Goal: Task Accomplishment & Management: Manage account settings

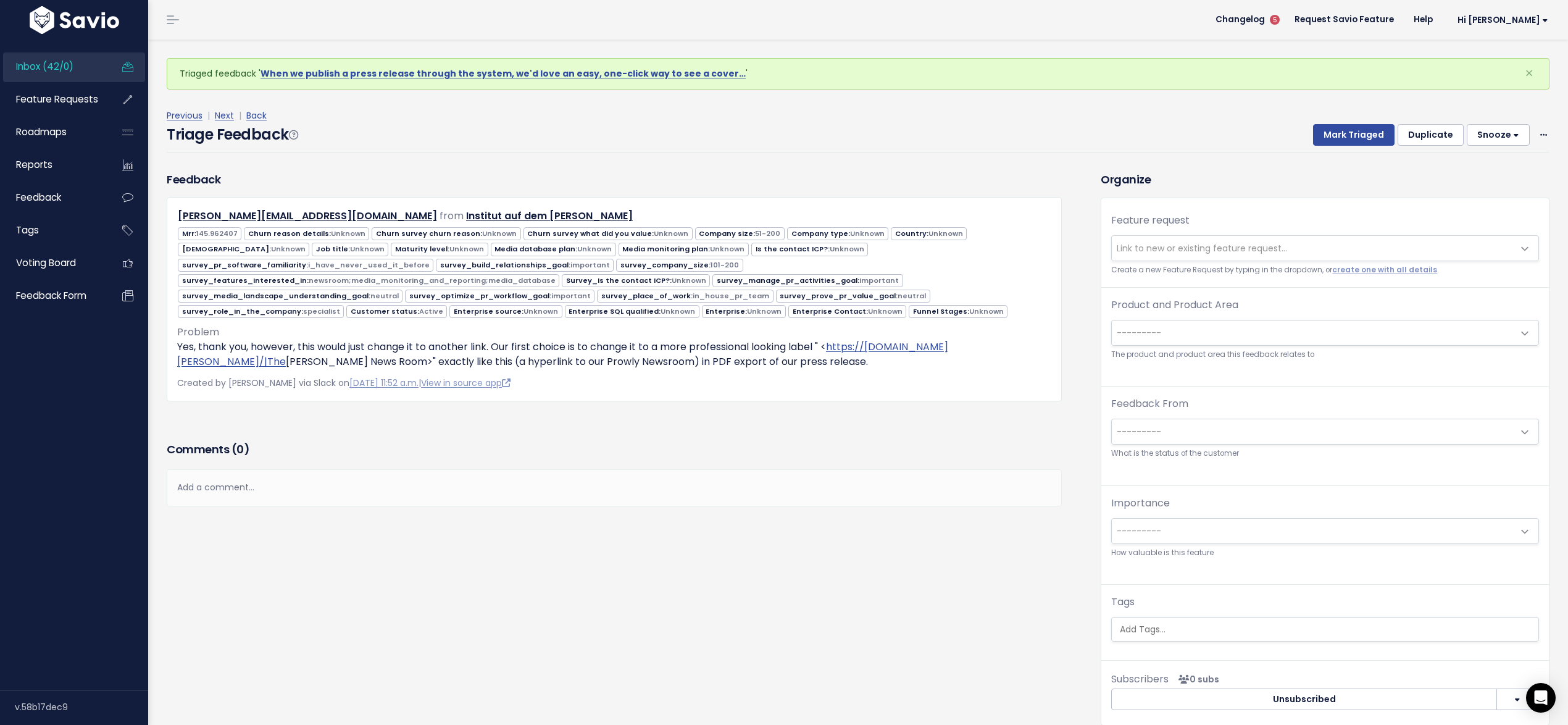
click at [1138, 337] on span "---------" at bounding box center [1139, 333] width 45 height 12
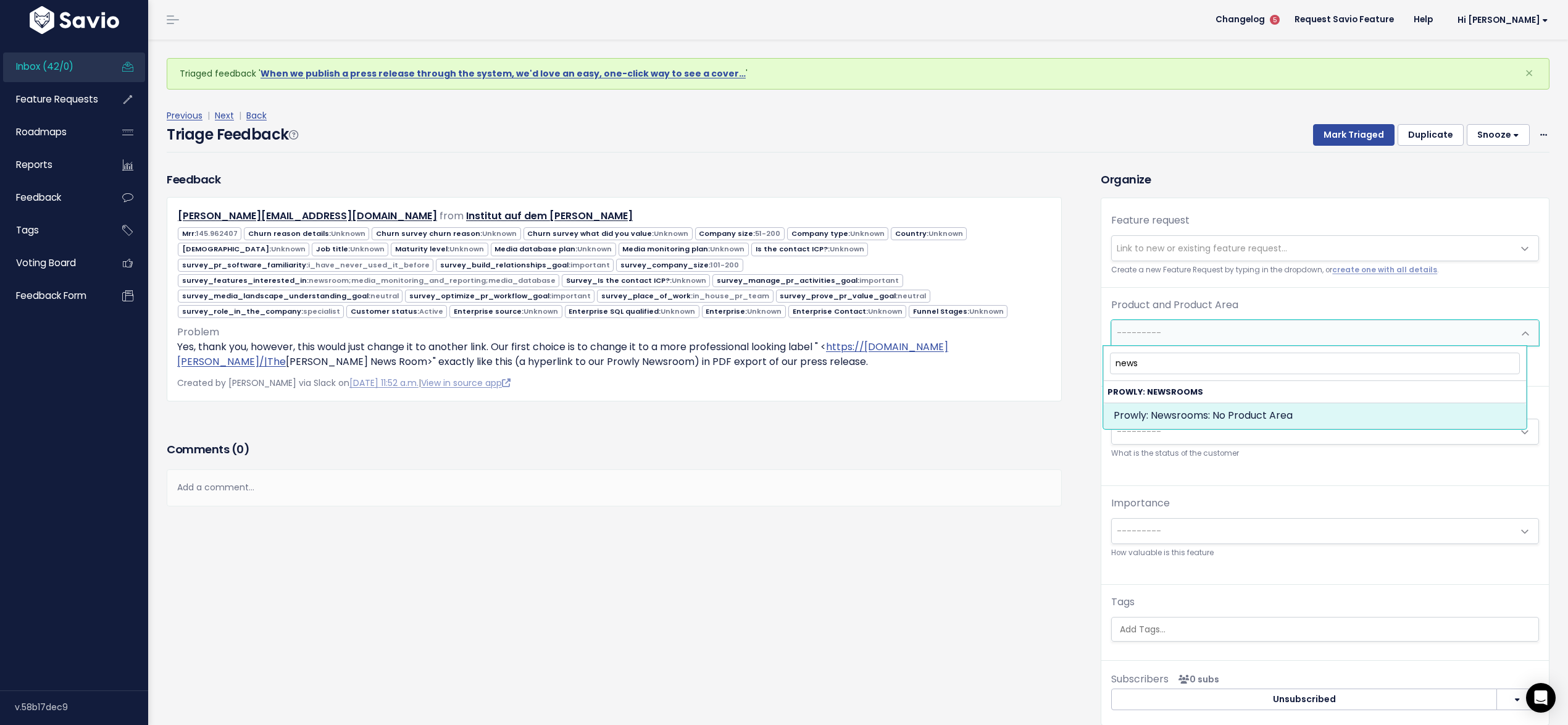
type input "news"
select select "NEWSROOMS:"
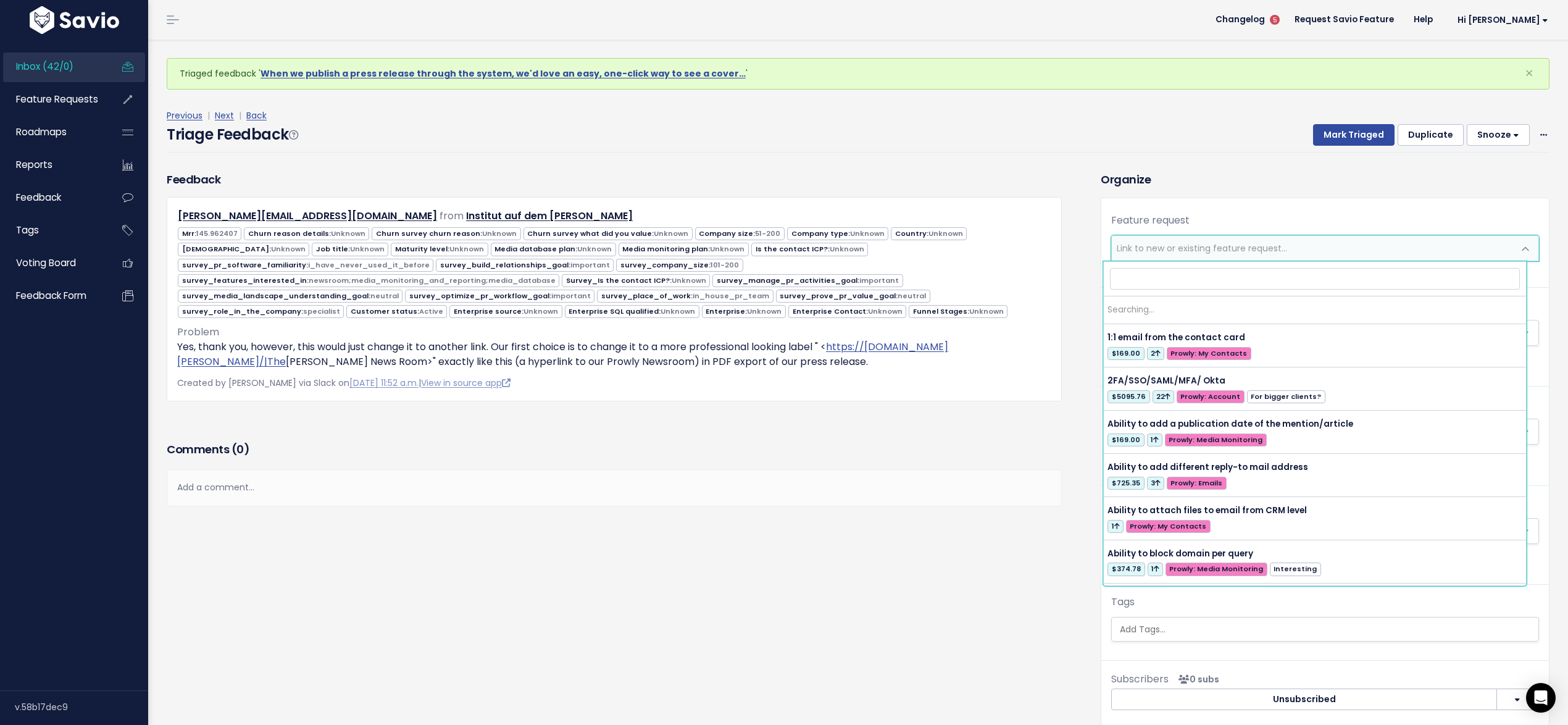
click at [1131, 253] on span "Link to new or existing feature request..." at bounding box center [1201, 248] width 170 height 12
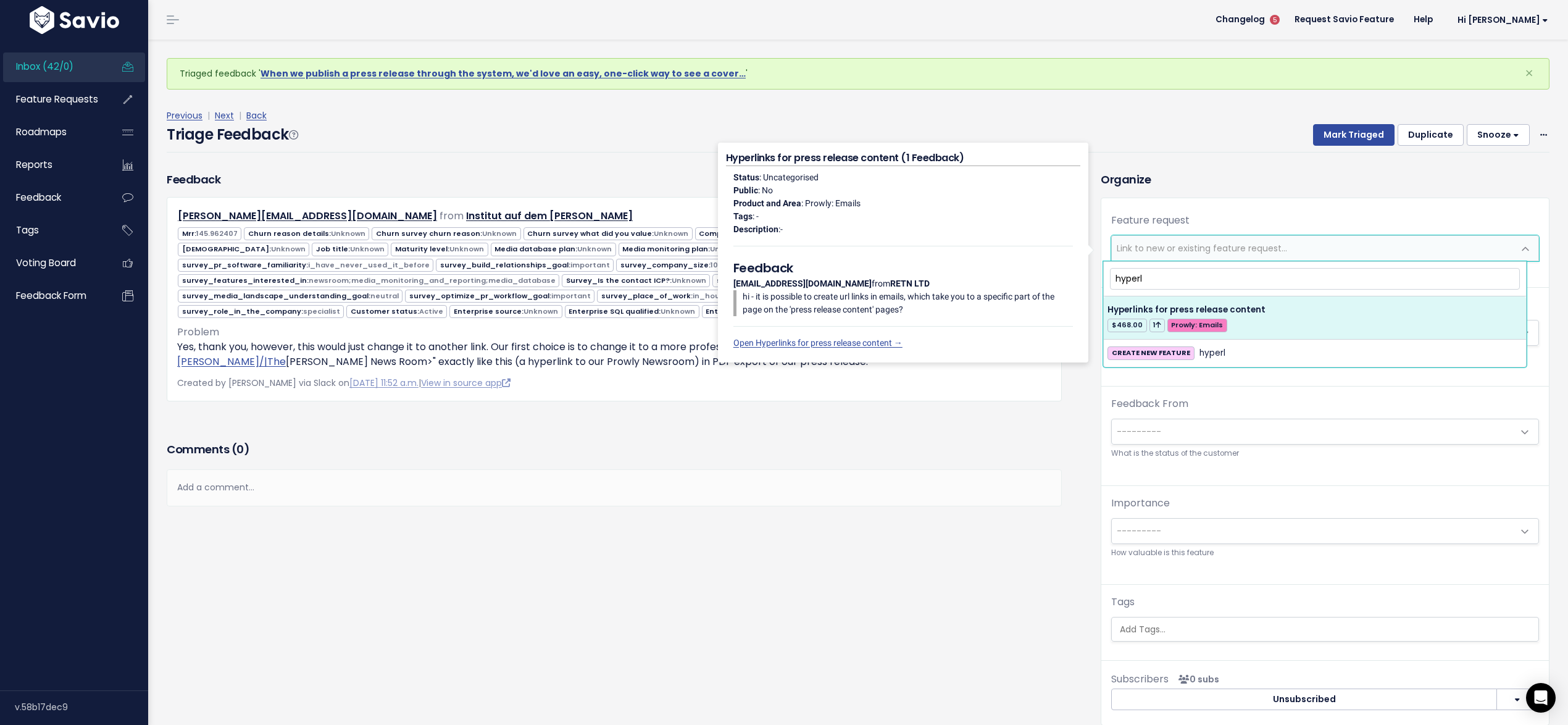
type input "hyperl"
select select "44350"
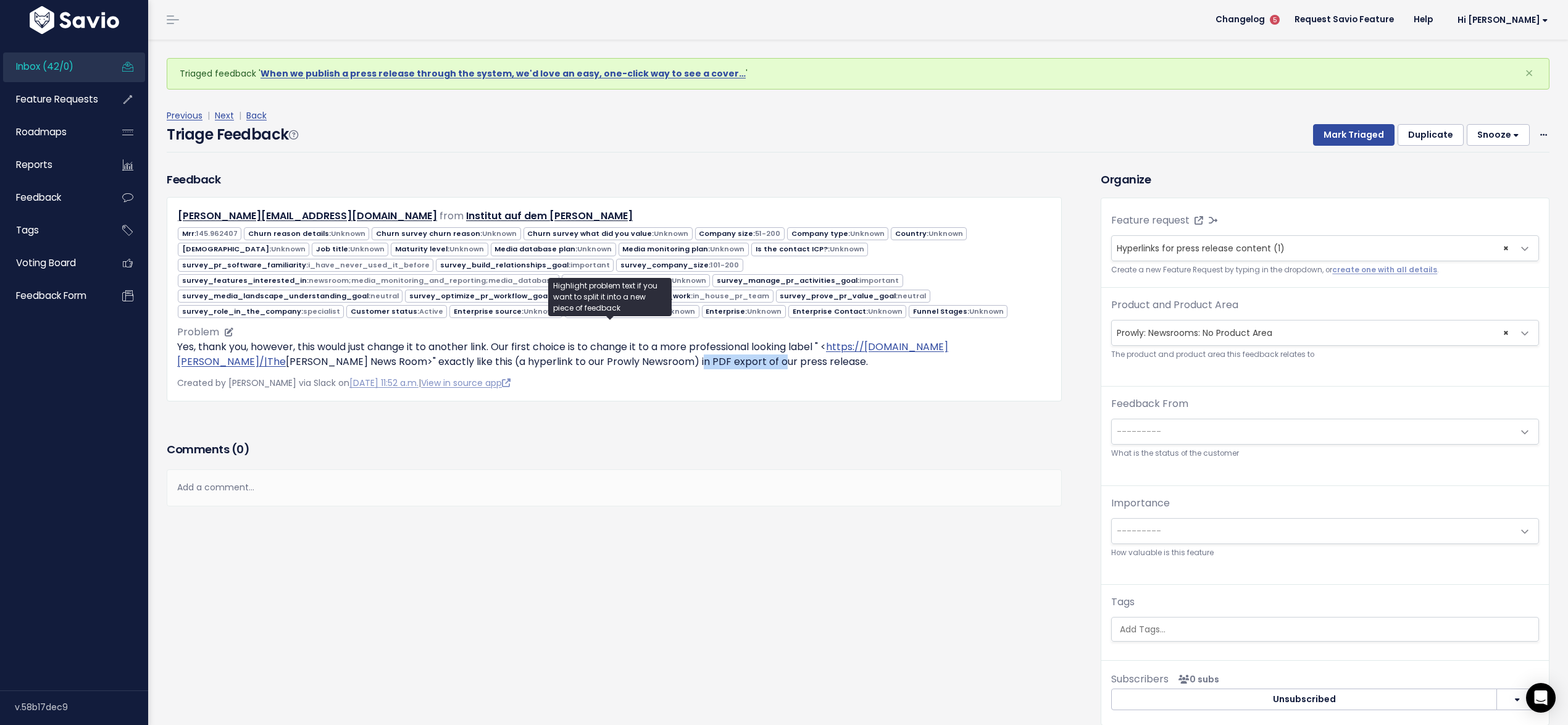
drag, startPoint x: 668, startPoint y: 356, endPoint x: 758, endPoint y: 360, distance: 90.1
click at [758, 360] on p "Yes, thank you, however, this would just change it to another link. Our first c…" at bounding box center [614, 354] width 874 height 29
click at [0, 0] on ul "Copy selection to new Feedback Cut selection to new Feedback" at bounding box center [0, 0] width 0 height 0
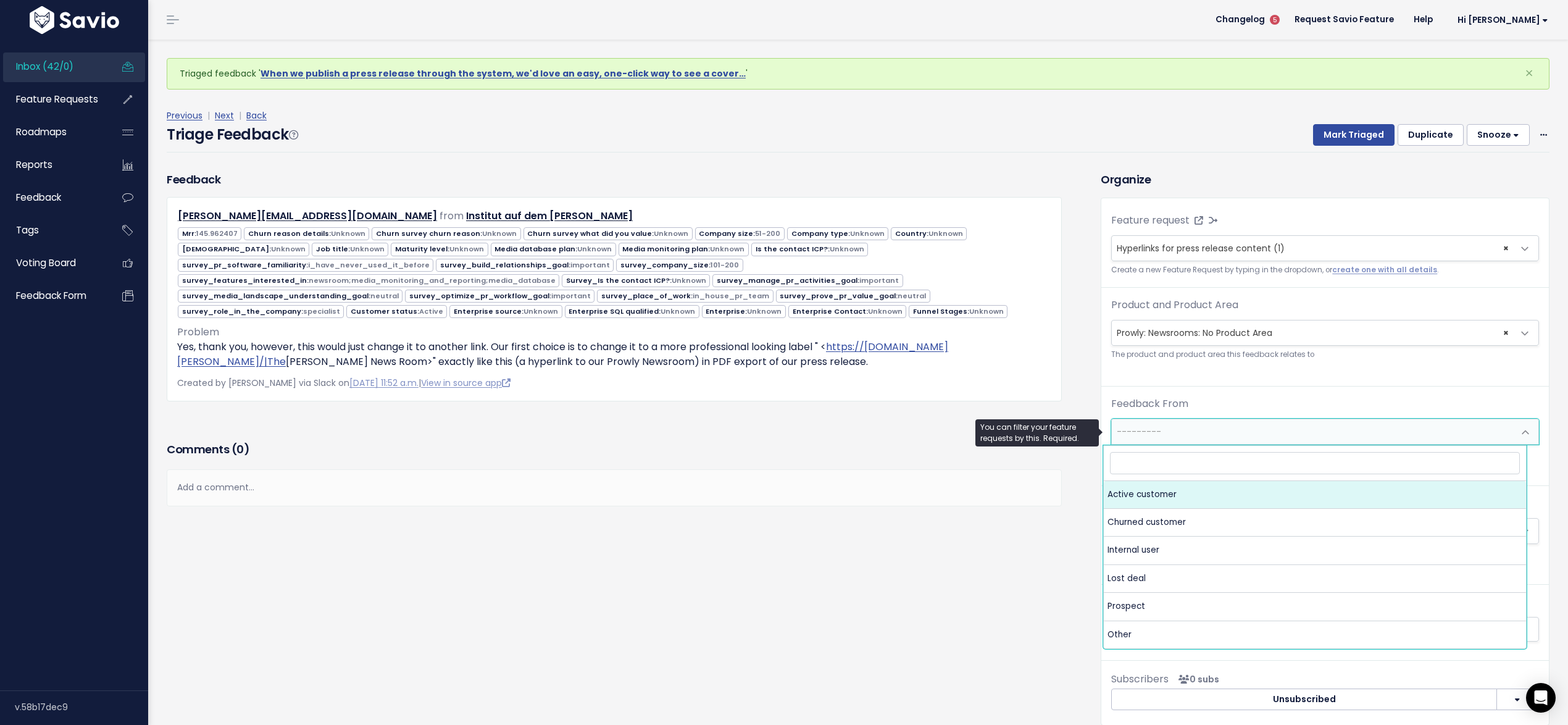
click at [1183, 424] on span "---------" at bounding box center [1313, 432] width 402 height 25
select select "ACTIVE"
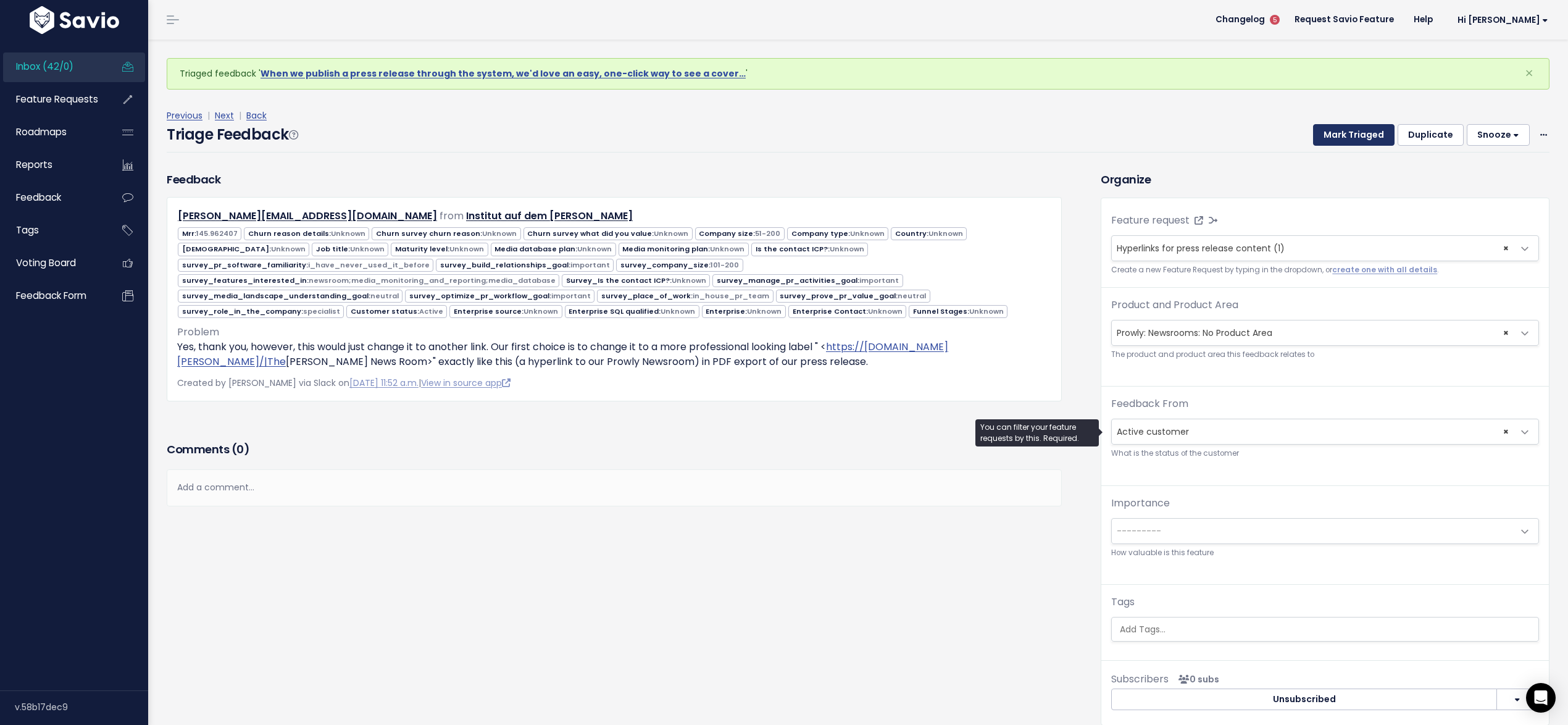
click at [1351, 132] on button "Mark Triaged" at bounding box center [1353, 135] width 81 height 22
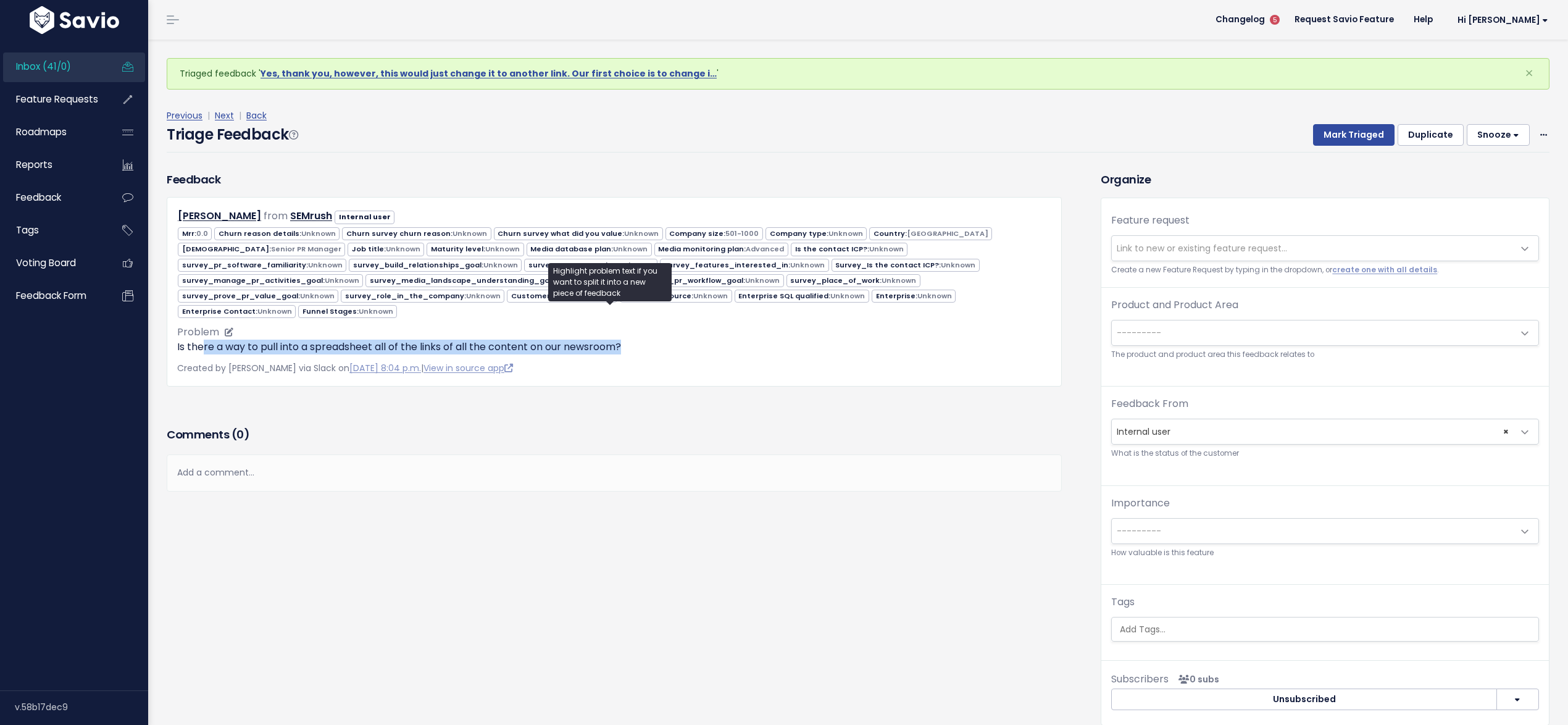
drag, startPoint x: 196, startPoint y: 329, endPoint x: 652, endPoint y: 331, distance: 456.0
click at [652, 340] on p "Is there a way to pull into a spreadsheet all of the links of all the content o…" at bounding box center [614, 347] width 874 height 15
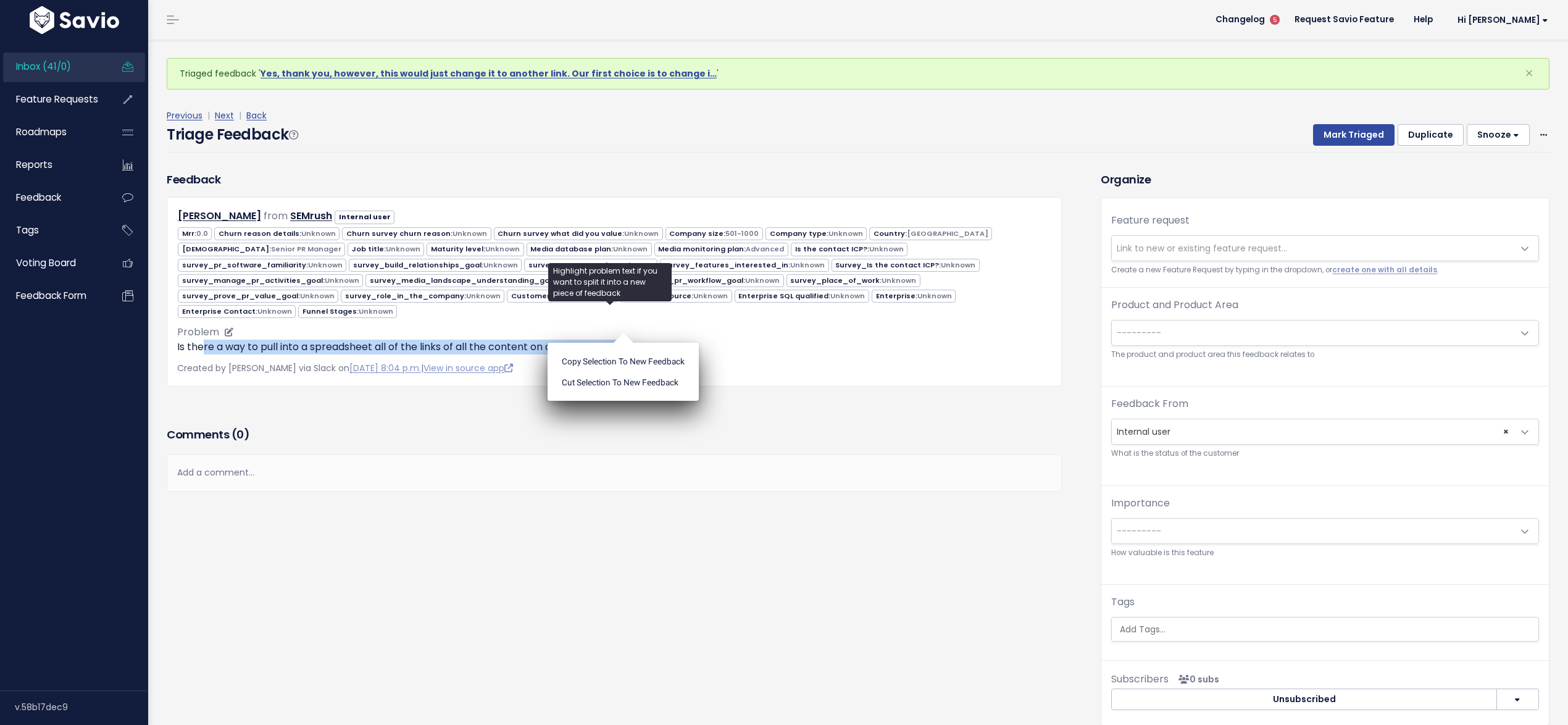
click at [652, 340] on p "Is there a way to pull into a spreadsheet all of the links of all the content o…" at bounding box center [614, 347] width 874 height 15
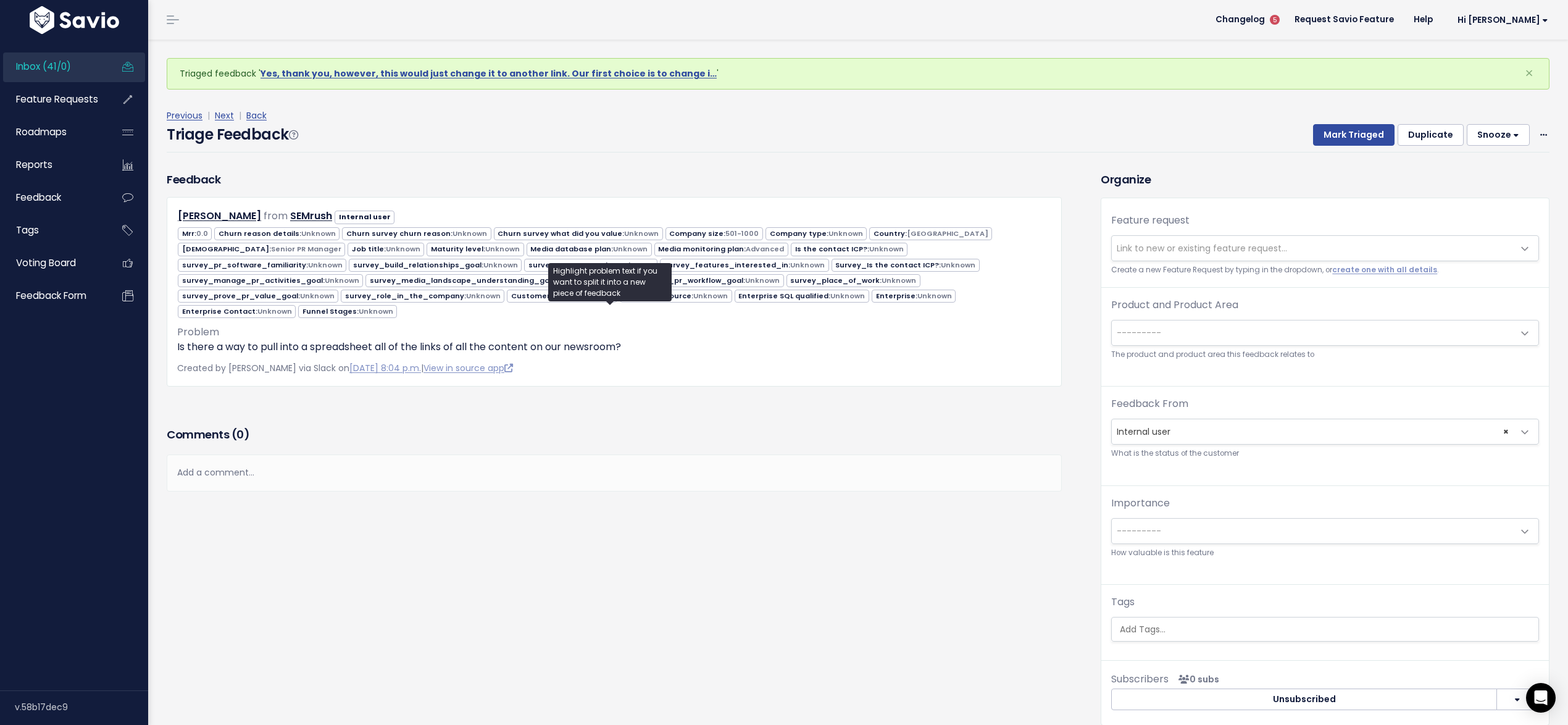
click at [1121, 254] on span "Link to new or existing feature request..." at bounding box center [1313, 248] width 402 height 25
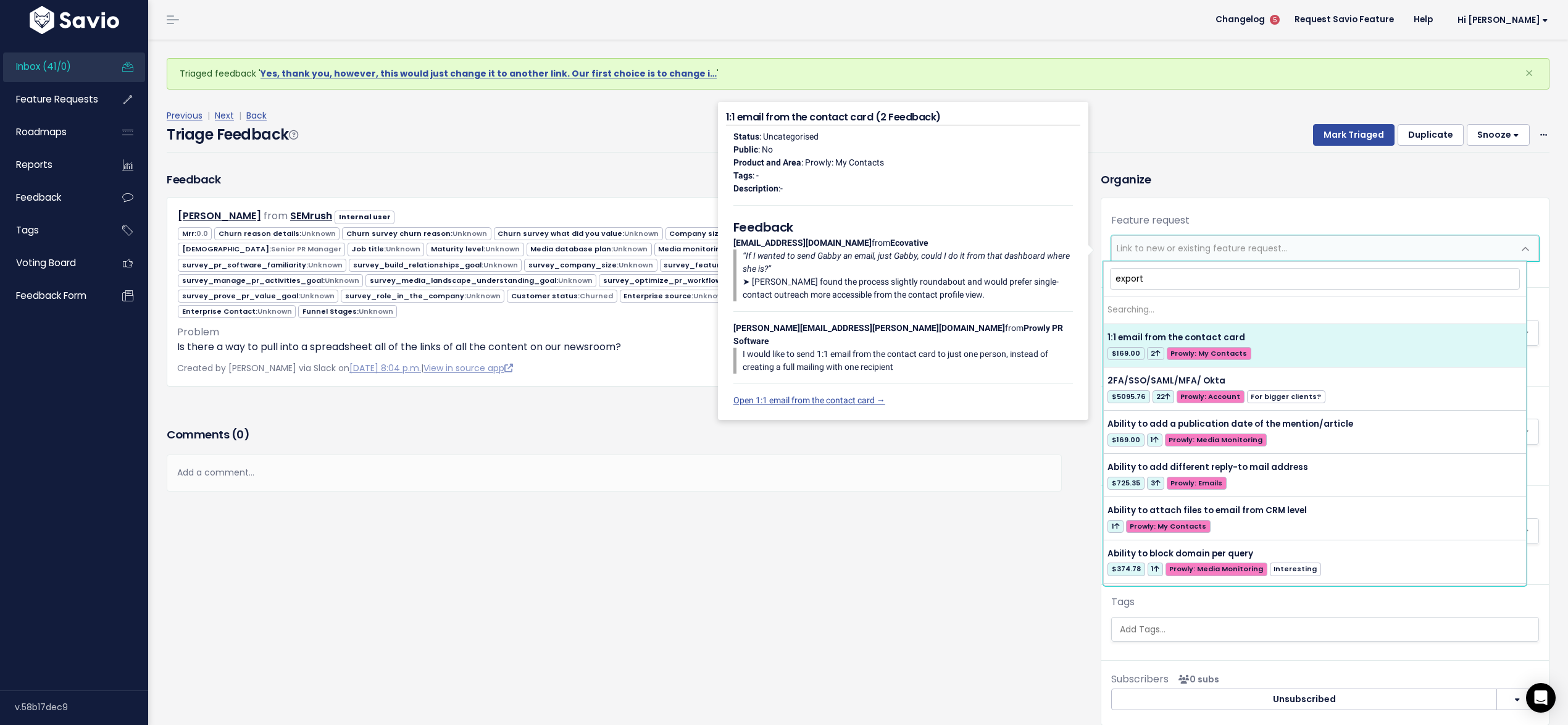
type input "export"
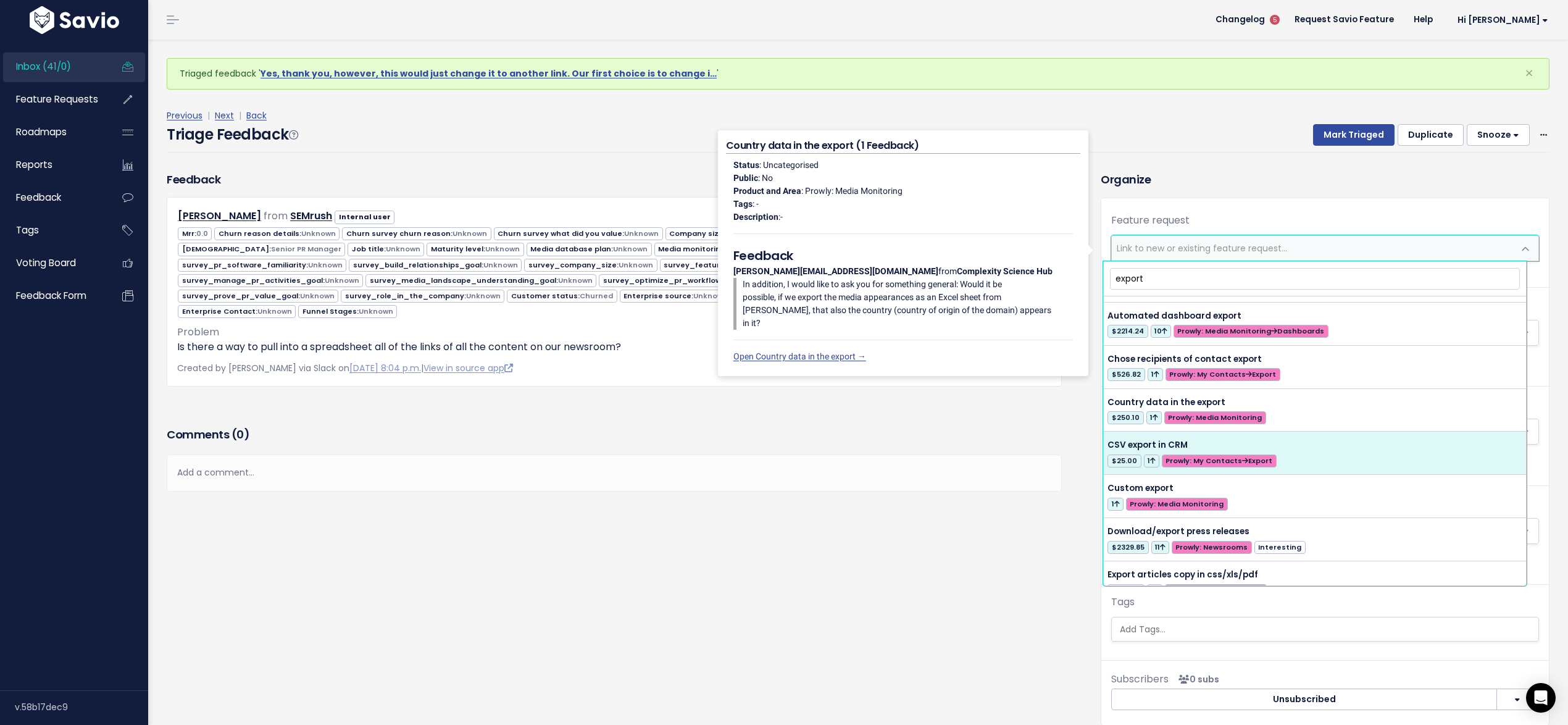
scroll to position [132, 0]
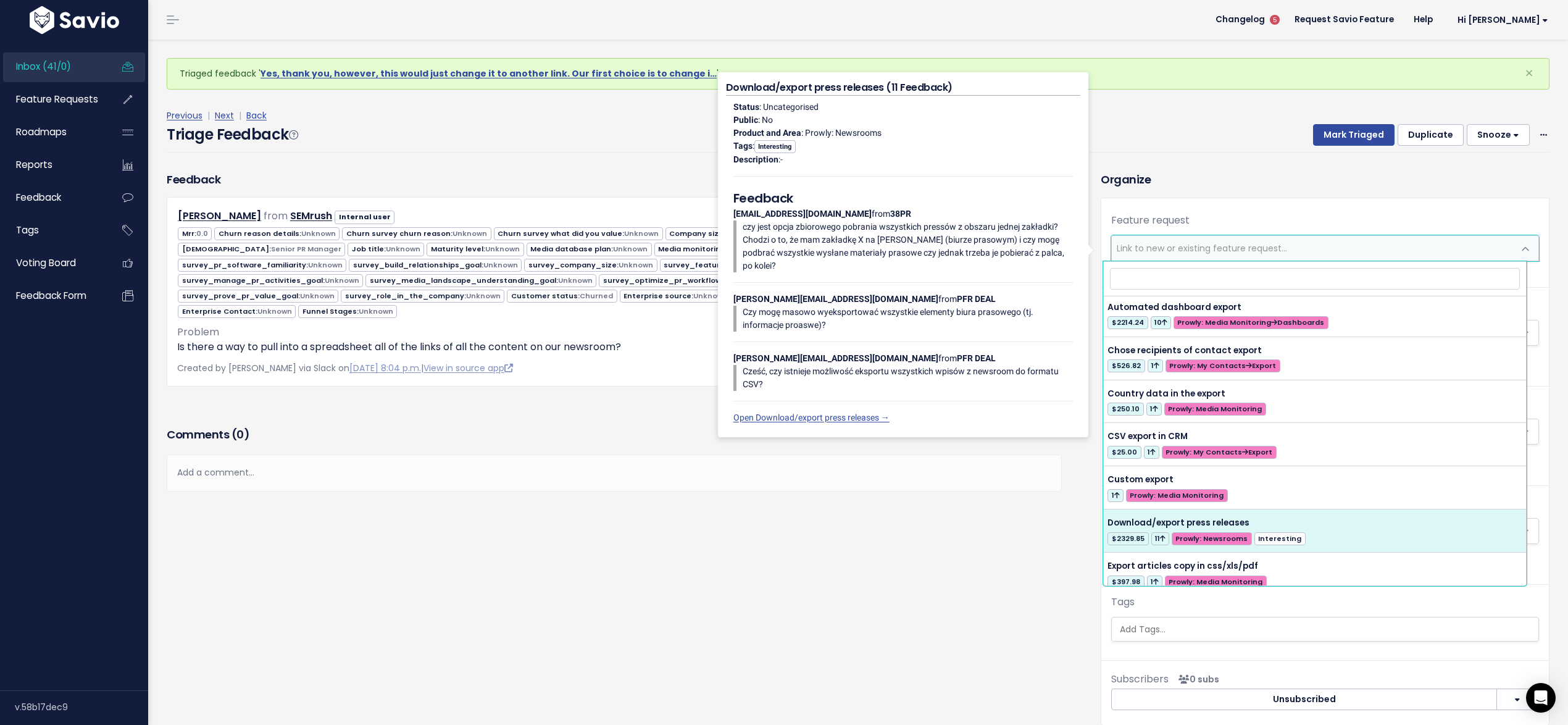
select select "28097"
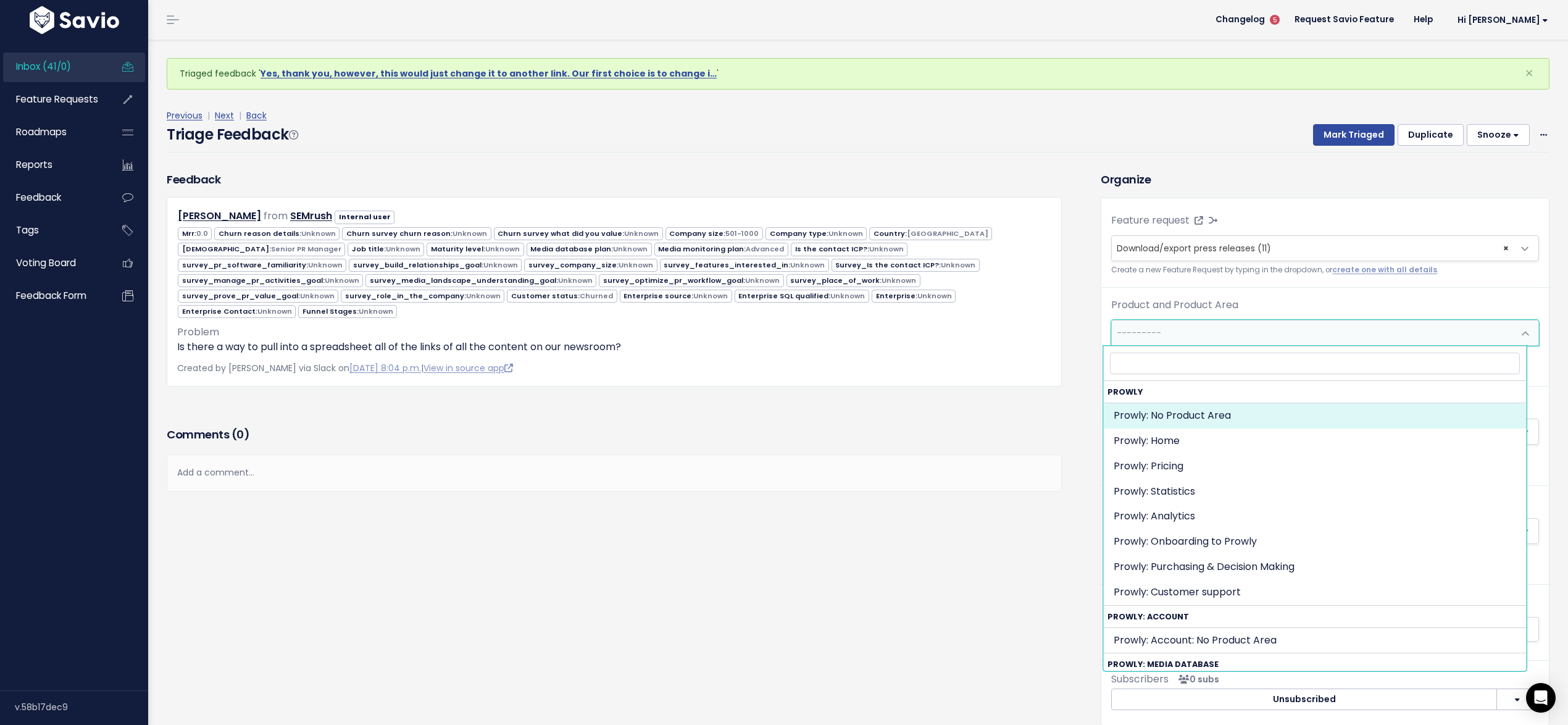
click at [1213, 337] on span "---------" at bounding box center [1313, 333] width 402 height 25
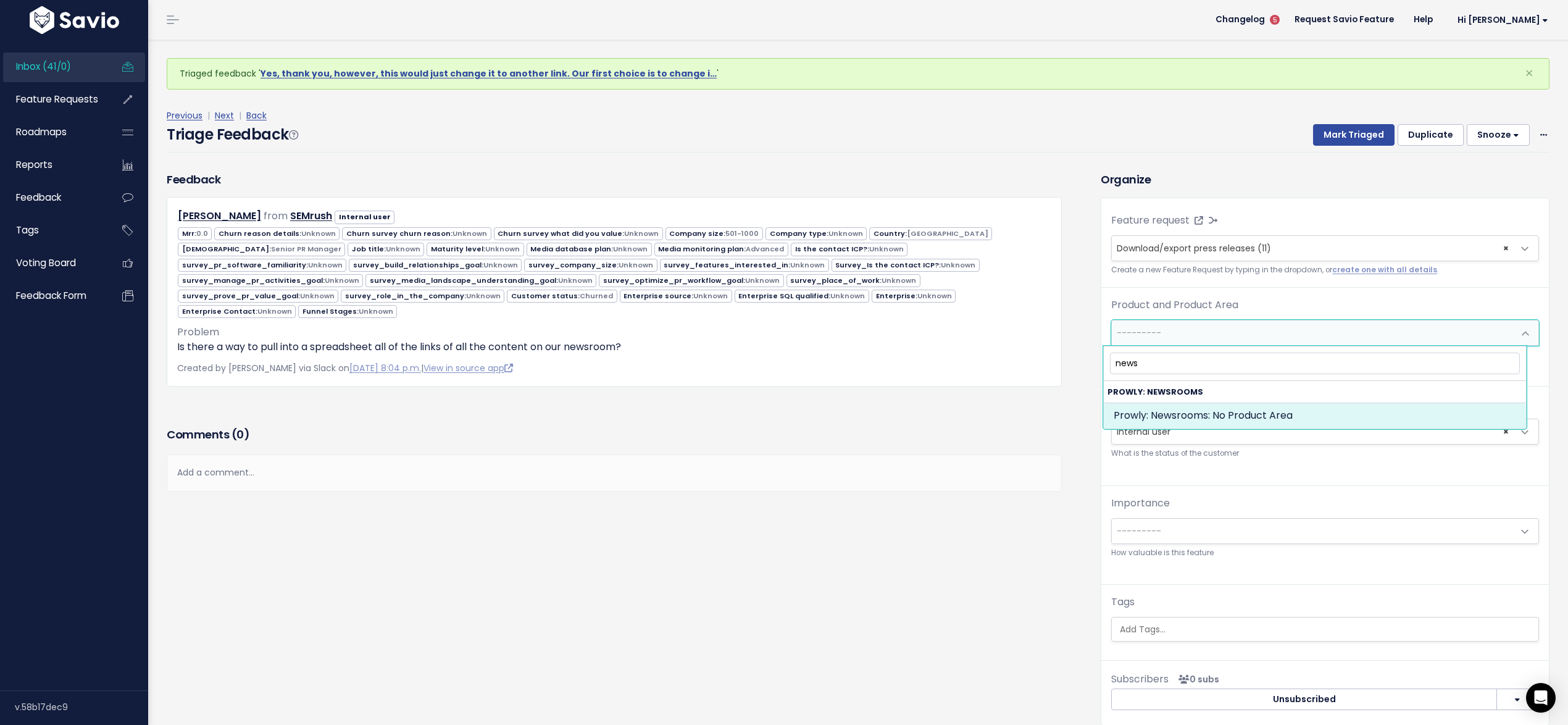
type input "news"
select select "NEWSROOMS:"
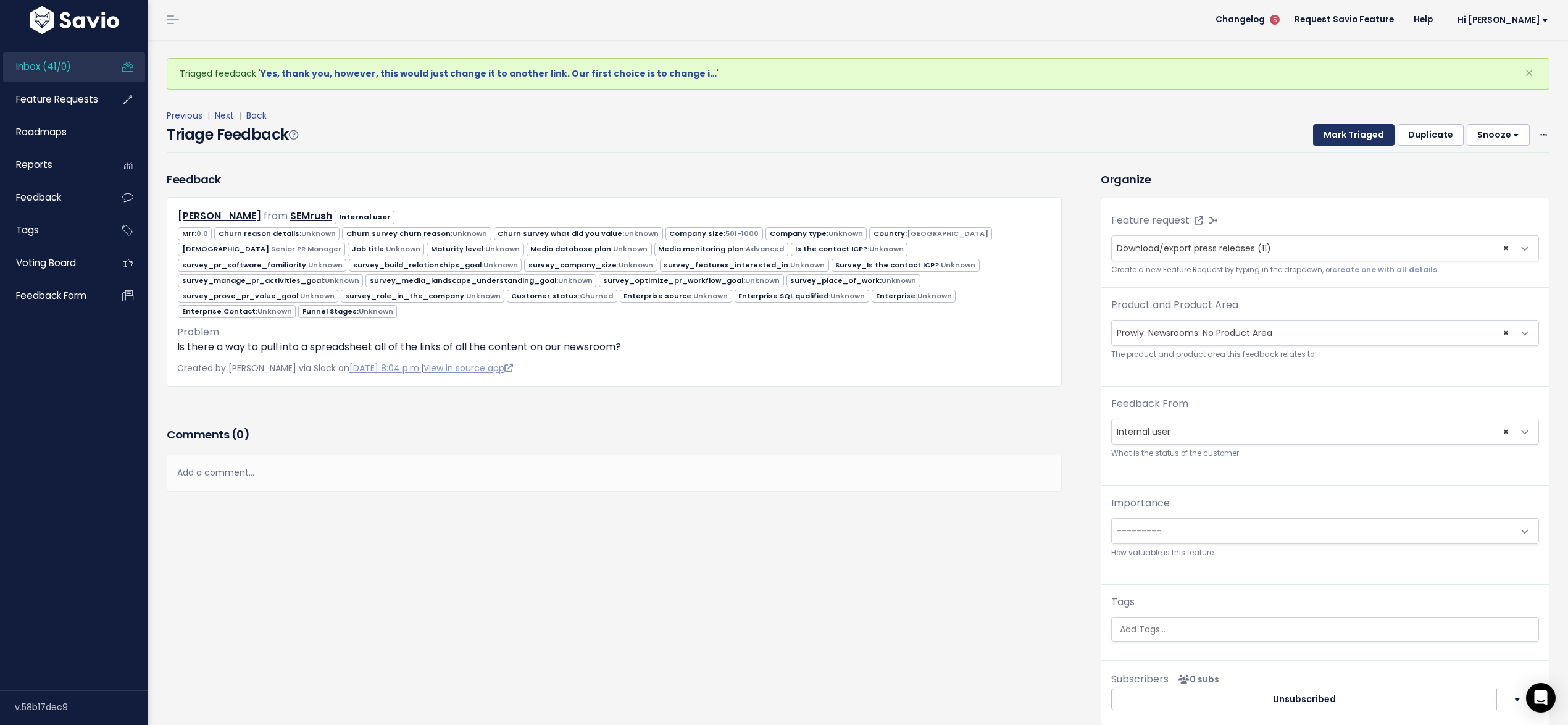
click at [1331, 136] on button "Mark Triaged" at bounding box center [1353, 135] width 81 height 22
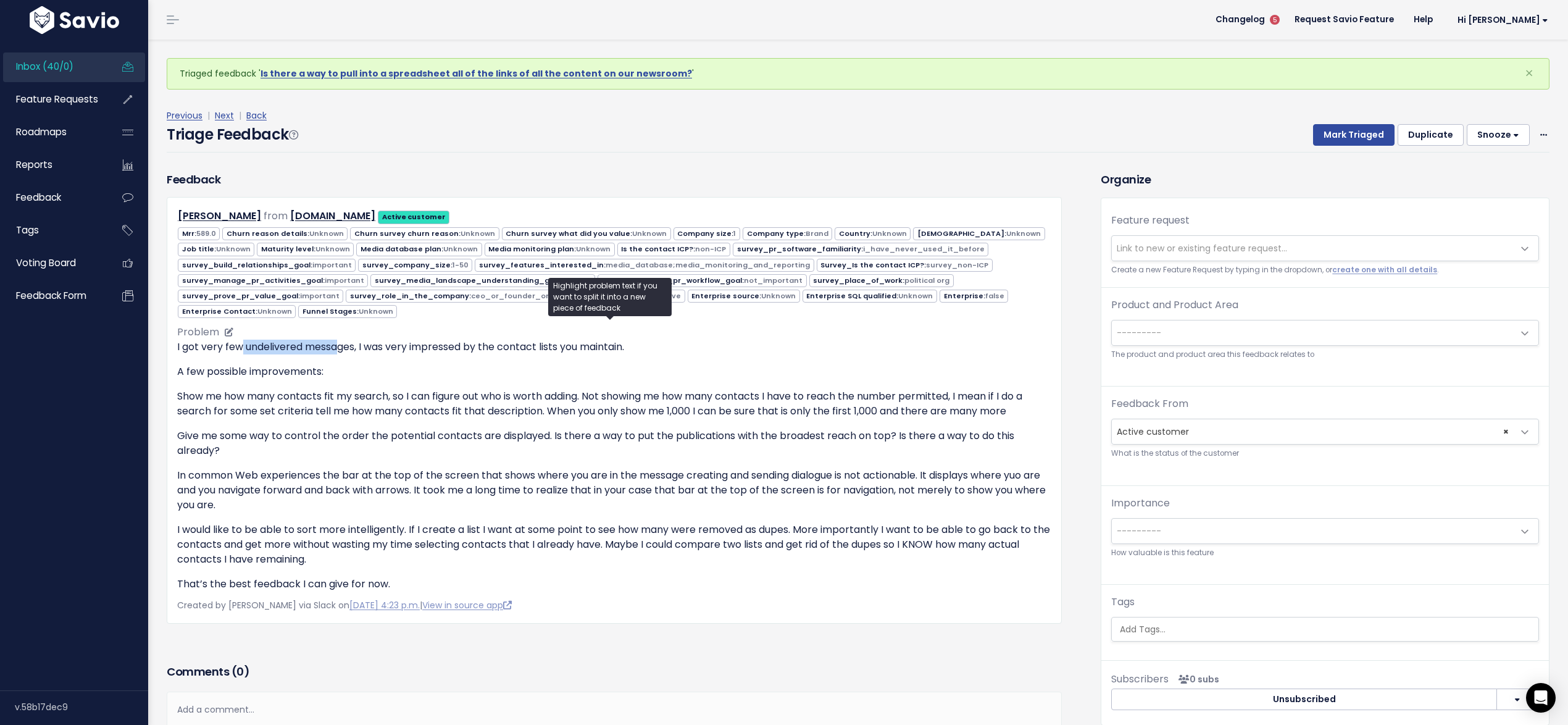
drag, startPoint x: 243, startPoint y: 336, endPoint x: 340, endPoint y: 344, distance: 97.3
click at [340, 344] on p "I got very few undelivered messages, I was very impressed by the contact lists …" at bounding box center [614, 347] width 874 height 15
click at [340, 358] on ul "Copy selection to new Feedback Cut selection to new Feedback" at bounding box center [339, 386] width 151 height 58
drag, startPoint x: 358, startPoint y: 341, endPoint x: 615, endPoint y: 364, distance: 258.0
click at [615, 364] on div "I got very few undelivered messages, I was very impressed by the contact lists …" at bounding box center [614, 466] width 874 height 252
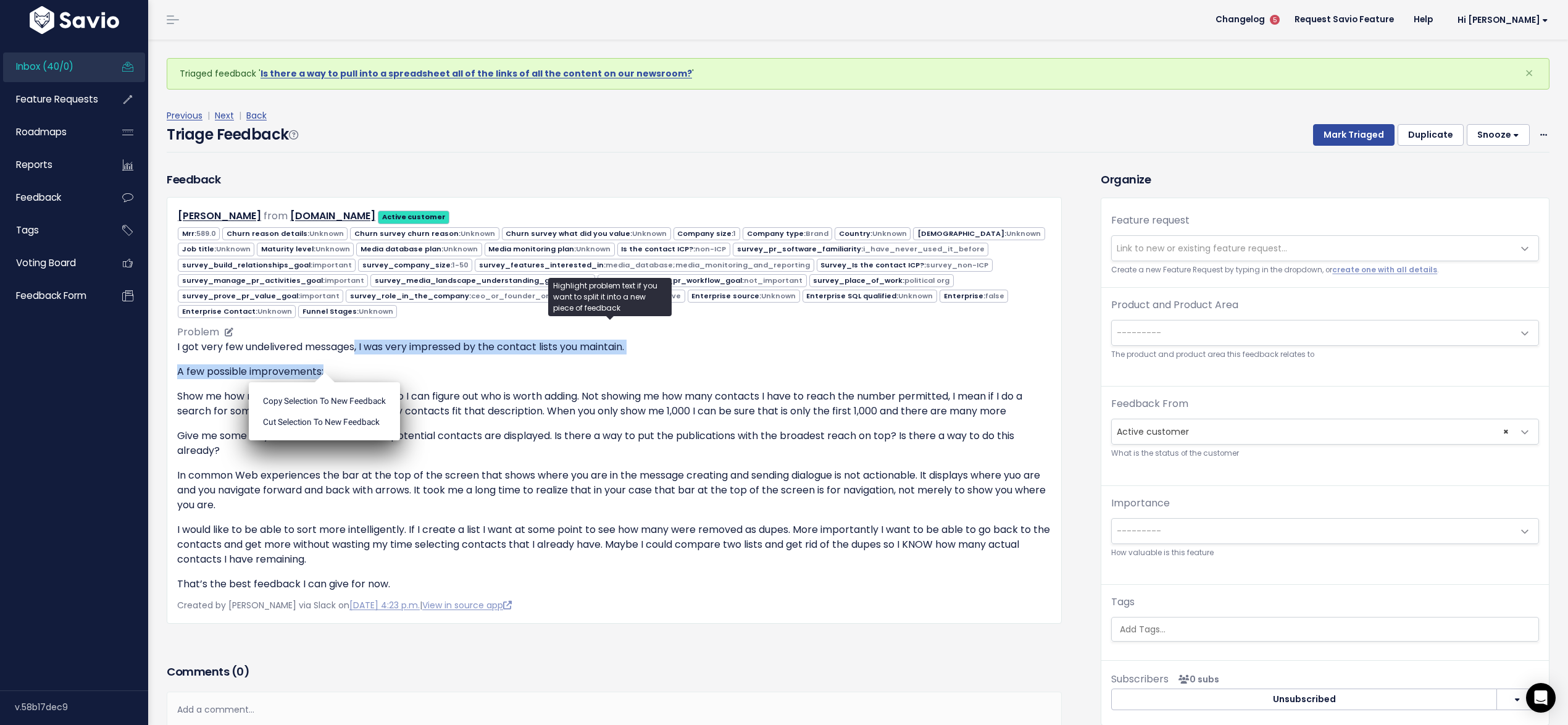
click at [615, 364] on p "A few possible improvements:" at bounding box center [614, 371] width 874 height 15
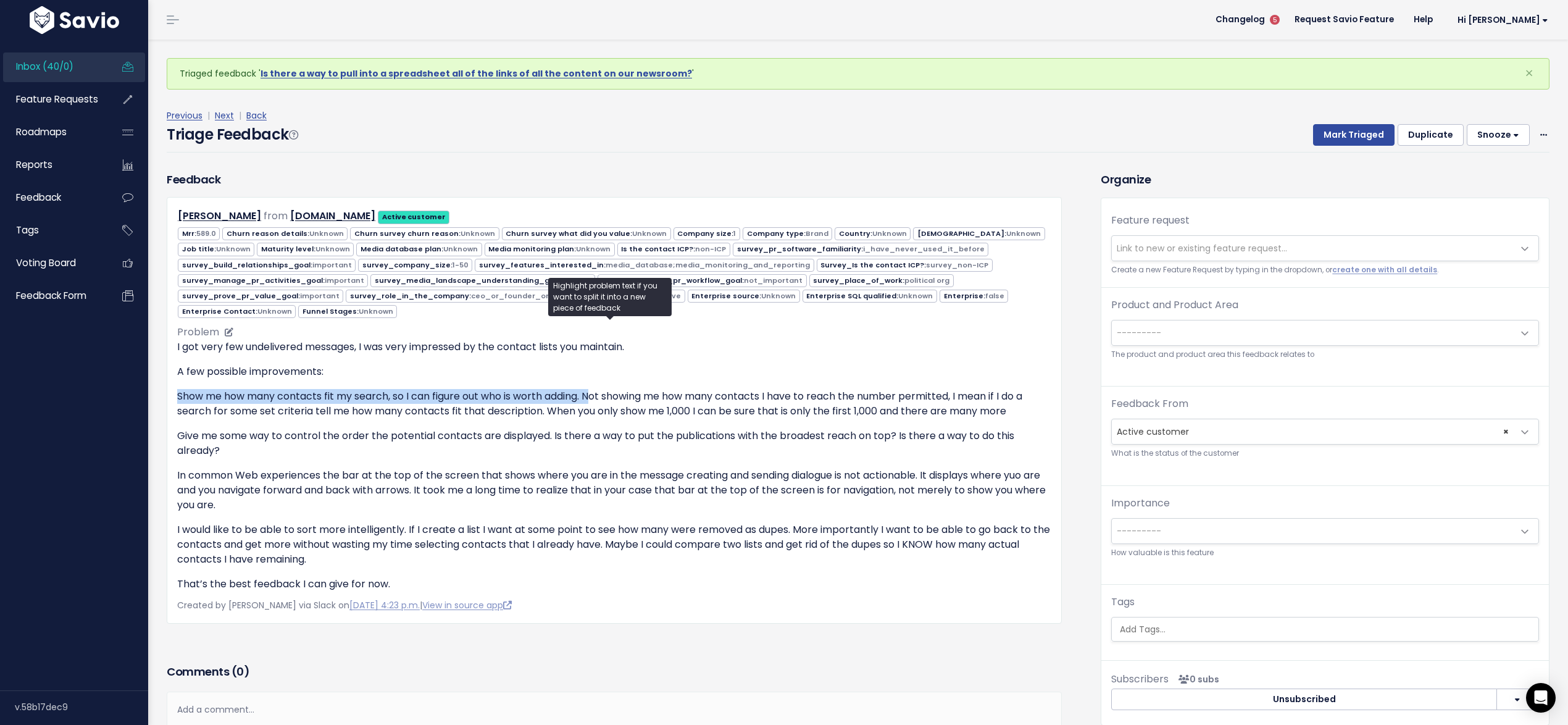
drag, startPoint x: 178, startPoint y: 384, endPoint x: 598, endPoint y: 386, distance: 420.0
click at [598, 389] on p "Show me how many contacts fit my search, so I can figure out who is worth addin…" at bounding box center [614, 403] width 874 height 29
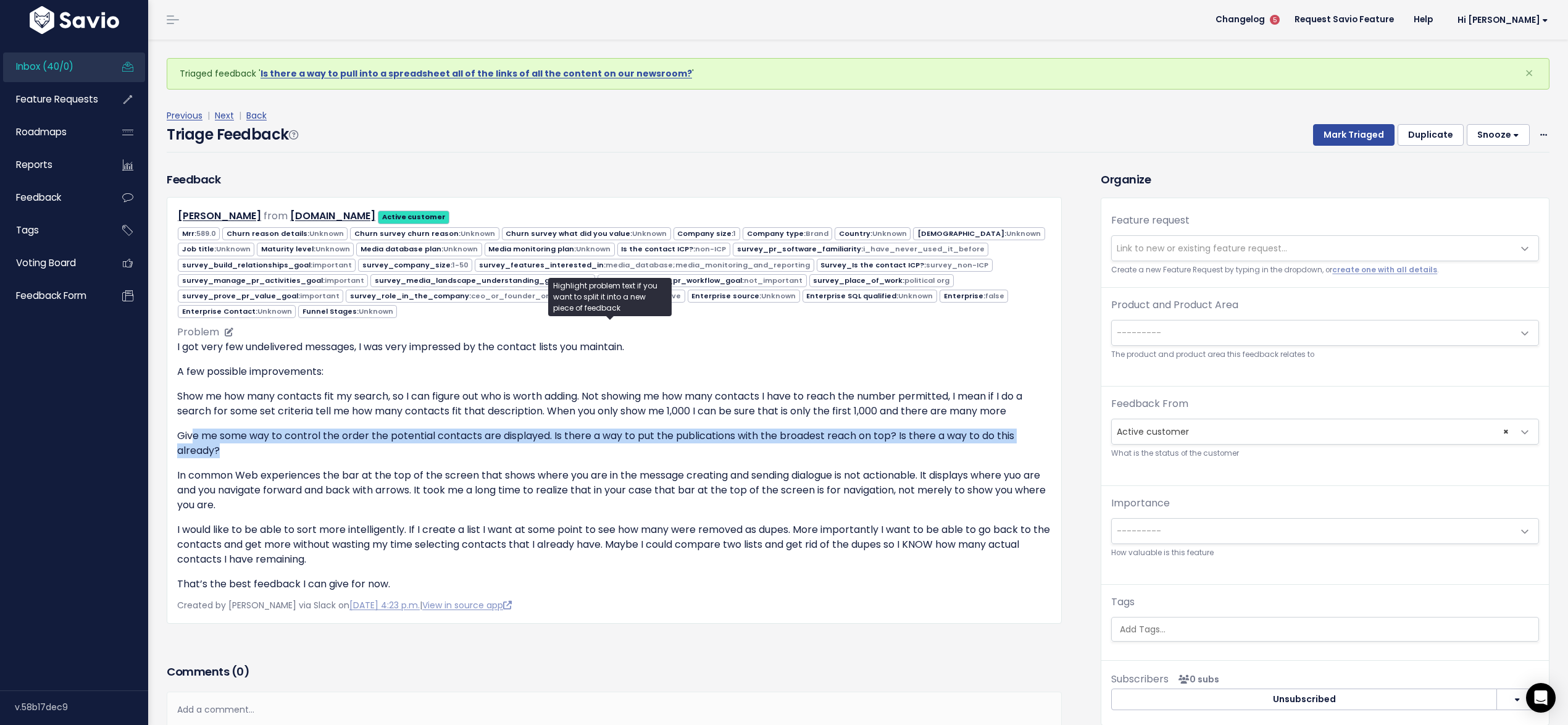
drag, startPoint x: 196, startPoint y: 432, endPoint x: 530, endPoint y: 441, distance: 334.1
click at [530, 441] on p "Give me some way to control the order the potential contacts are displayed. Is …" at bounding box center [614, 443] width 874 height 29
click at [526, 439] on p "Give me some way to control the order the potential contacts are displayed. Is …" at bounding box center [614, 443] width 874 height 29
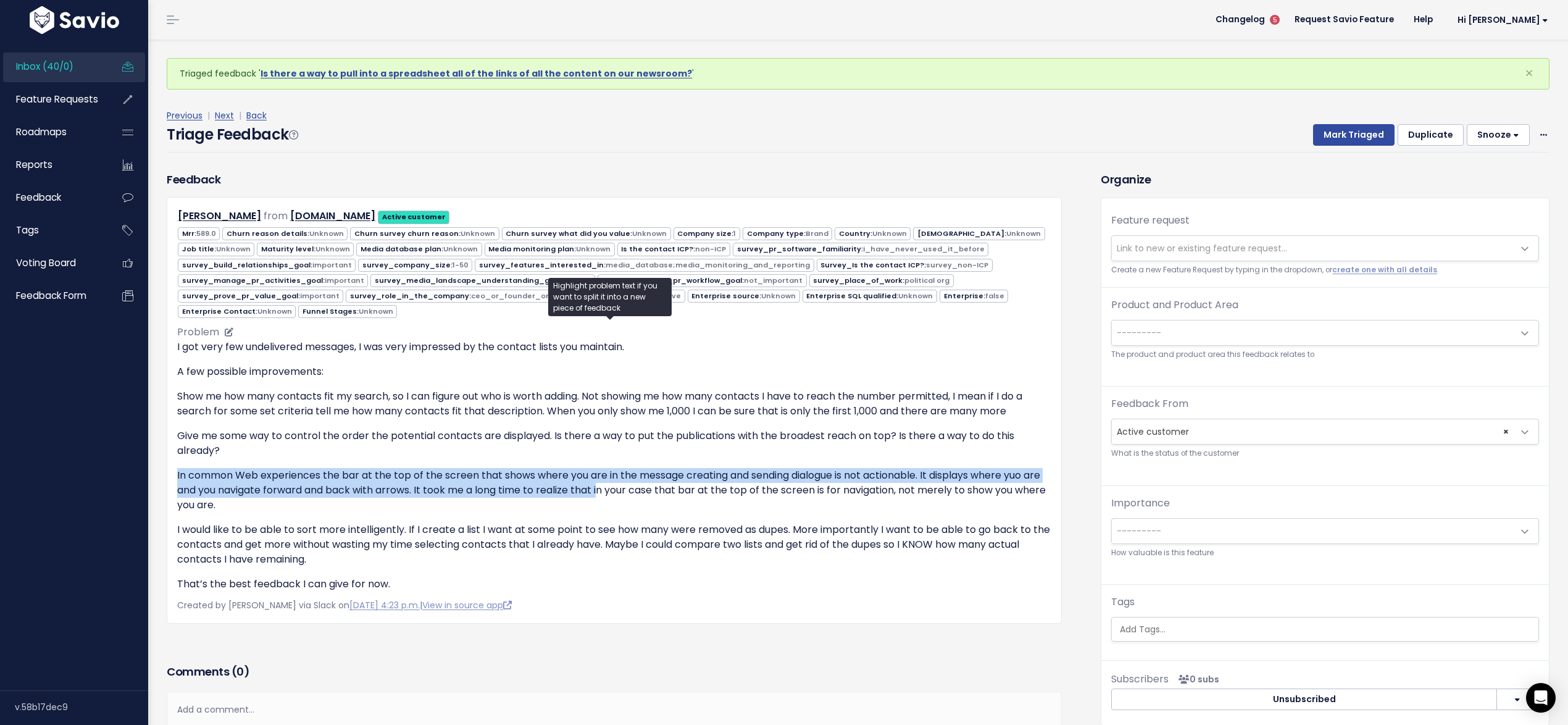
drag, startPoint x: 166, startPoint y: 469, endPoint x: 652, endPoint y: 483, distance: 486.2
click at [632, 485] on div "Feedback David Lytel from torpedotrump.com Active customer" at bounding box center [613, 397] width 913 height 453
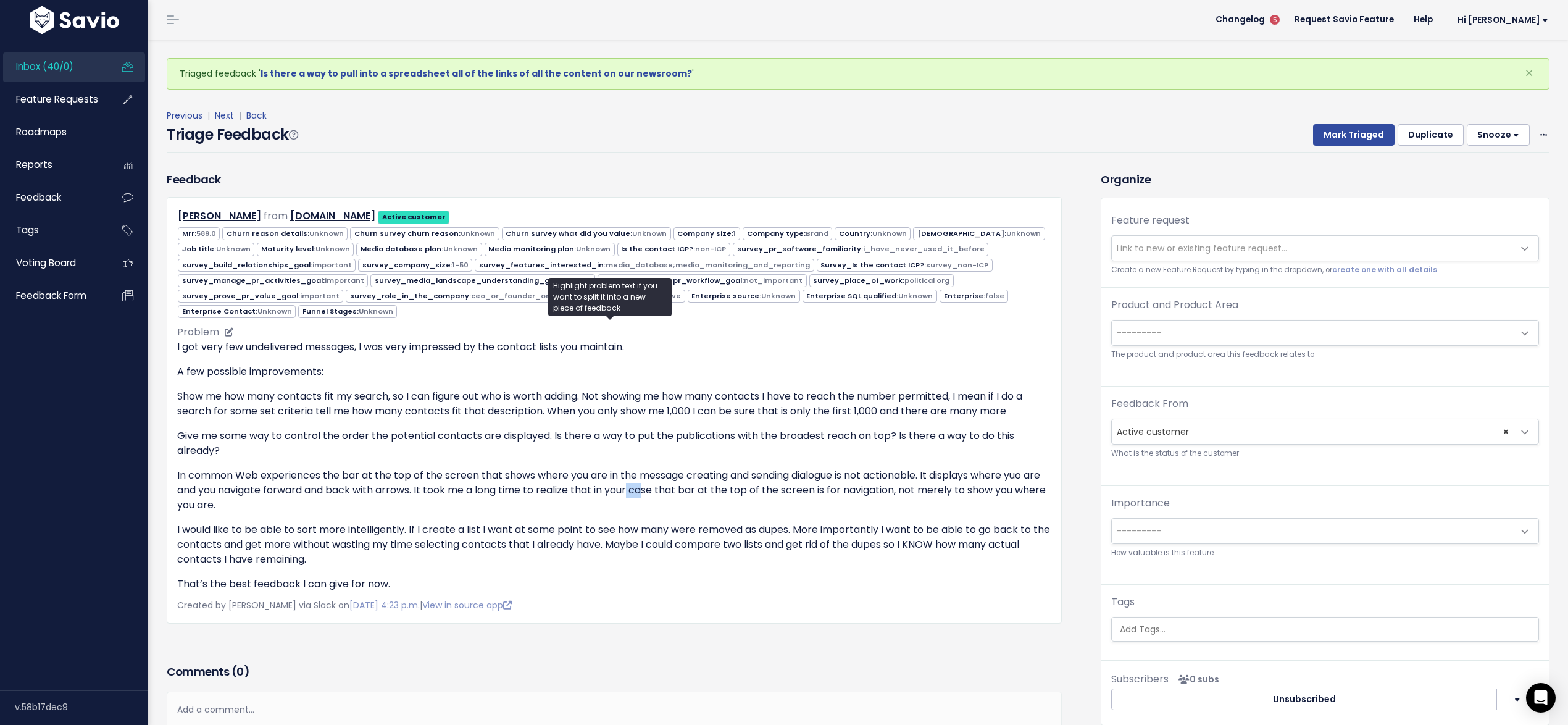
drag, startPoint x: 652, startPoint y: 483, endPoint x: 678, endPoint y: 481, distance: 26.1
click at [666, 481] on p "In common Web experiences the bar at the top of the screen that shows where you…" at bounding box center [614, 491] width 874 height 45
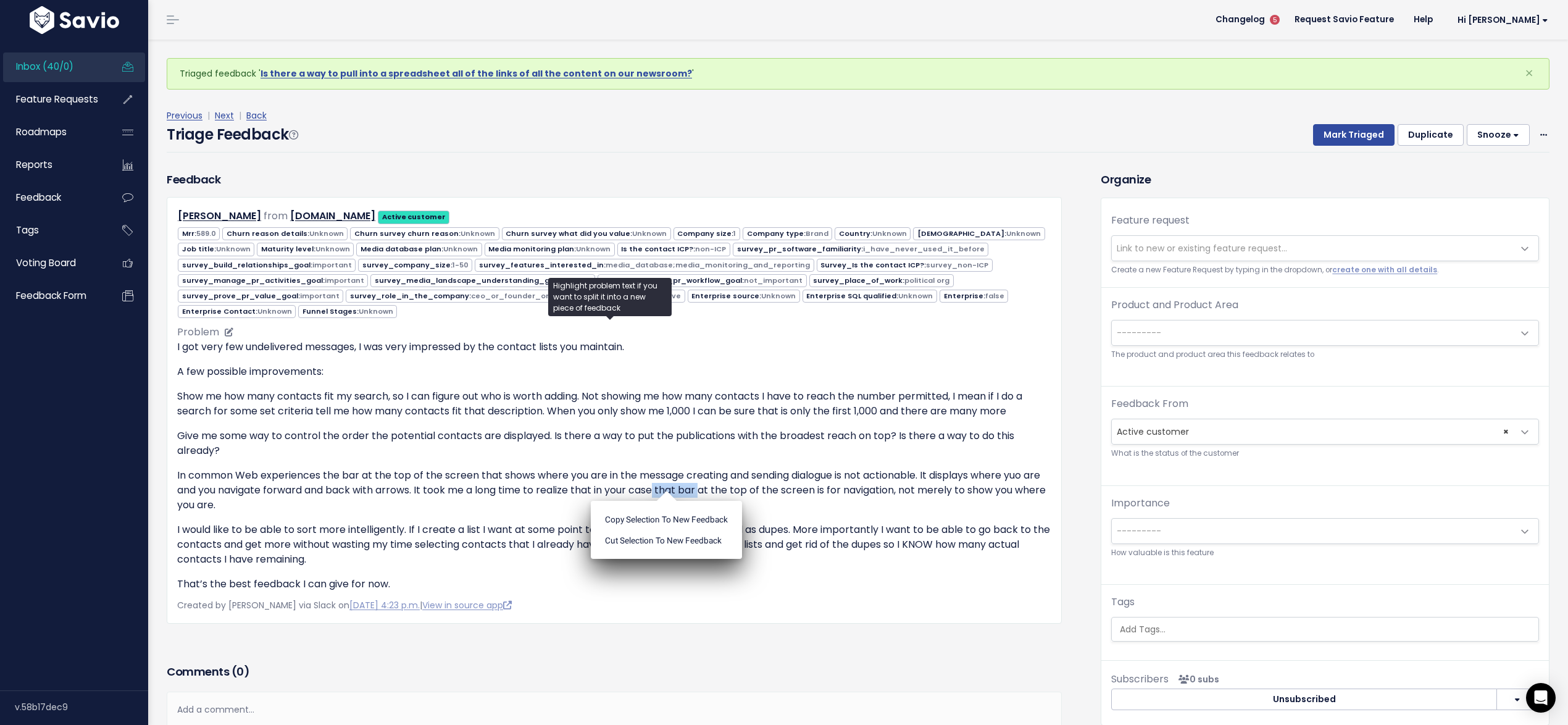
drag, startPoint x: 678, startPoint y: 481, endPoint x: 724, endPoint y: 481, distance: 46.0
click at [724, 481] on p "In common Web experiences the bar at the top of the screen that shows where you…" at bounding box center [614, 491] width 874 height 45
click at [724, 501] on ul "Copy selection to new Feedback Cut selection to new Feedback" at bounding box center [666, 530] width 151 height 58
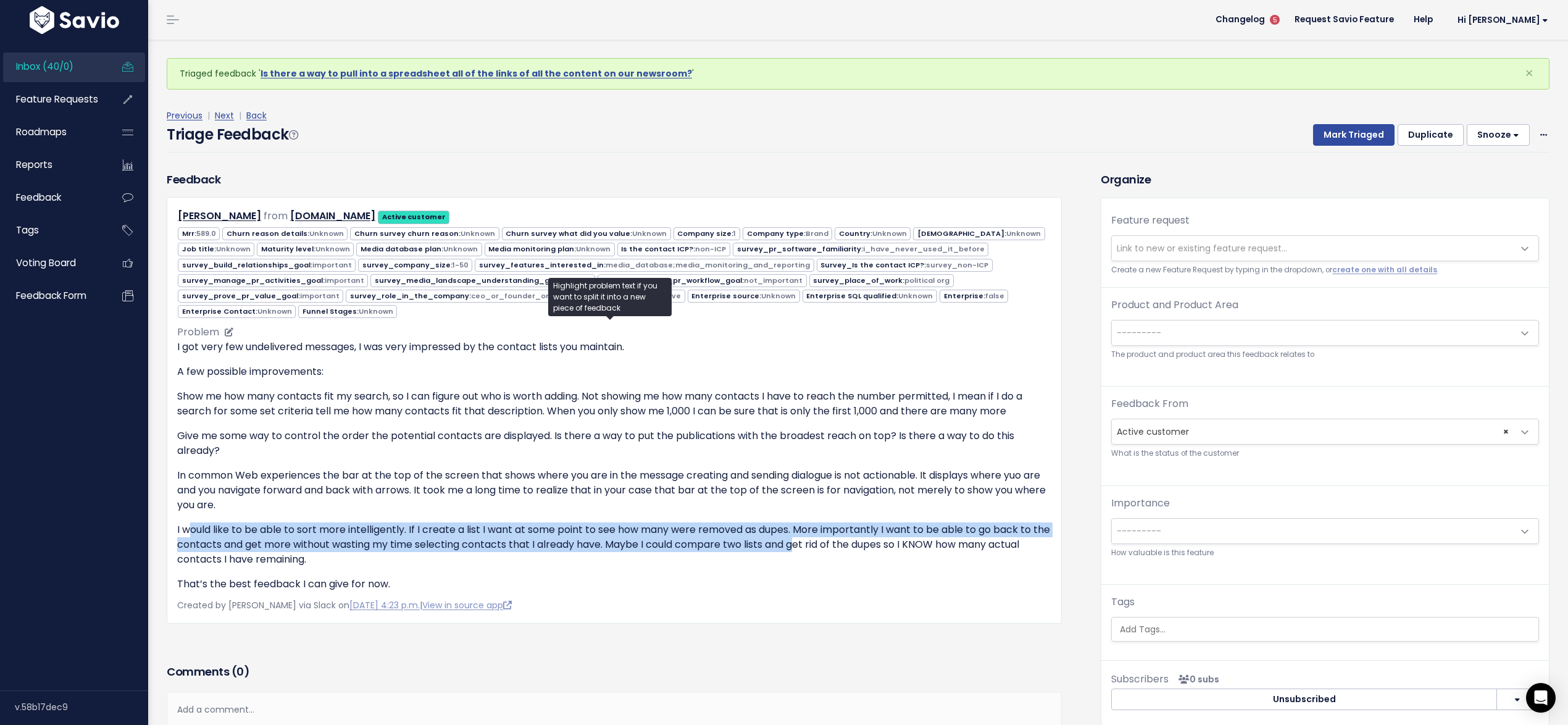
drag, startPoint x: 200, startPoint y: 517, endPoint x: 818, endPoint y: 540, distance: 618.4
click at [818, 540] on p "I would like to be able to sort more intelligently. If I create a list I want a…" at bounding box center [614, 545] width 874 height 45
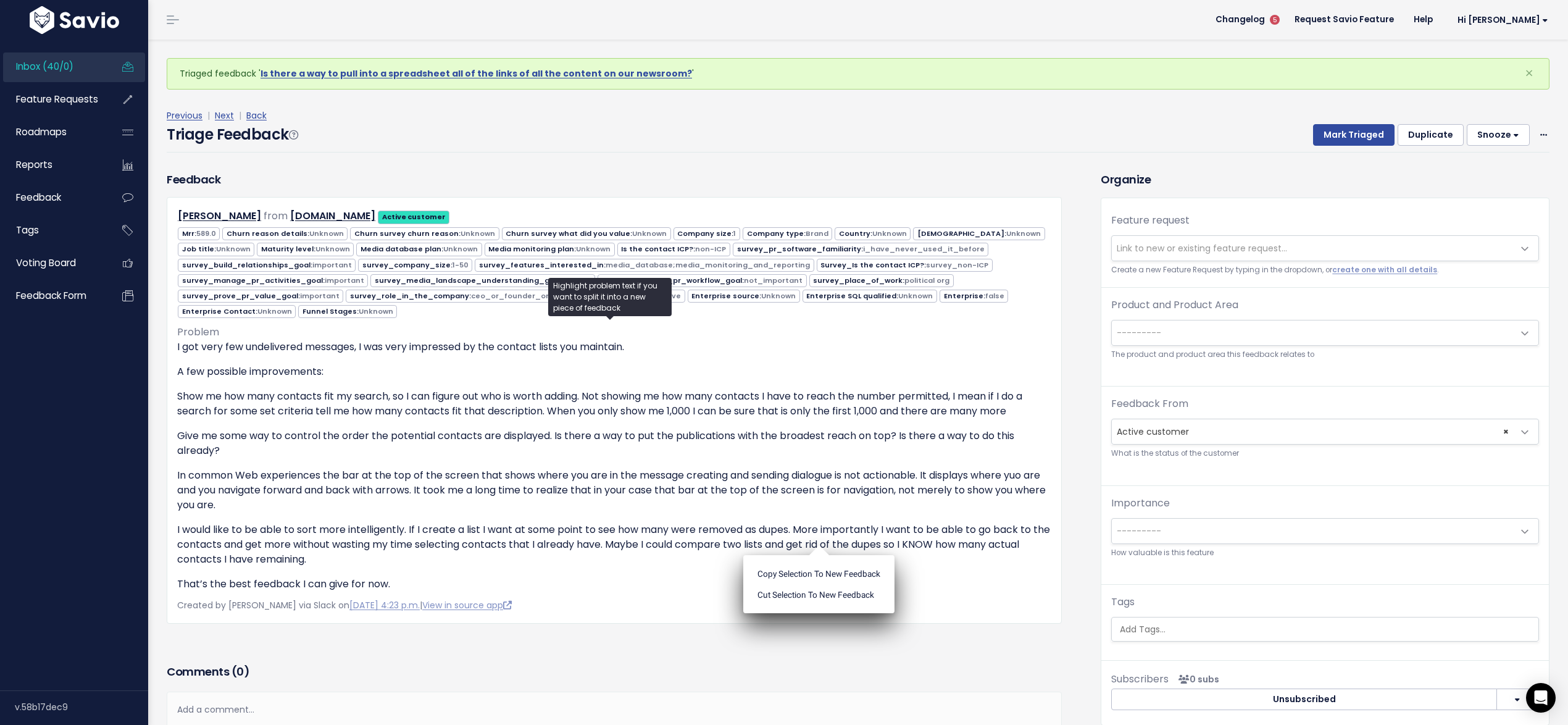
click at [818, 555] on ul "Copy selection to new Feedback Cut selection to new Feedback" at bounding box center [818, 584] width 151 height 58
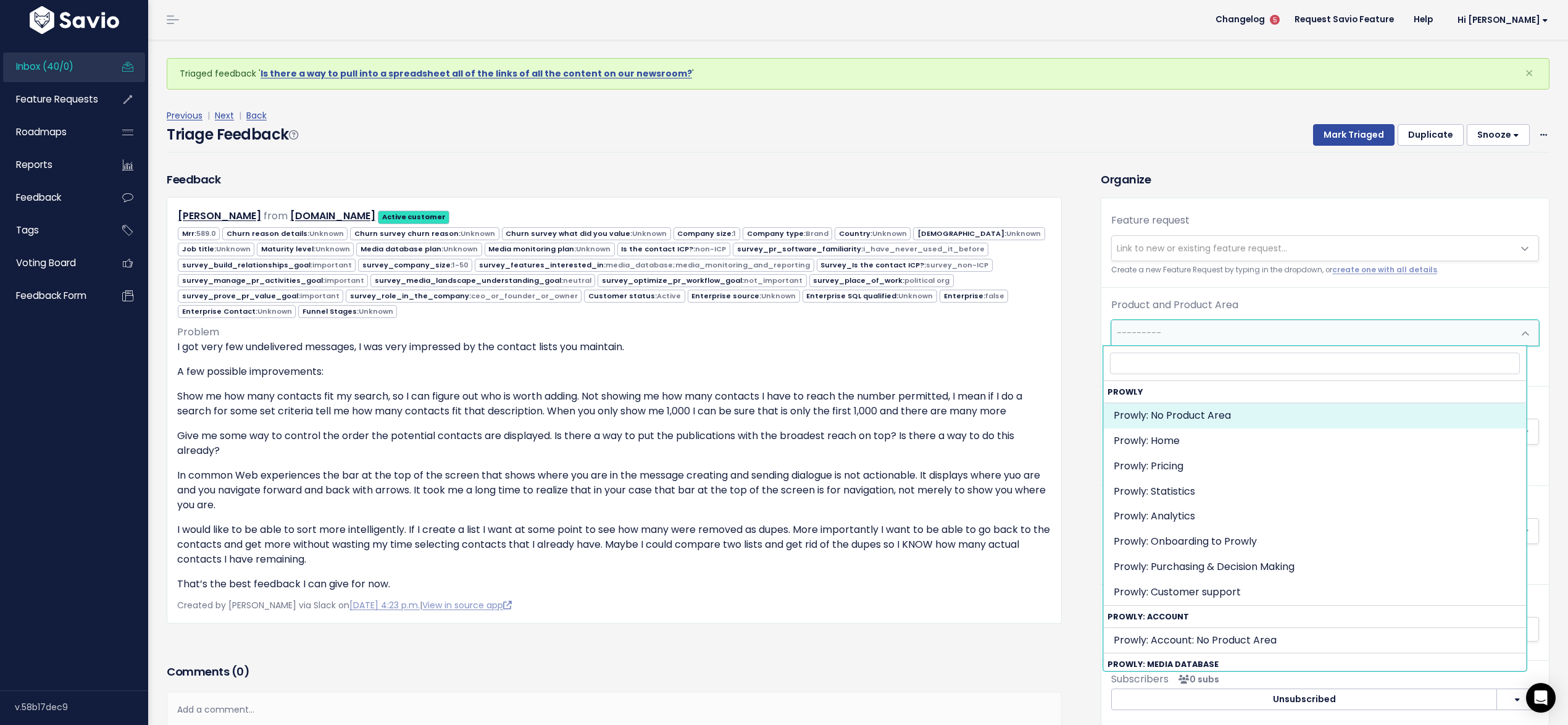
click at [1180, 321] on span "---------" at bounding box center [1313, 333] width 402 height 25
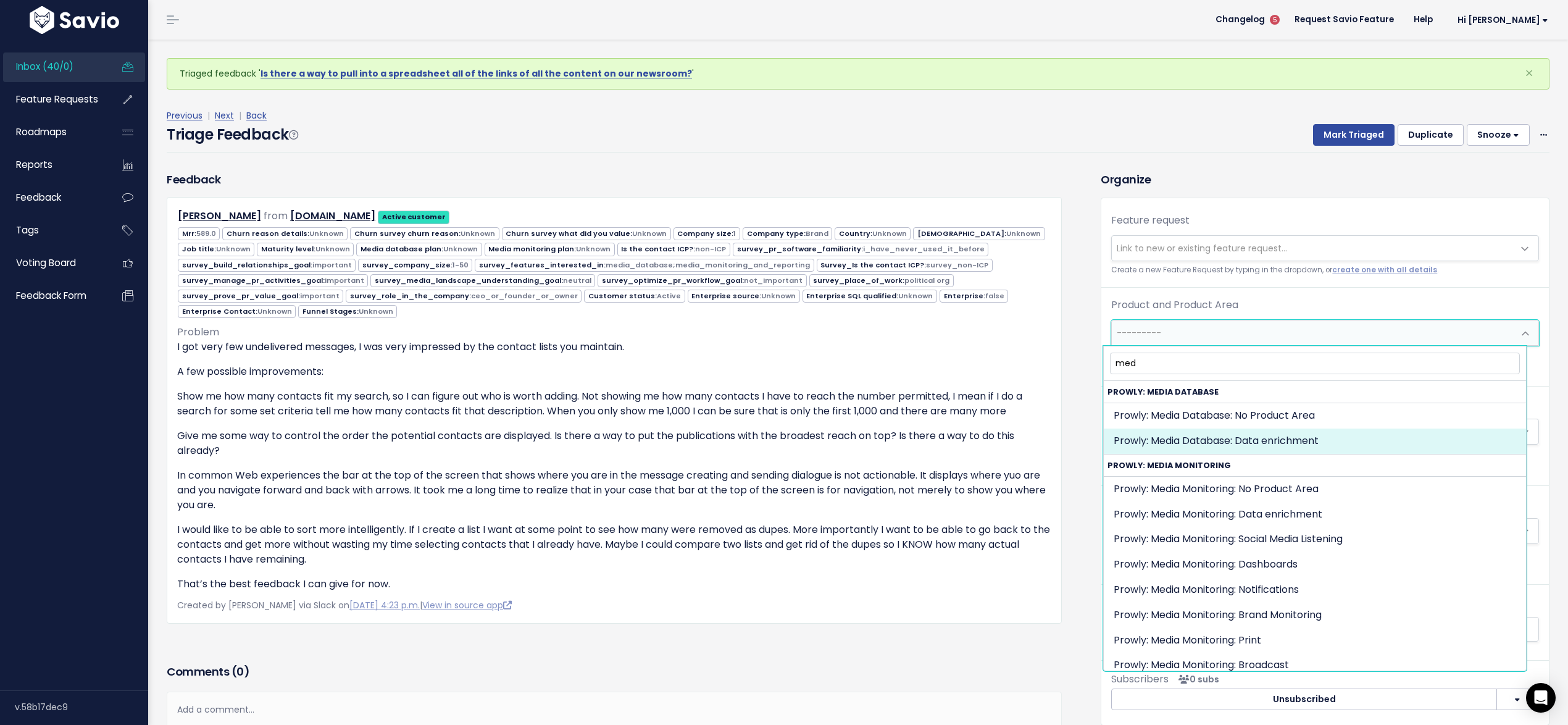
type input "med"
select select "MEDIA_DATABASE:"
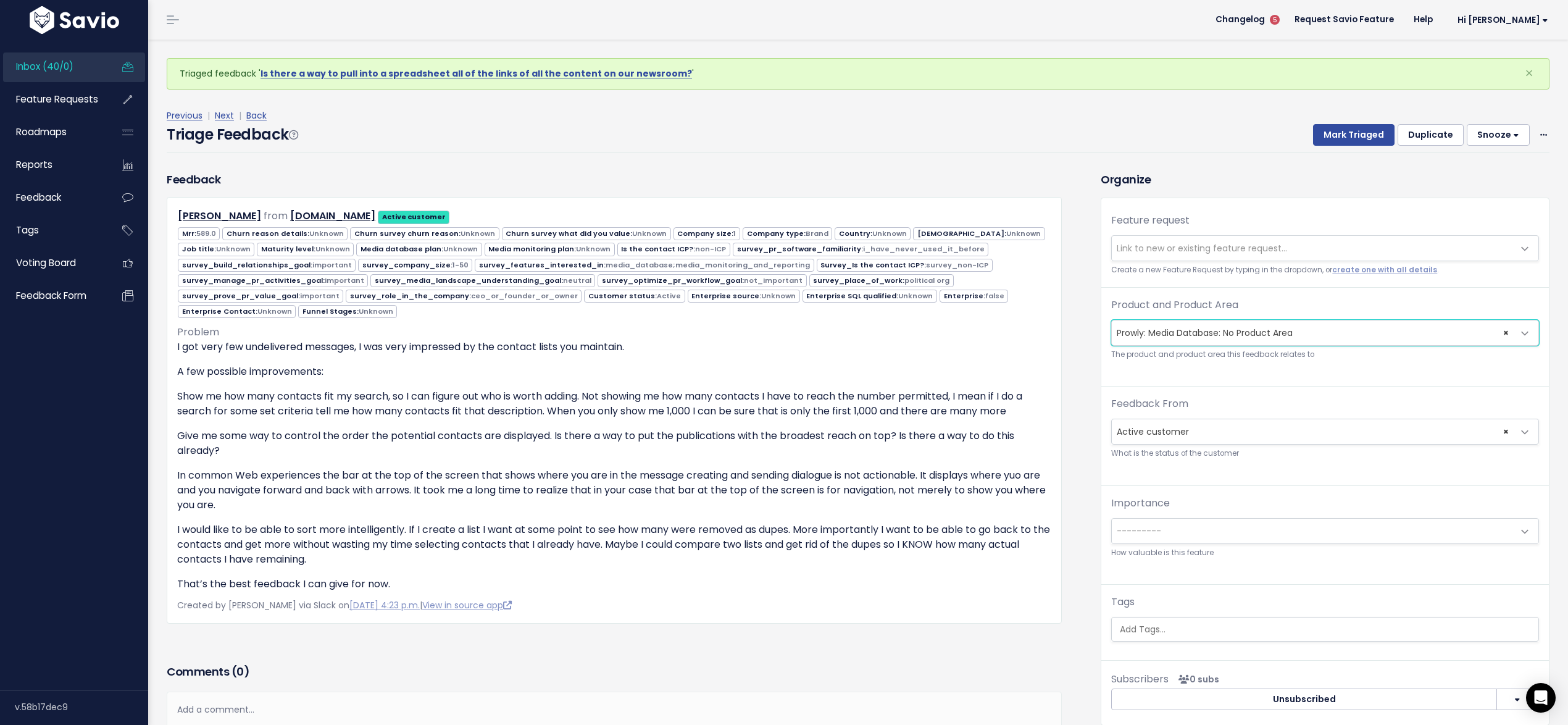
scroll to position [26, 0]
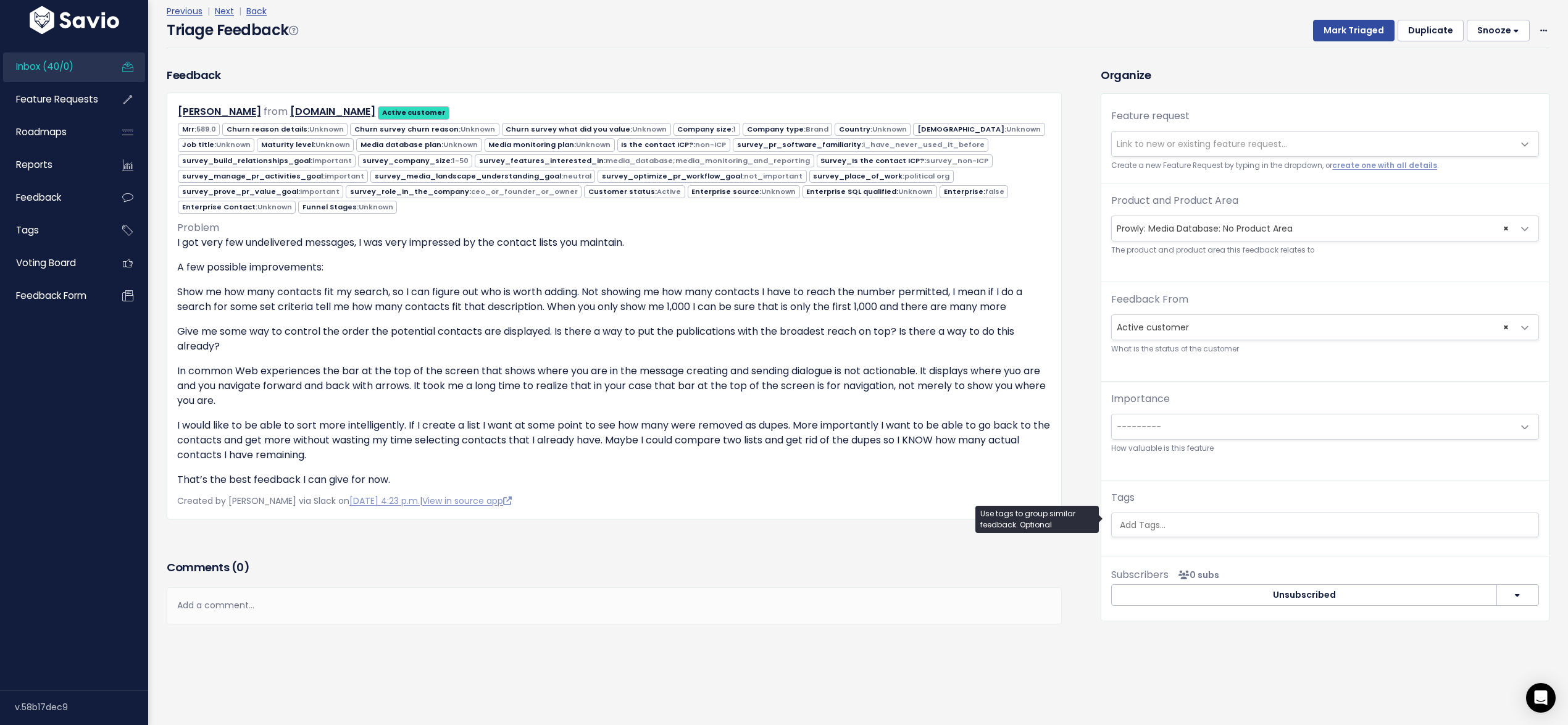
click at [1135, 519] on input "search" at bounding box center [1326, 525] width 422 height 13
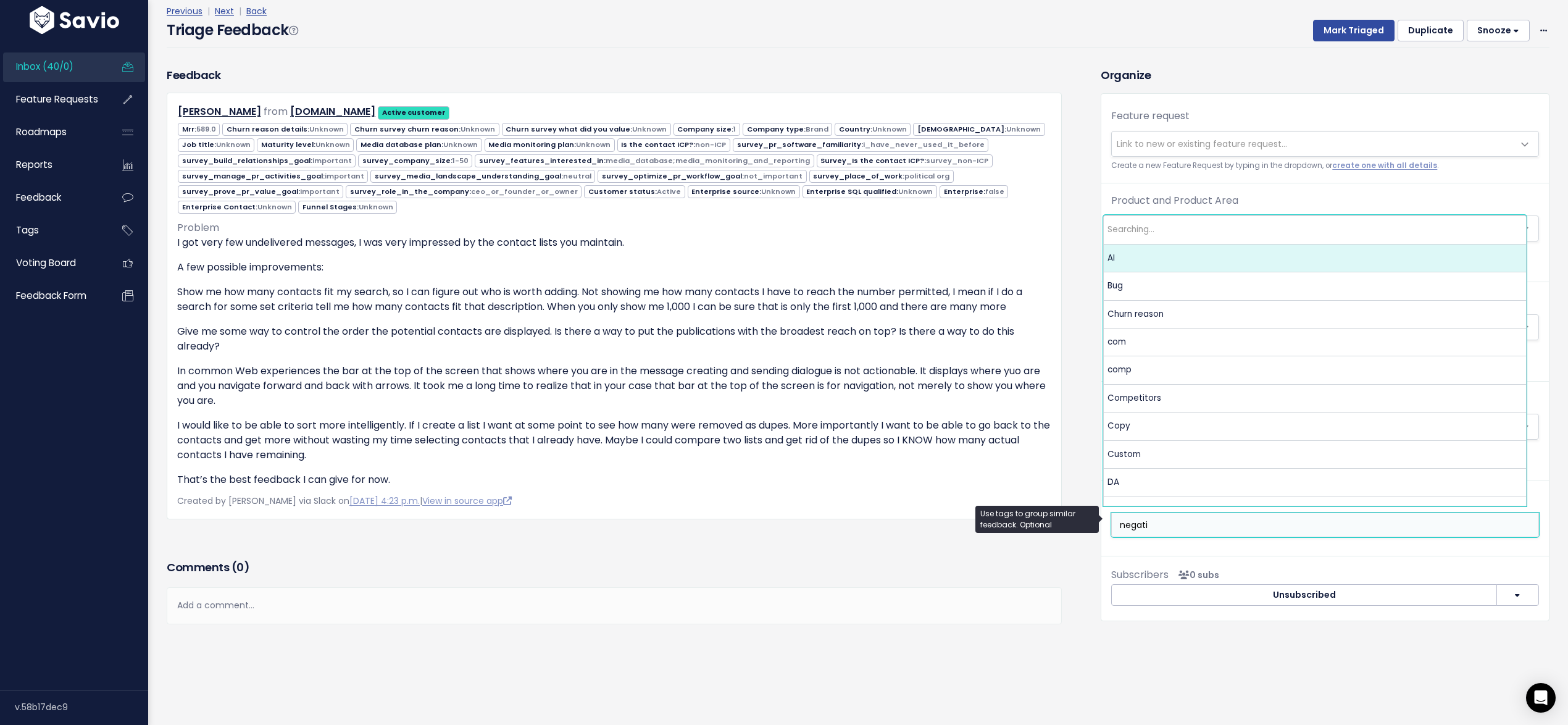
type input "negativ"
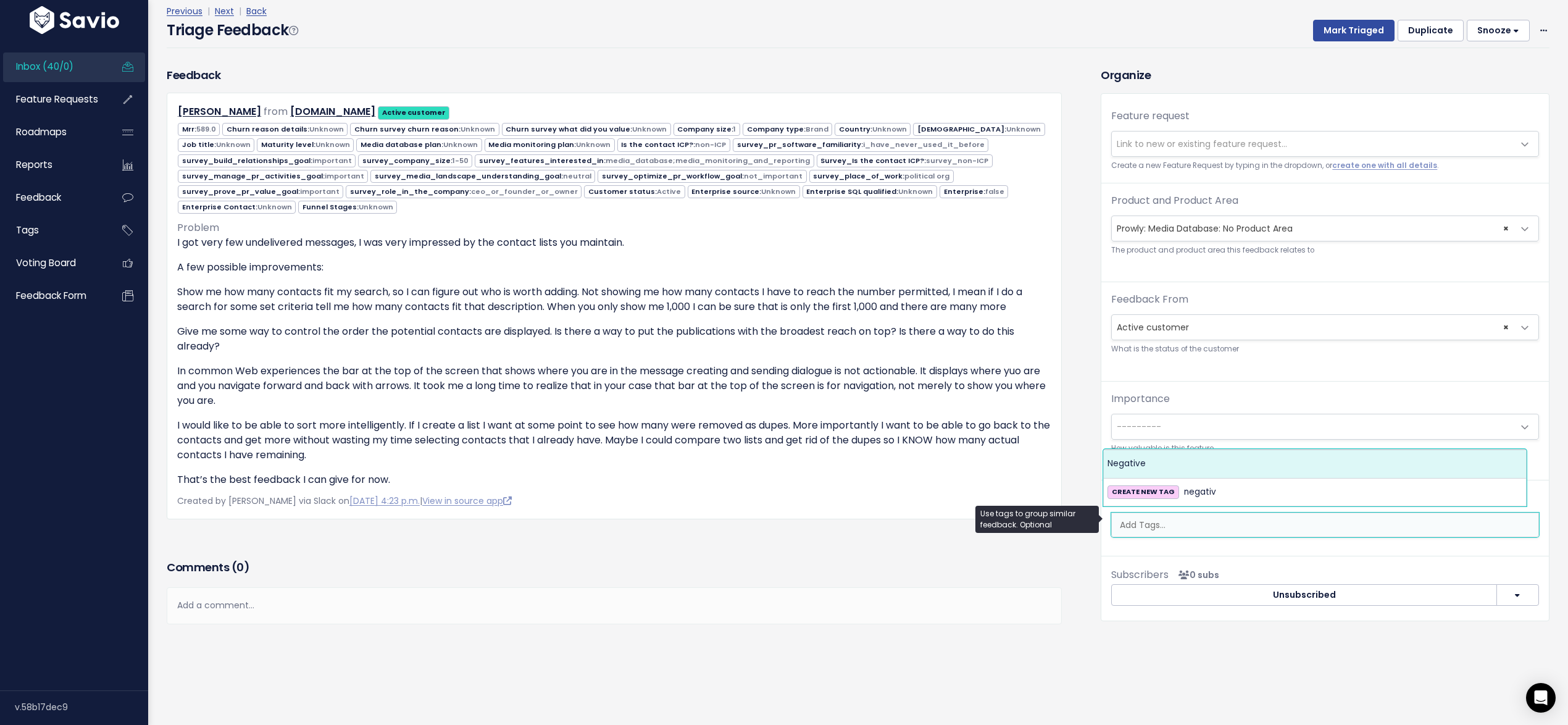
select select "7969"
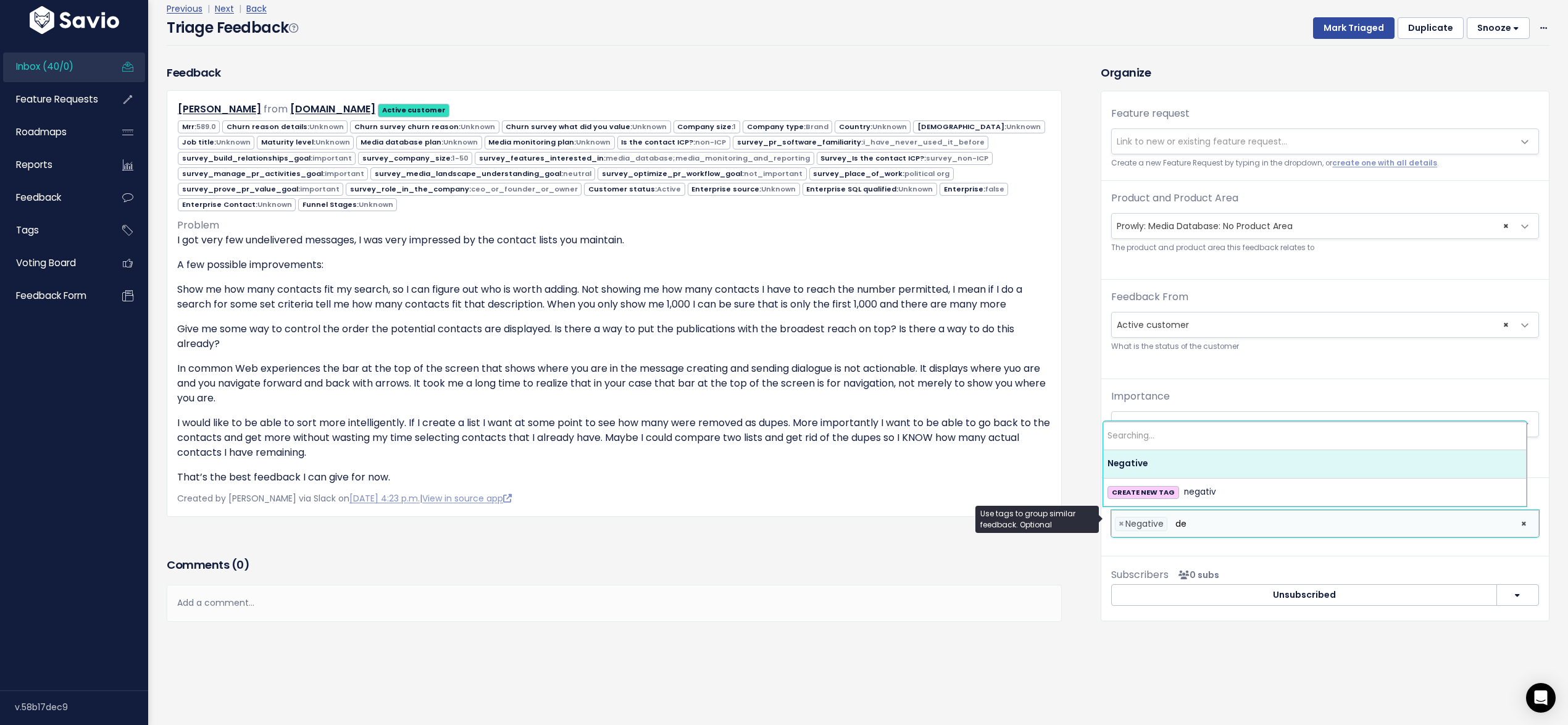
type input "des"
type input "int"
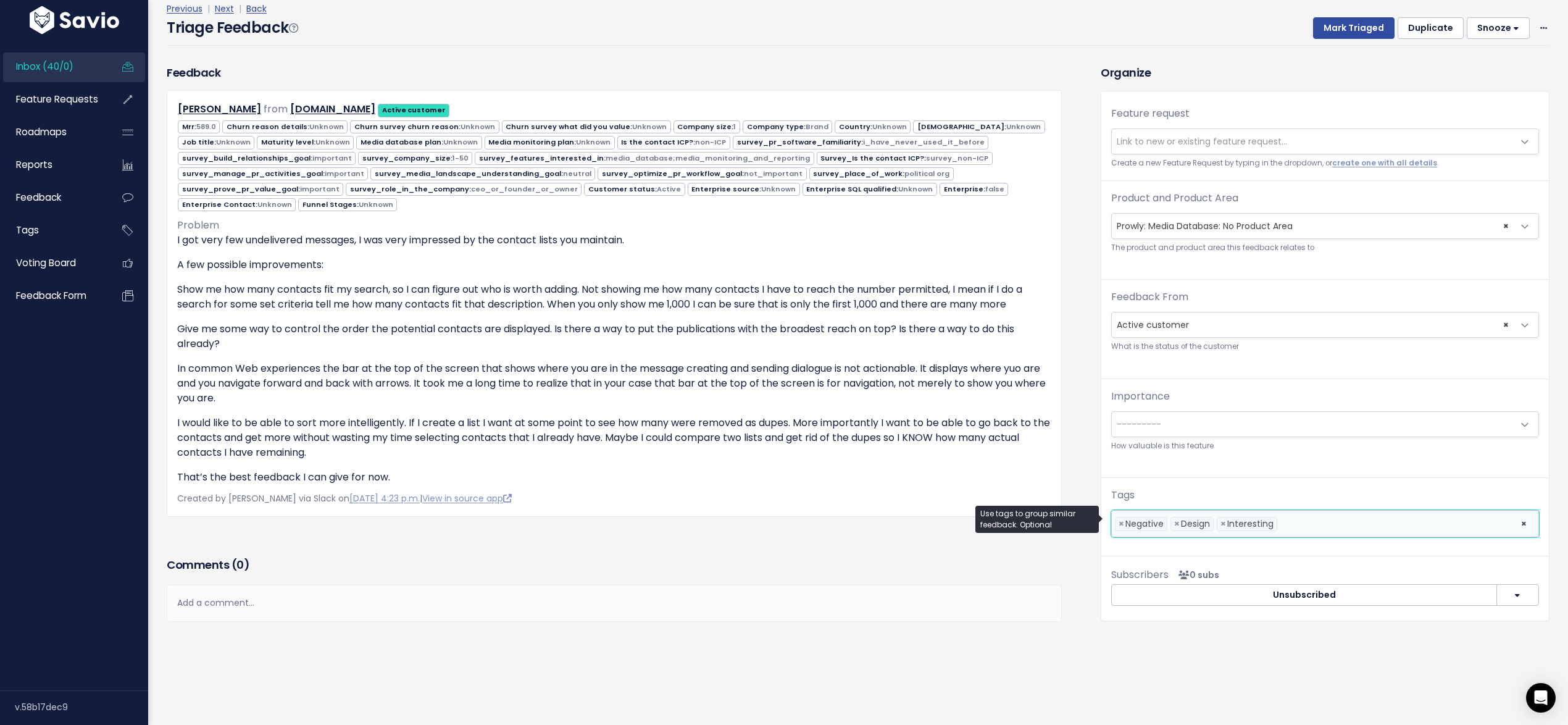
scroll to position [0, 0]
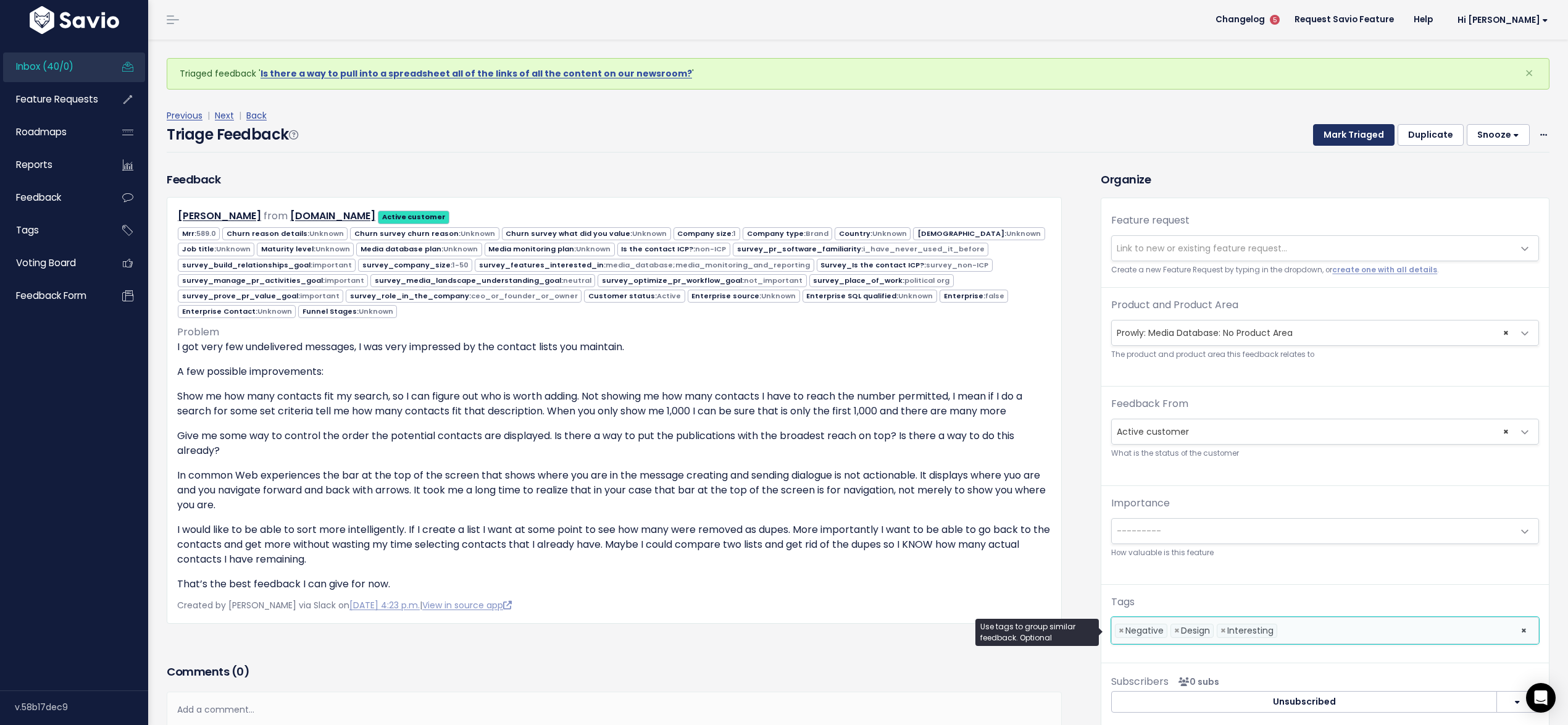
click at [1341, 126] on button "Mark Triaged" at bounding box center [1353, 135] width 81 height 22
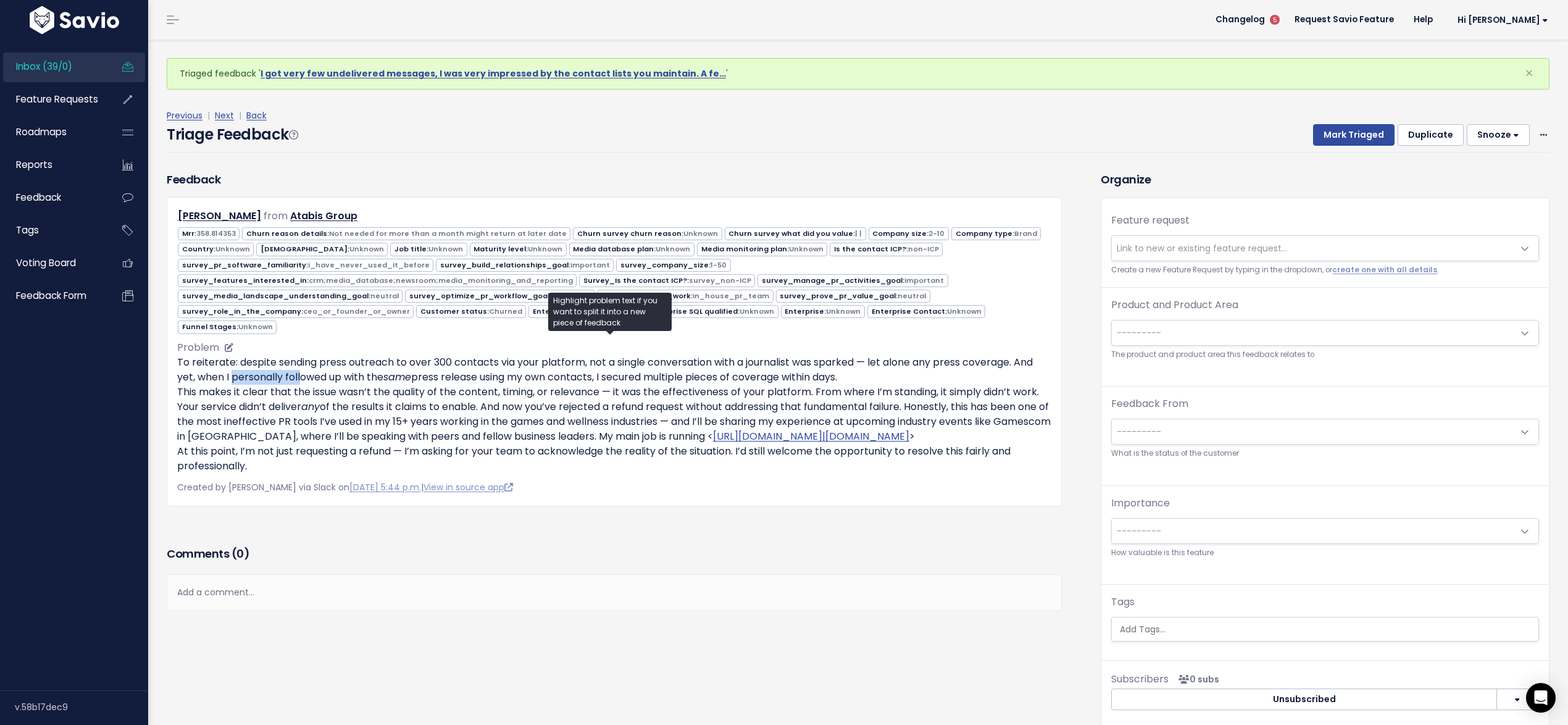
drag, startPoint x: 233, startPoint y: 366, endPoint x: 299, endPoint y: 368, distance: 66.0
click at [299, 368] on p "To reiterate: despite sending press outreach to over 300 contacts via your plat…" at bounding box center [614, 414] width 874 height 119
drag, startPoint x: 314, startPoint y: 363, endPoint x: 859, endPoint y: 369, distance: 545.0
click at [863, 368] on p "To reiterate: despite sending press outreach to over 300 contacts via your plat…" at bounding box center [614, 414] width 874 height 119
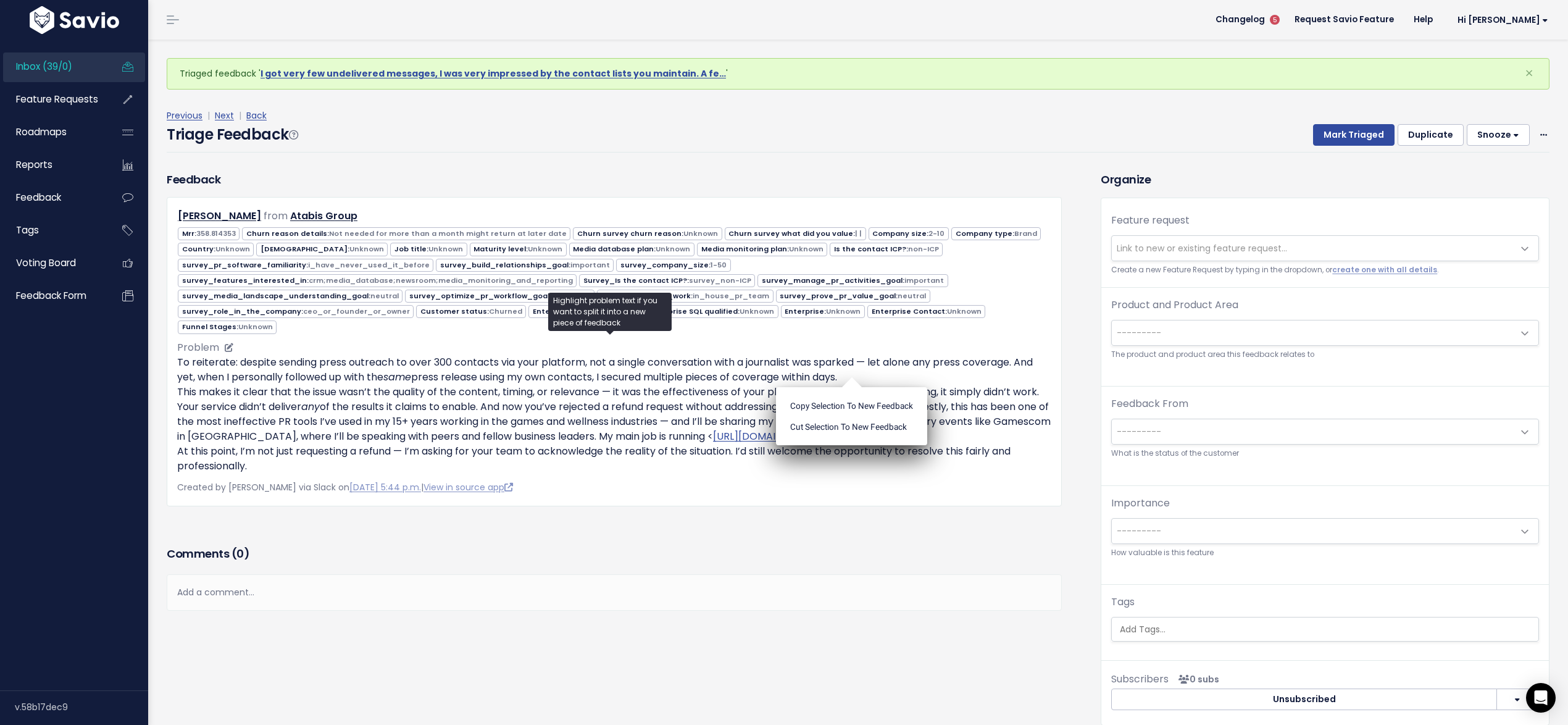
click at [221, 391] on p "To reiterate: despite sending press outreach to over 300 contacts via your plat…" at bounding box center [614, 414] width 874 height 119
drag, startPoint x: 216, startPoint y: 388, endPoint x: 720, endPoint y: 393, distance: 504.0
click at [720, 393] on p "To reiterate: despite sending press outreach to over 300 contacts via your plat…" at bounding box center [614, 414] width 874 height 119
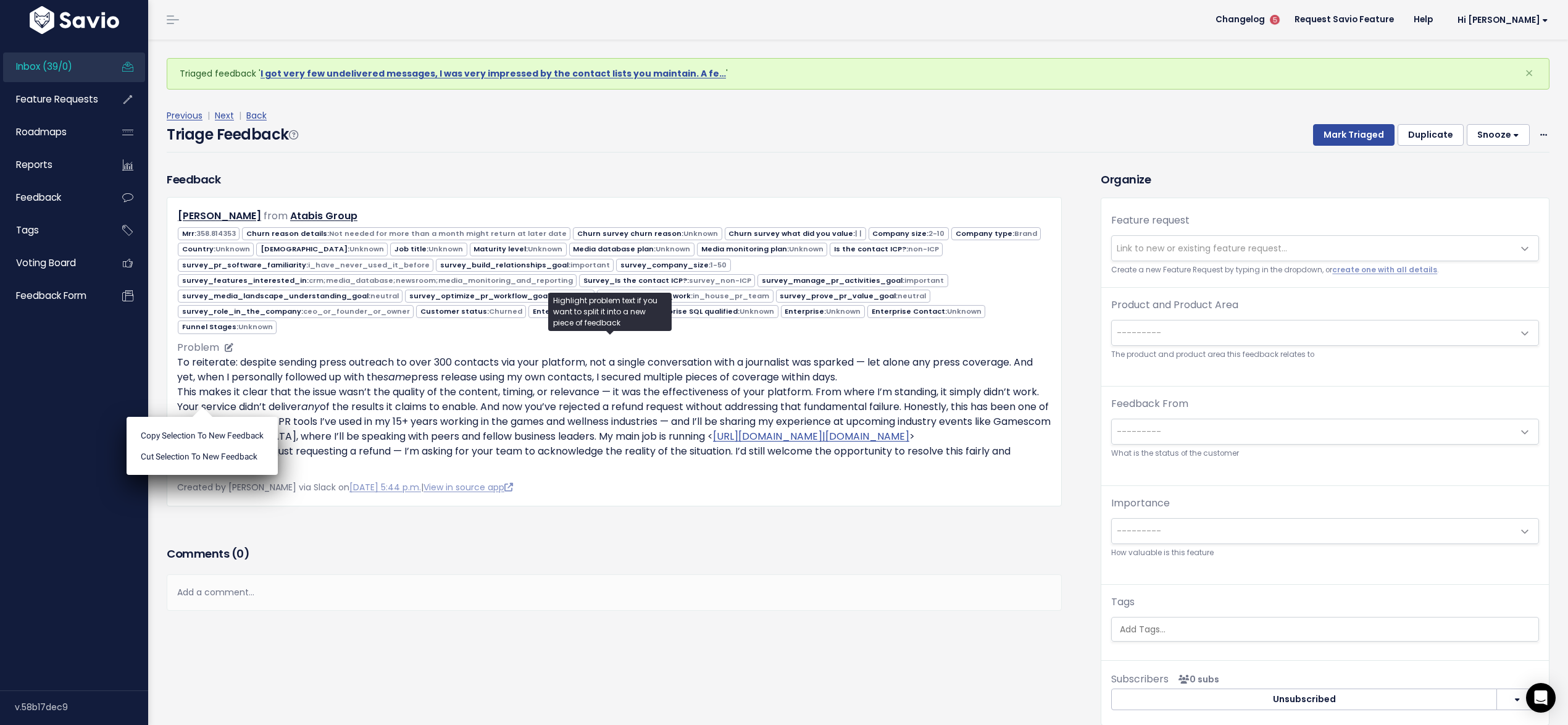
click at [720, 393] on p "To reiterate: despite sending press outreach to over 300 contacts via your plat…" at bounding box center [614, 414] width 874 height 119
drag, startPoint x: 234, startPoint y: 399, endPoint x: 600, endPoint y: 472, distance: 373.2
click at [600, 472] on div "Bobby Thandi from Atabis Group 358.814353" at bounding box center [614, 351] width 895 height 308
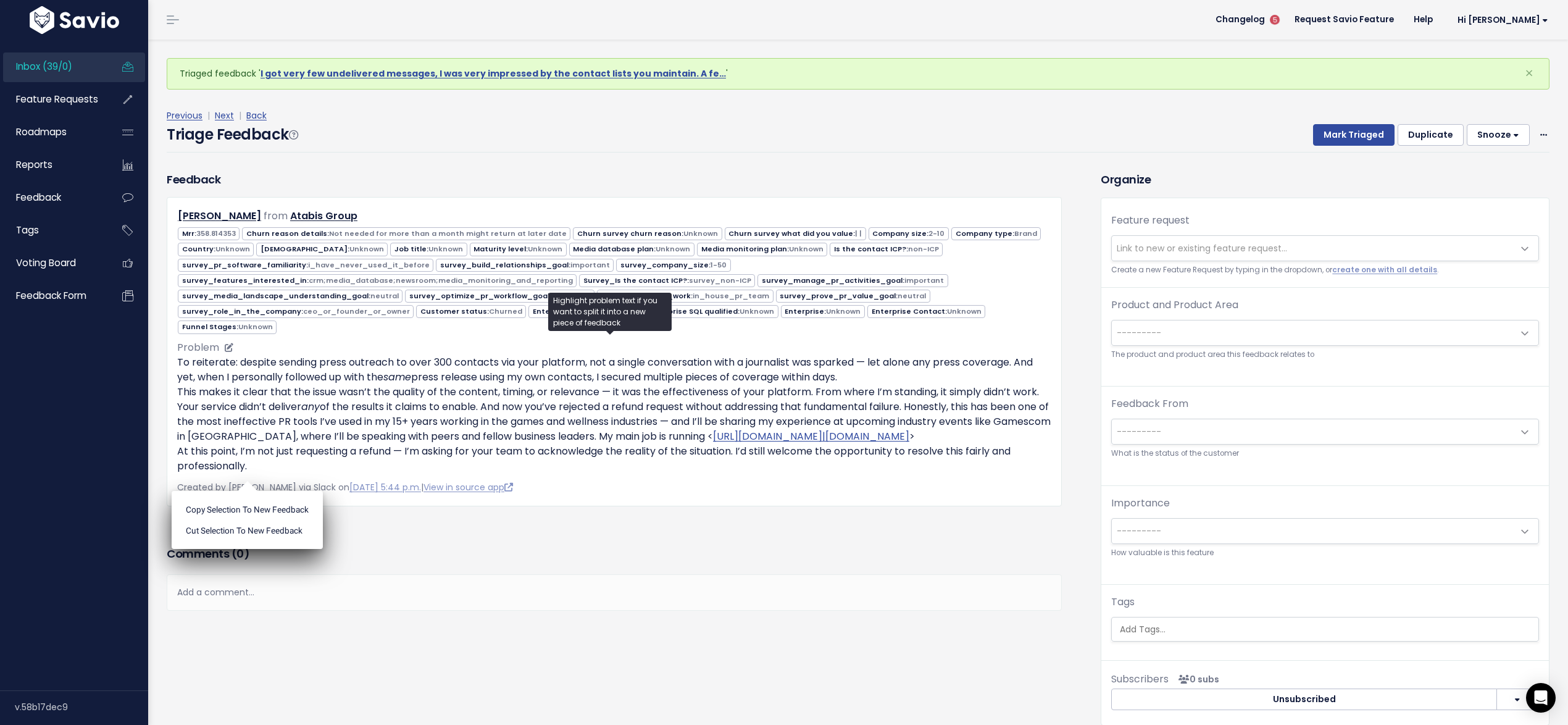
click at [600, 472] on p "To reiterate: despite sending press outreach to over 300 contacts via your plat…" at bounding box center [614, 414] width 874 height 119
click at [1186, 326] on span "---------" at bounding box center [1313, 333] width 402 height 25
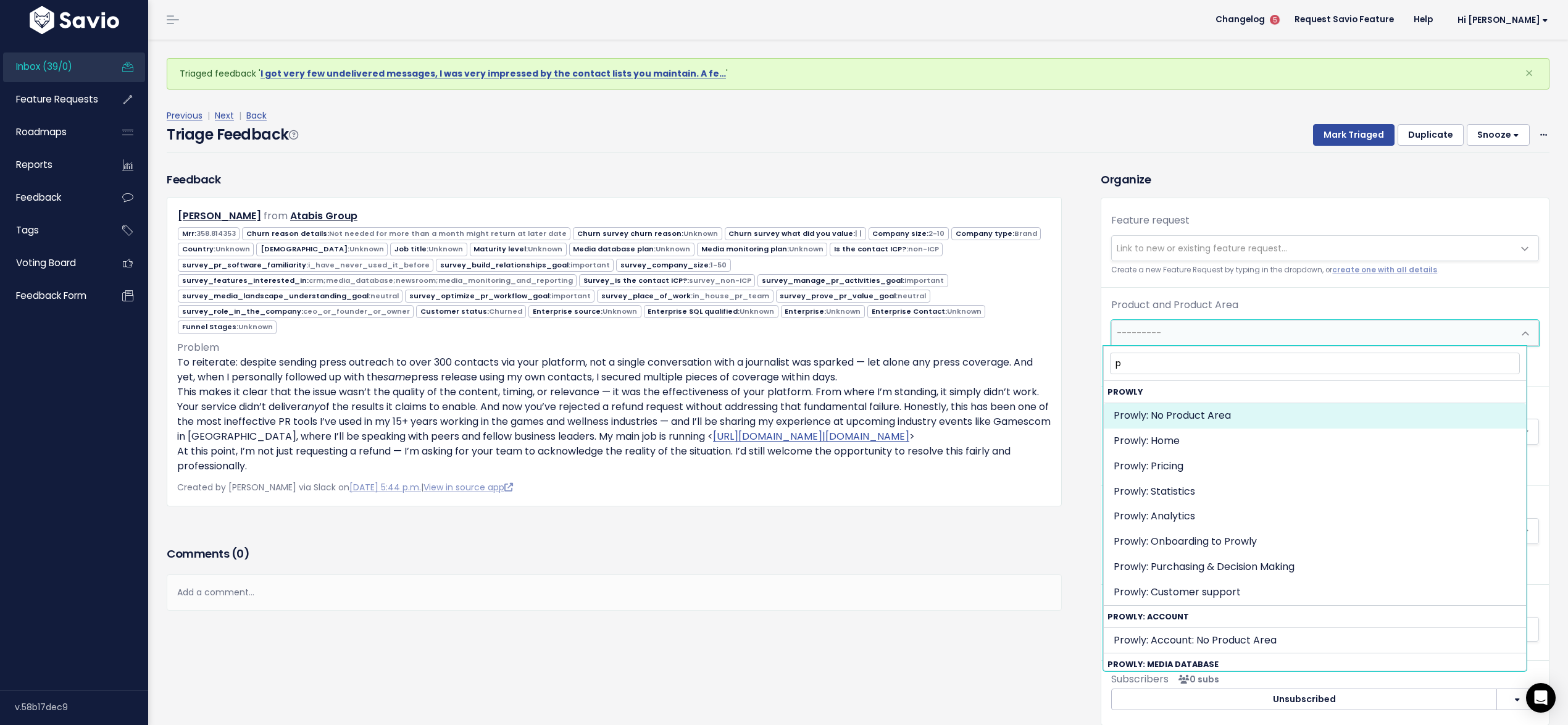
type input "p"
select select "MAIN:"
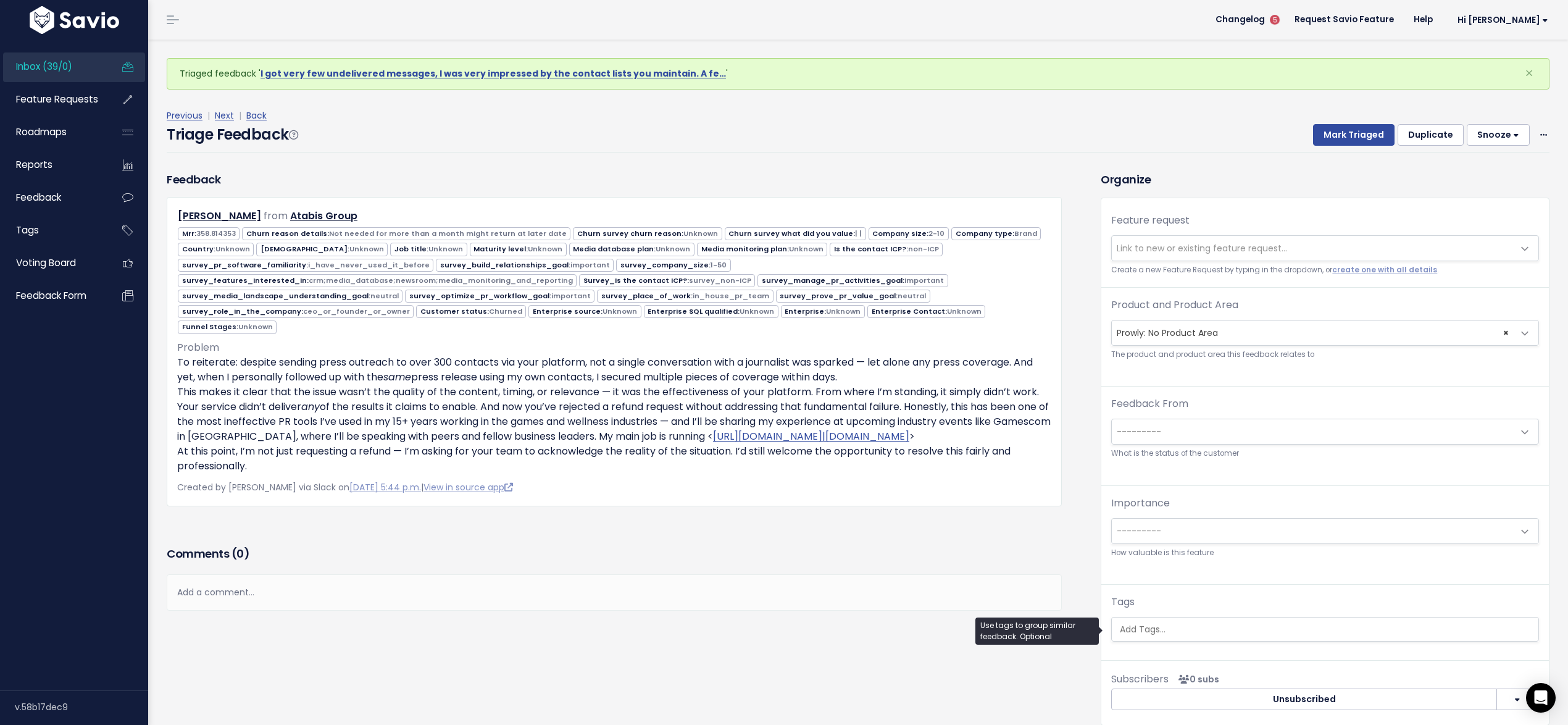
click at [1150, 631] on input "search" at bounding box center [1326, 629] width 422 height 13
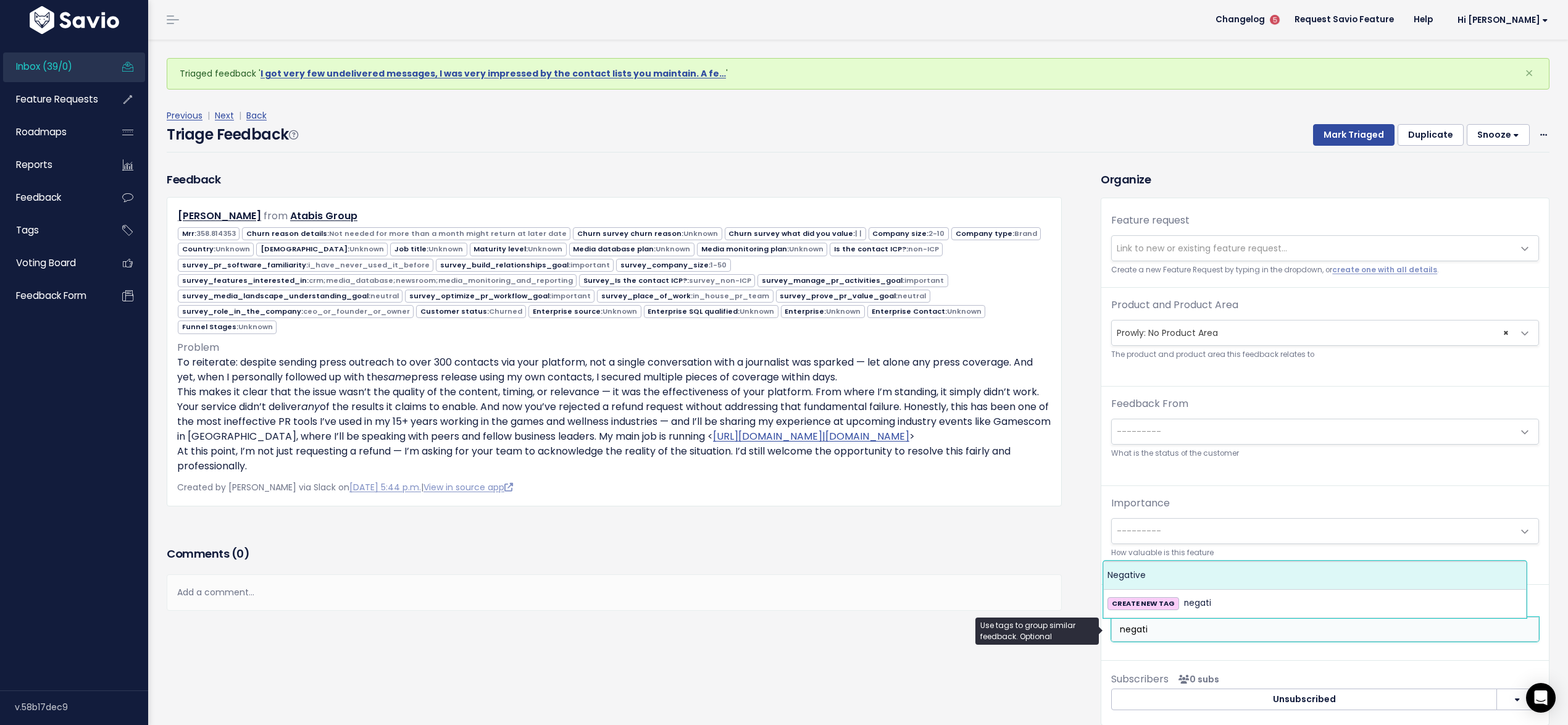
type input "negati"
select select "7969"
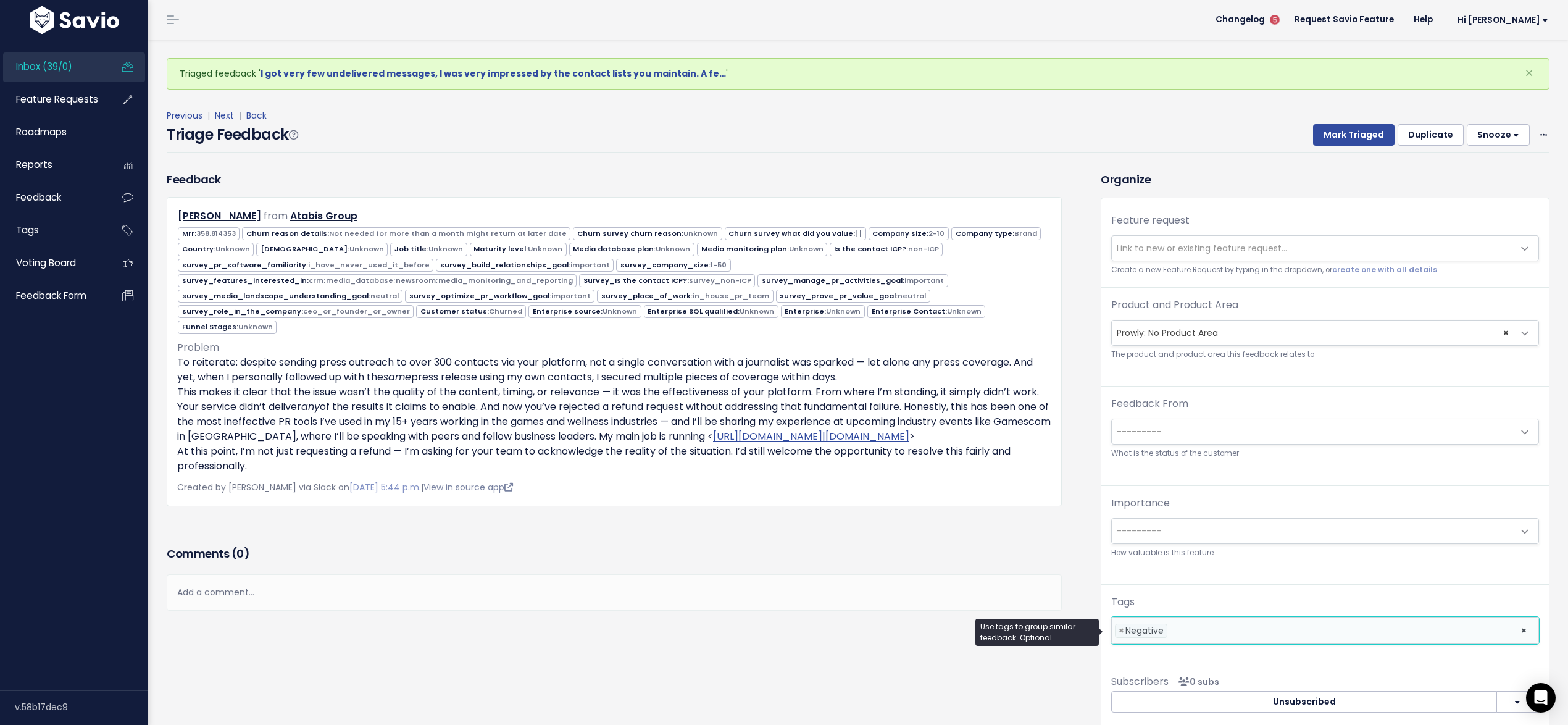
click at [426, 493] on link "View in source app" at bounding box center [468, 487] width 90 height 12
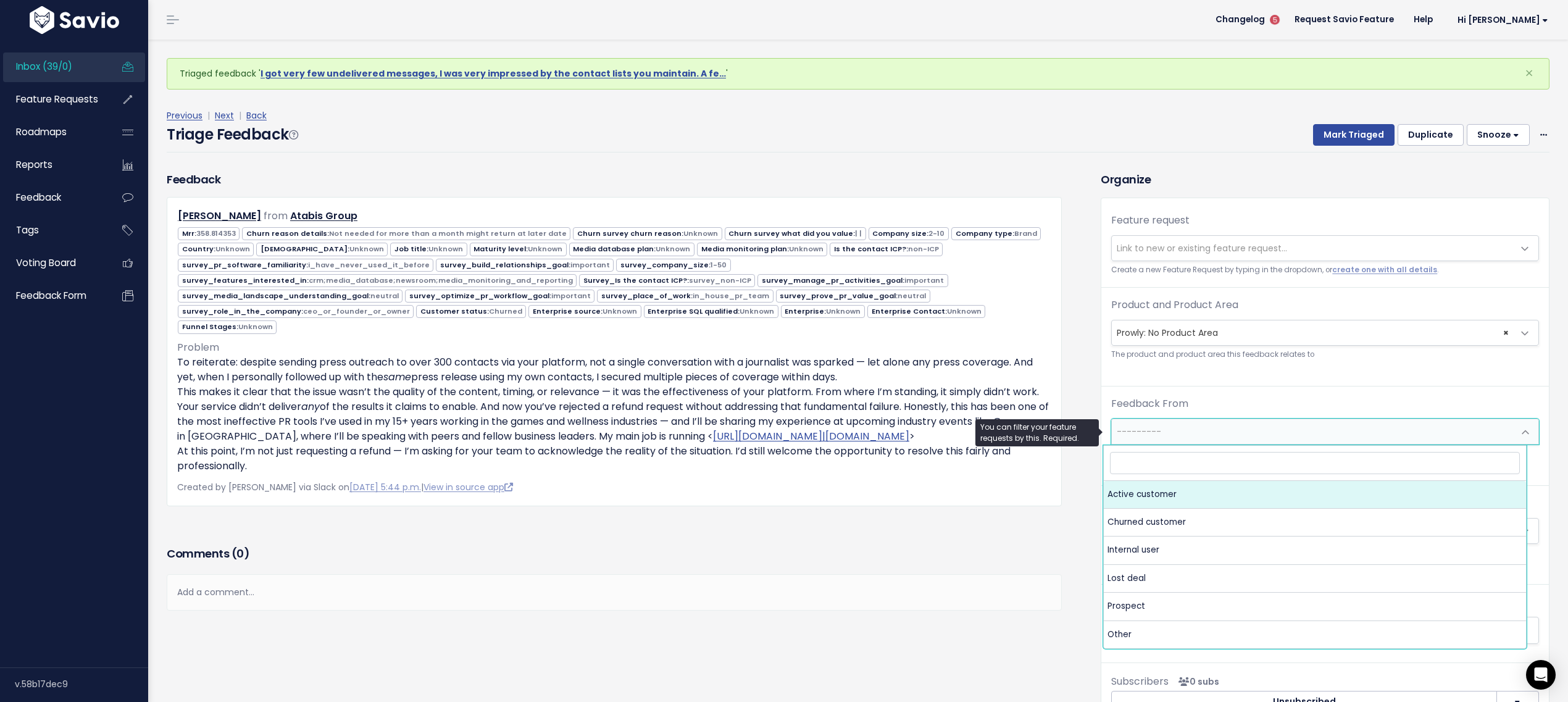
click at [1228, 436] on span "---------" at bounding box center [1313, 432] width 402 height 25
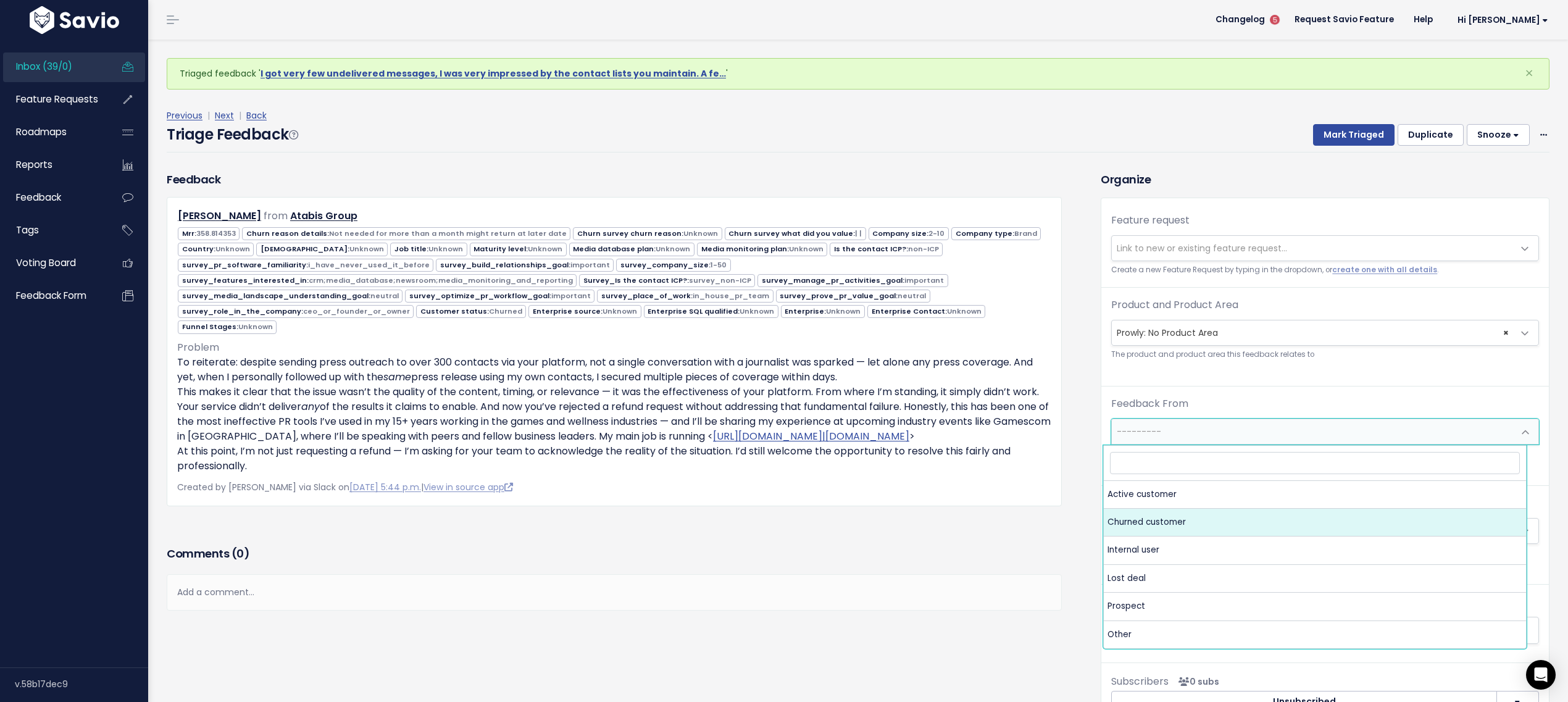
select select "CHURNED"
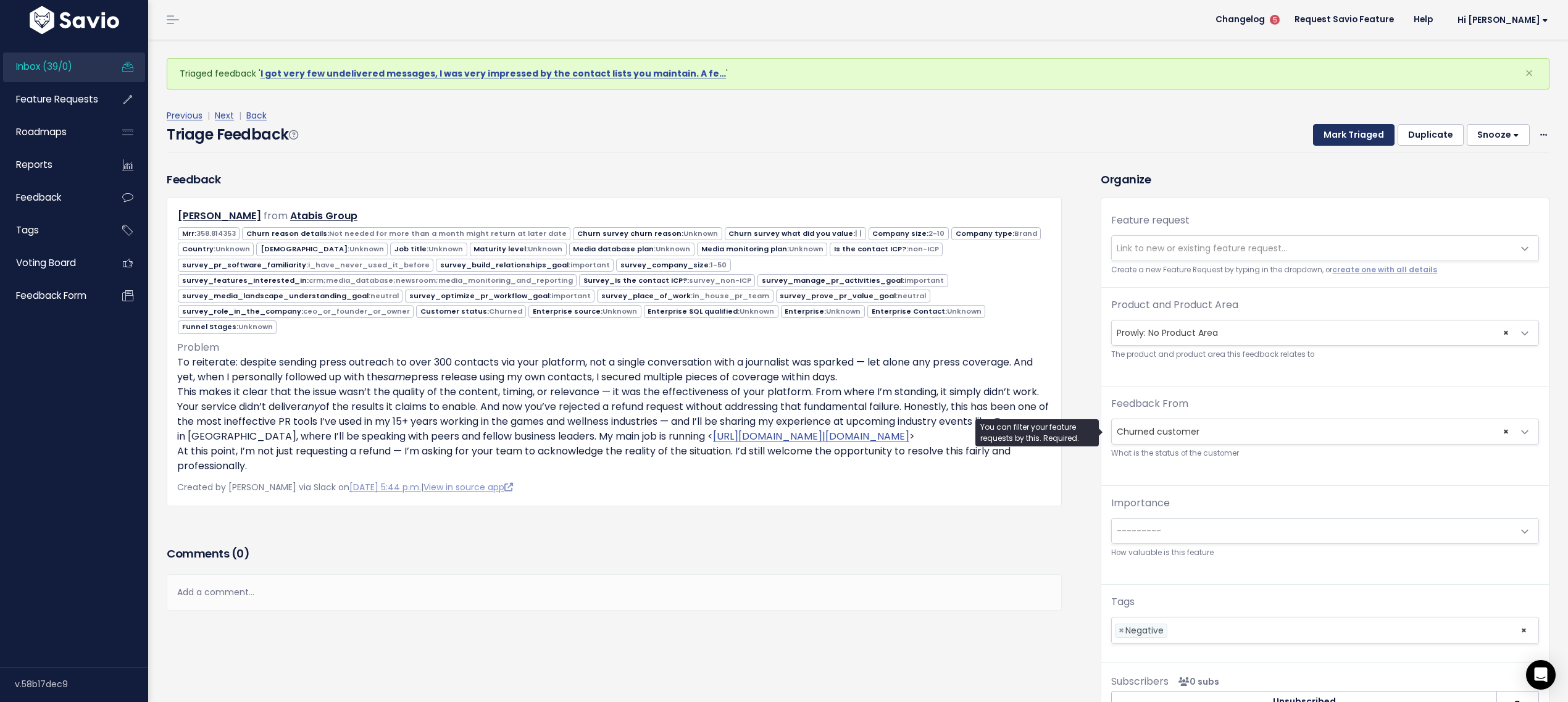
click at [1343, 139] on button "Mark Triaged" at bounding box center [1353, 135] width 81 height 22
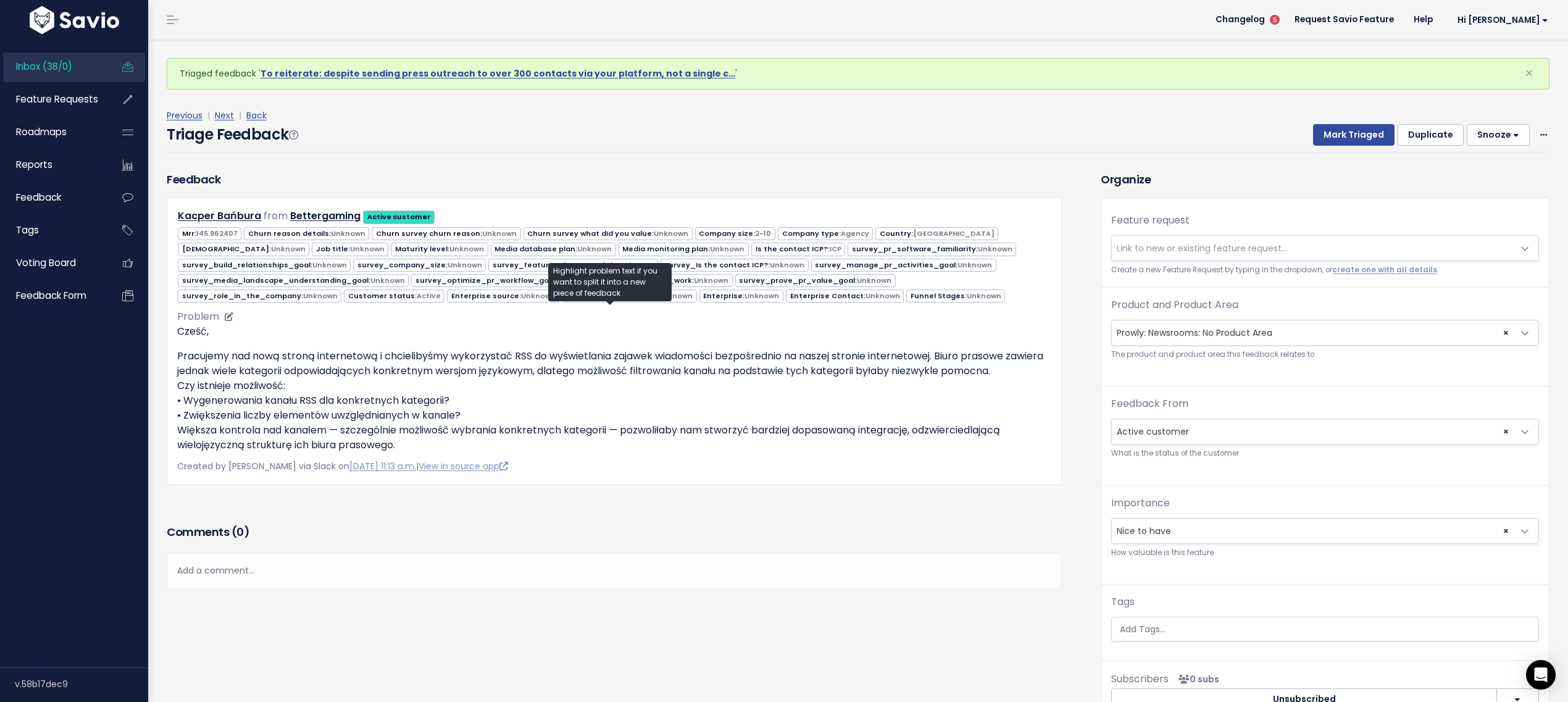
drag, startPoint x: 287, startPoint y: 352, endPoint x: 465, endPoint y: 385, distance: 181.0
click at [465, 385] on p "Pracujemy nad nową stroną internetową i chcielibyśmy wykorzystać RSS do wyświet…" at bounding box center [614, 401] width 874 height 103
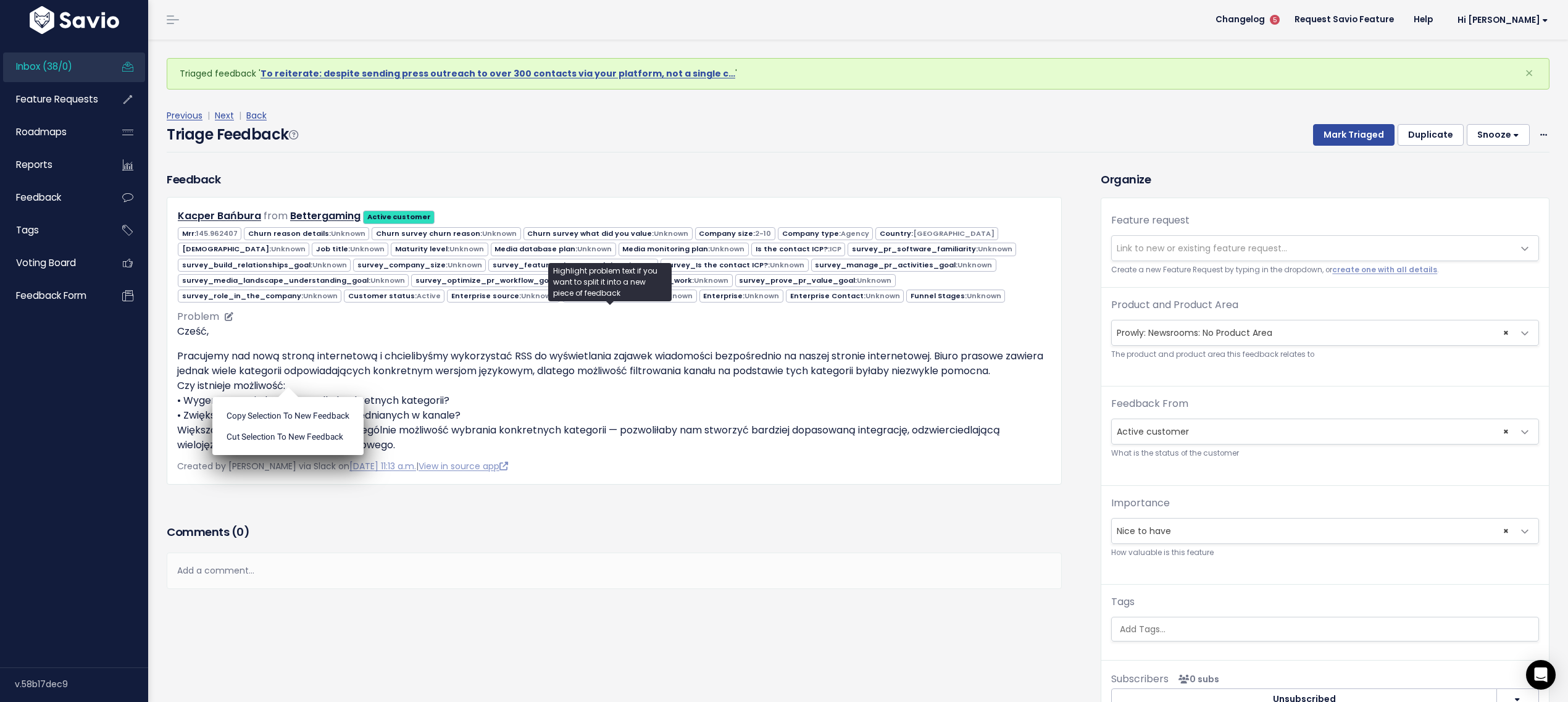
click at [465, 385] on p "Pracujemy nad nową stroną internetową i chcielibyśmy wykorzystać RSS do wyświet…" at bounding box center [614, 401] width 874 height 103
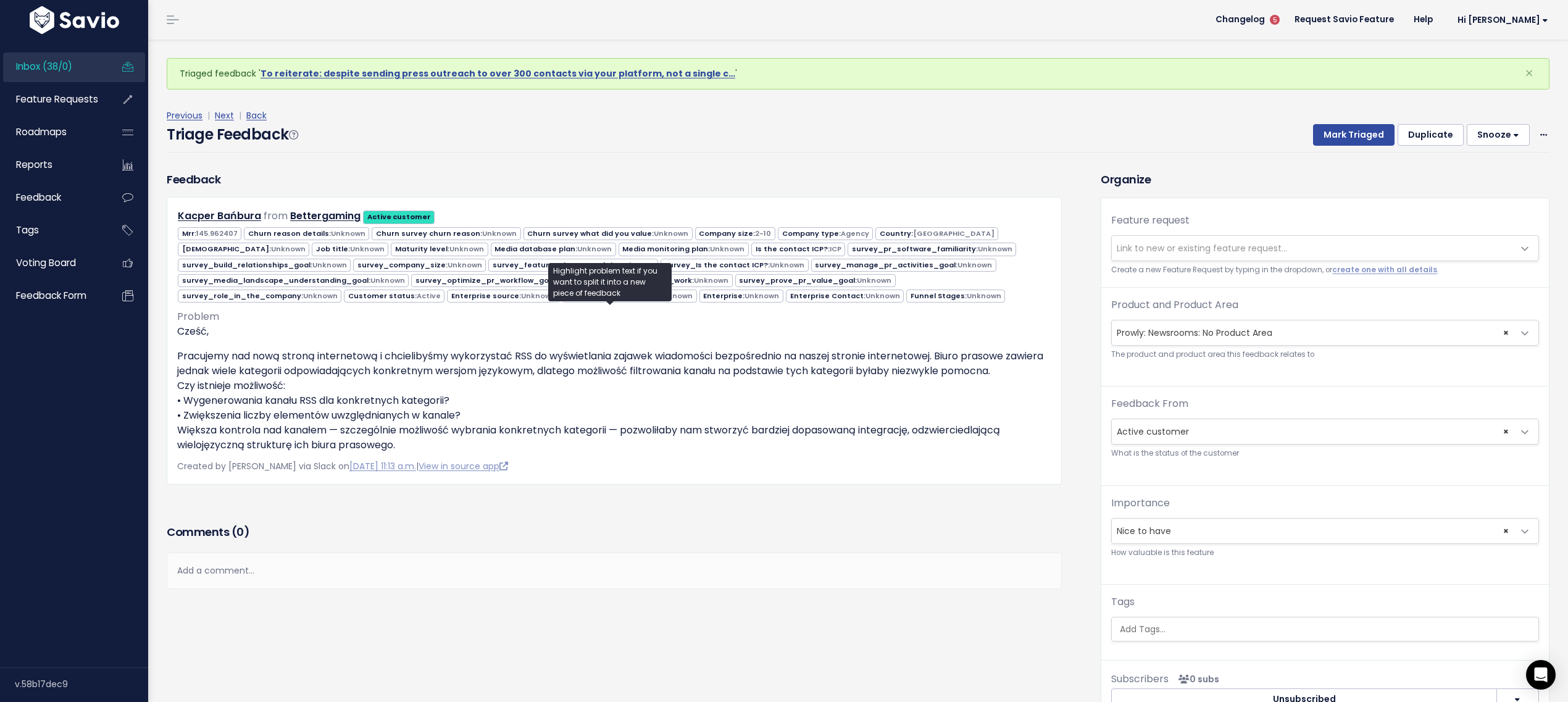
drag, startPoint x: 465, startPoint y: 394, endPoint x: 172, endPoint y: 394, distance: 293.0
click at [172, 394] on div "Kacper Bańbura from Bettergaming Active customer 145.962407 2-10" at bounding box center [614, 341] width 895 height 287
click at [189, 404] on p "Pracujemy nad nową stroną internetową i chcielibyśmy wykorzystać RSS do wyświet…" at bounding box center [614, 401] width 874 height 103
drag, startPoint x: 180, startPoint y: 407, endPoint x: 472, endPoint y: 407, distance: 292.0
click at [472, 408] on p "Pracujemy nad nową stroną internetową i chcielibyśmy wykorzystać RSS do wyświet…" at bounding box center [614, 401] width 874 height 103
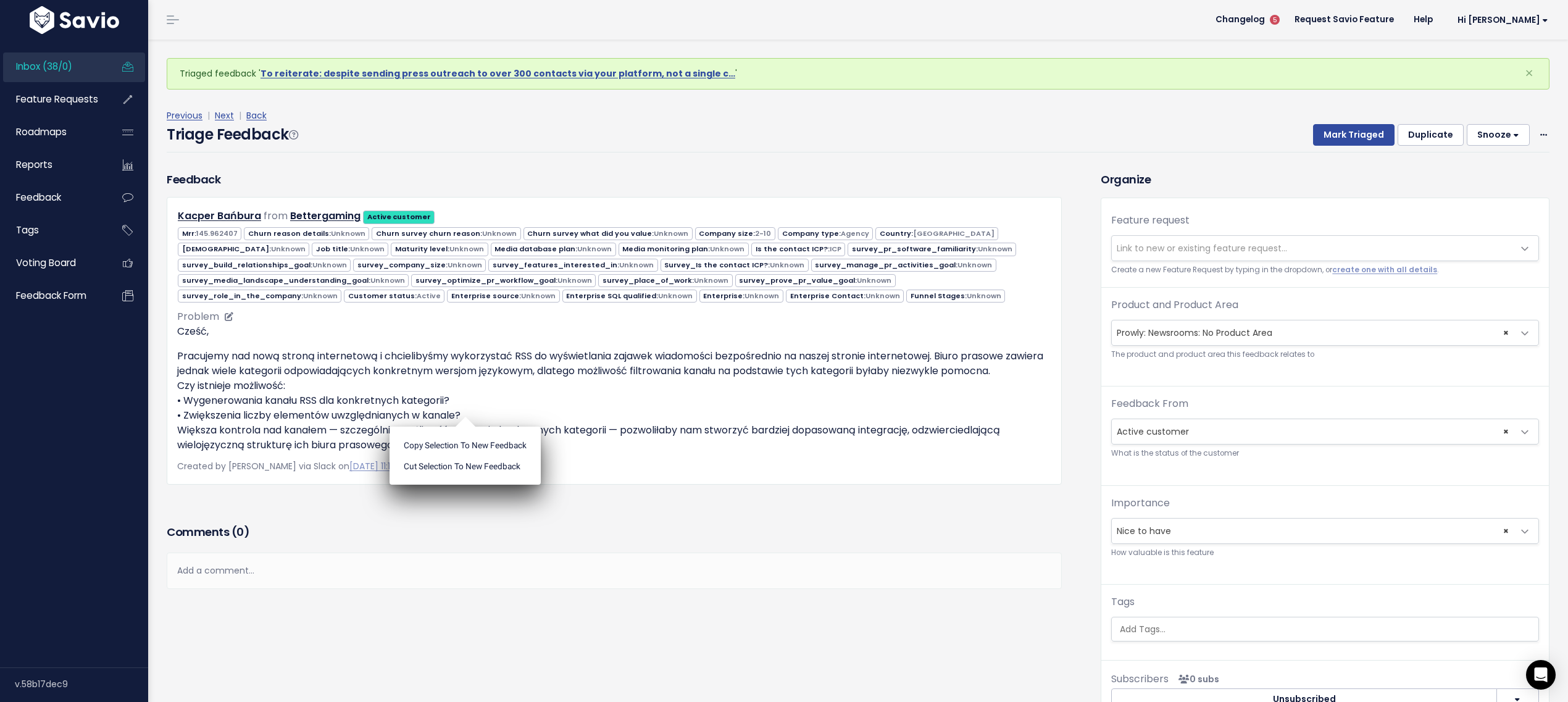
drag, startPoint x: 473, startPoint y: 407, endPoint x: 359, endPoint y: 420, distance: 114.7
click at [473, 426] on ul "Copy selection to new Feedback Cut selection to new Feedback" at bounding box center [465, 455] width 151 height 58
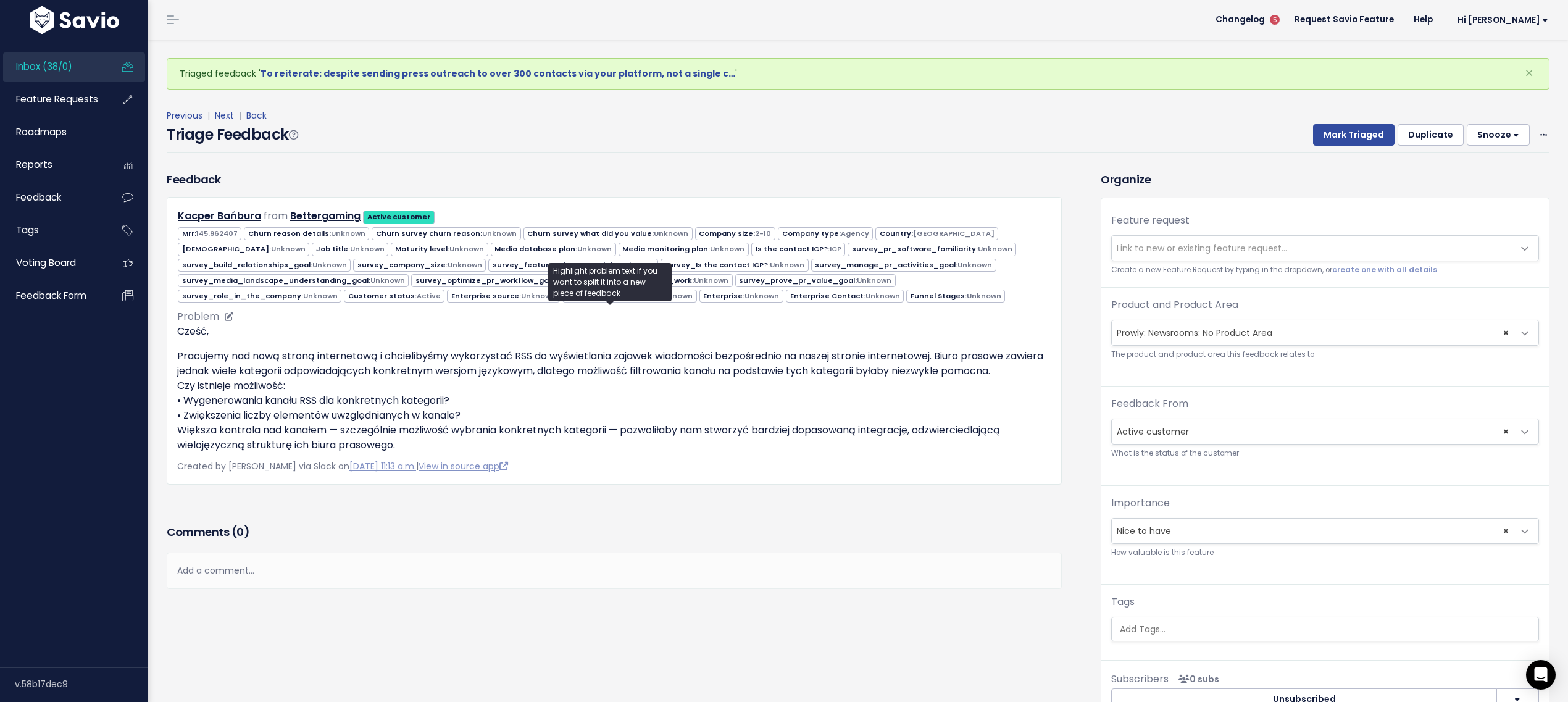
drag, startPoint x: 191, startPoint y: 422, endPoint x: 473, endPoint y: 436, distance: 282.3
click at [473, 436] on p "Pracujemy nad nową stroną internetową i chcielibyśmy wykorzystać RSS do wyświet…" at bounding box center [614, 401] width 874 height 103
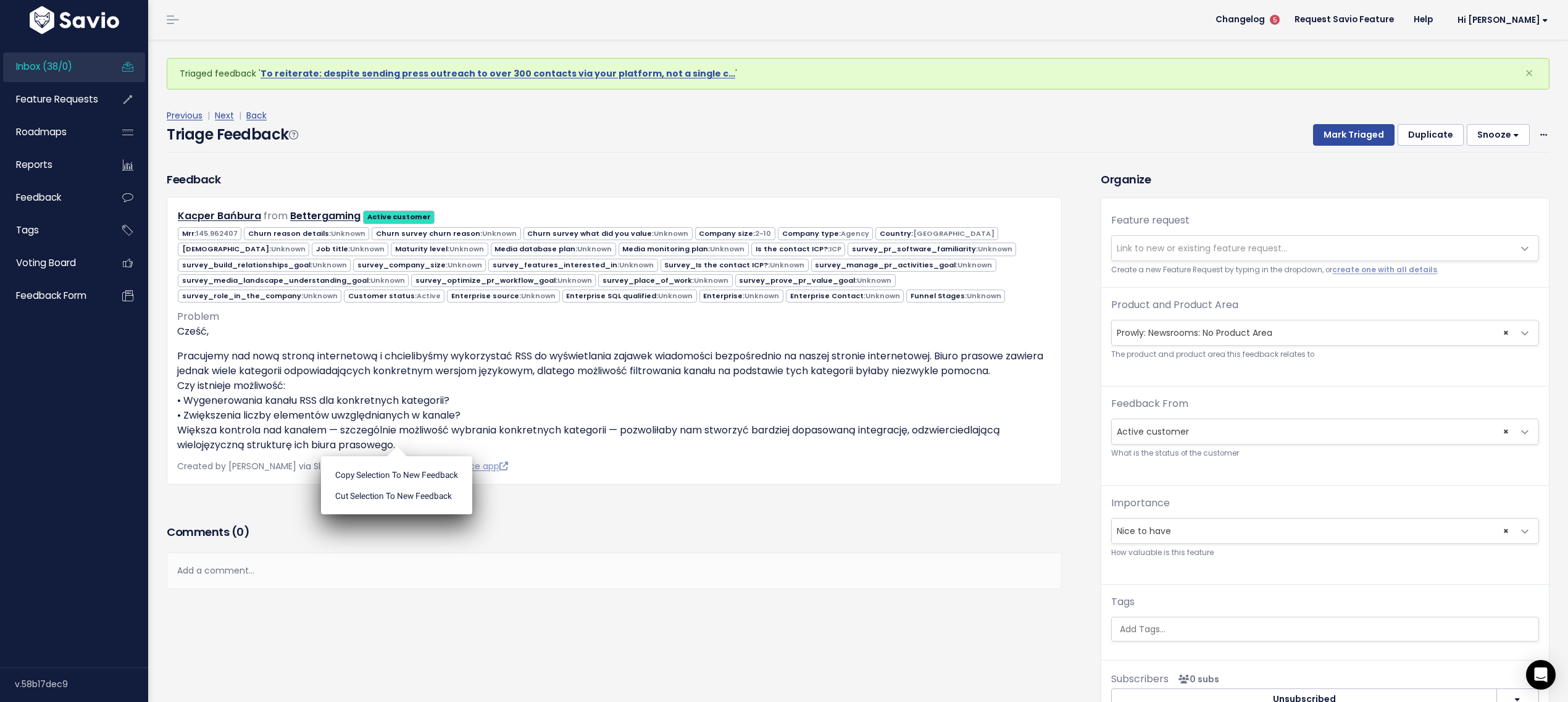
click at [816, 459] on p "Created by Ewelina Kucharczyk via Slack on Aug. 7, 2025, 11:13 a.m. | View in s…" at bounding box center [614, 466] width 874 height 16
click at [1116, 242] on span "Link to new or existing feature request..." at bounding box center [1201, 248] width 170 height 12
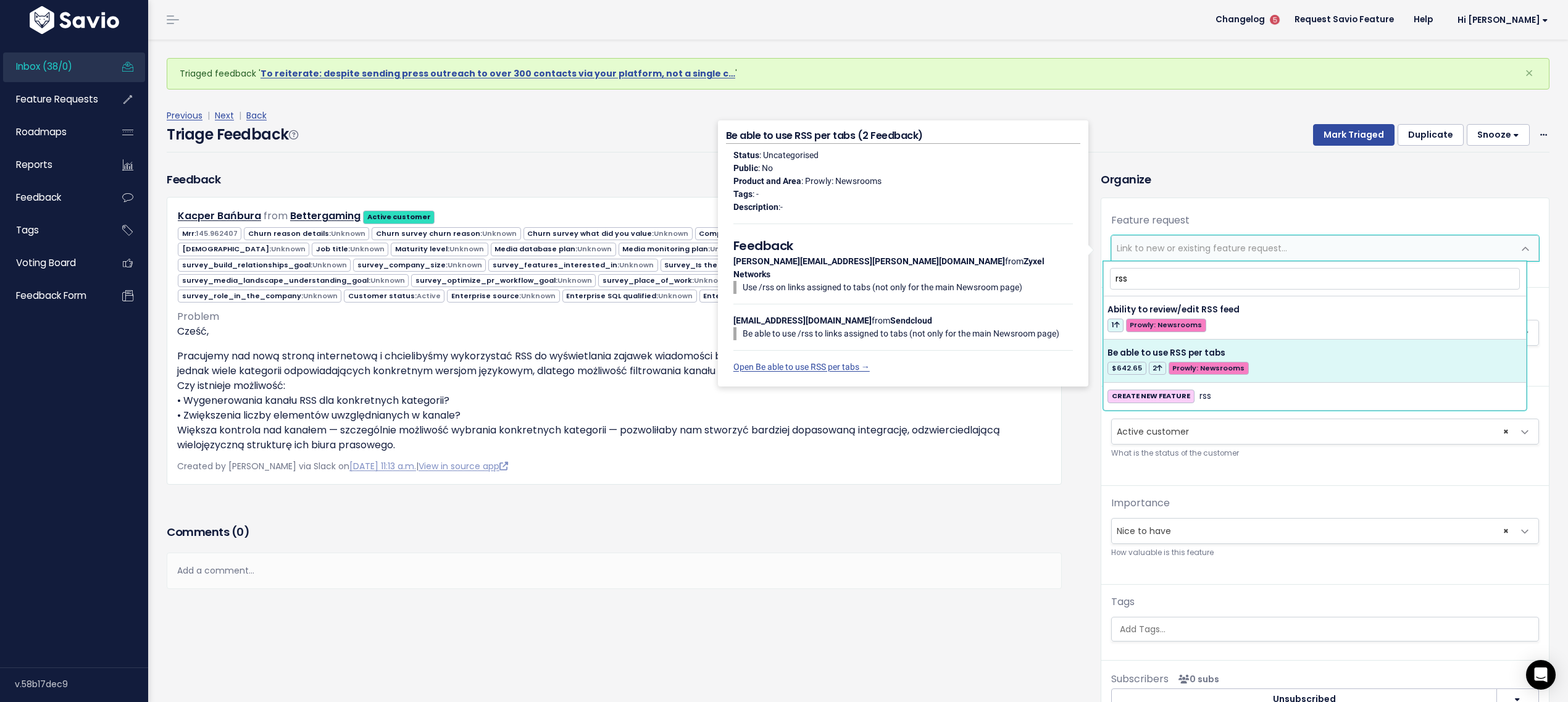
type input "rss"
select select "37763"
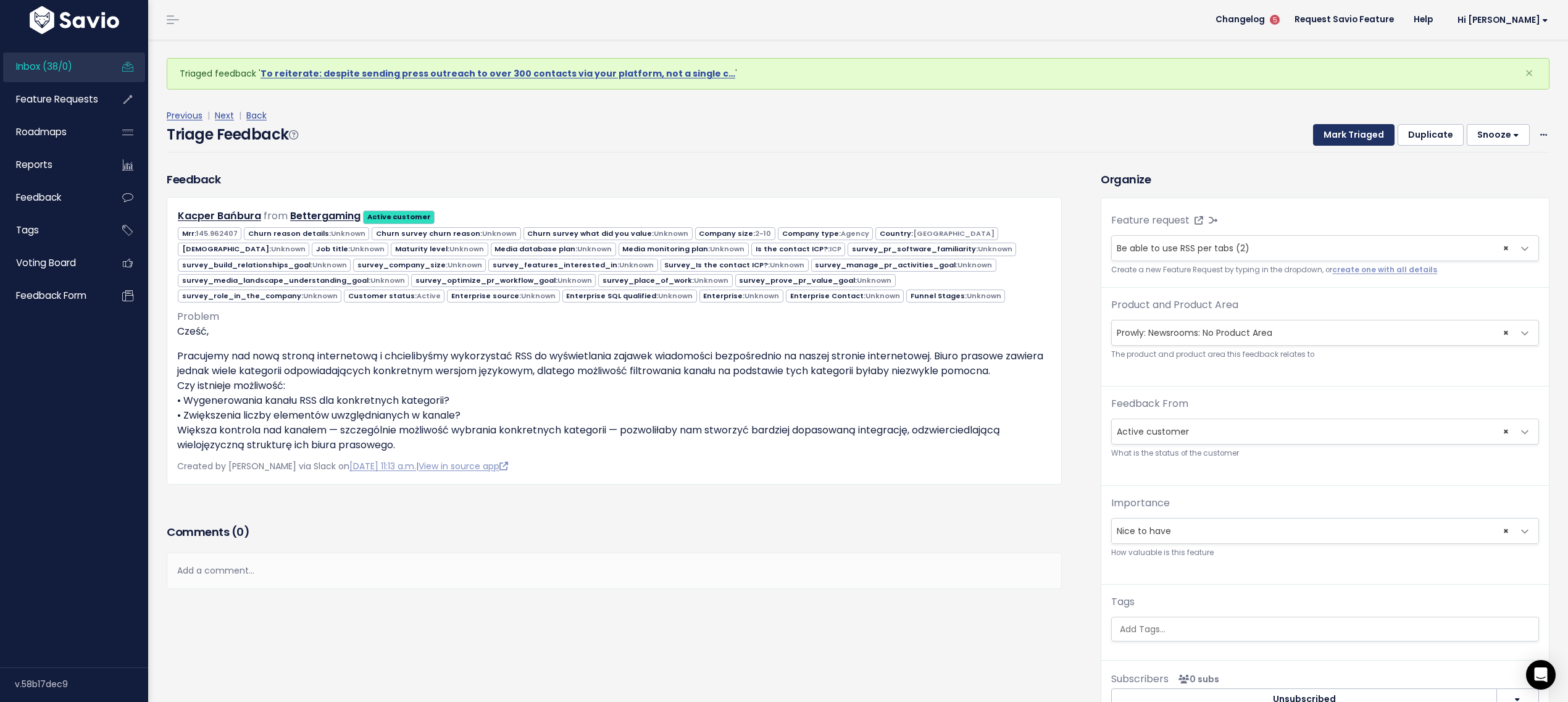
click at [1321, 134] on button "Mark Triaged" at bounding box center [1353, 135] width 81 height 22
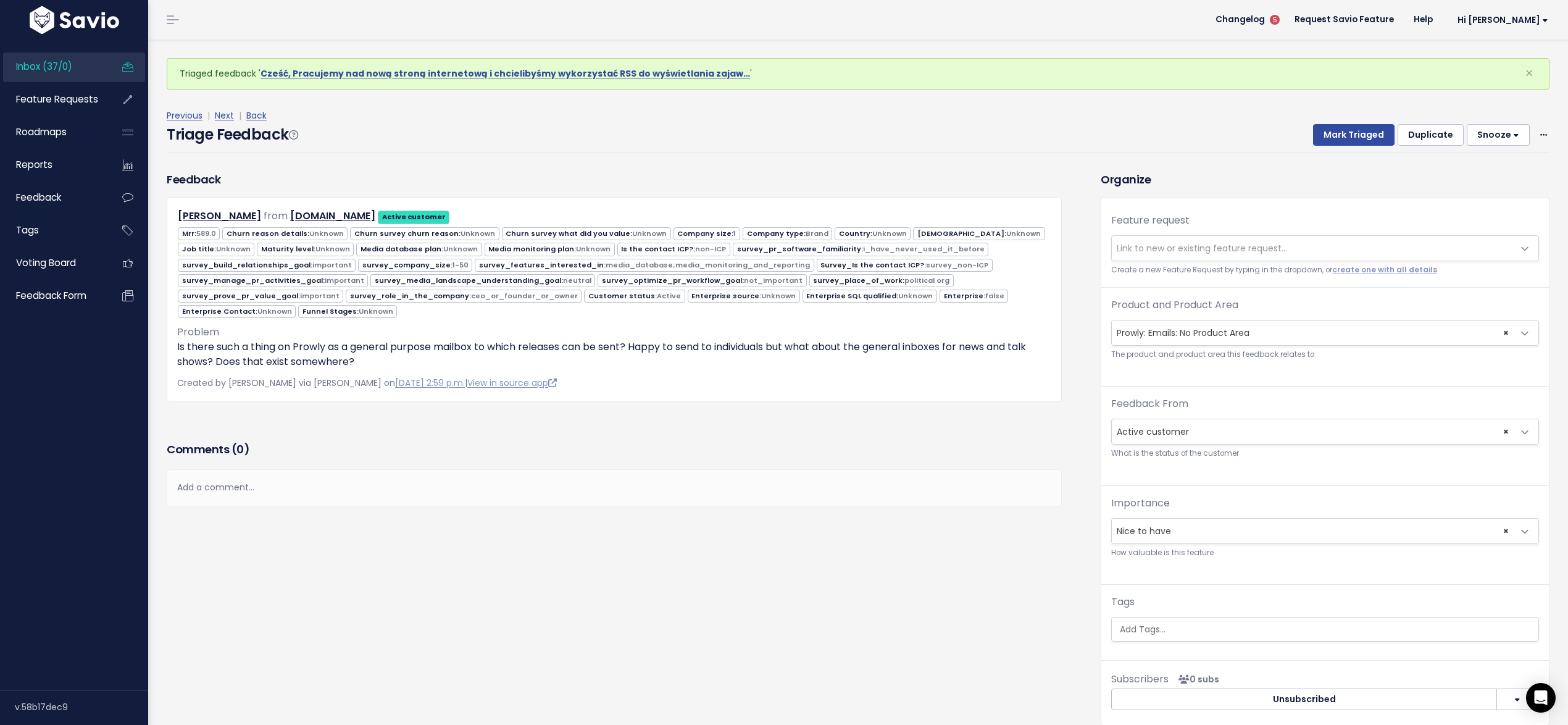
click at [1253, 322] on span "× Prowly: Emails: No Product Area" at bounding box center [1313, 333] width 402 height 25
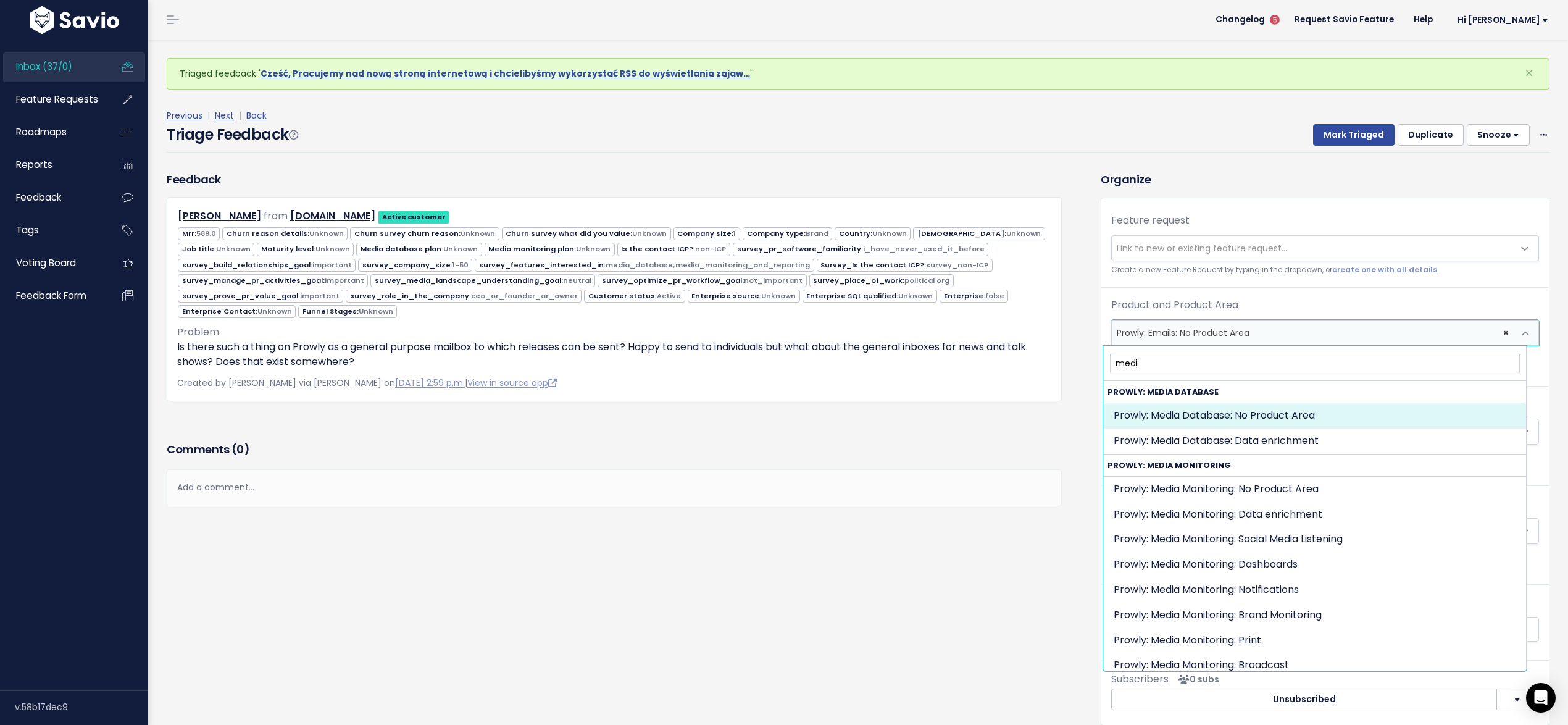
type input "medi"
select select "MEDIA_DATABASE:"
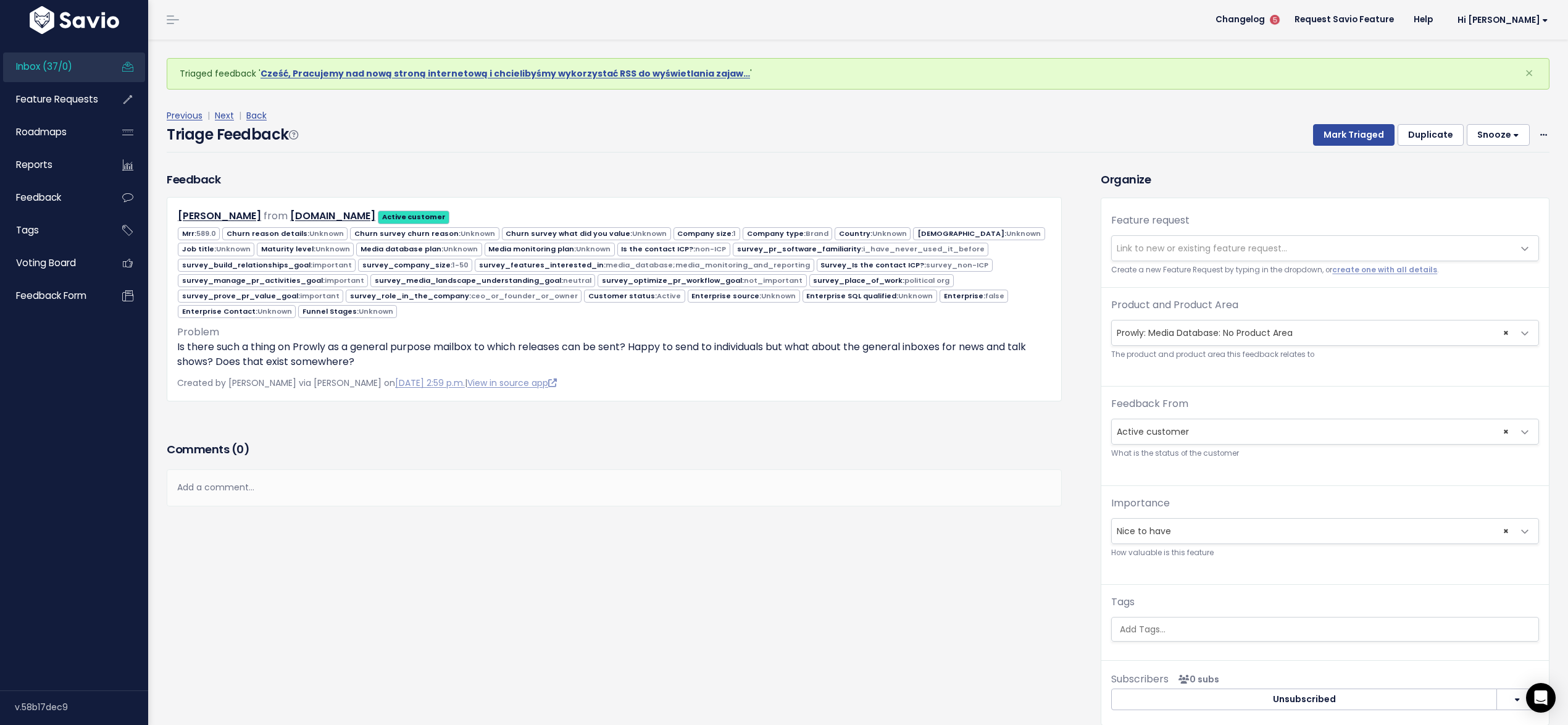
click at [1185, 247] on span "Link to new or existing feature request..." at bounding box center [1201, 248] width 170 height 12
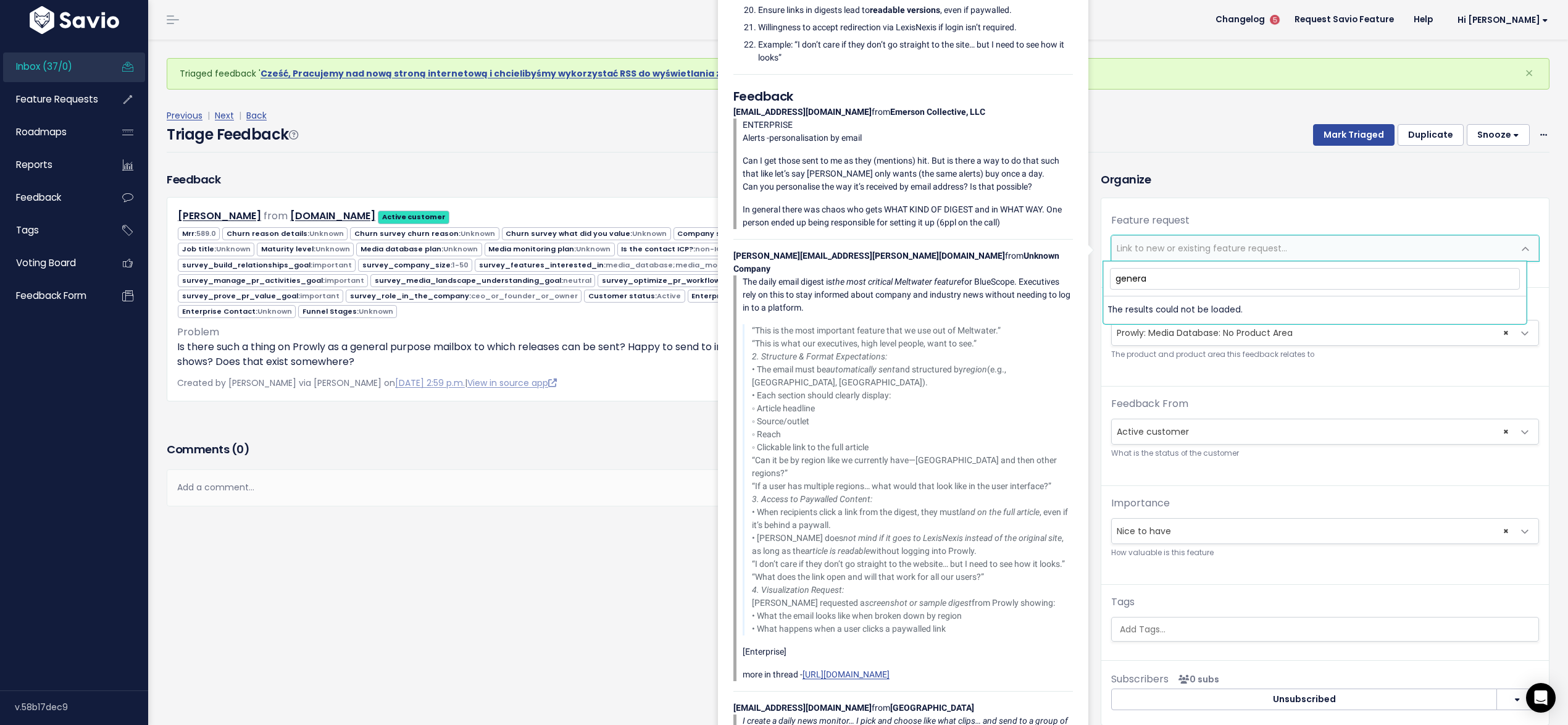
type input "general"
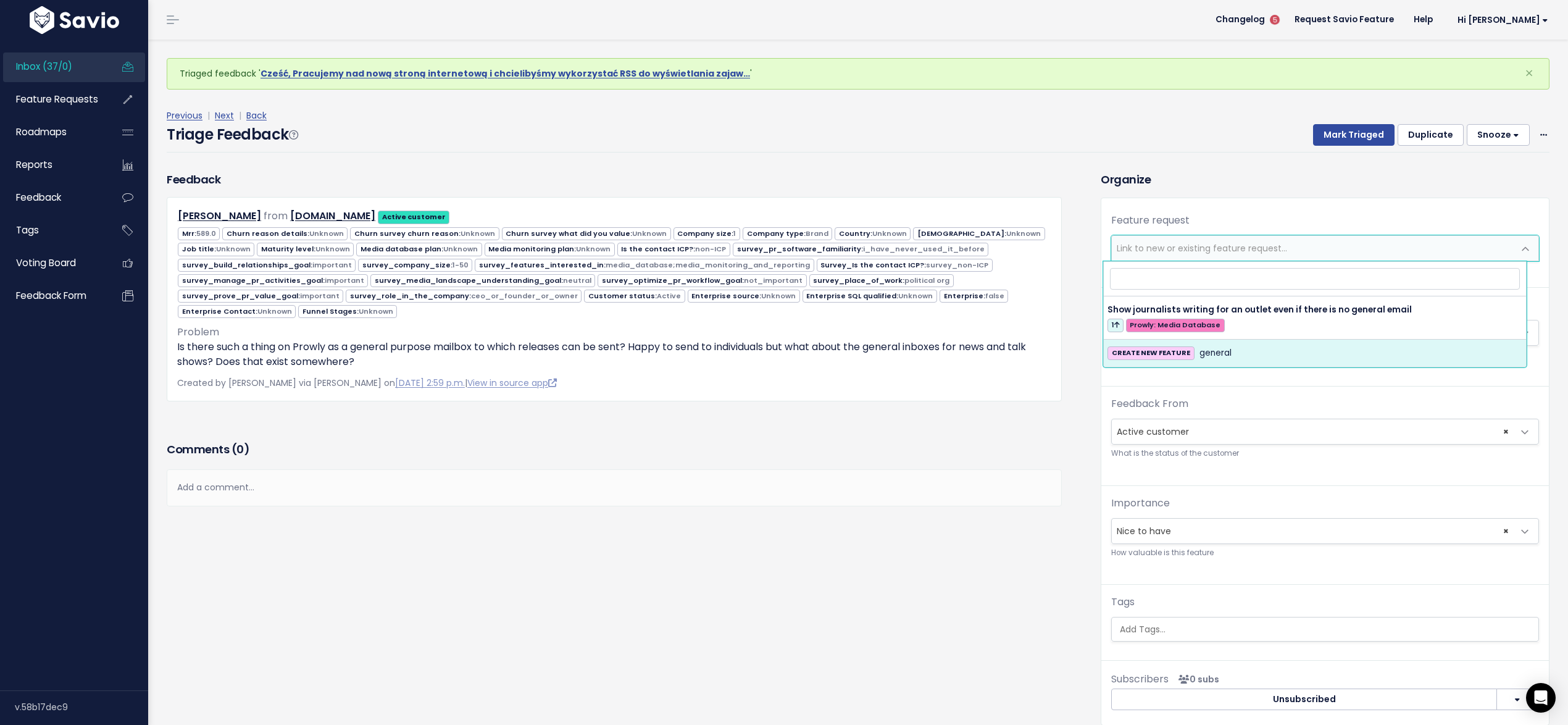
click at [988, 604] on div "Feedback David Lytel from torpedotrump.com Active customer 1" at bounding box center [624, 457] width 934 height 573
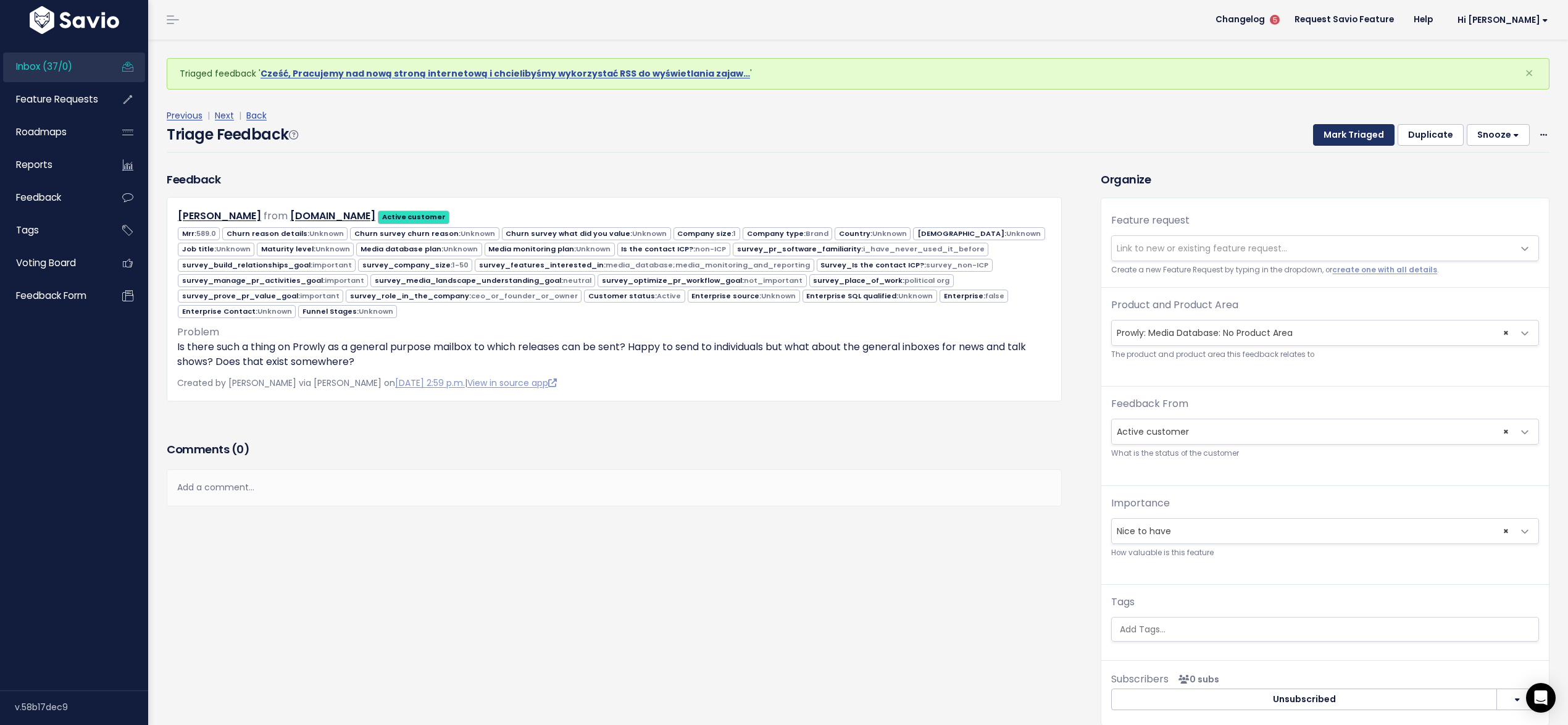
click at [1332, 132] on button "Mark Triaged" at bounding box center [1353, 135] width 81 height 22
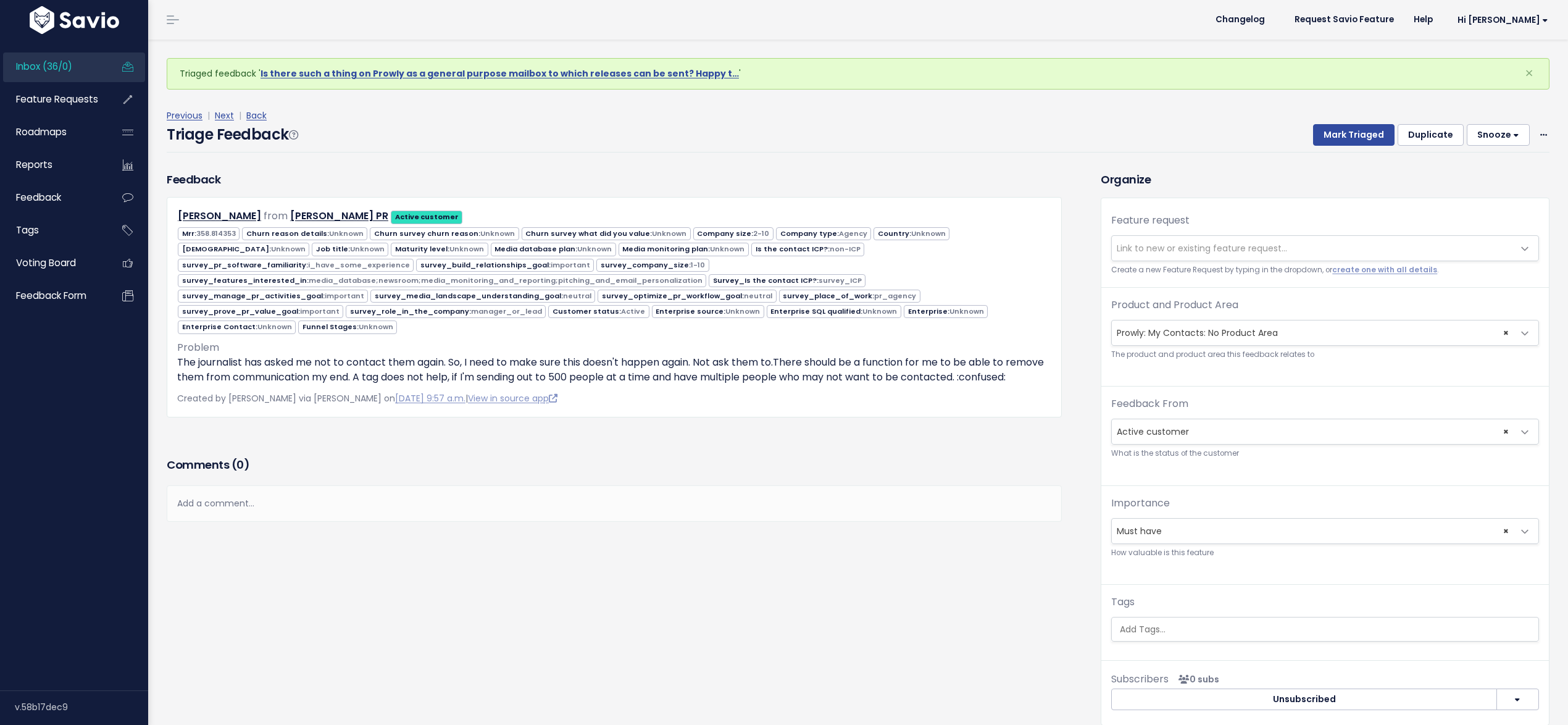
click at [77, 65] on link "Inbox (36/0)" at bounding box center [53, 66] width 100 height 28
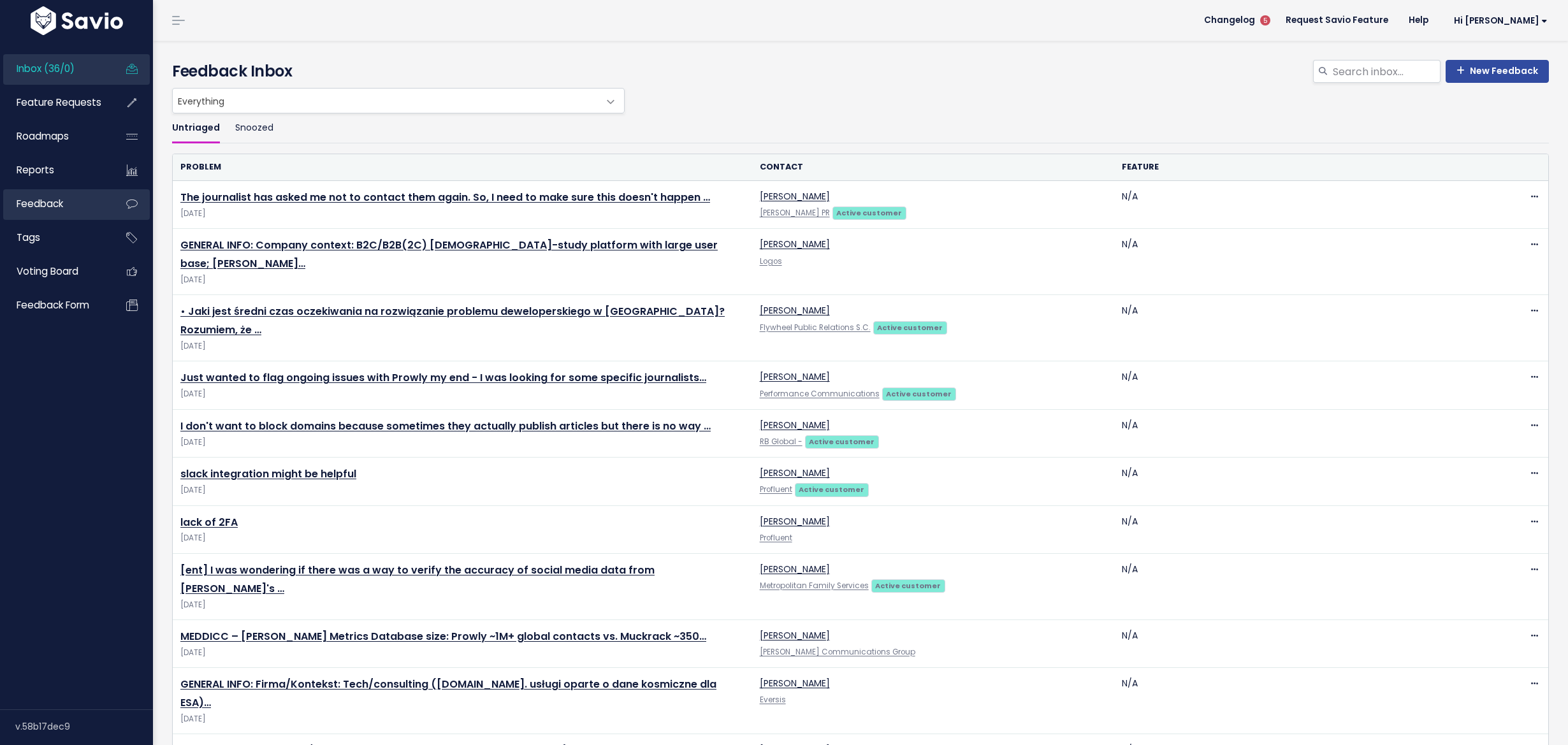
click at [54, 207] on span "Feedback" at bounding box center [40, 203] width 47 height 14
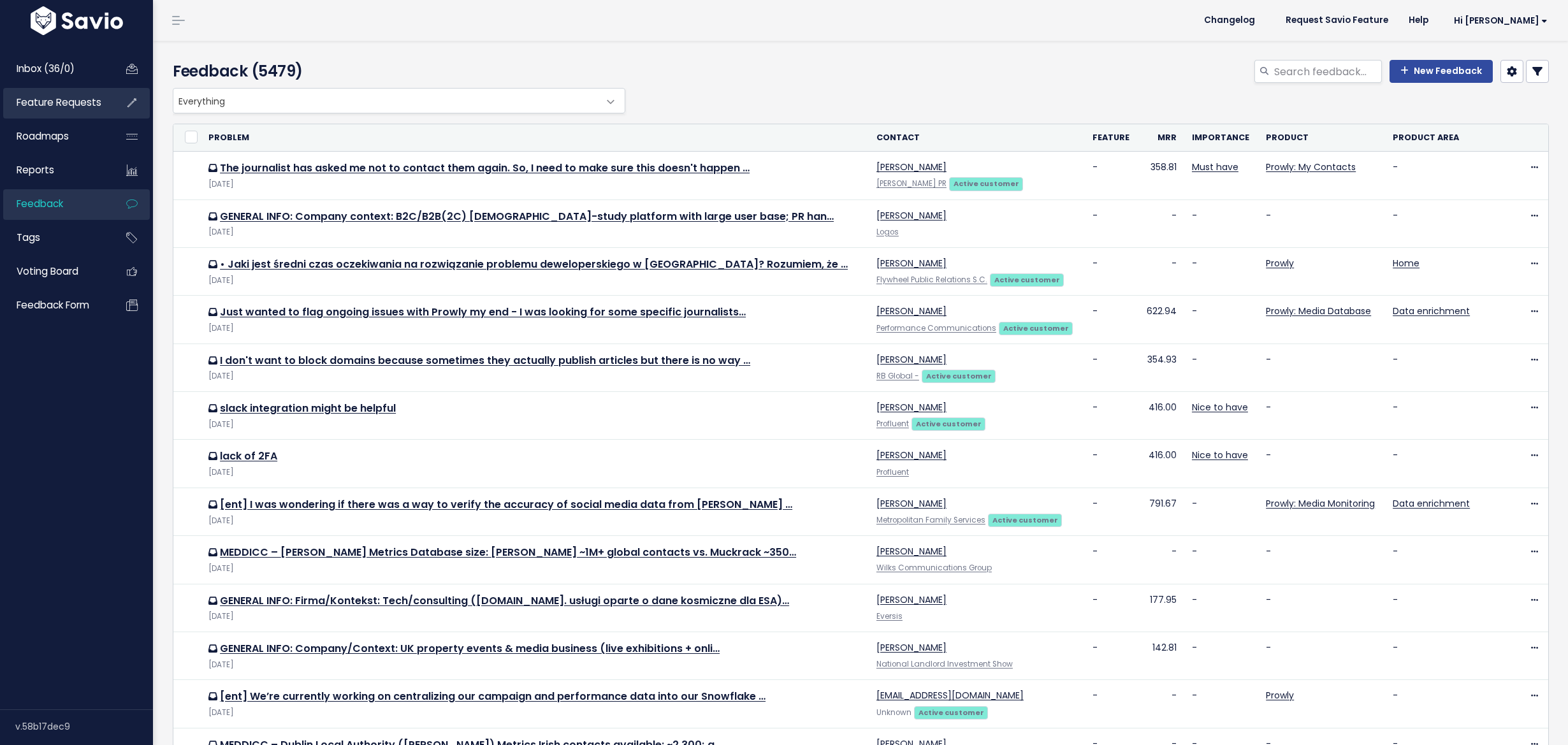
click at [79, 100] on span "Feature Requests" at bounding box center [59, 102] width 85 height 14
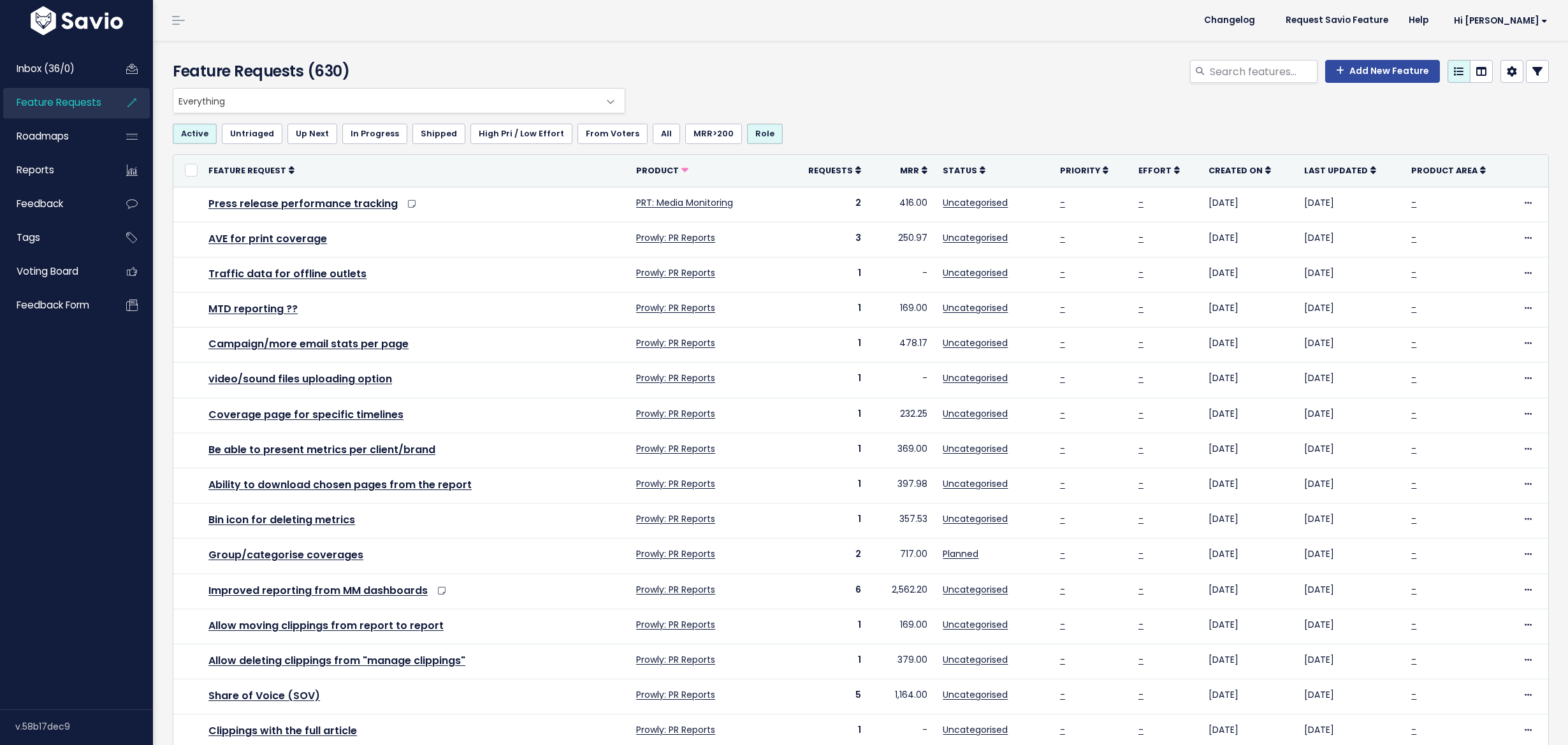
select select
click at [1526, 80] on link at bounding box center [1538, 72] width 23 height 23
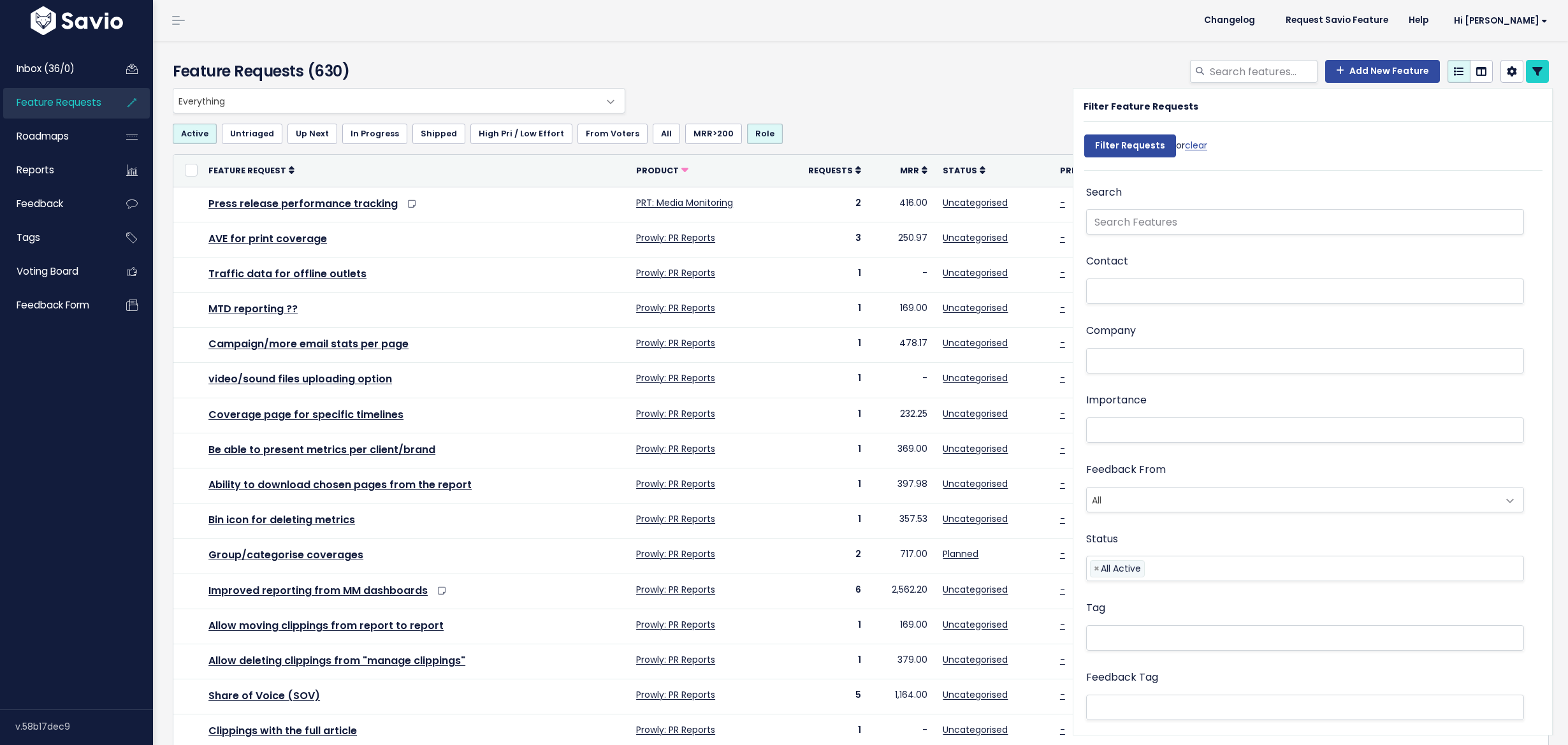
select select
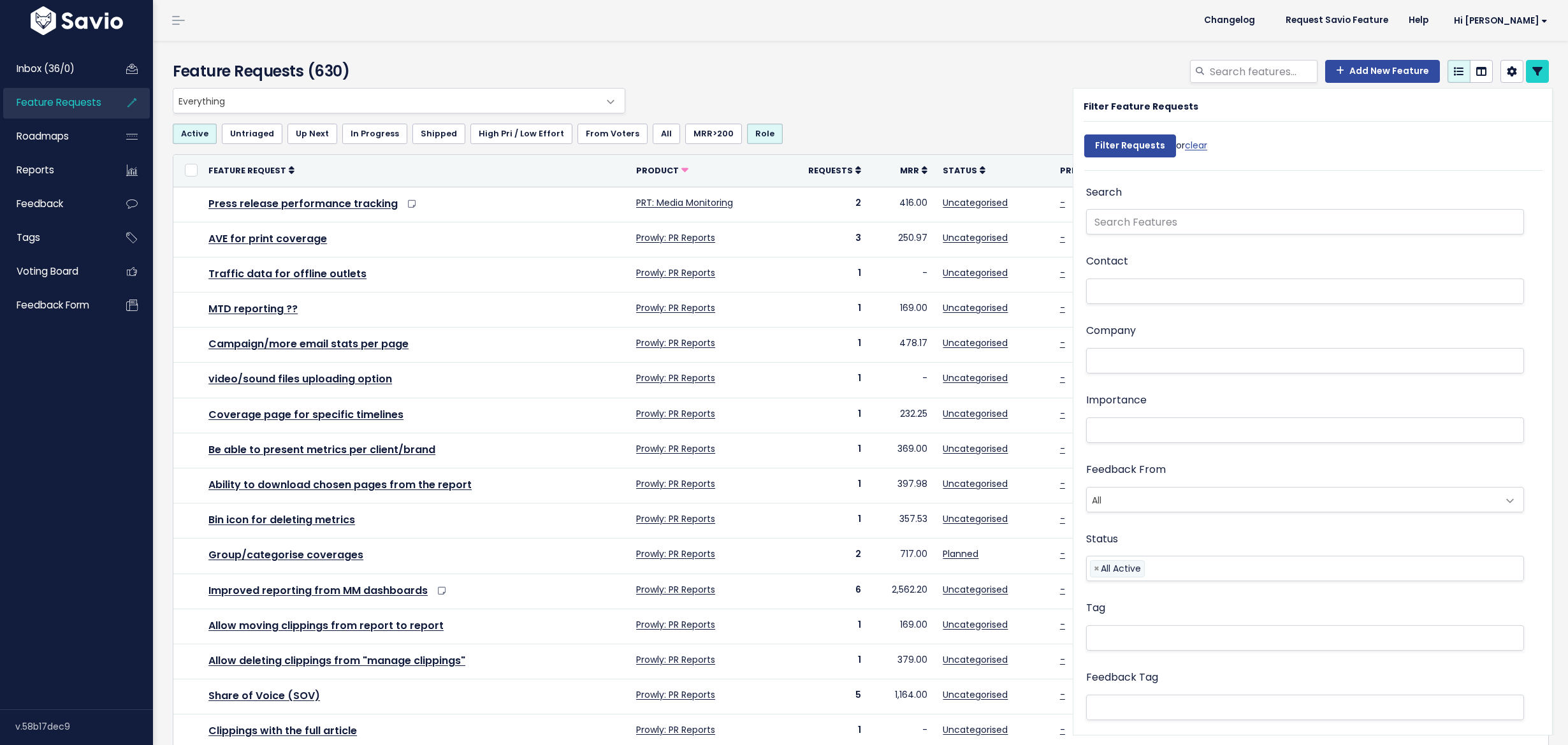
select select
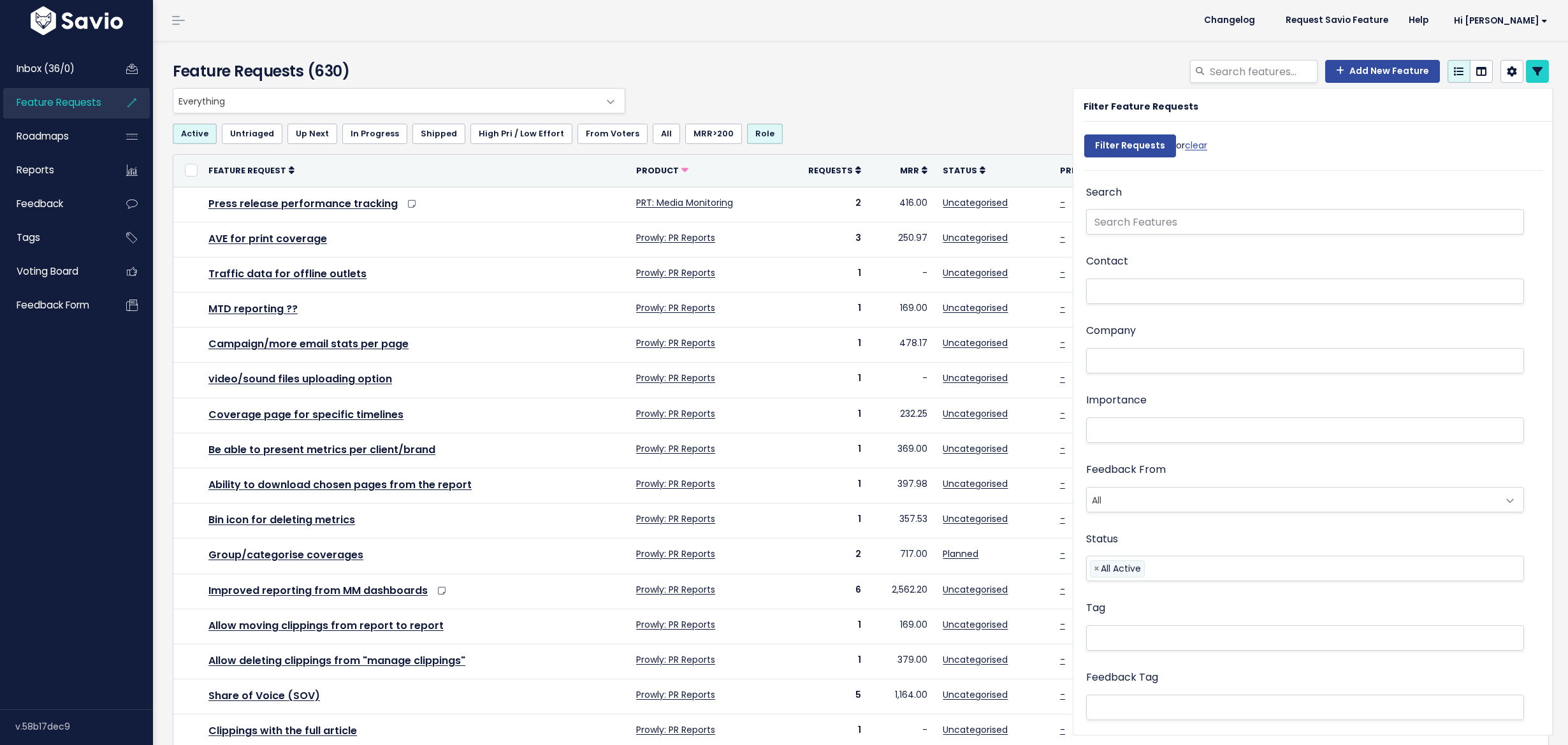
select select
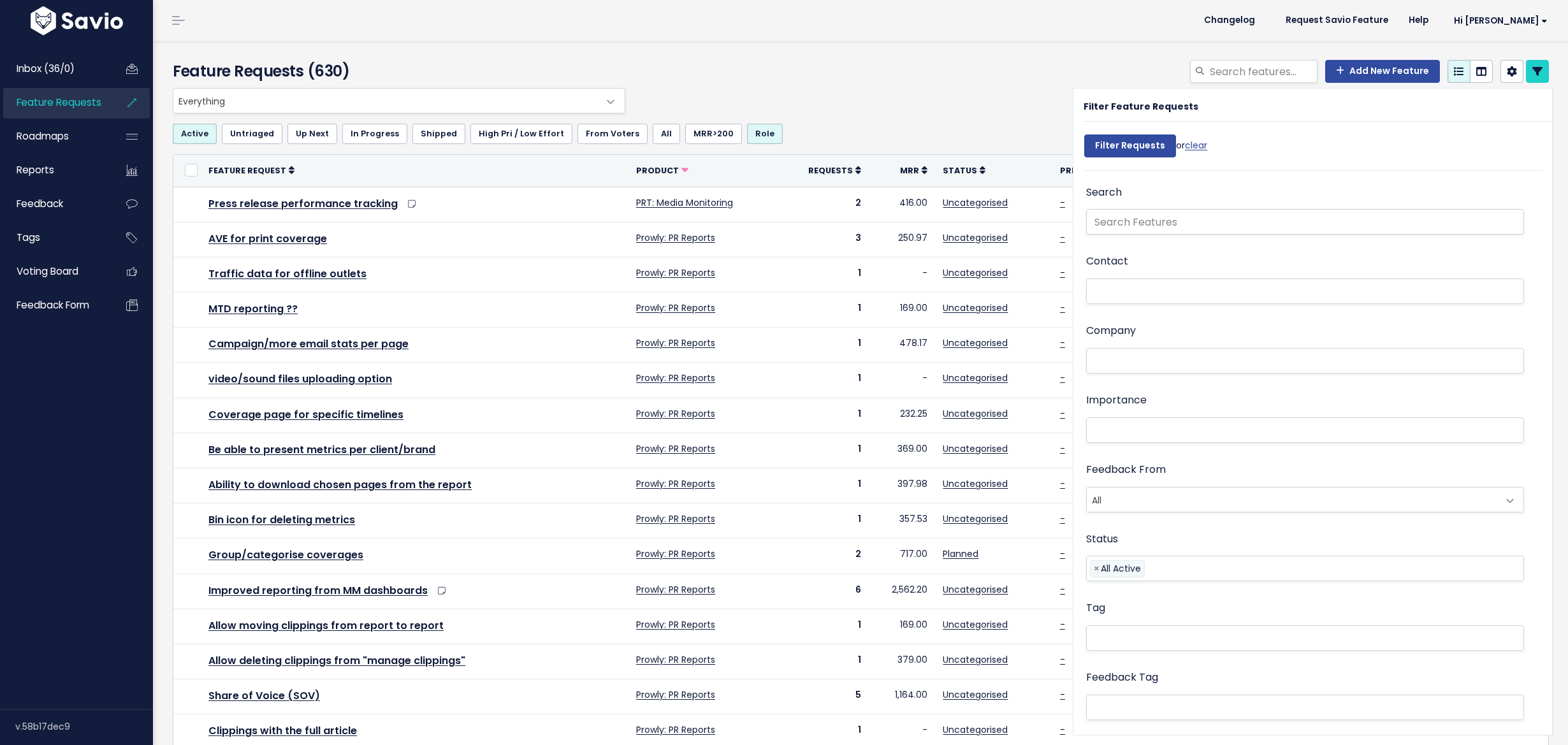
select select
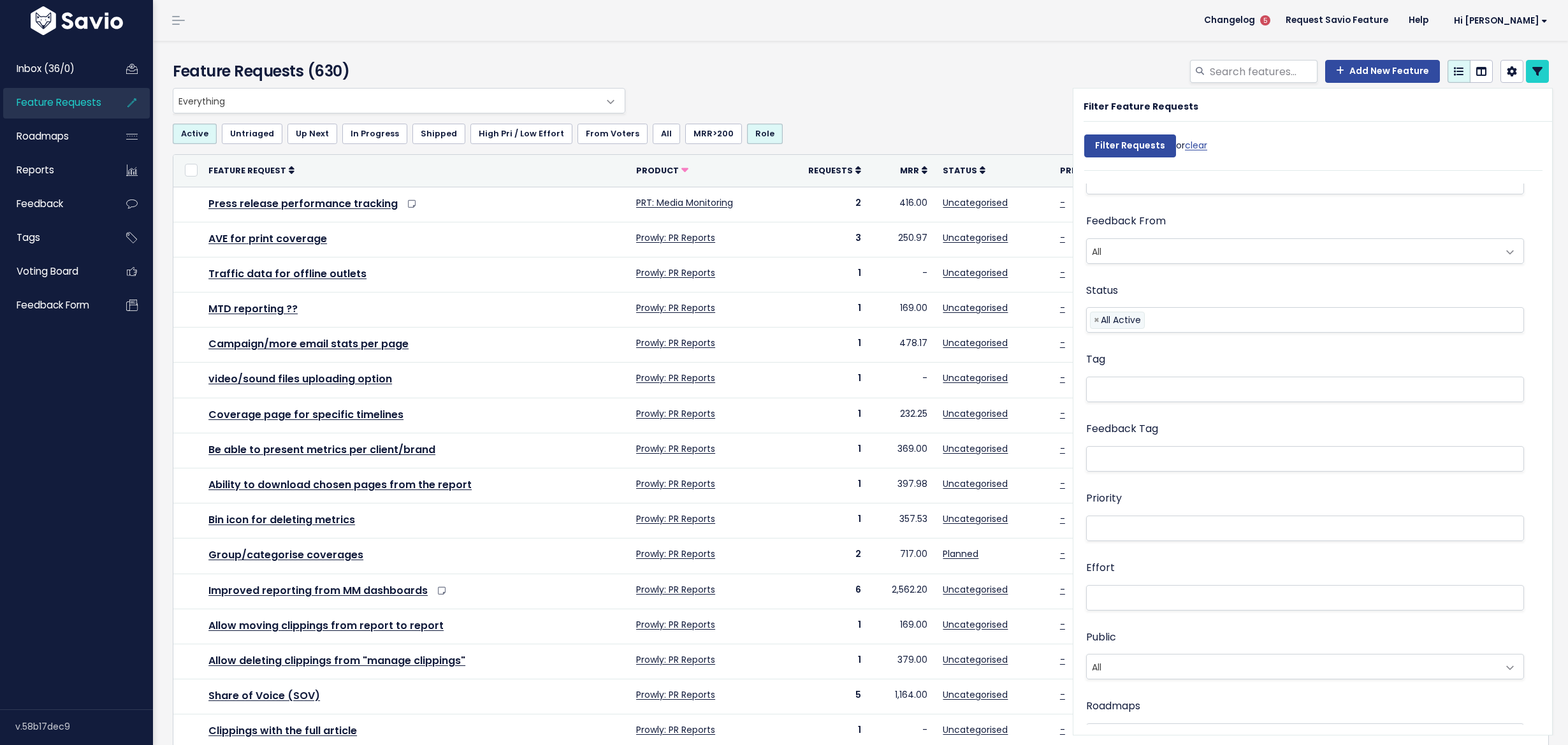
scroll to position [531, 0]
click at [1158, 573] on input "text" at bounding box center [1305, 585] width 438 height 26
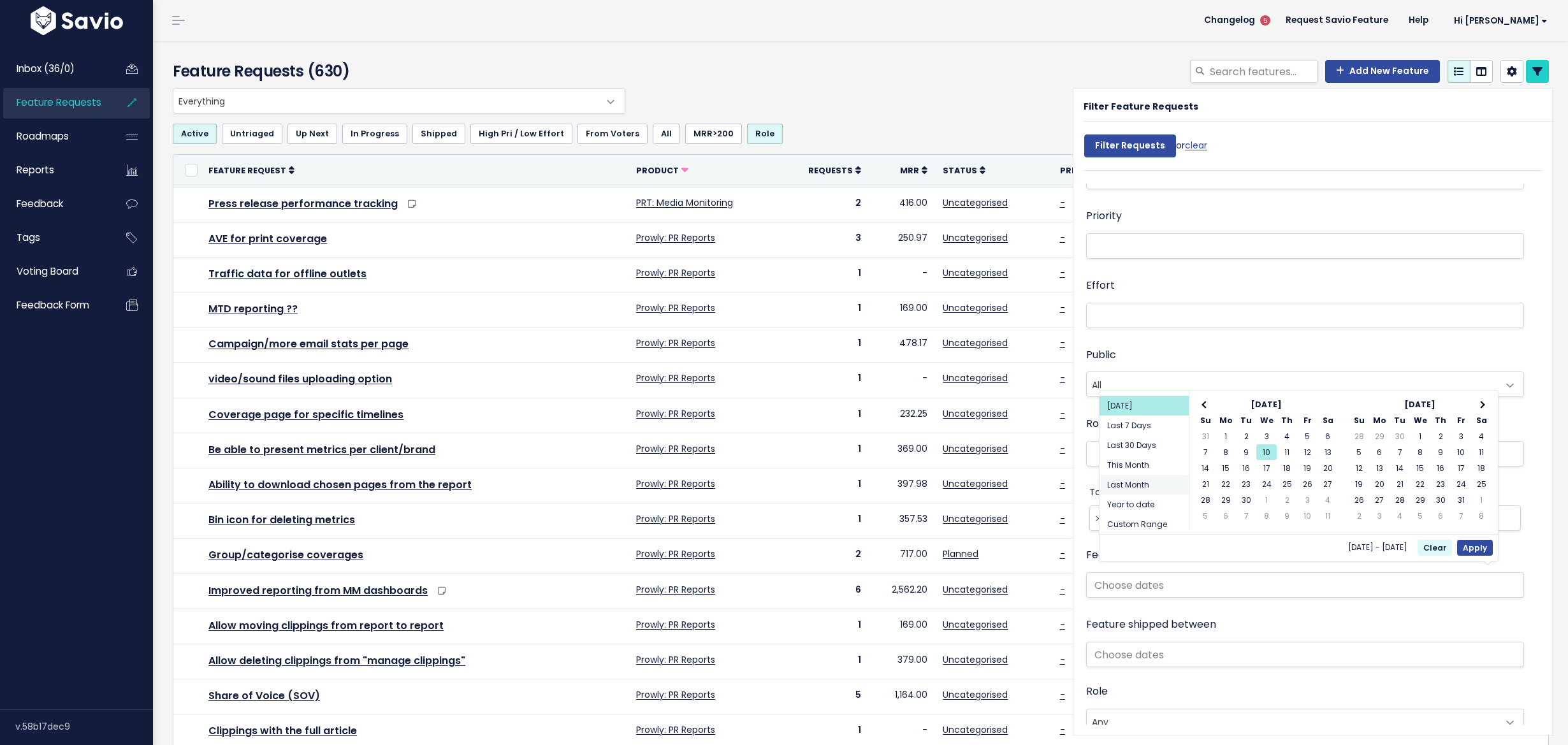
click at [1129, 477] on li "Last Month" at bounding box center [1144, 484] width 89 height 20
type input "[DATE] - [DATE] (Last Month)"
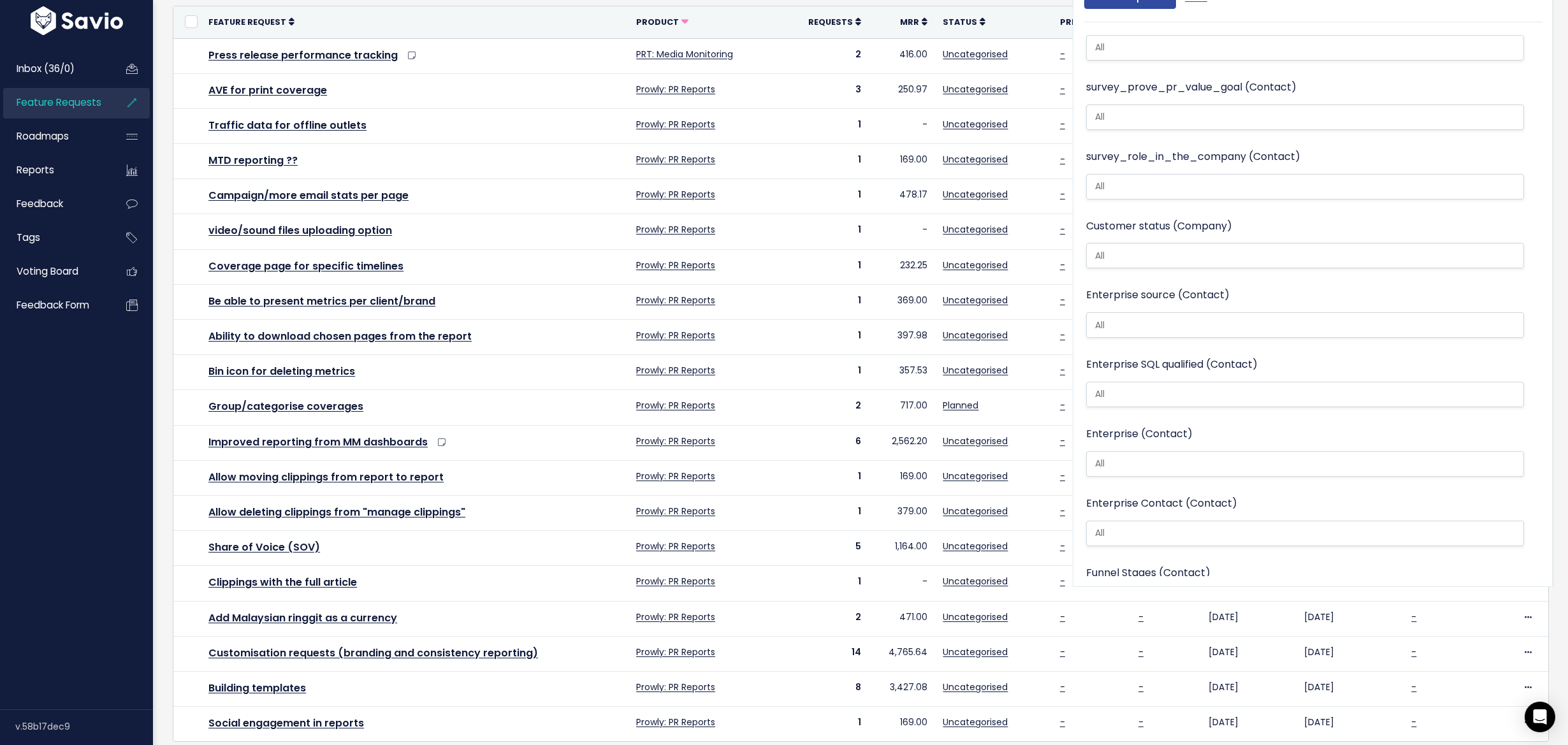
scroll to position [2532, 0]
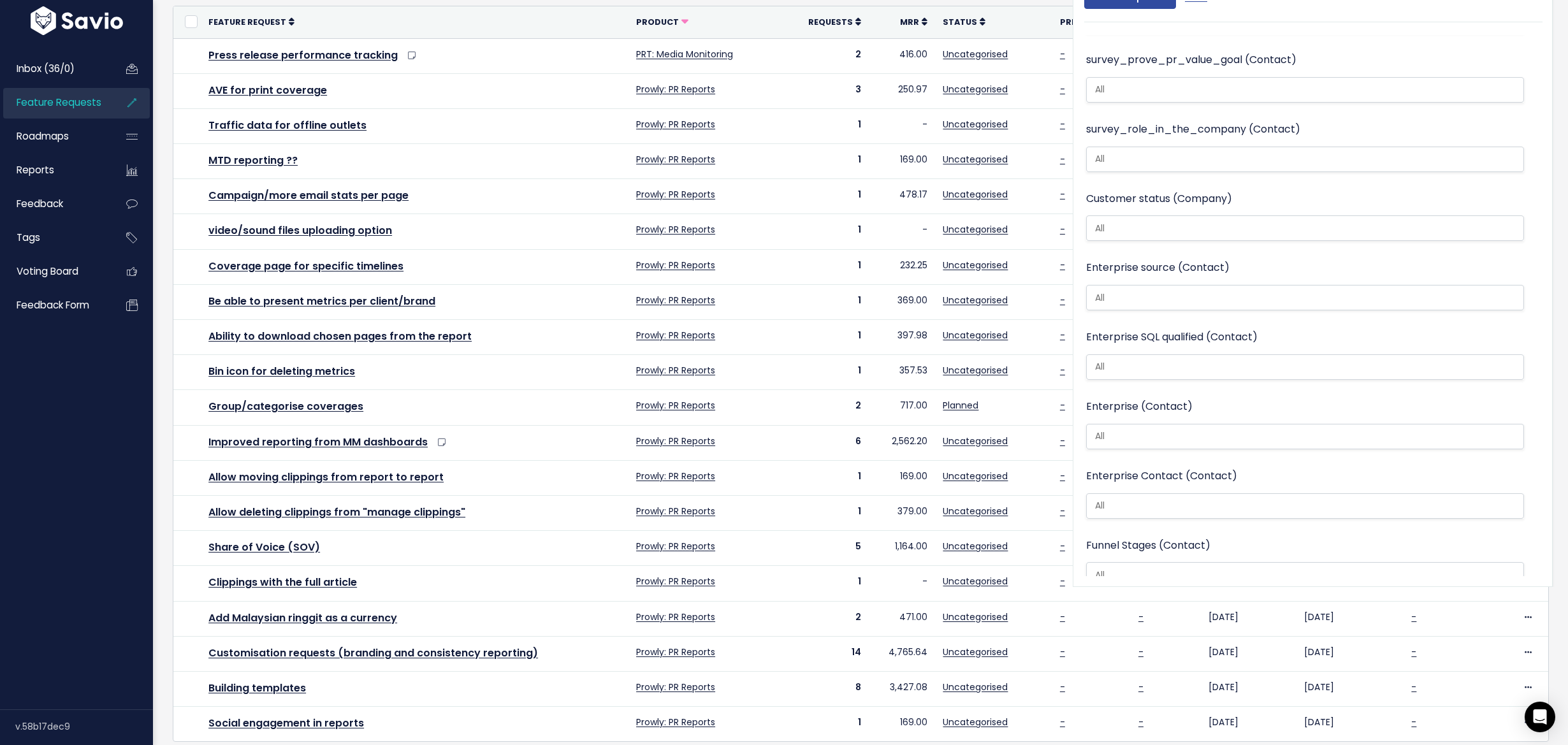
click at [1168, 360] on input "search" at bounding box center [1299, 367] width 419 height 14
select select "Yes"
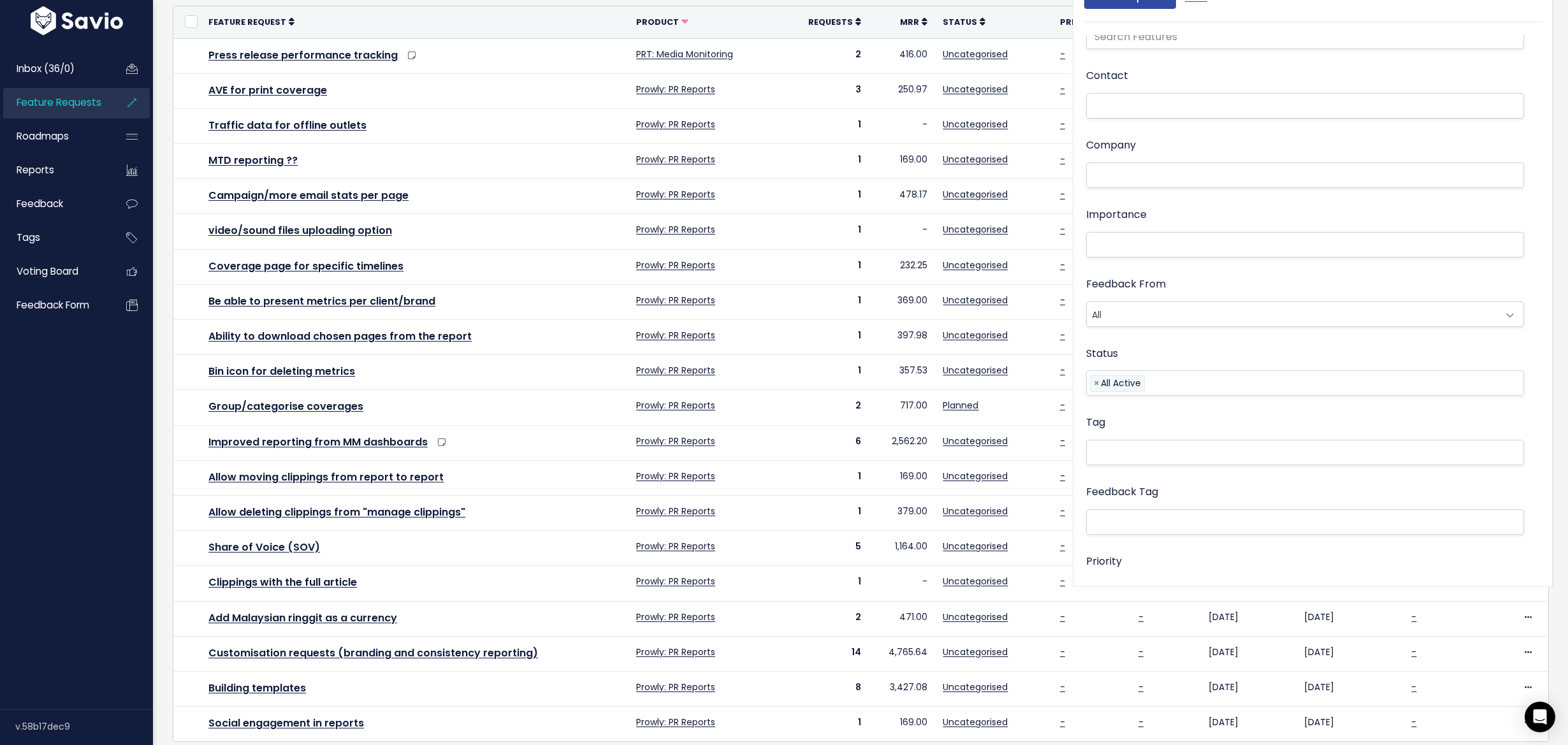
scroll to position [37, 0]
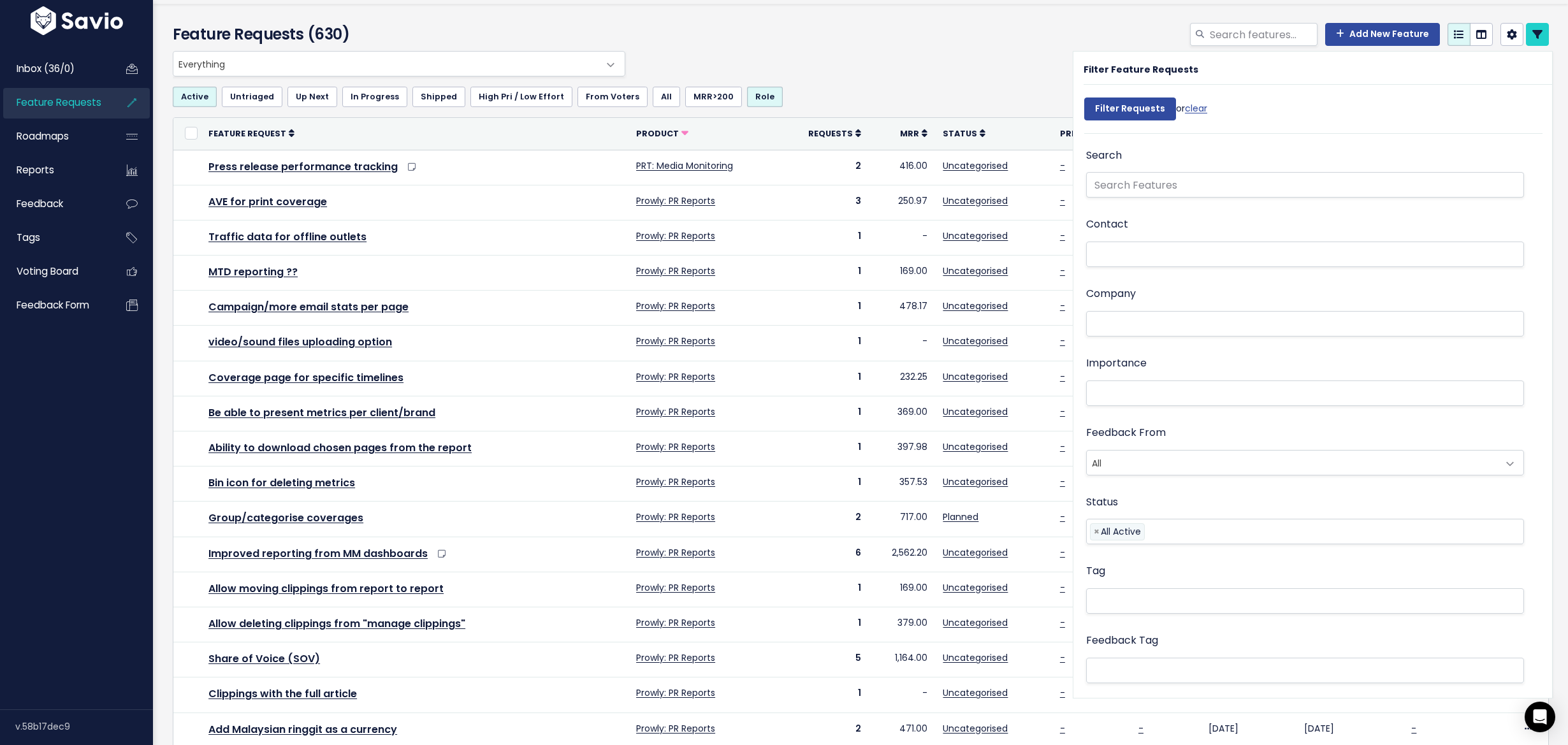
click at [1168, 387] on li at bounding box center [1302, 393] width 425 height 16
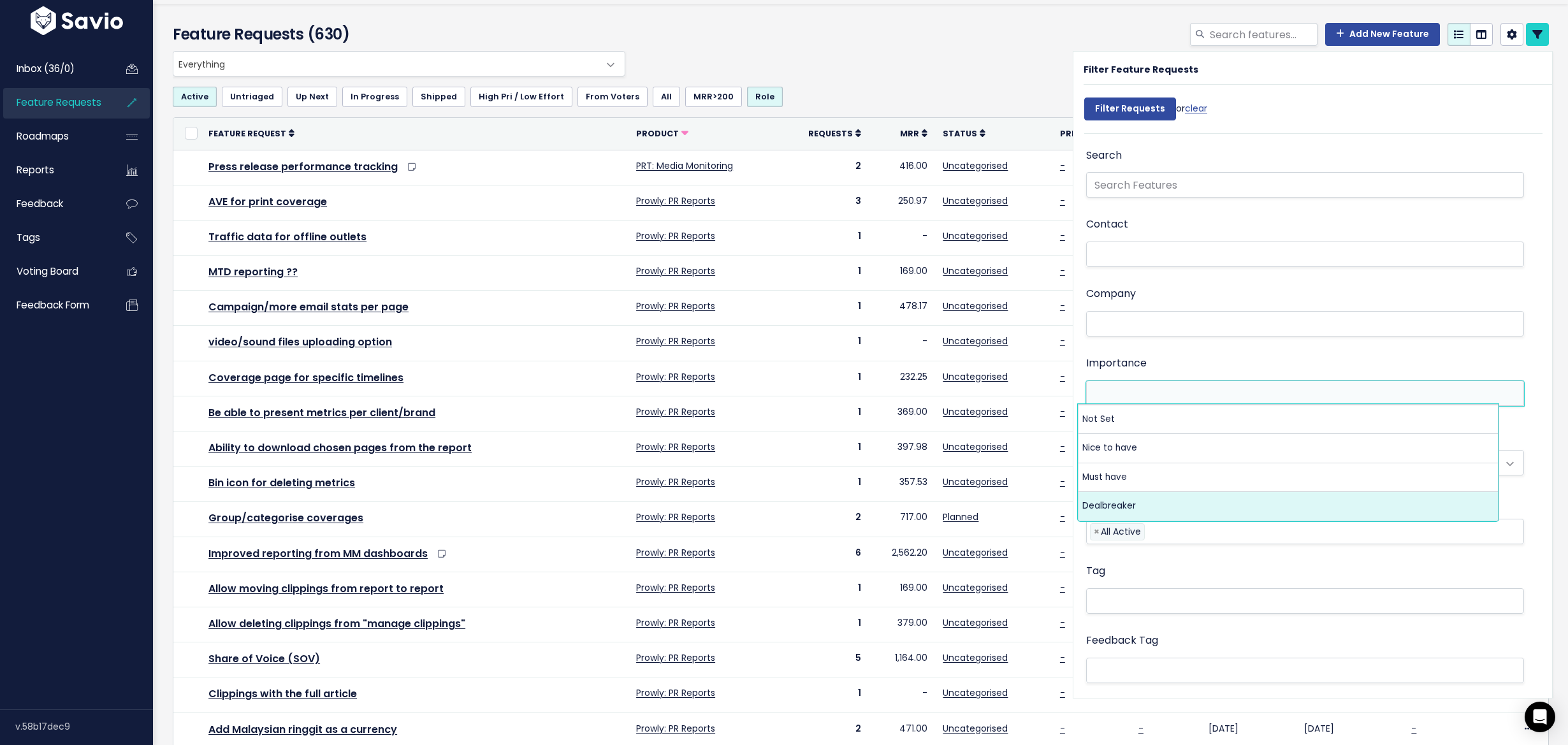
select select "DEAL_BREAKER"
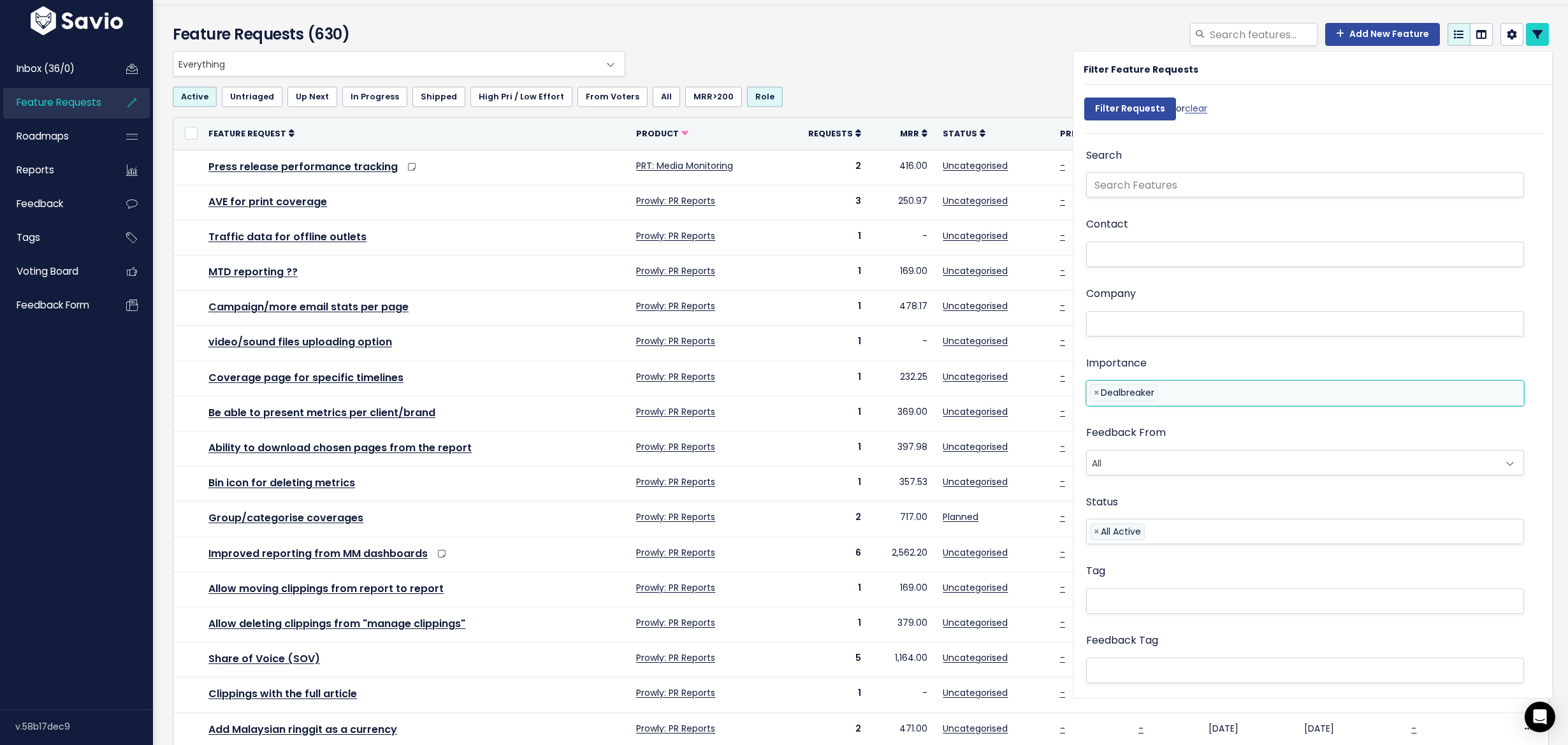
scroll to position [46, 0]
click at [1120, 116] on input "Filter Requests" at bounding box center [1131, 109] width 92 height 23
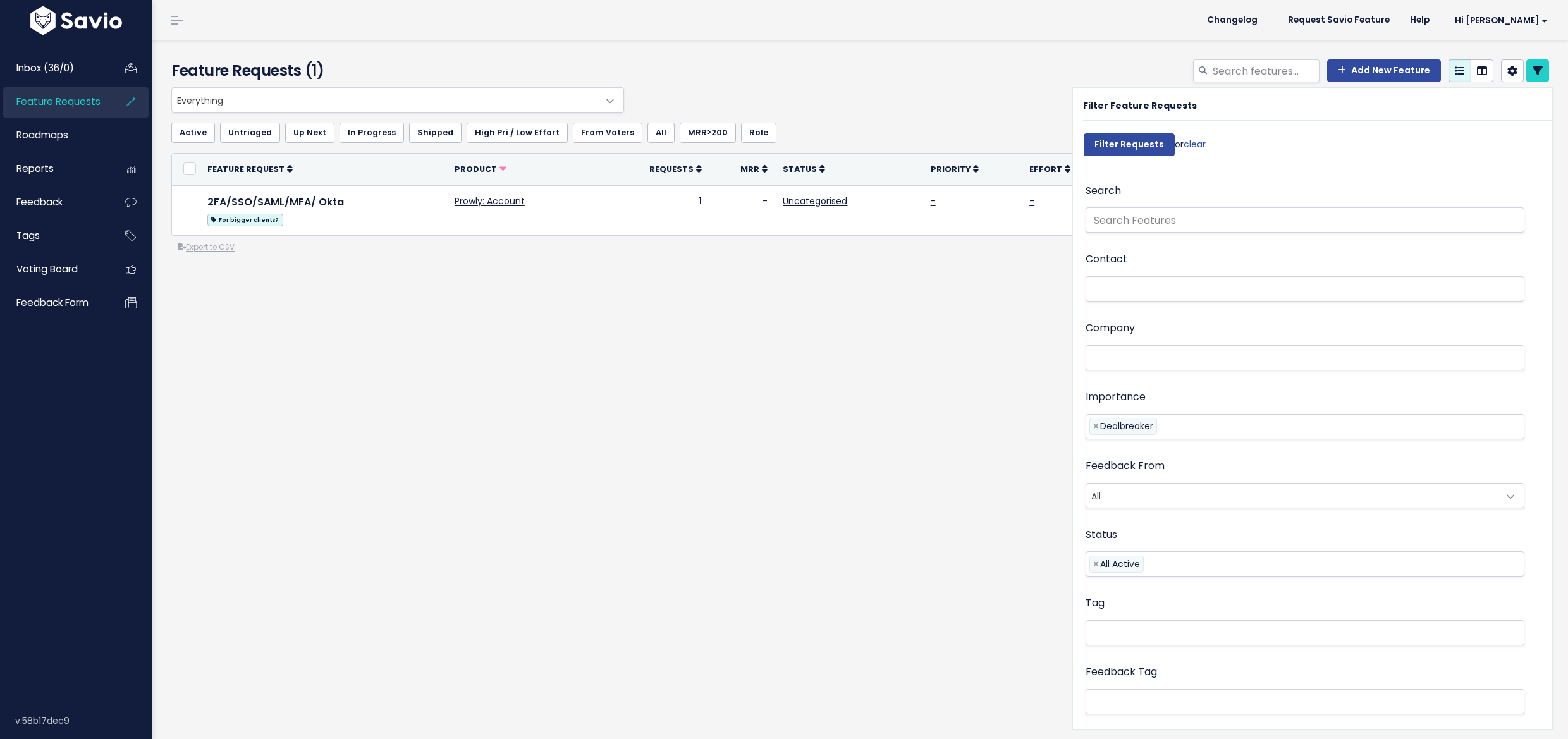
select select
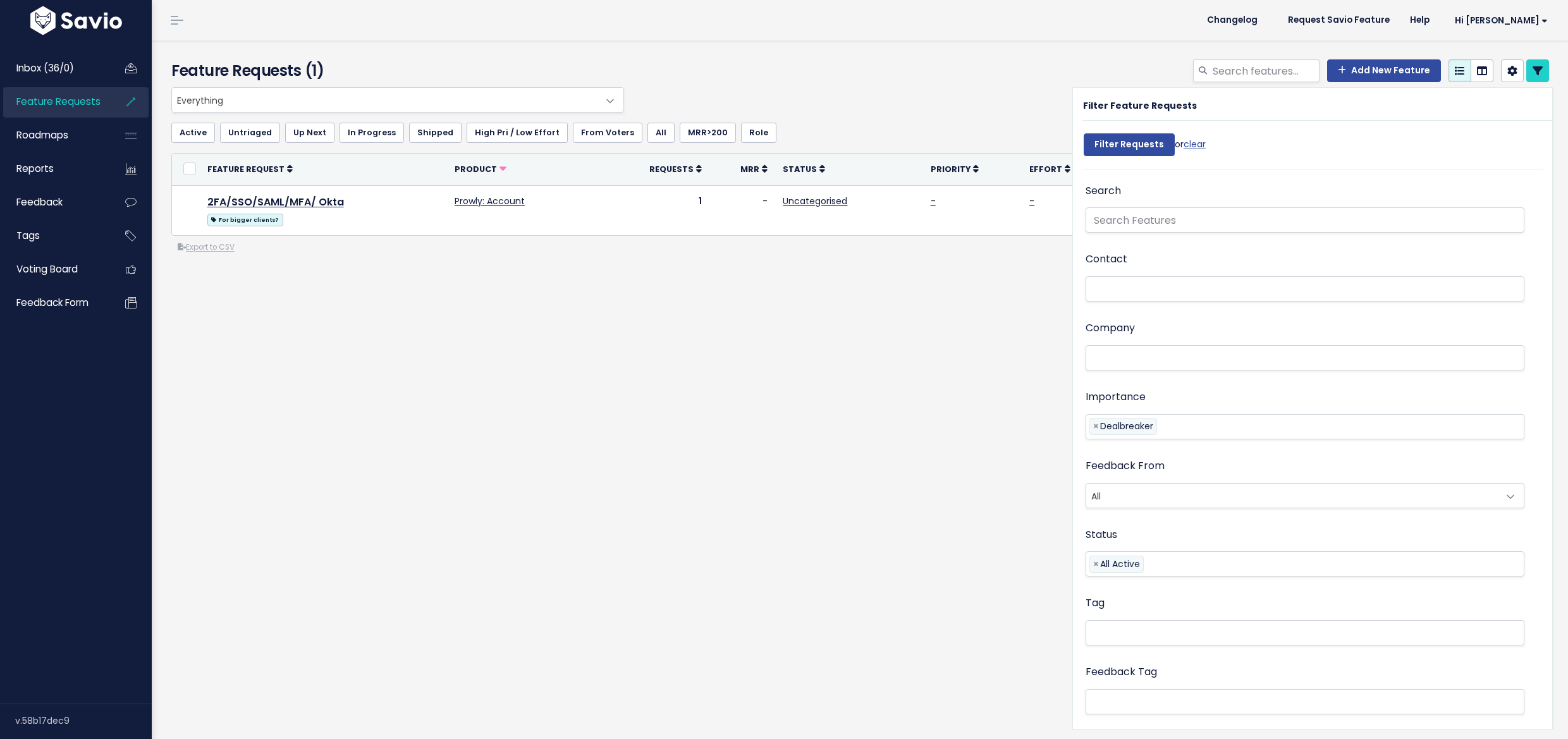
select select
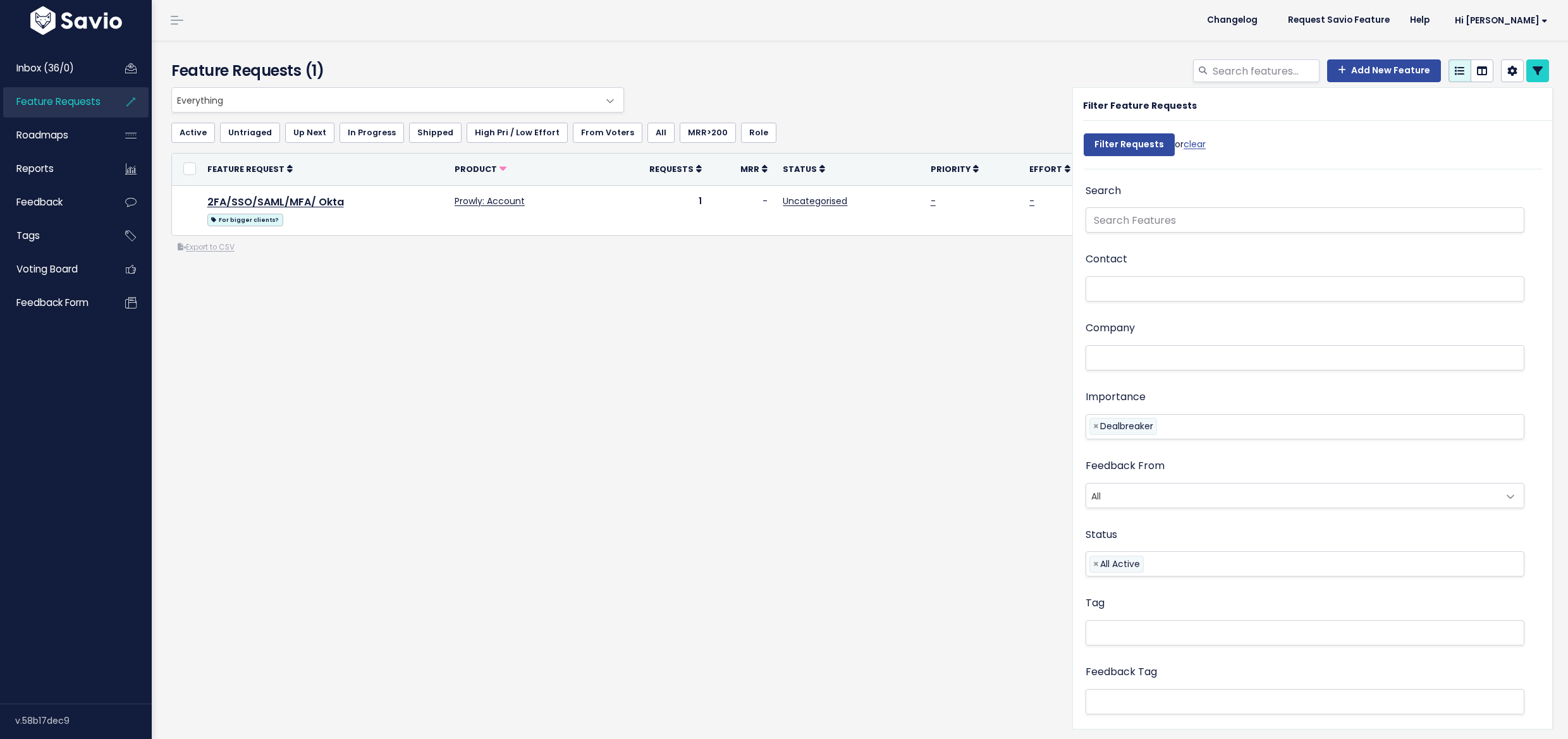
select select
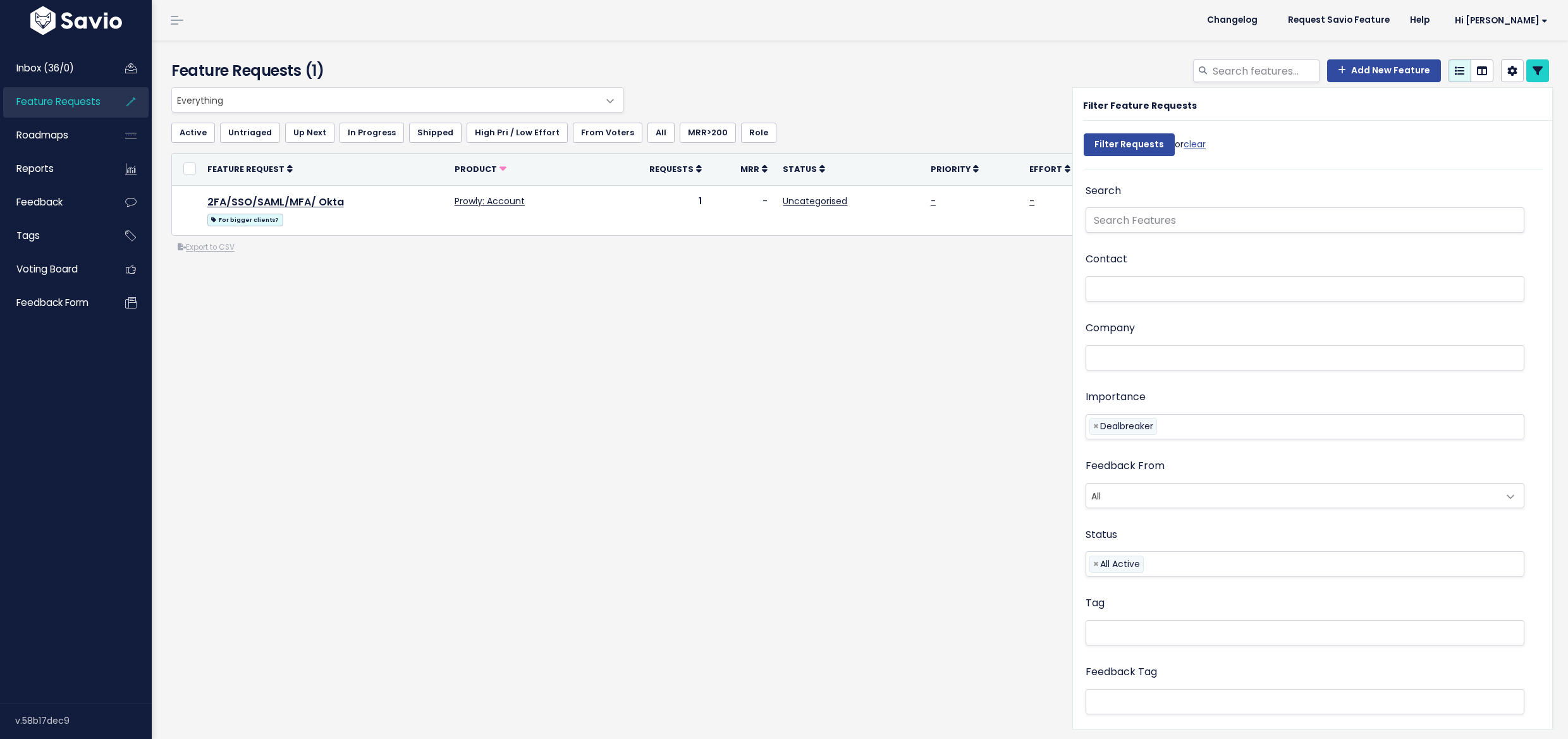
select select
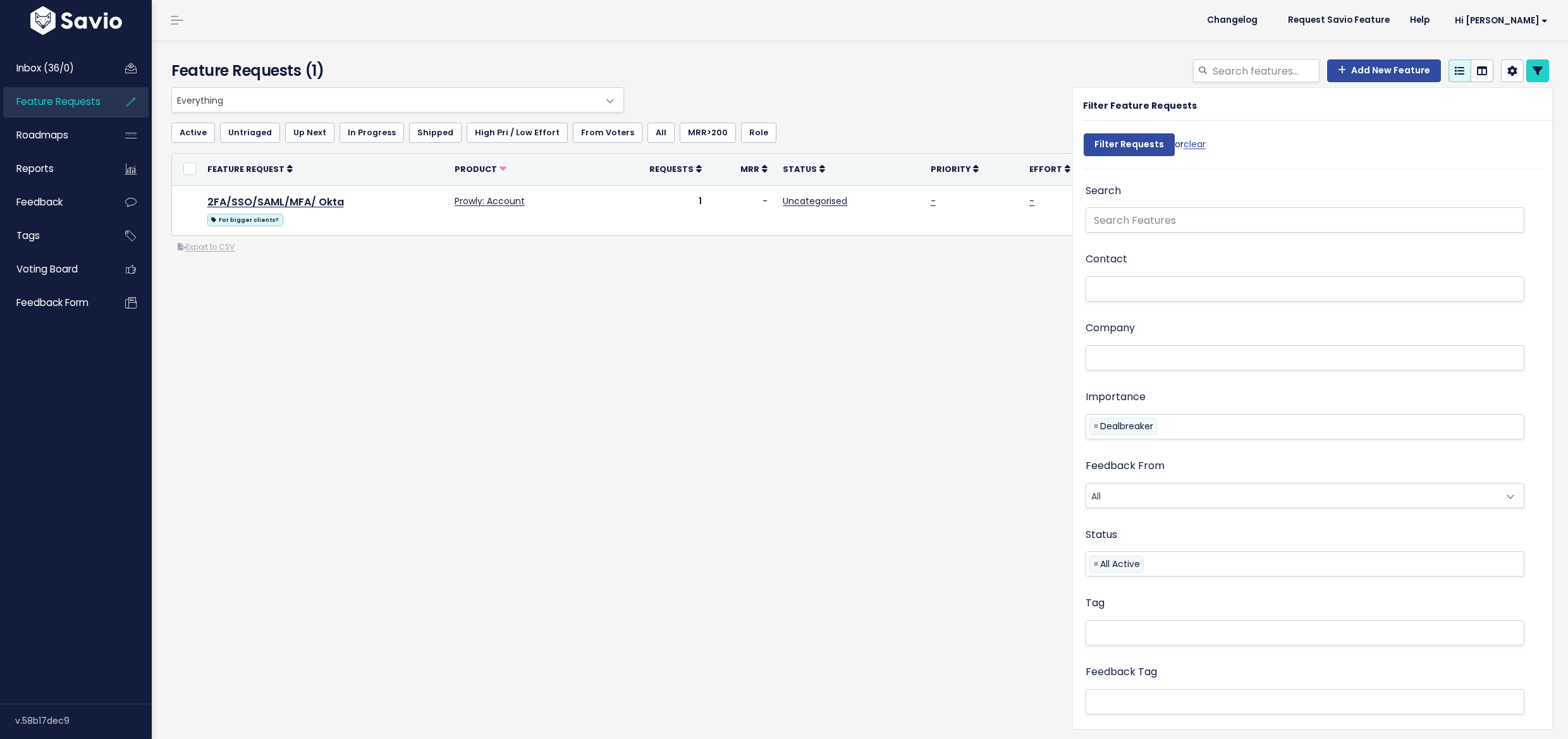
select select
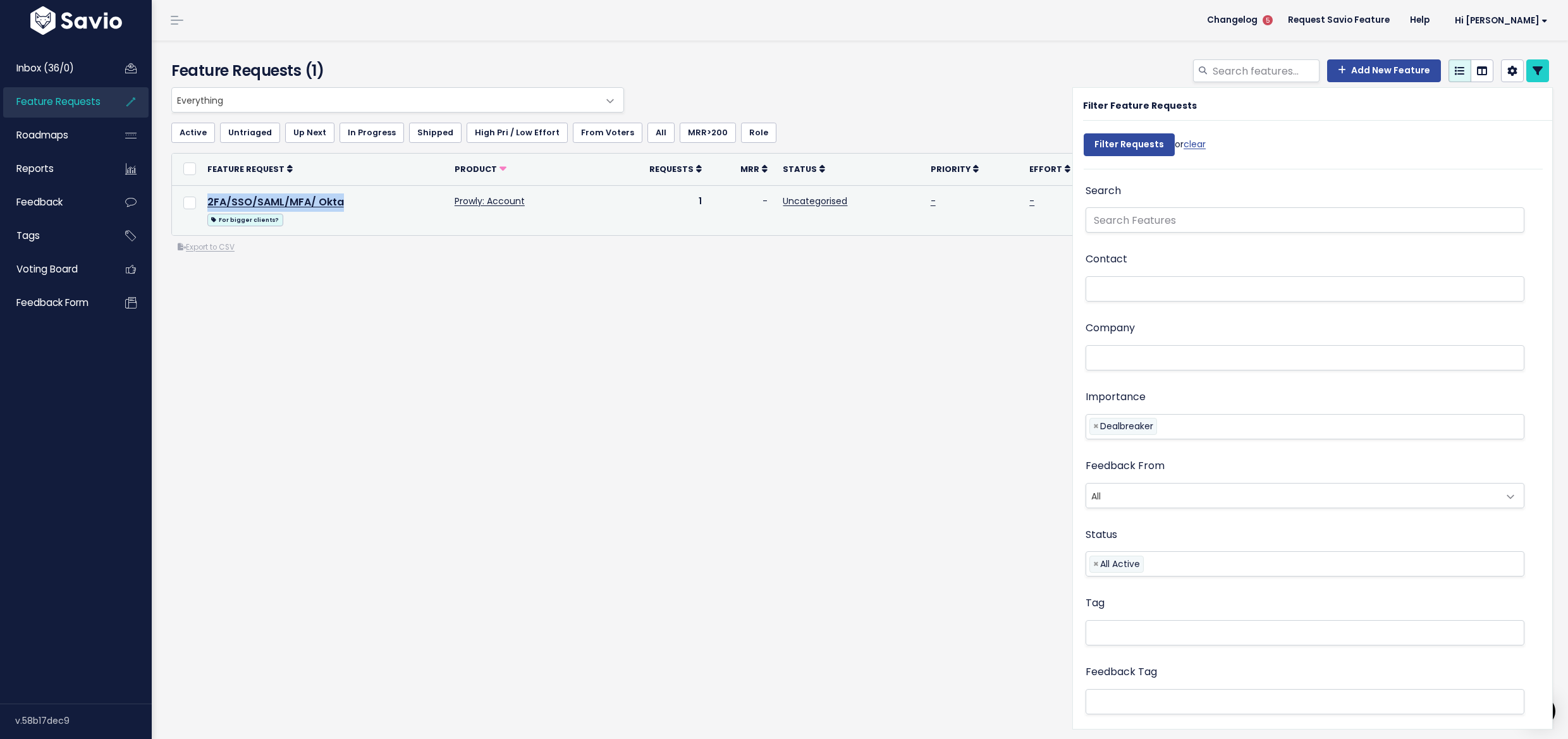
drag, startPoint x: 380, startPoint y: 201, endPoint x: 203, endPoint y: 190, distance: 177.3
click at [203, 190] on td "2FA/SSO/SAML/MFA/ Okta For bigger clients?" at bounding box center [323, 210] width 247 height 50
copy link "2FA/SSO/SAML/MFA/ Okta"
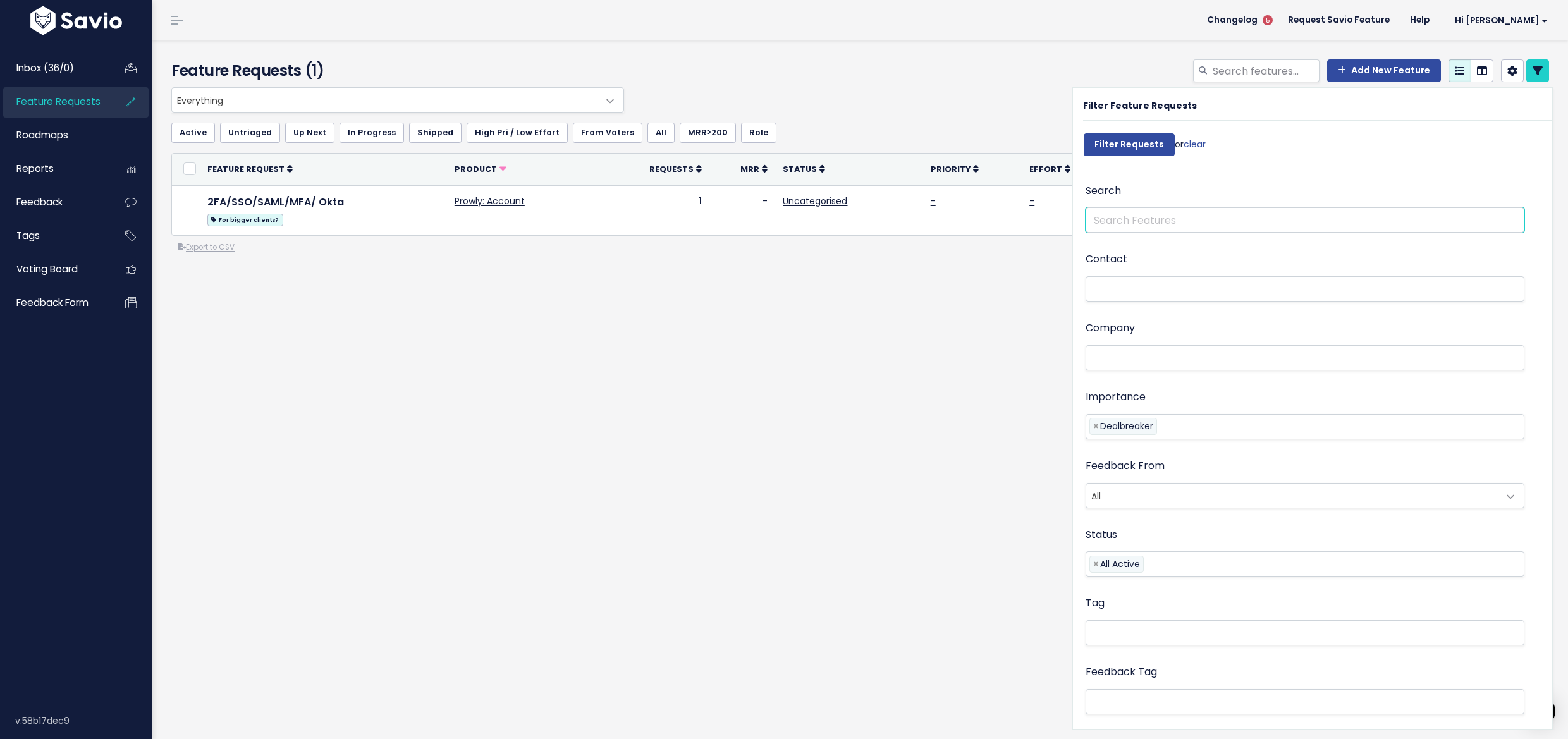
click at [1213, 215] on input "text" at bounding box center [1305, 220] width 439 height 25
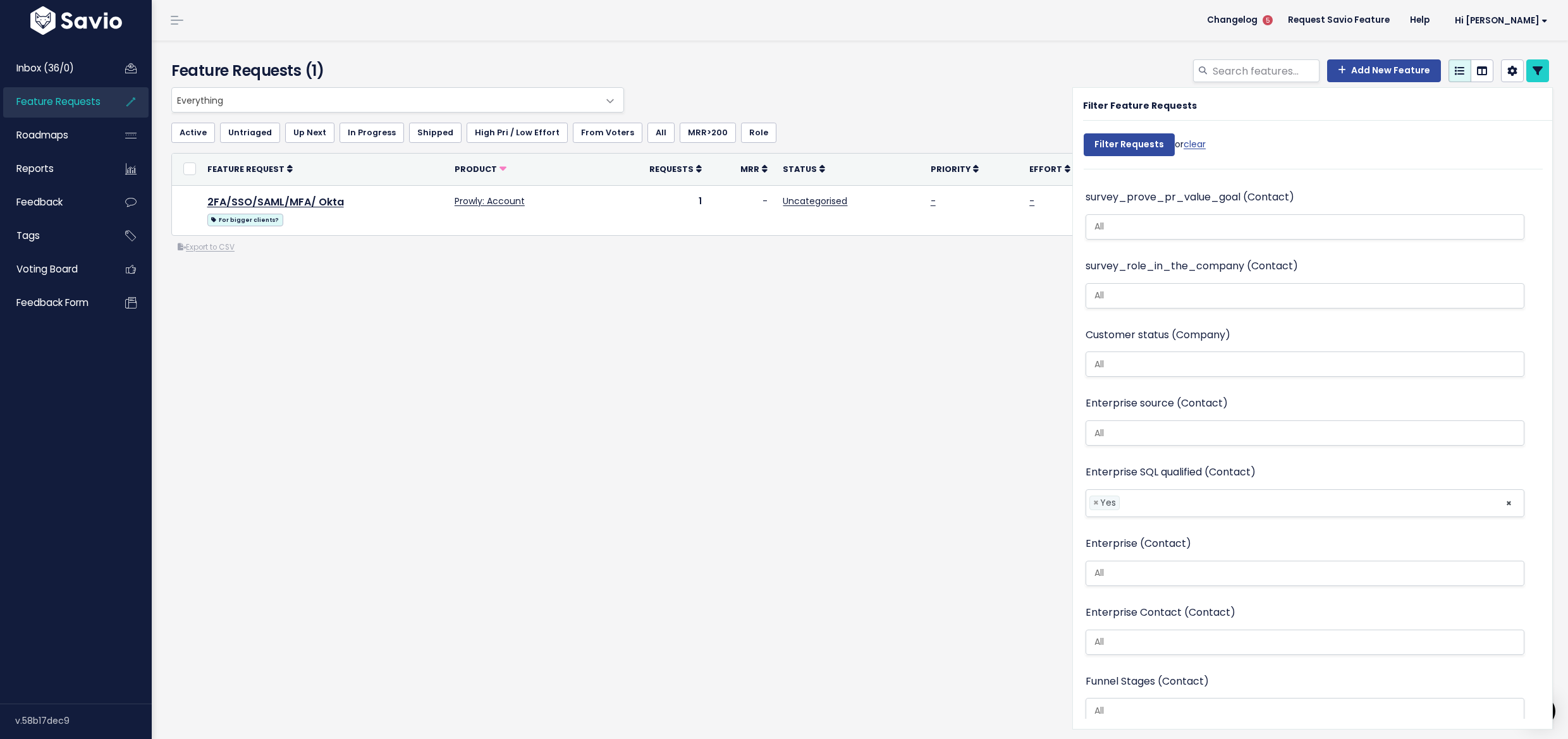
scroll to position [3, 0]
type input "enterprise"
click at [1093, 496] on span "×" at bounding box center [1096, 503] width 5 height 13
select select
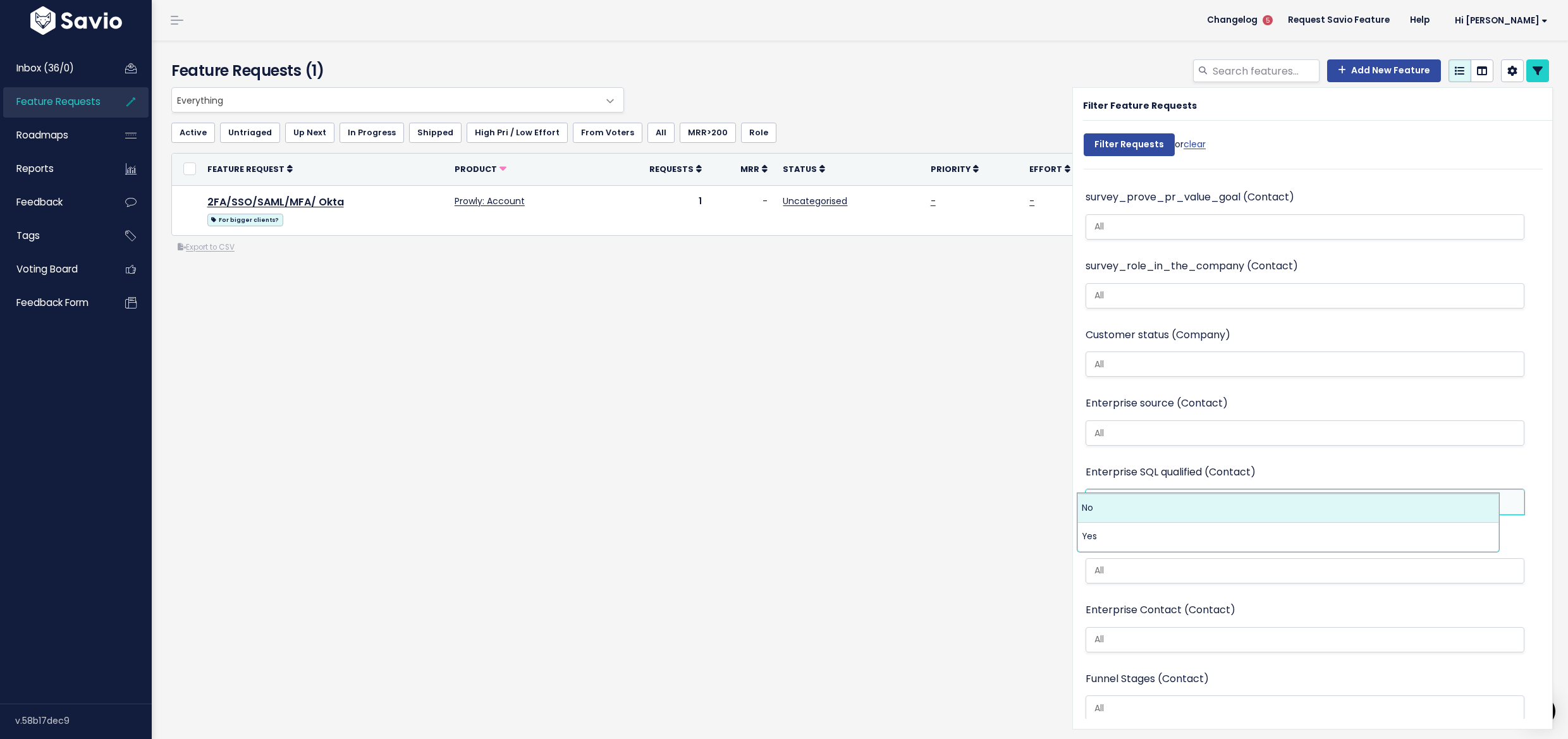
scroll to position [2517, 0]
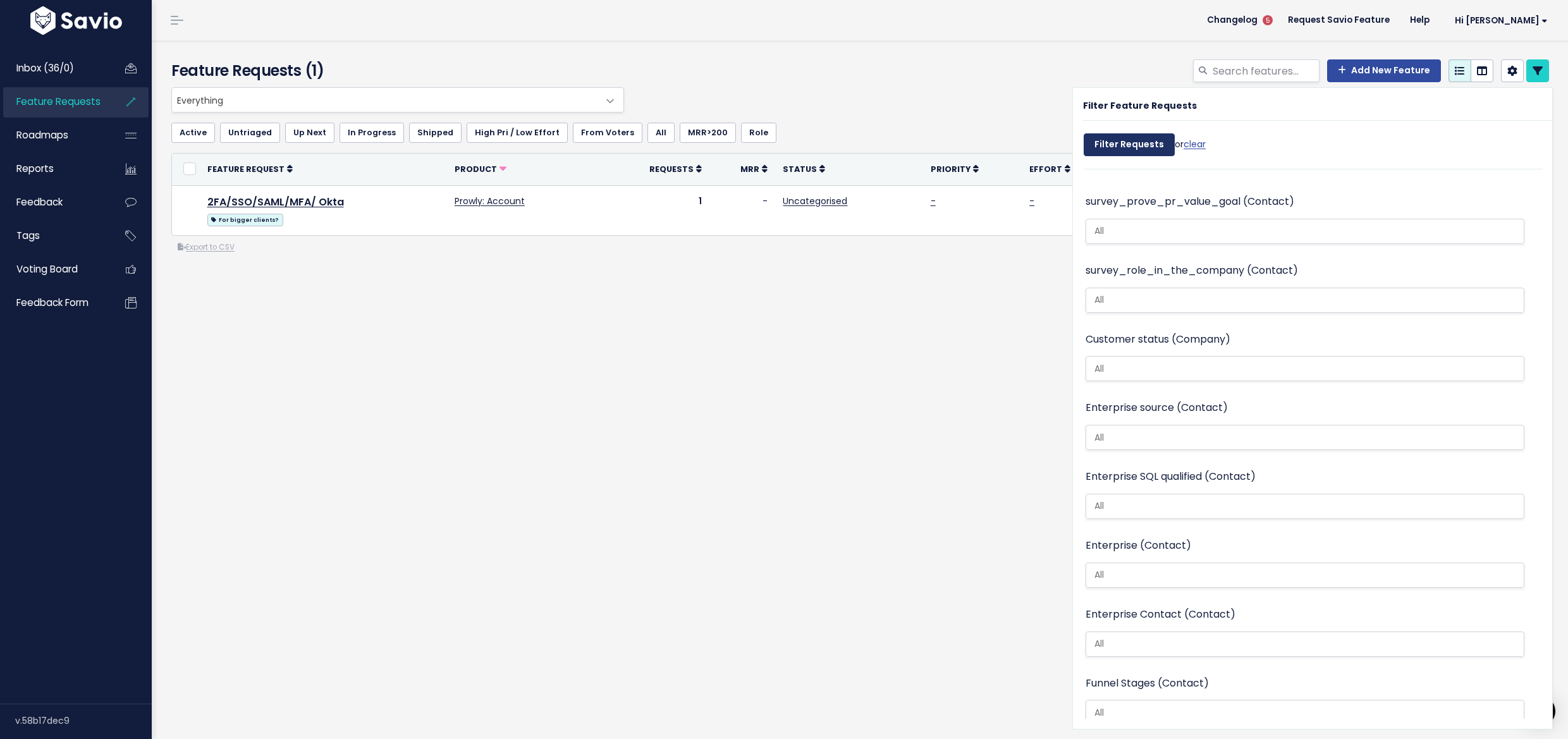
click at [1097, 140] on input "Filter Requests" at bounding box center [1129, 145] width 91 height 23
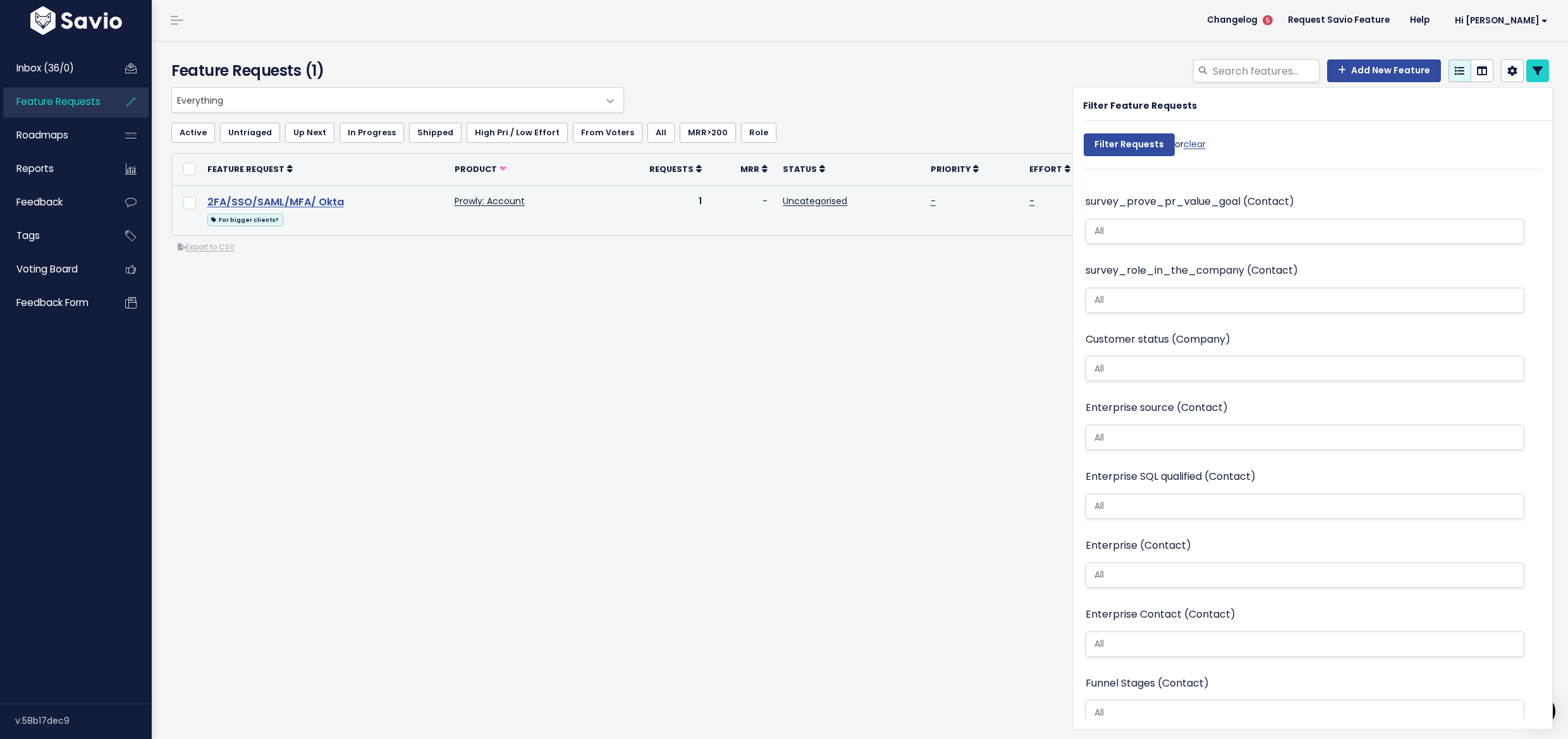
click at [269, 200] on link "2FA/SSO/SAML/MFA/ Okta" at bounding box center [276, 202] width 137 height 15
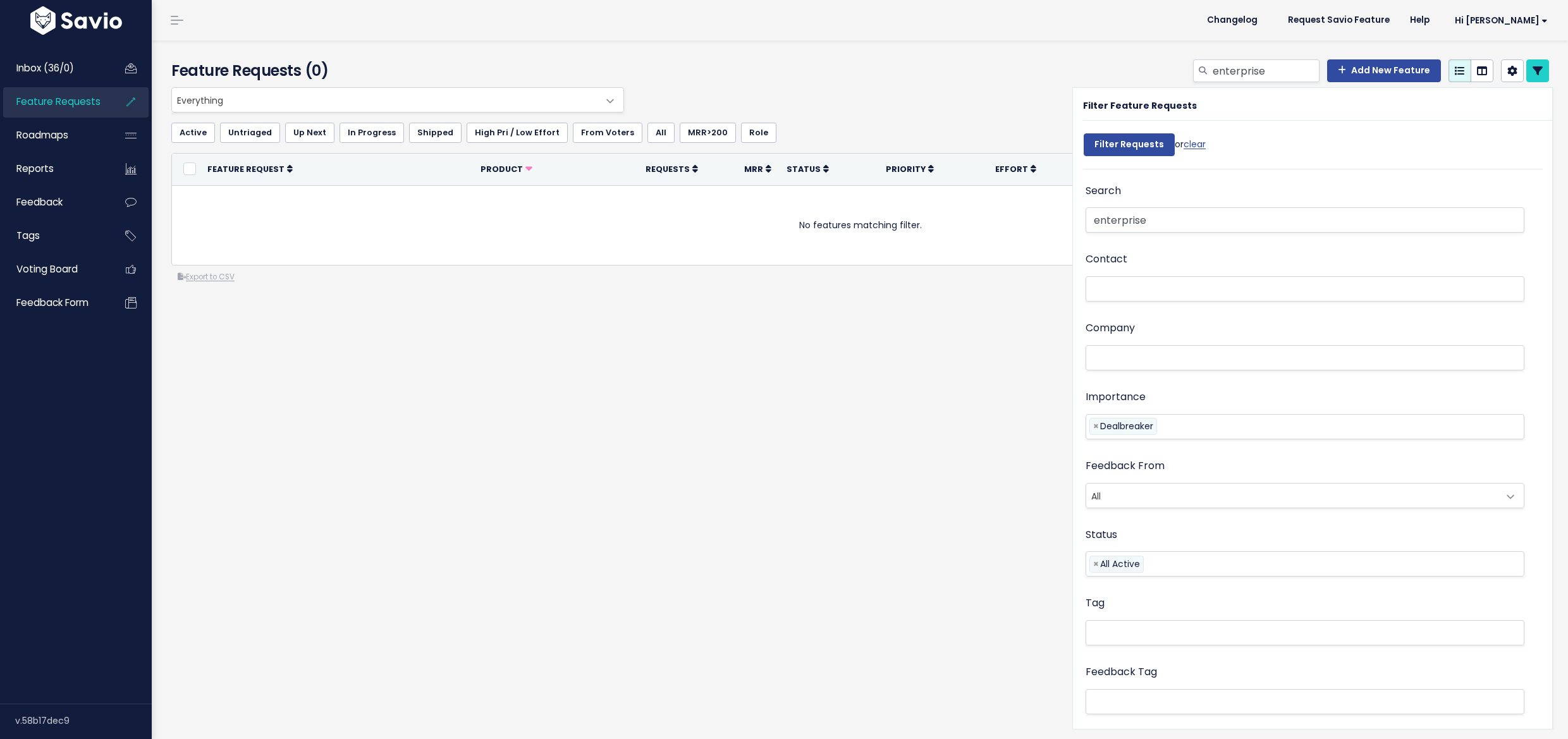
select select
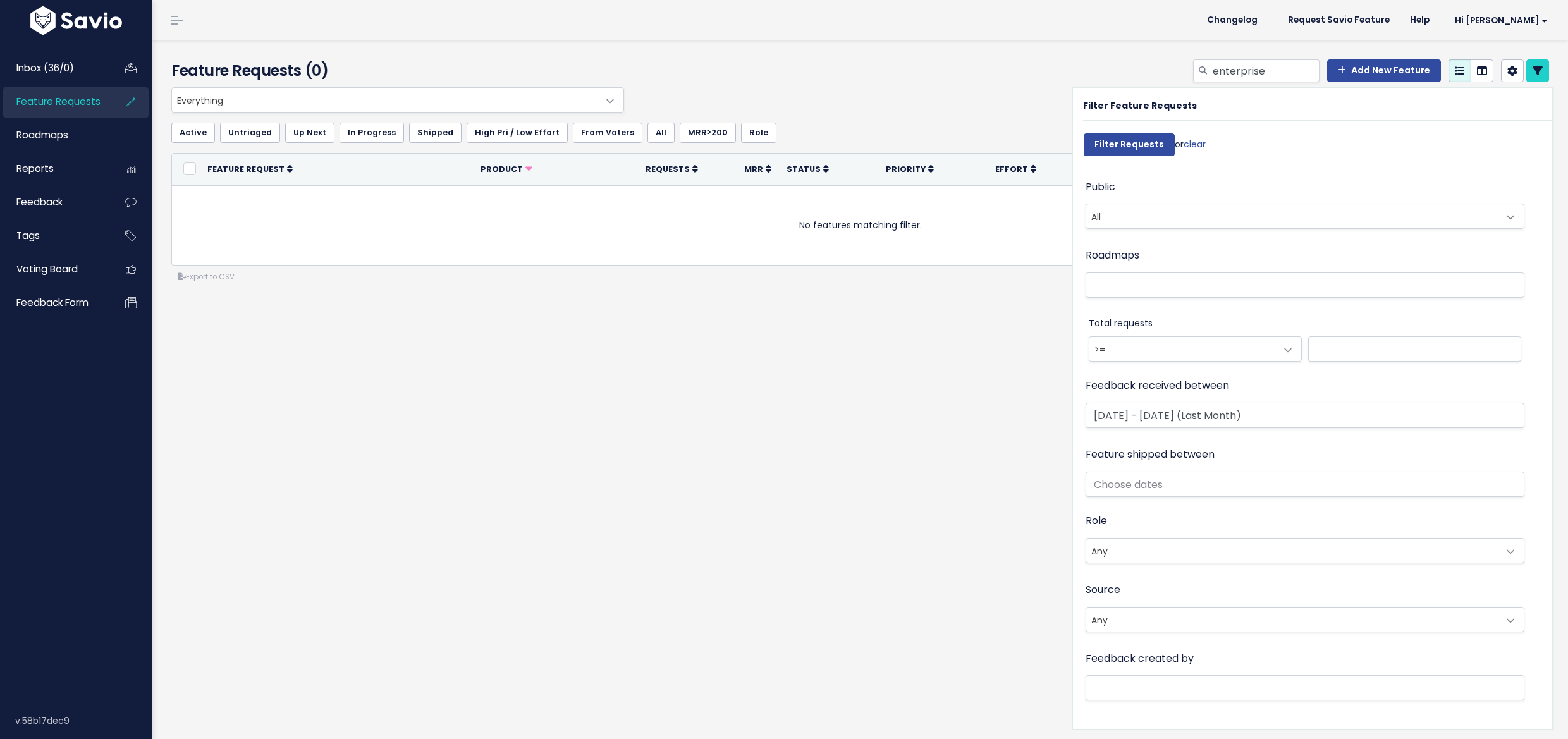
select select
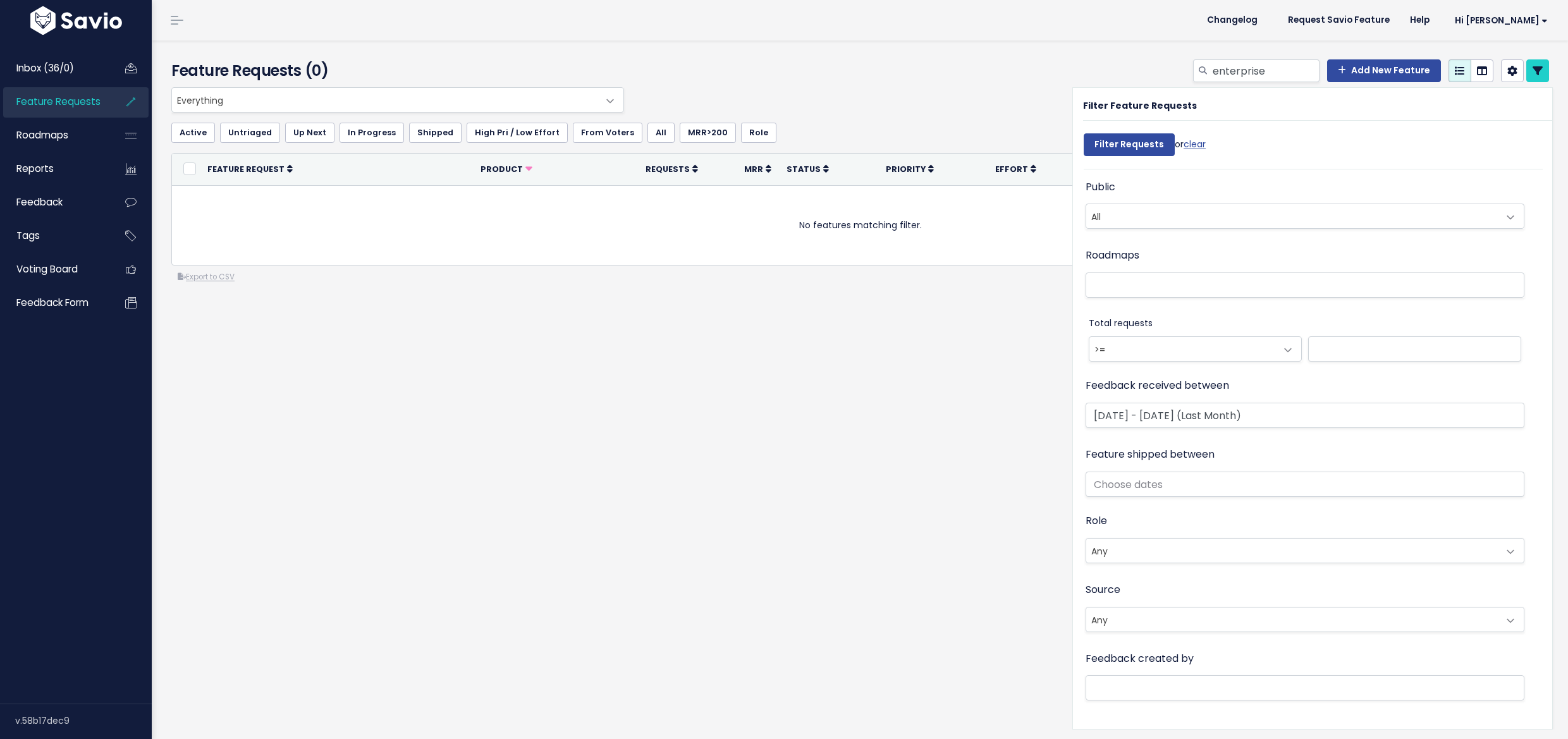
select select
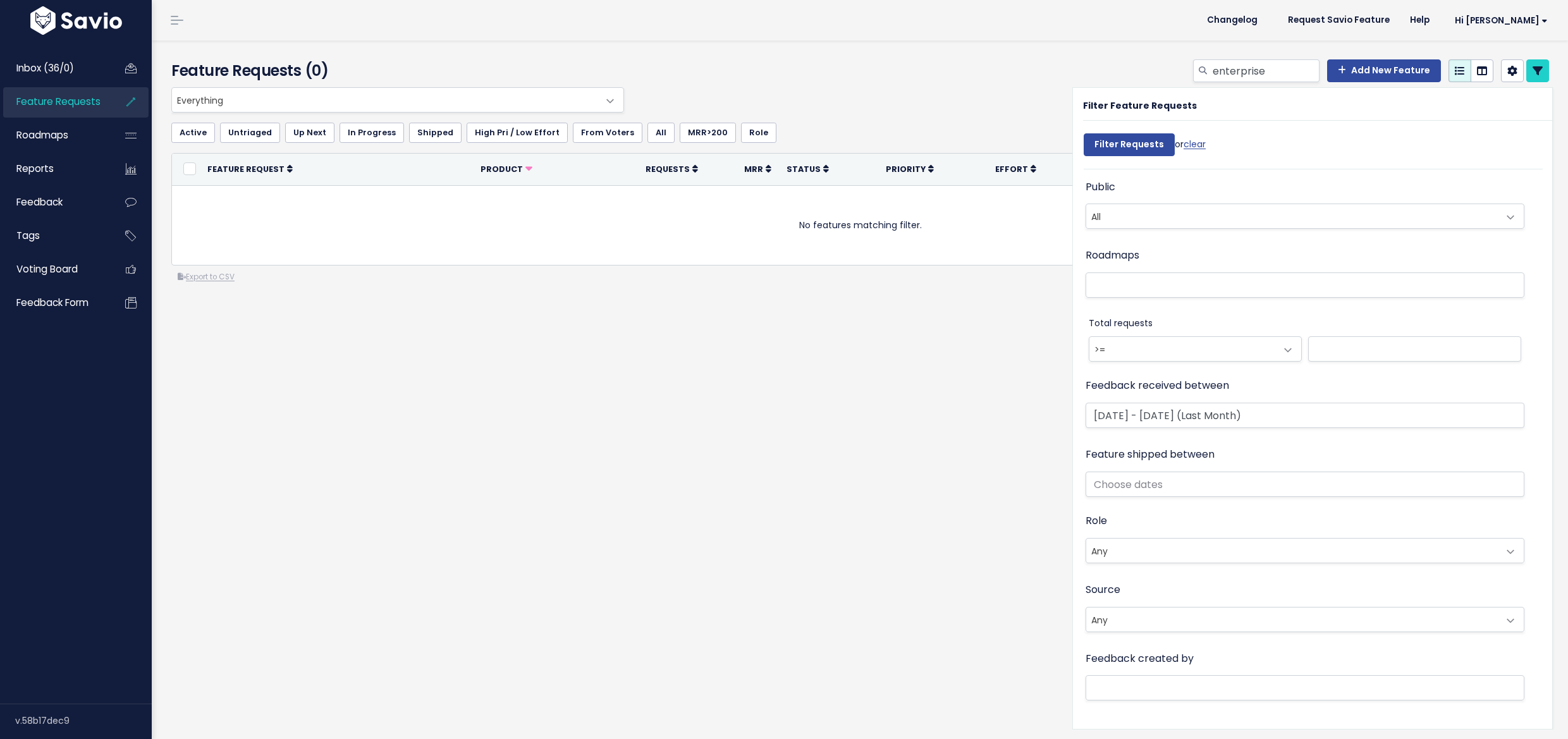
select select
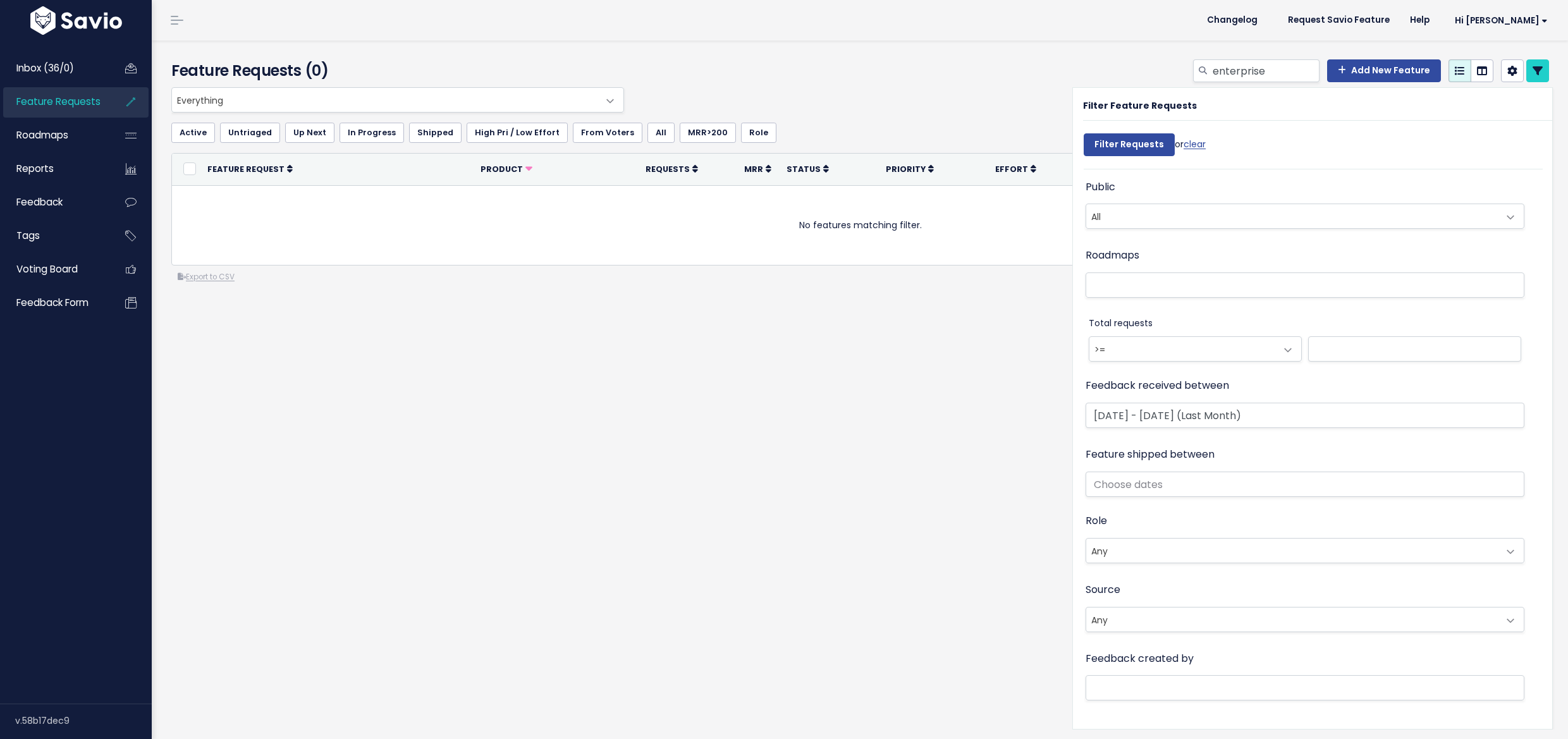
select select
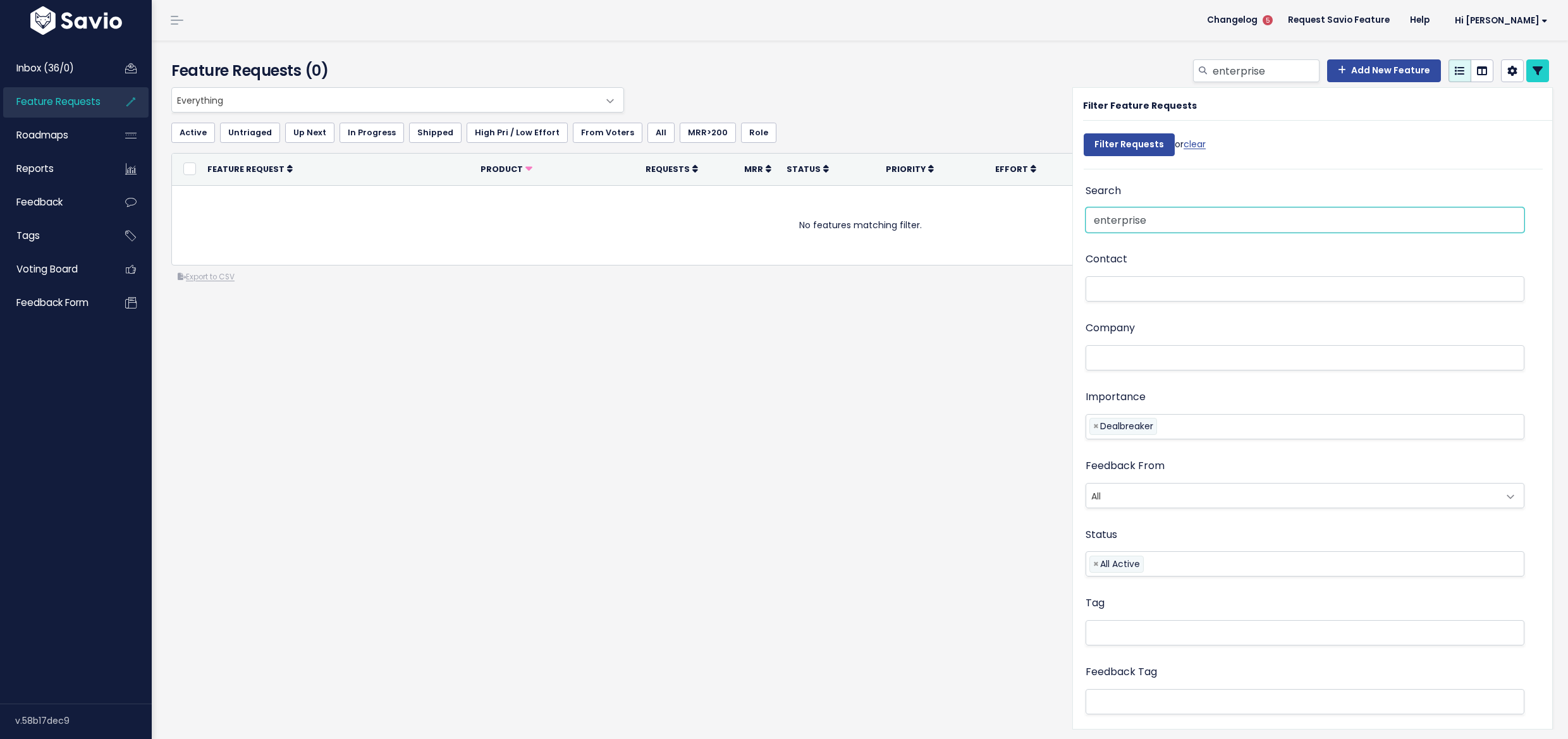
click at [1113, 220] on input "enterprise" at bounding box center [1305, 220] width 439 height 25
click at [1113, 220] on input "enterprise" at bounding box center [1305, 220] width 439 height 25
type input "ent"
click at [1123, 142] on input "Filter Requests" at bounding box center [1129, 145] width 91 height 23
select select
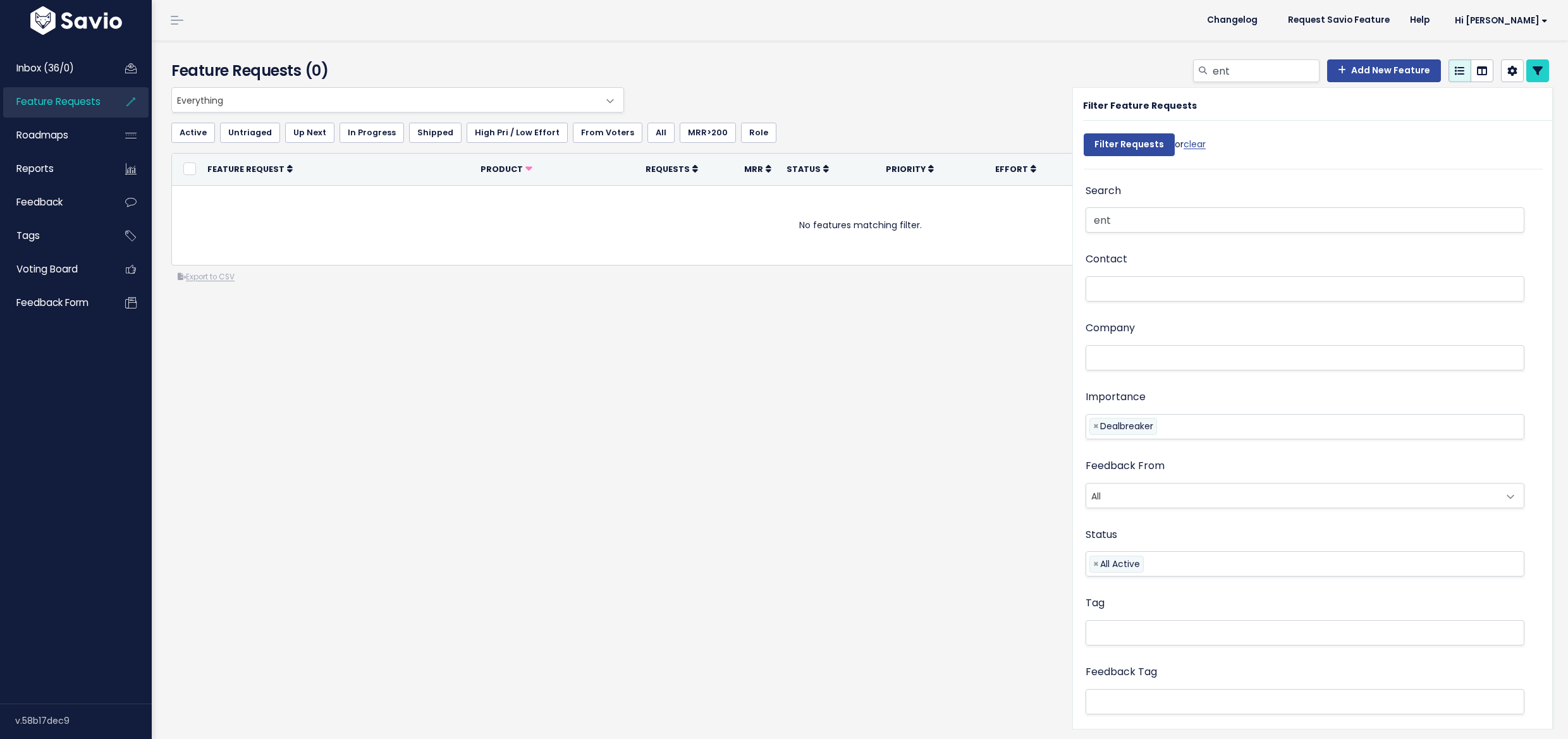
select select
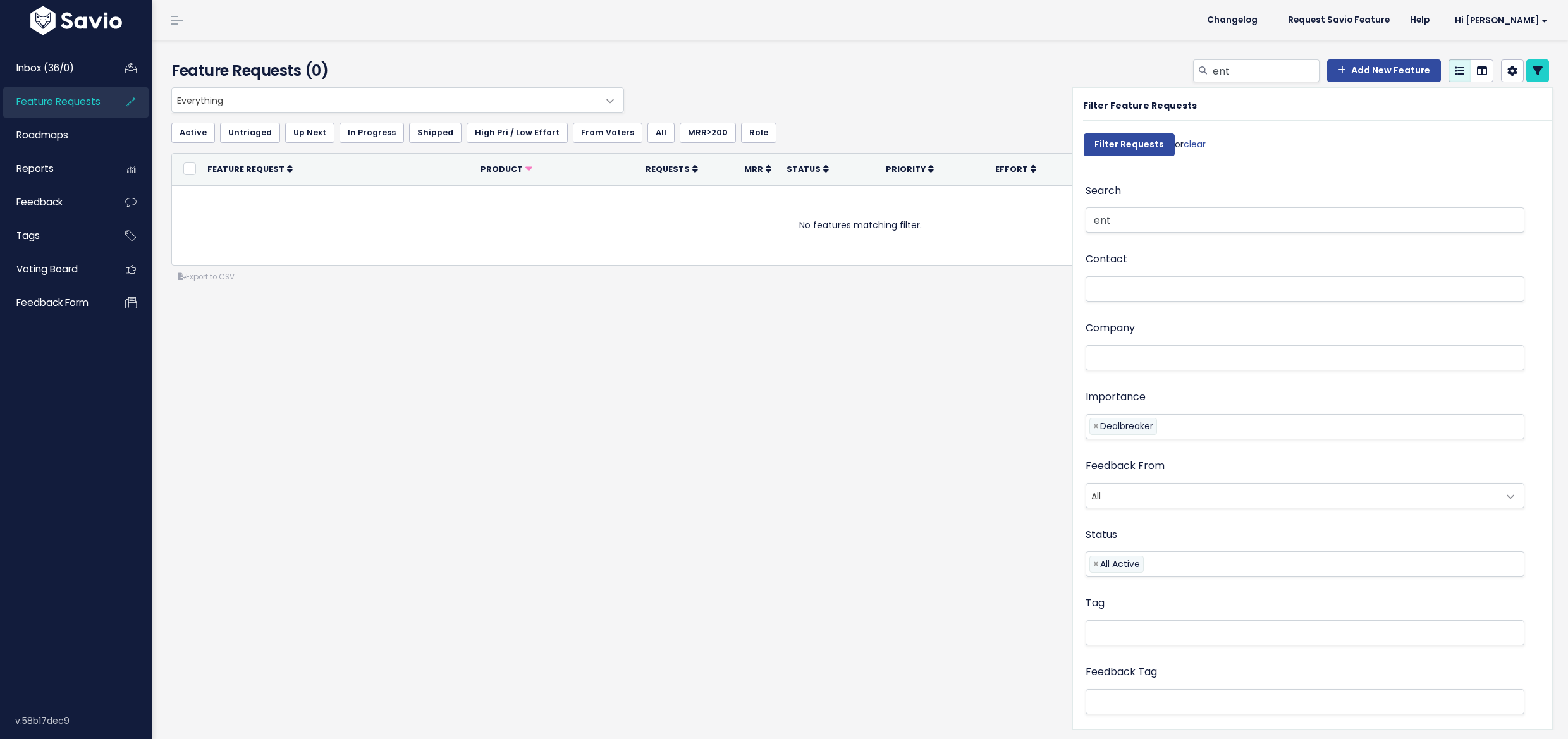
select select
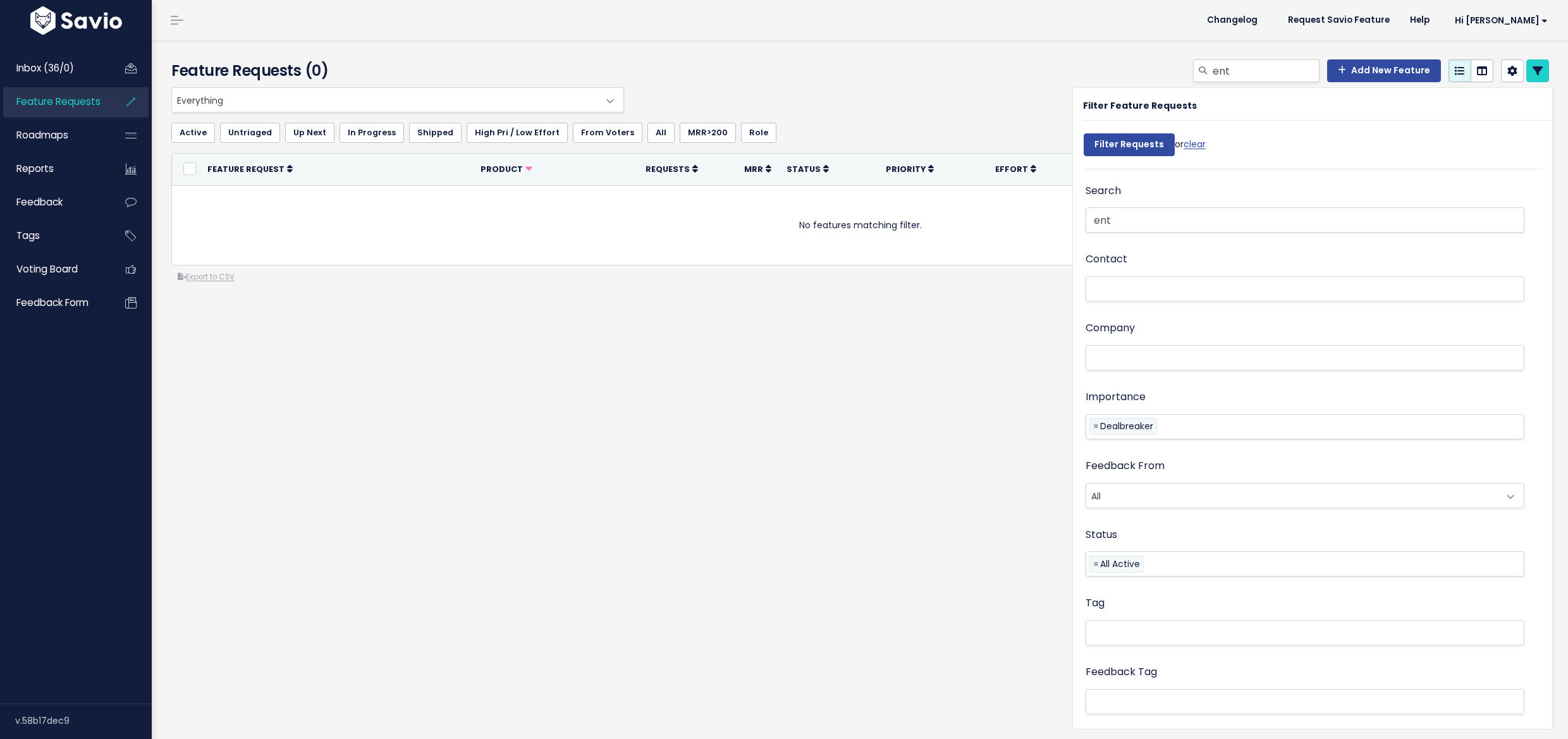
select select
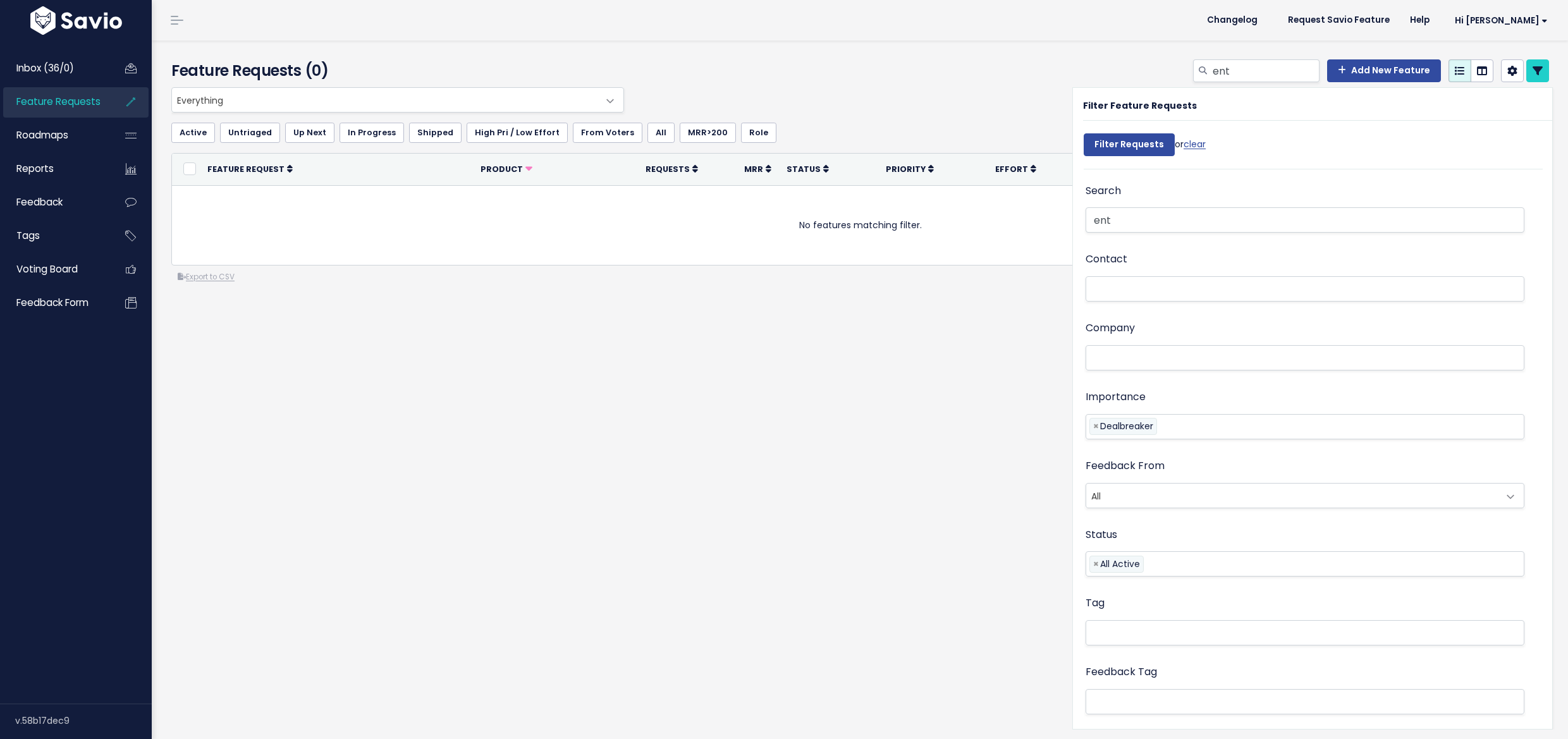
select select
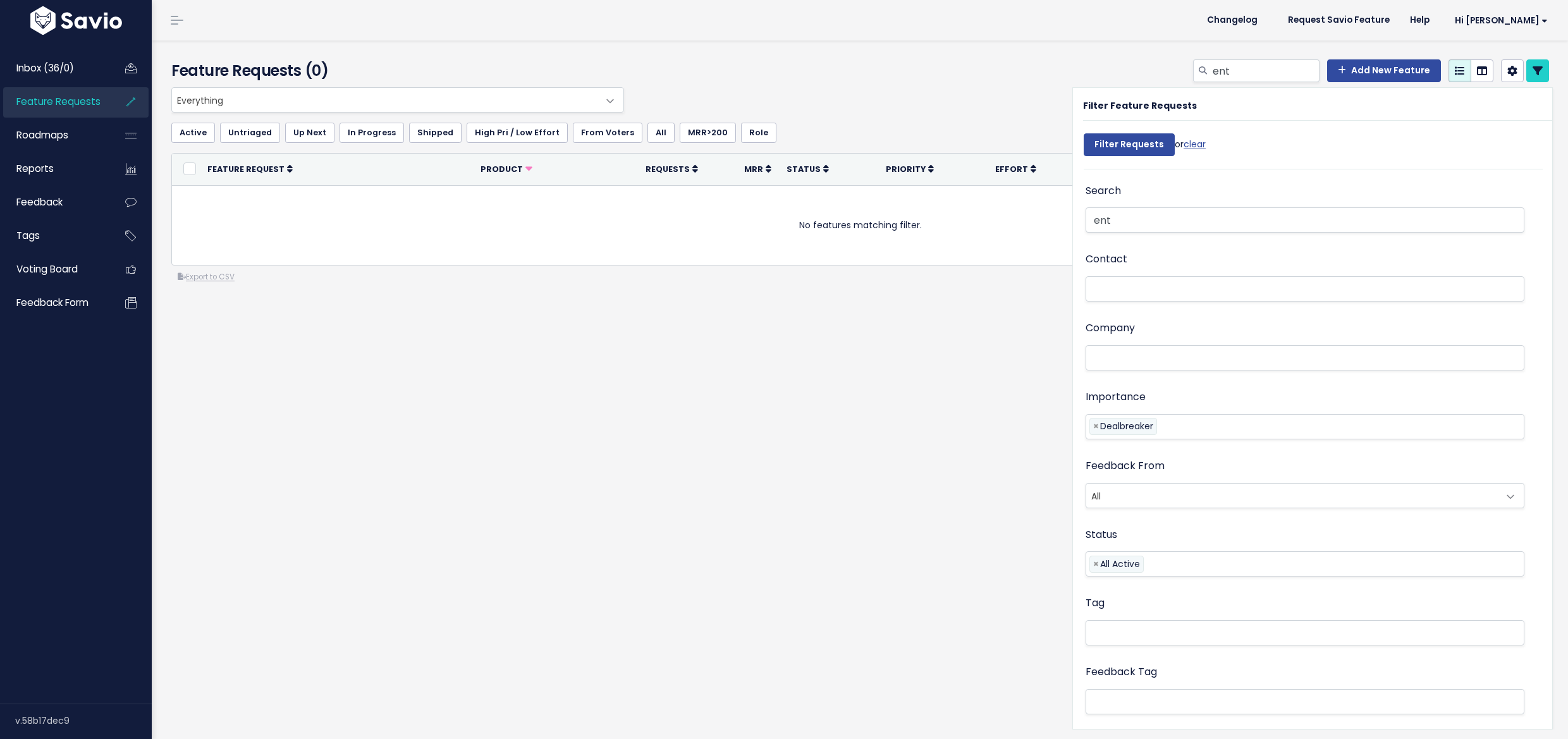
select select
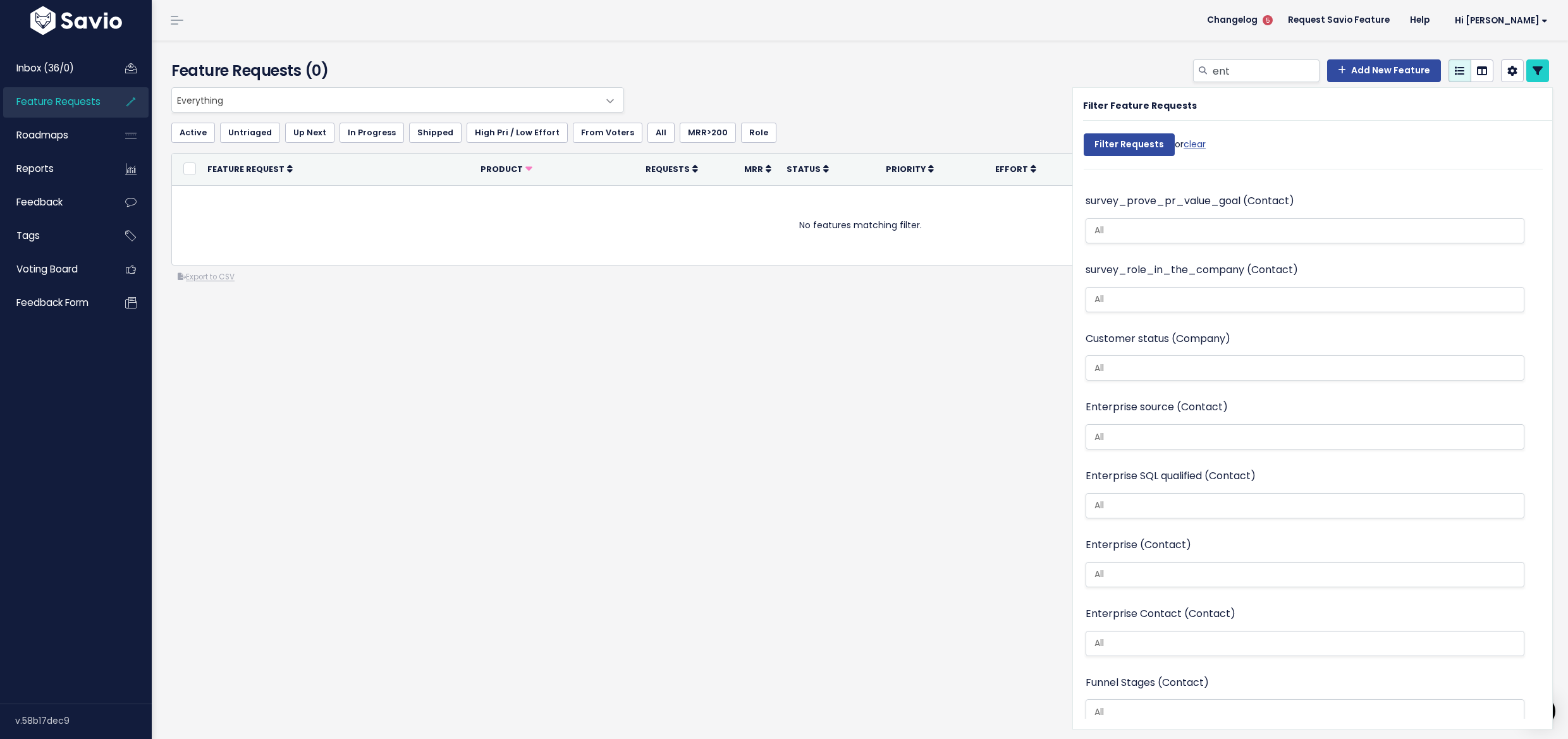
scroll to position [3, 0]
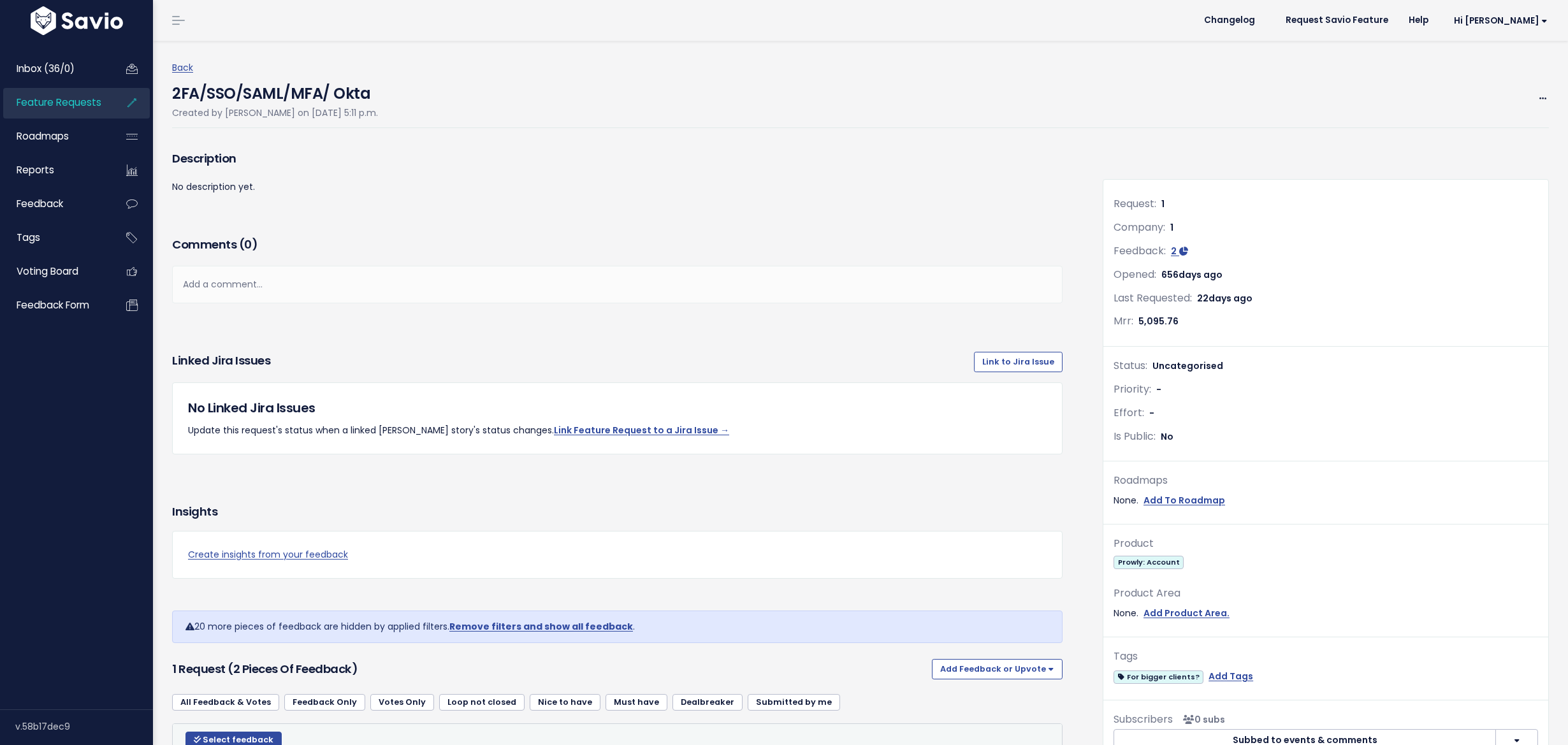
scroll to position [859, 0]
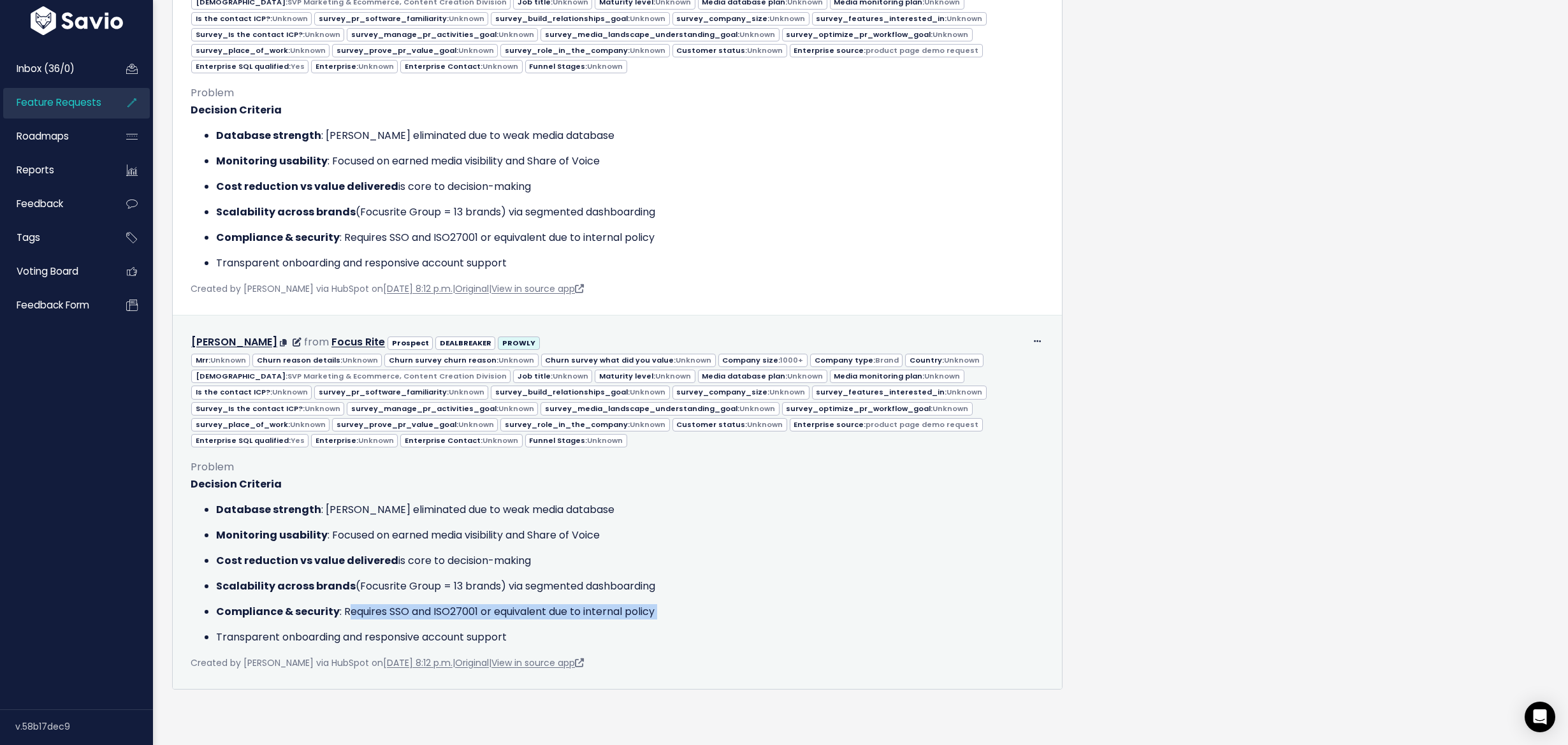
drag, startPoint x: 363, startPoint y: 586, endPoint x: 536, endPoint y: 599, distance: 173.5
click at [534, 600] on ul "Database strength : Presley eliminated due to weak media database Monitoring us…" at bounding box center [617, 573] width 853 height 143
click at [536, 599] on ul "Database strength : Presley eliminated due to weak media database Monitoring us…" at bounding box center [617, 573] width 853 height 143
drag, startPoint x: 342, startPoint y: 585, endPoint x: 478, endPoint y: 585, distance: 136.0
click at [479, 604] on p "Compliance & security : Requires SSO and ISO27001 or equivalent due to internal…" at bounding box center [630, 612] width 828 height 16
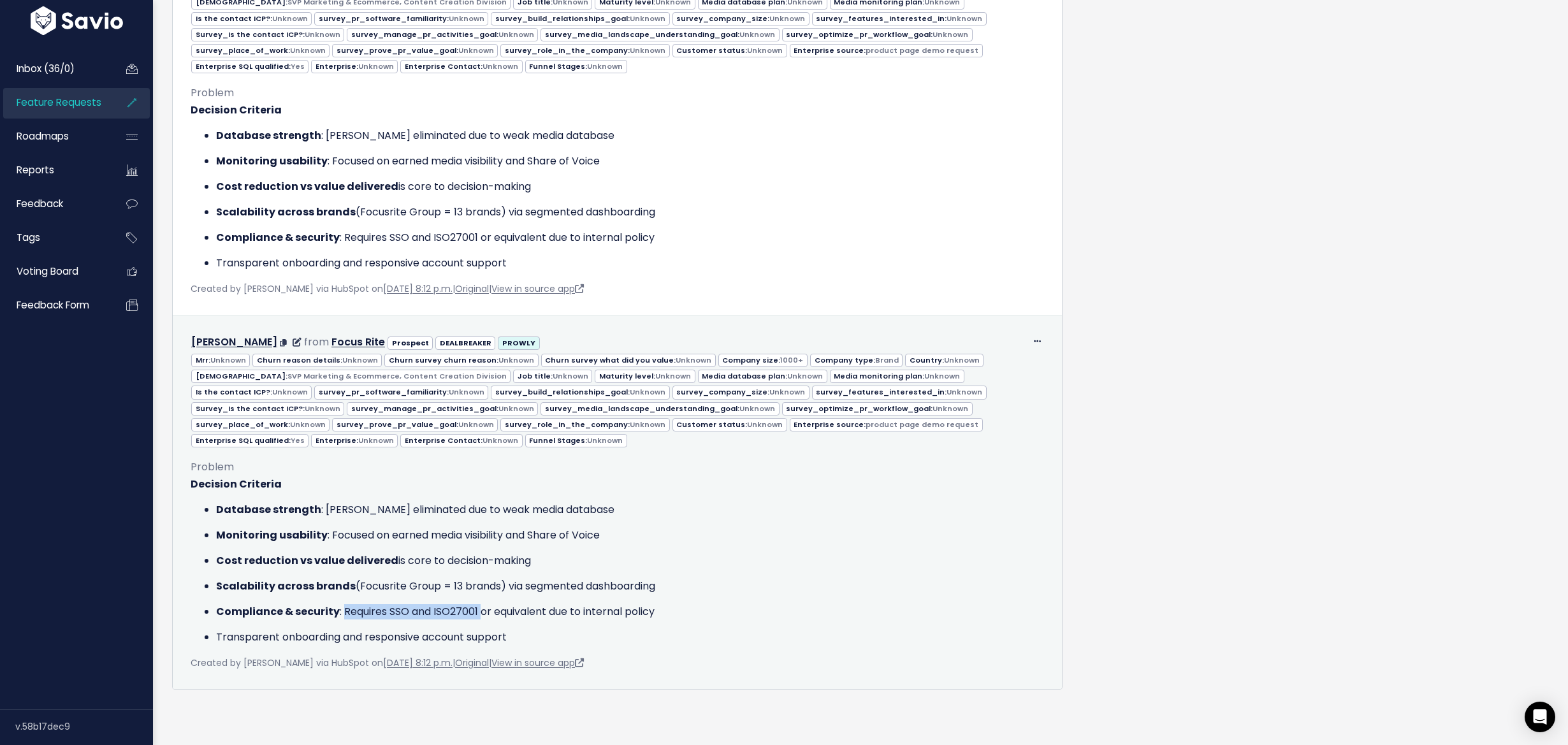
click at [478, 604] on p "Compliance & security : Requires SSO and ISO27001 or equivalent due to internal…" at bounding box center [630, 612] width 828 height 16
drag, startPoint x: 387, startPoint y: 586, endPoint x: 692, endPoint y: 590, distance: 305.0
click at [692, 604] on p "Compliance & security : Requires SSO and ISO27001 or equivalent due to internal…" at bounding box center [630, 612] width 828 height 16
copy p "SSO and ISO27001 or equivalent due to internal policy"
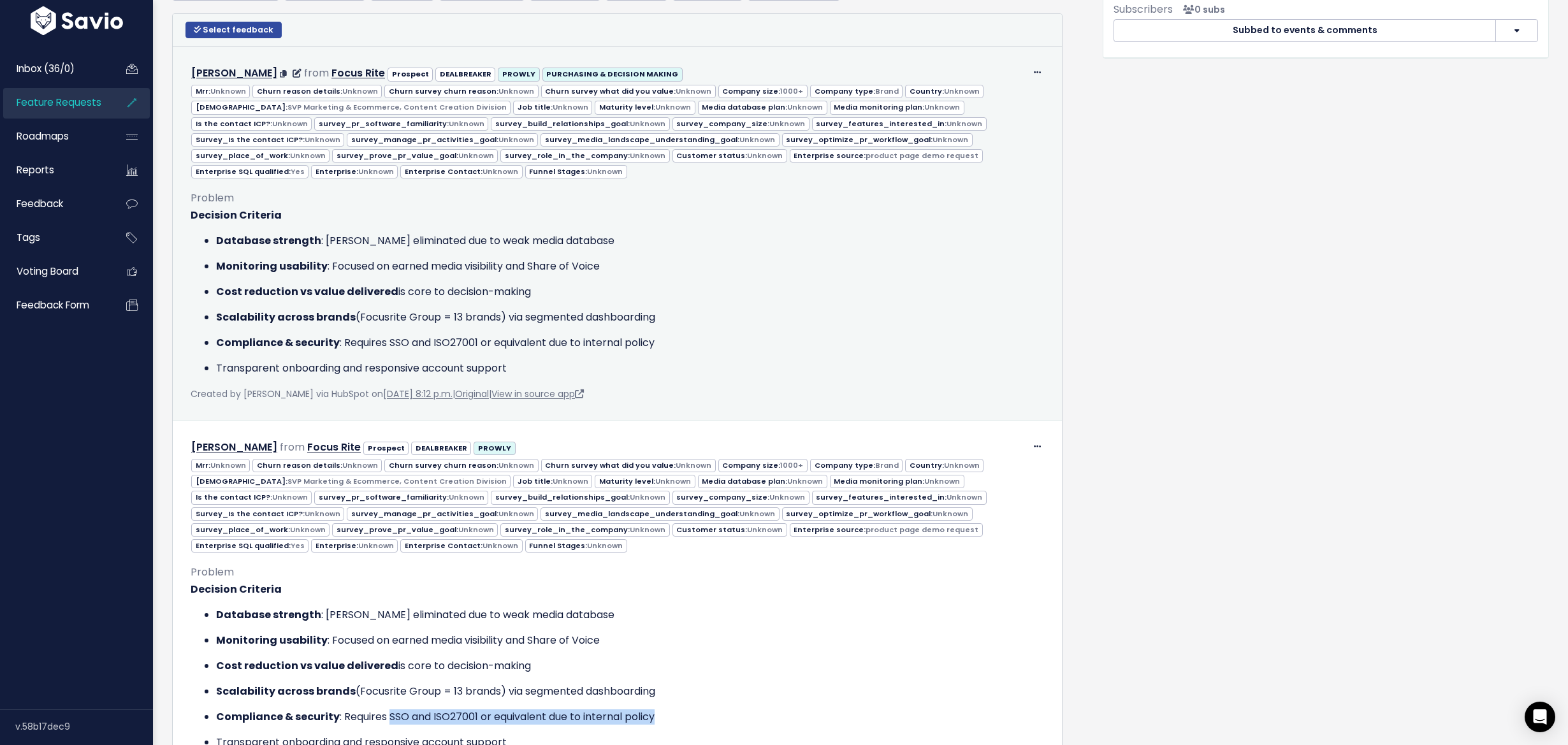
scroll to position [439, 0]
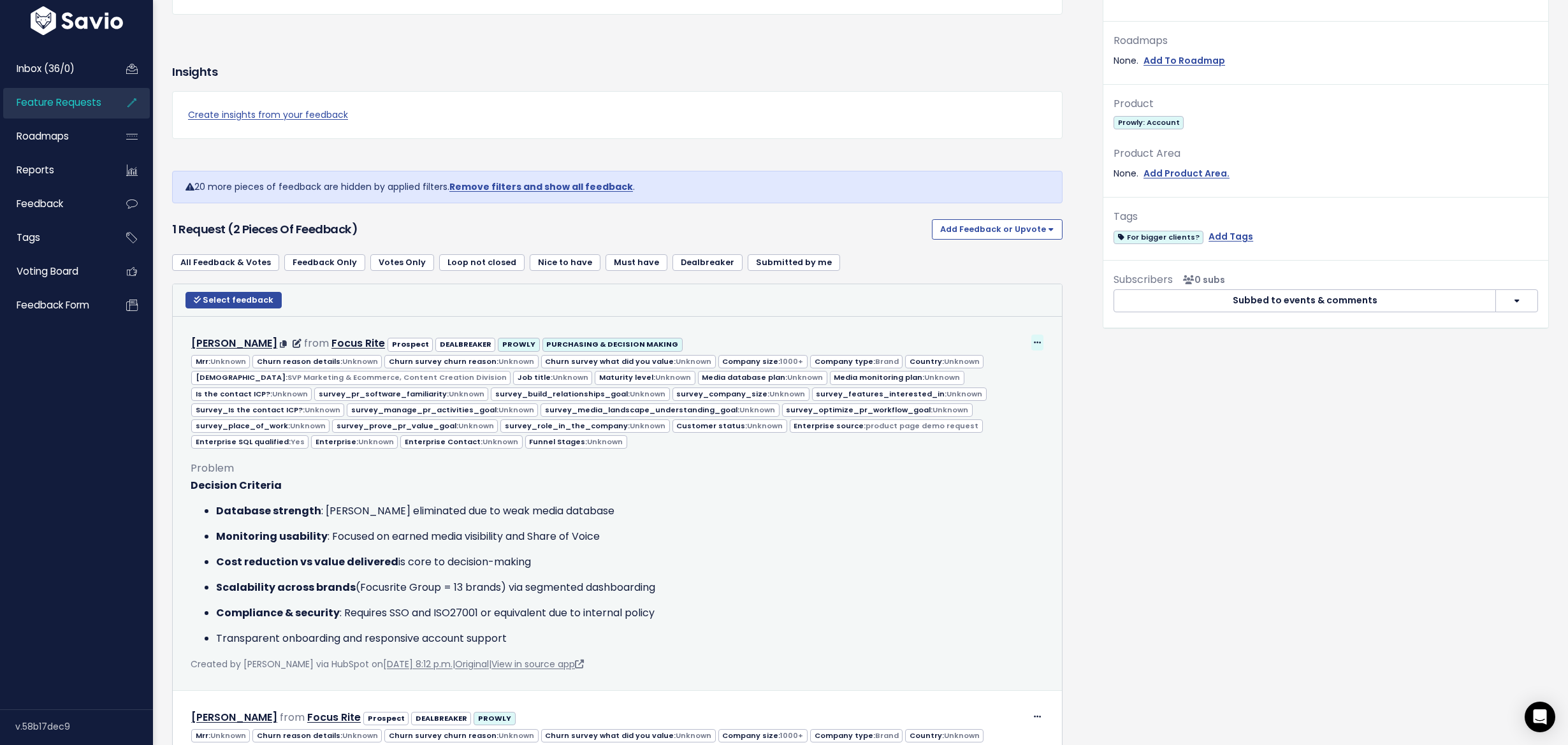
click at [1031, 335] on span at bounding box center [1037, 343] width 12 height 16
click at [980, 419] on link "Delete" at bounding box center [995, 427] width 92 height 25
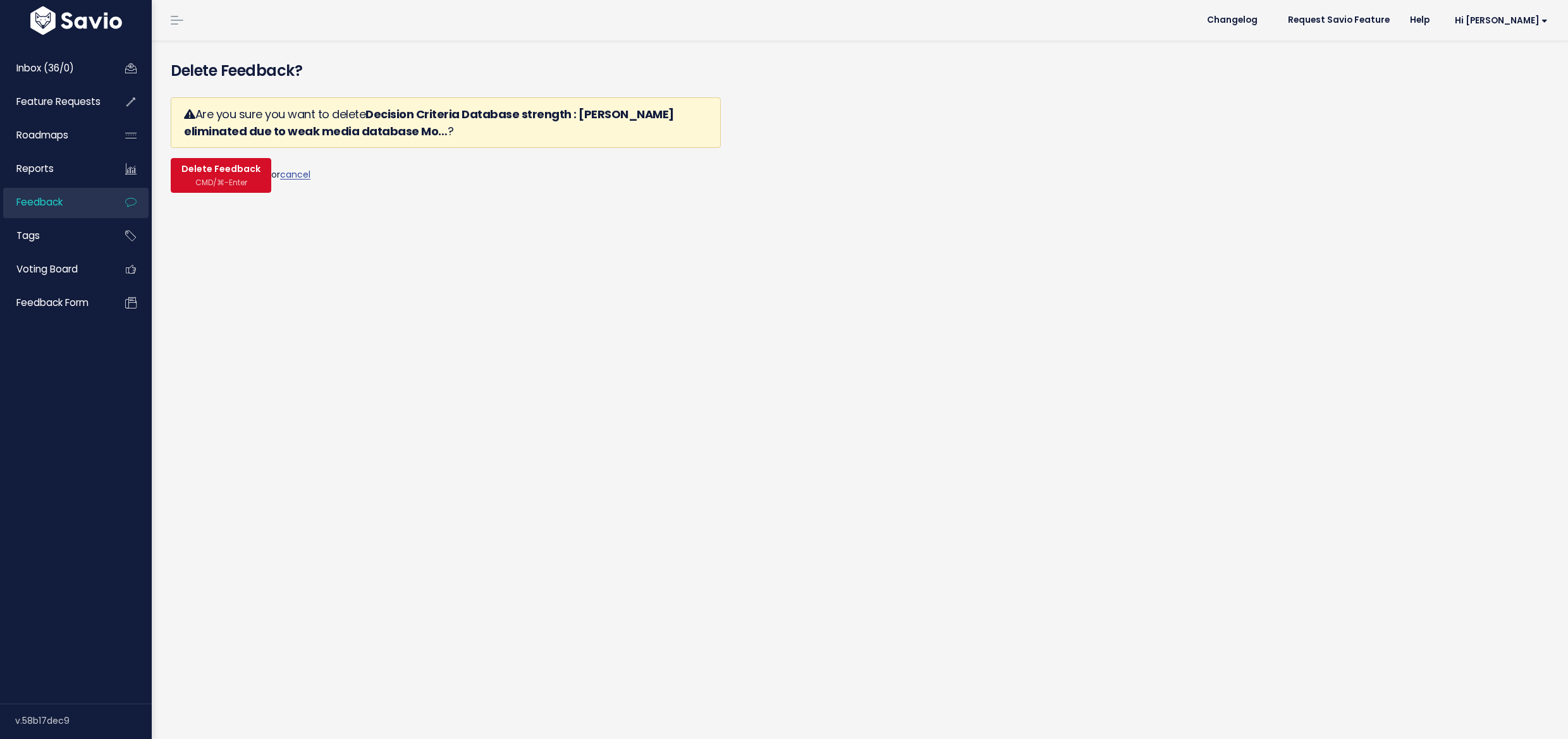
click at [226, 178] on span "CMD/⌘-Enter" at bounding box center [221, 182] width 52 height 9
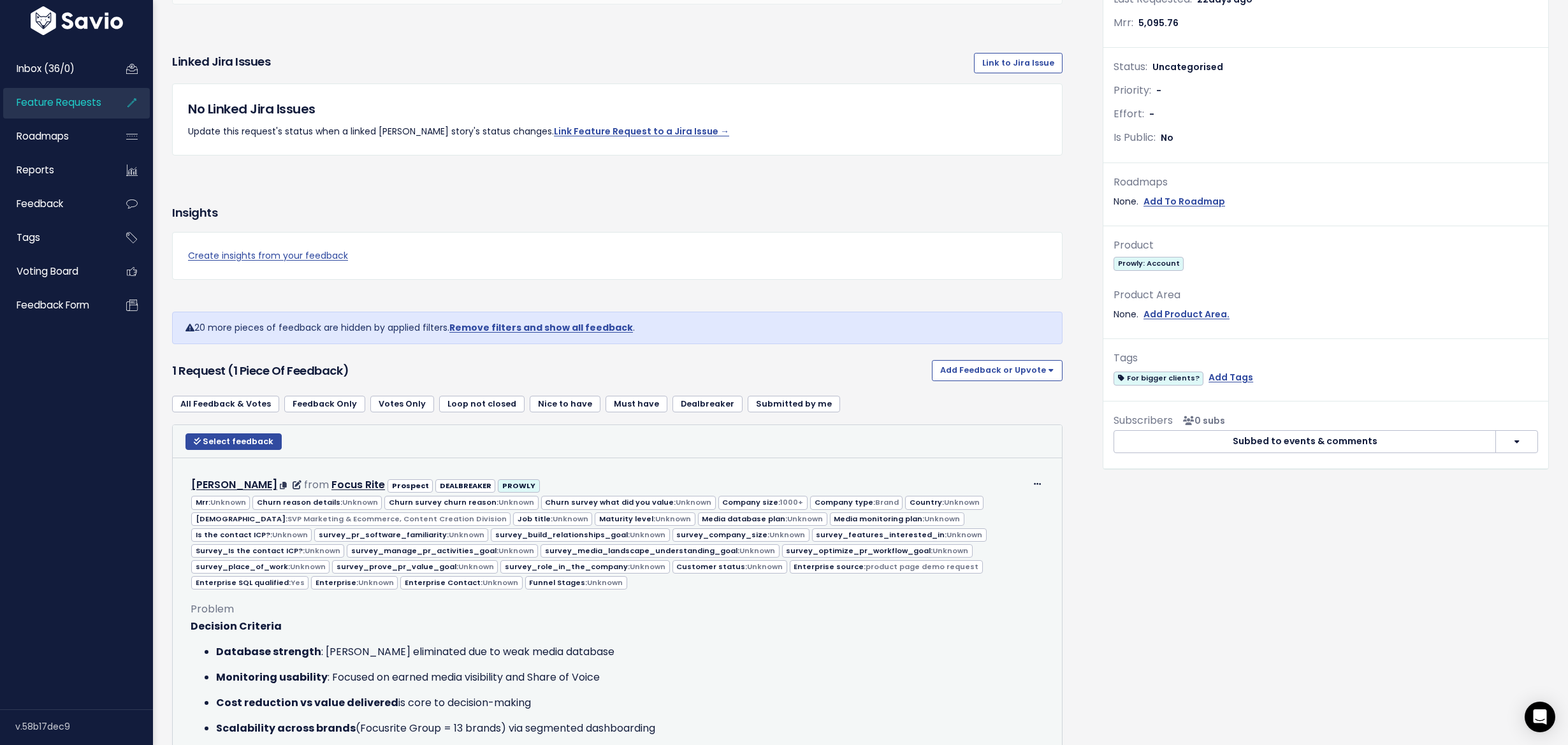
scroll to position [525, 0]
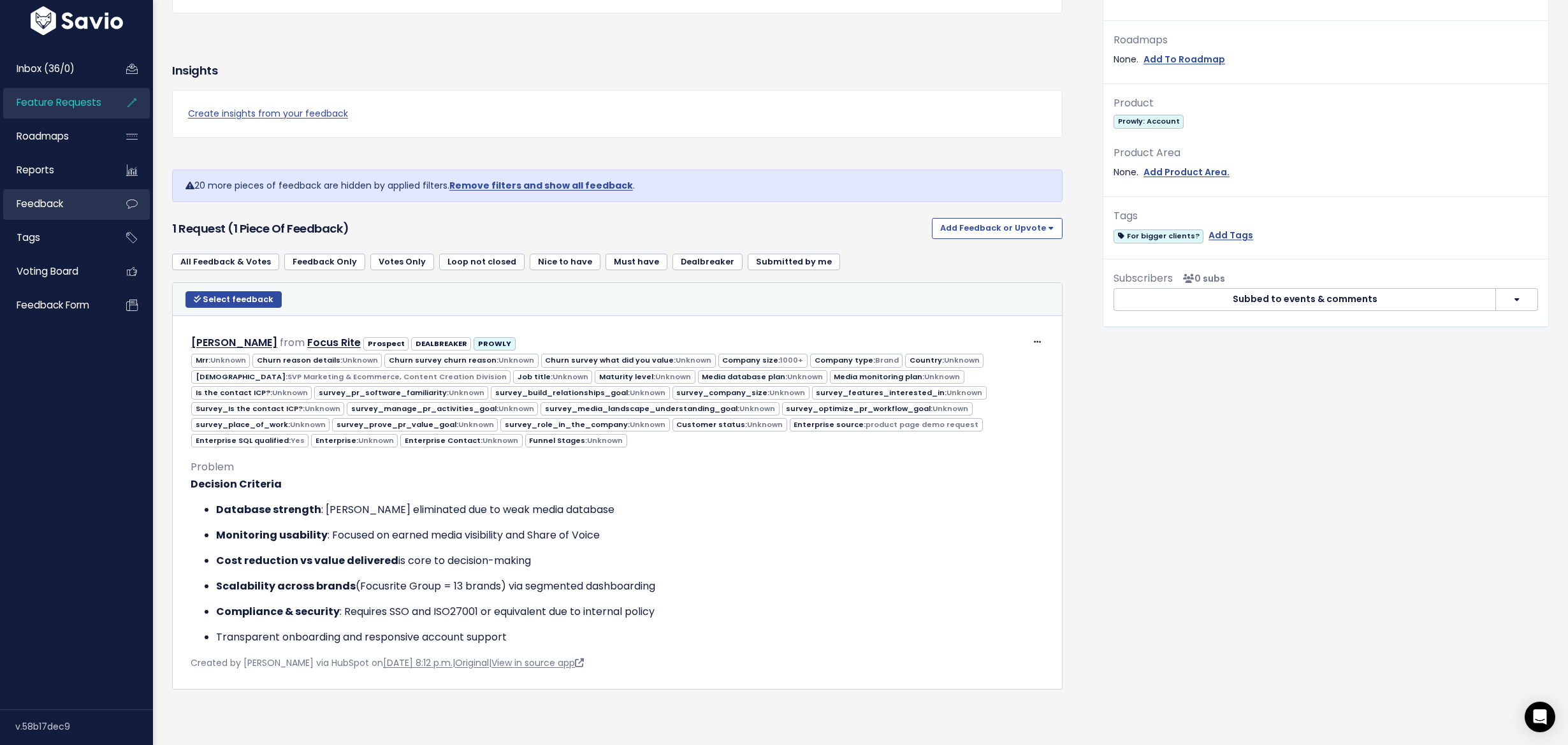
click at [24, 206] on span "Feedback" at bounding box center [40, 203] width 47 height 14
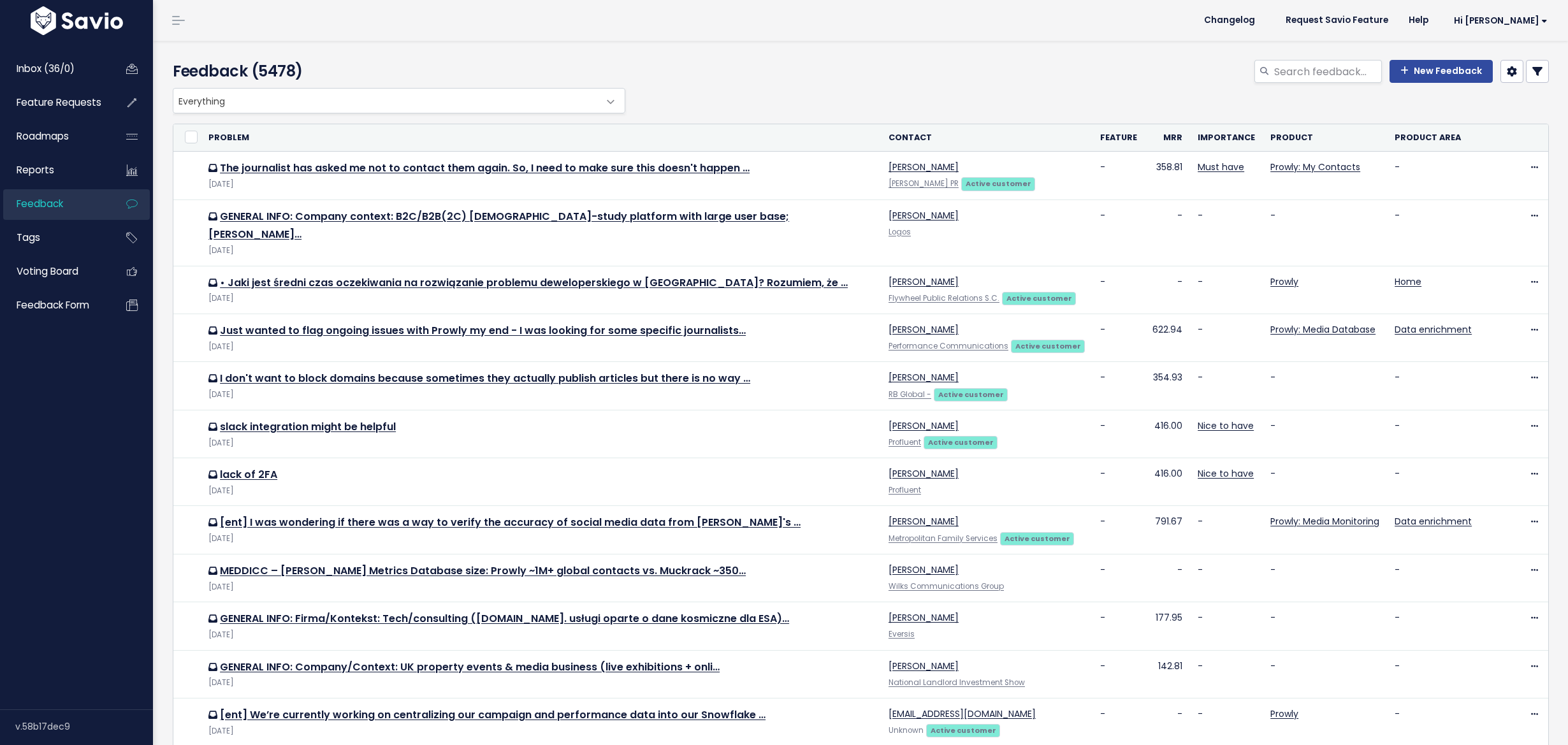
select select
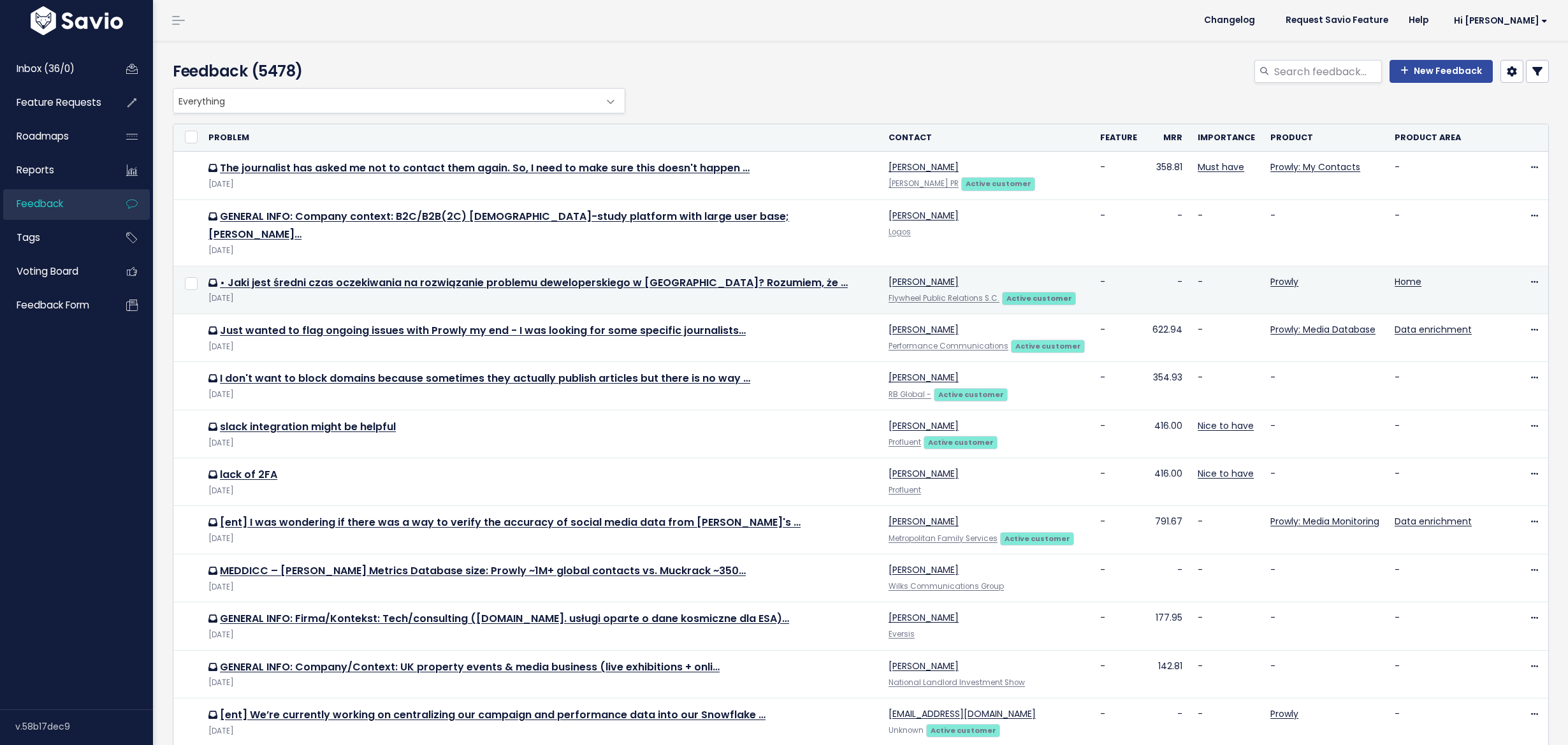
select select
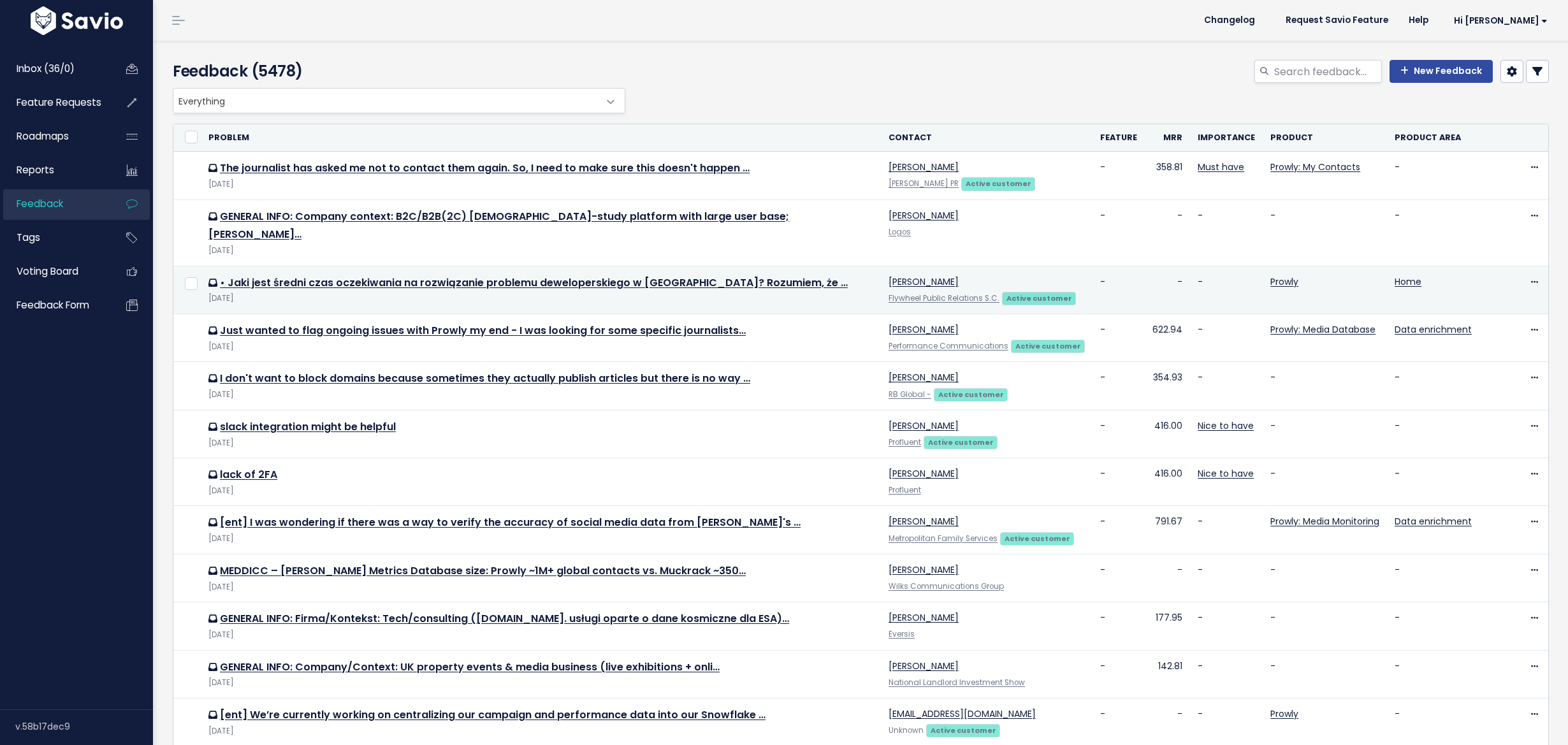
select select
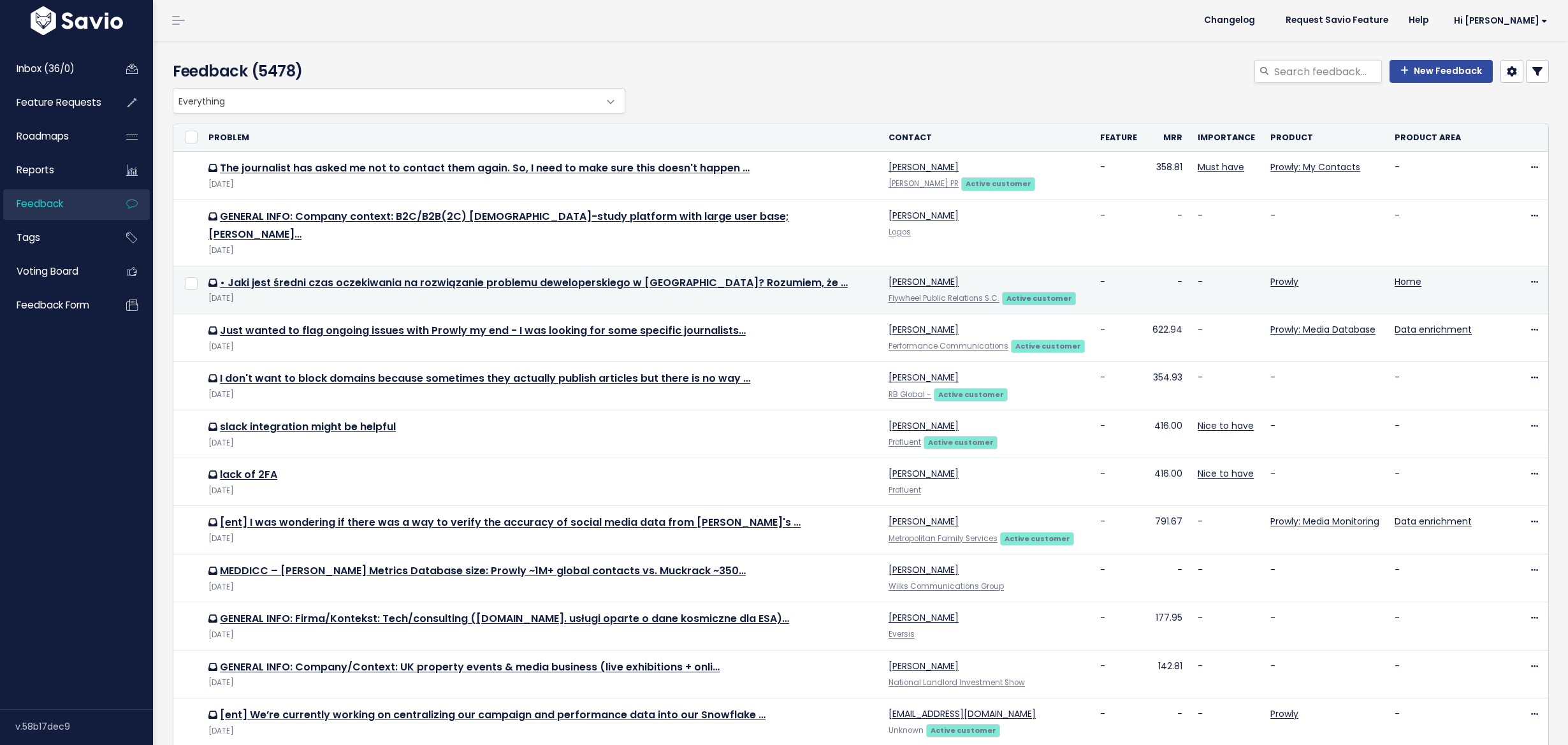
select select
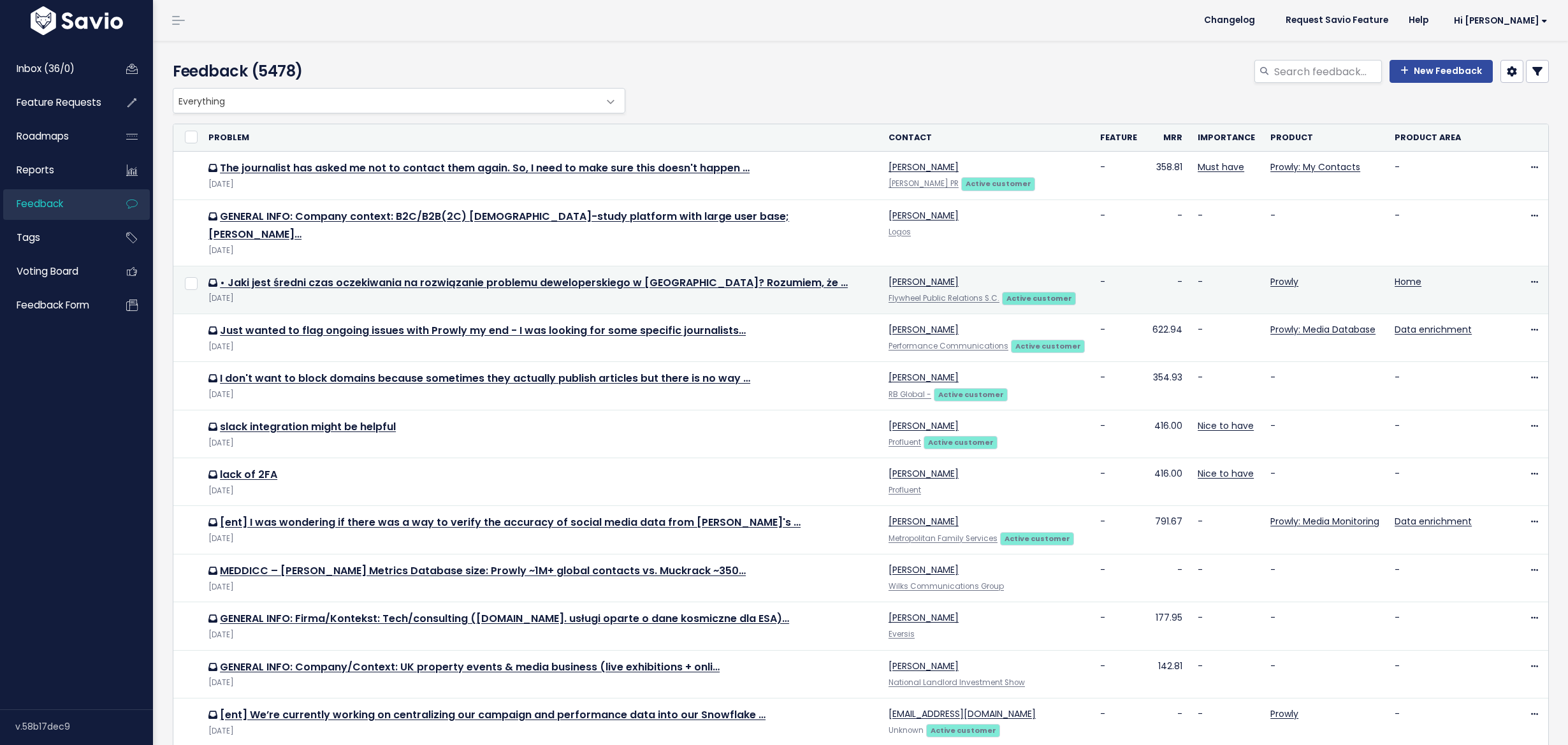
select select
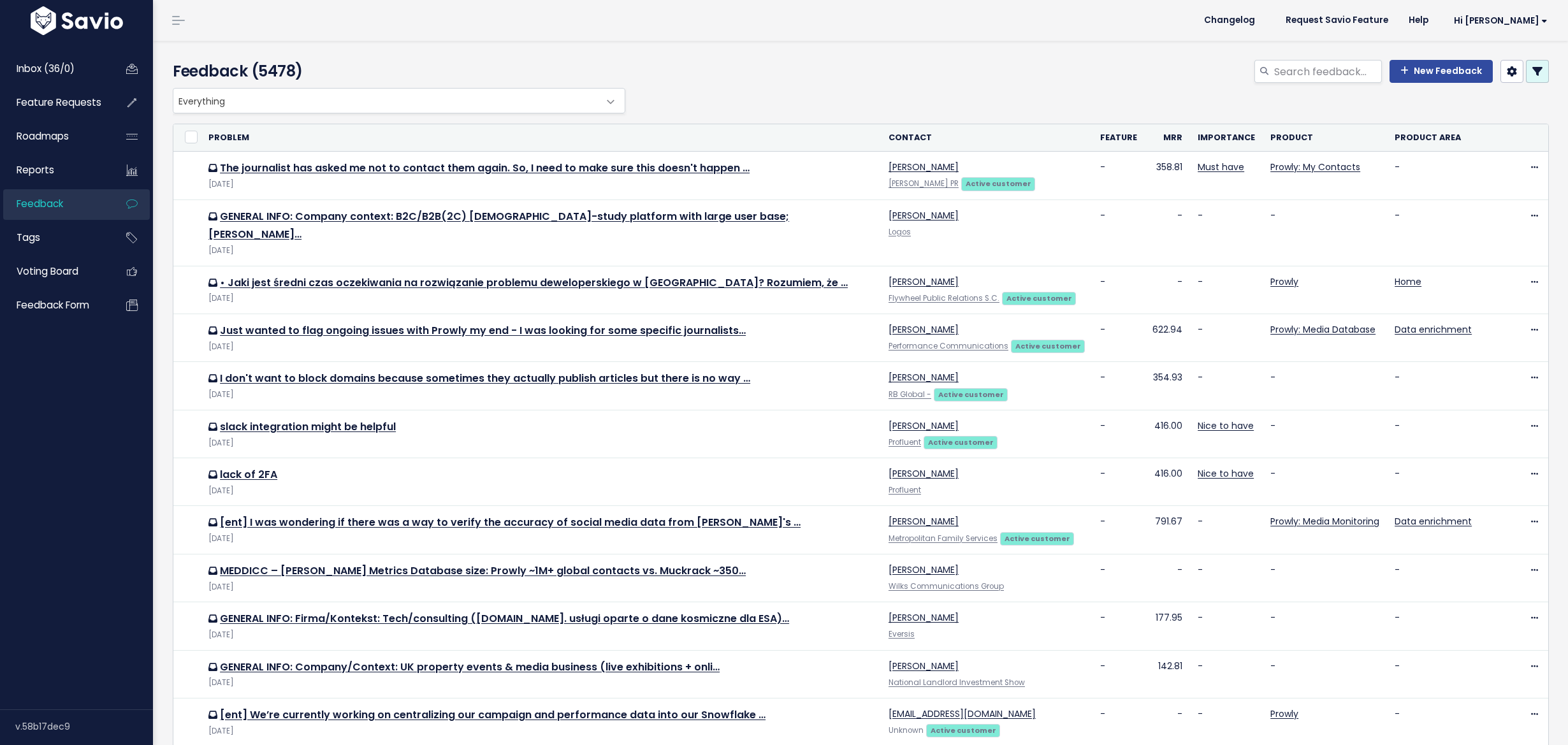
click at [1532, 66] on icon at bounding box center [1537, 71] width 10 height 10
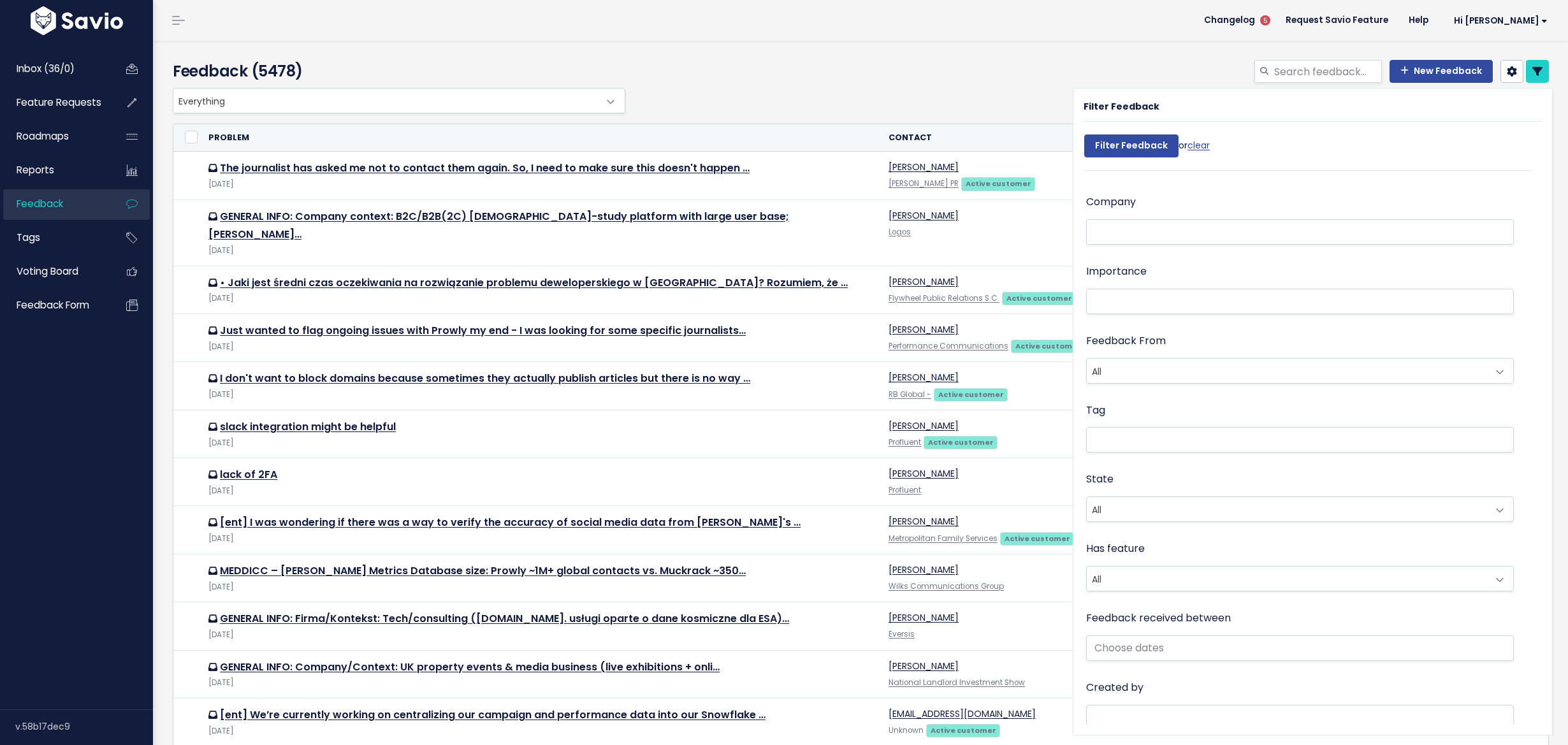
scroll to position [133, 0]
click at [1140, 633] on input "text" at bounding box center [1300, 644] width 428 height 26
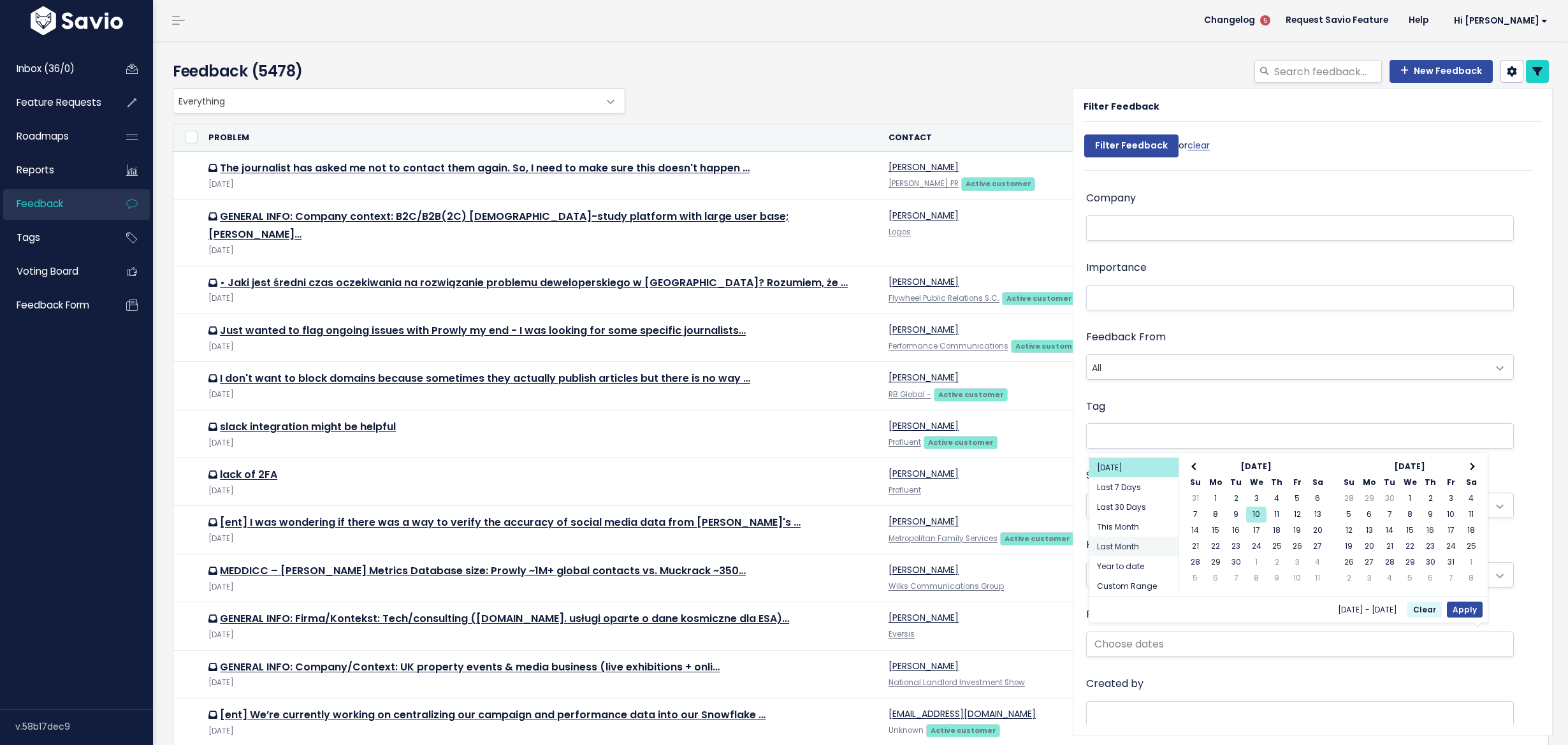
click at [1123, 539] on li "Last Month" at bounding box center [1134, 546] width 89 height 20
type input "Aug 1 2025 - Aug 31 2025 (Last Month)"
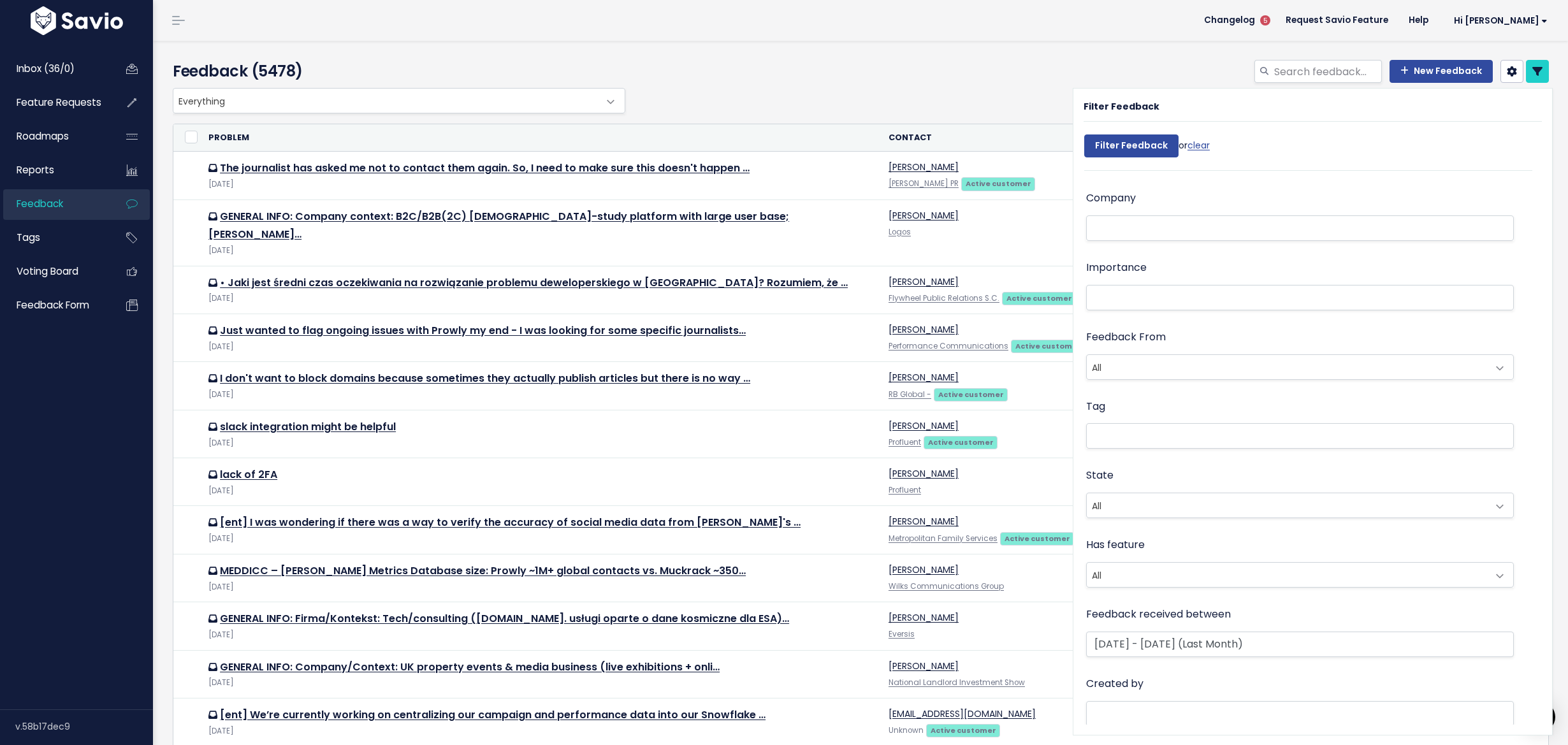
click at [1118, 370] on span "All" at bounding box center [1287, 367] width 401 height 24
click at [1136, 299] on li at bounding box center [1297, 297] width 414 height 16
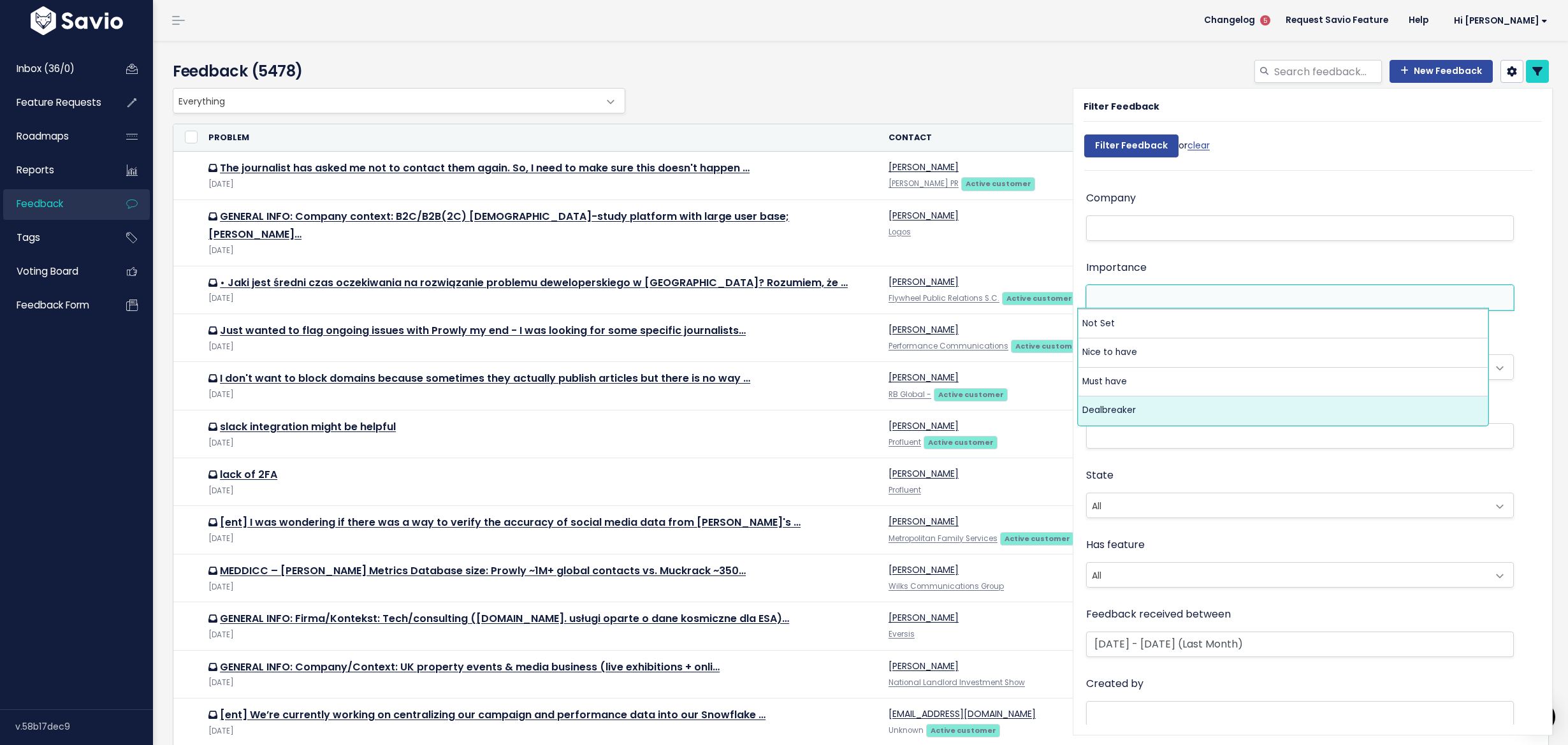
select select "DEAL_BREAKER"
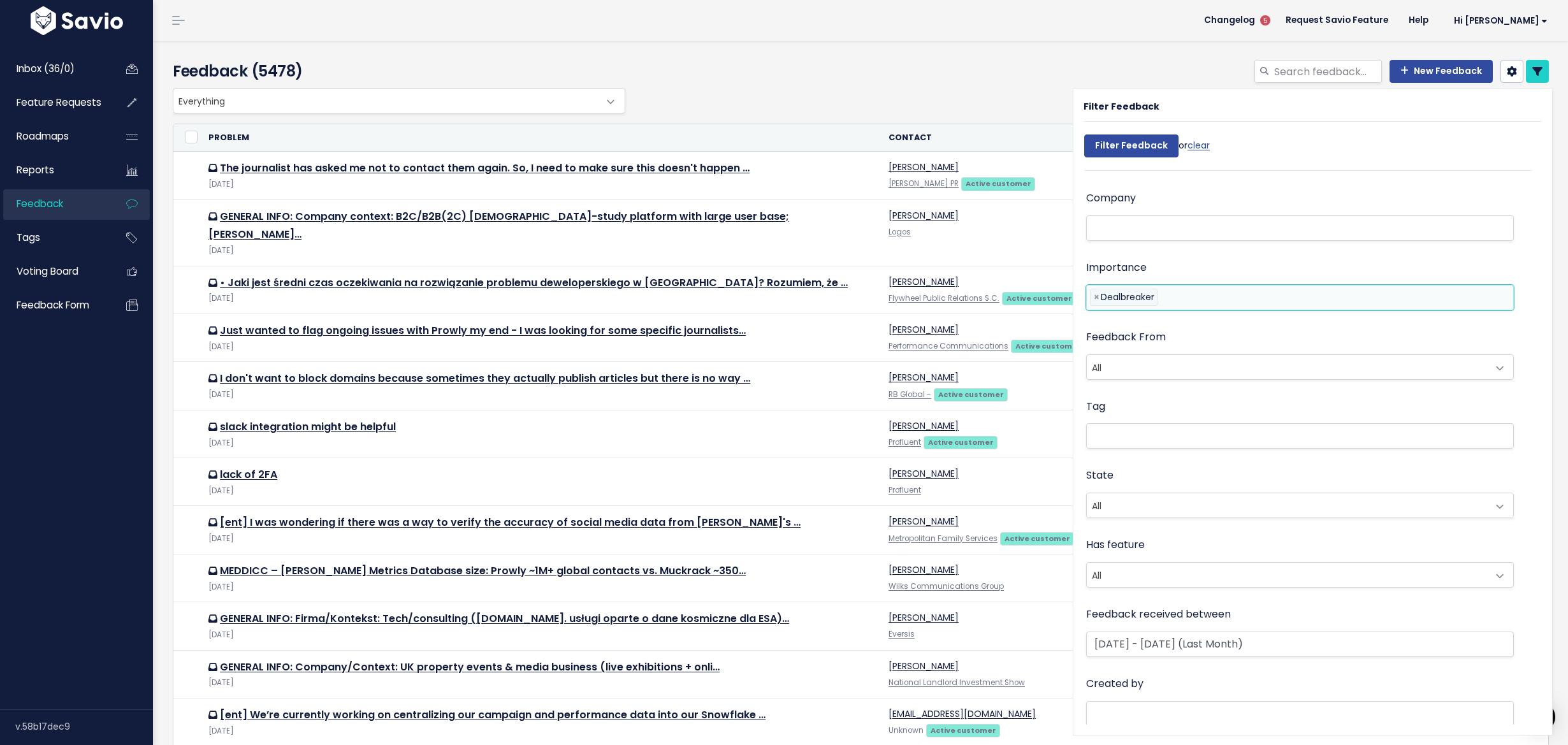
scroll to position [46, 0]
click at [1151, 151] on input "Filter Feedback" at bounding box center [1132, 146] width 95 height 23
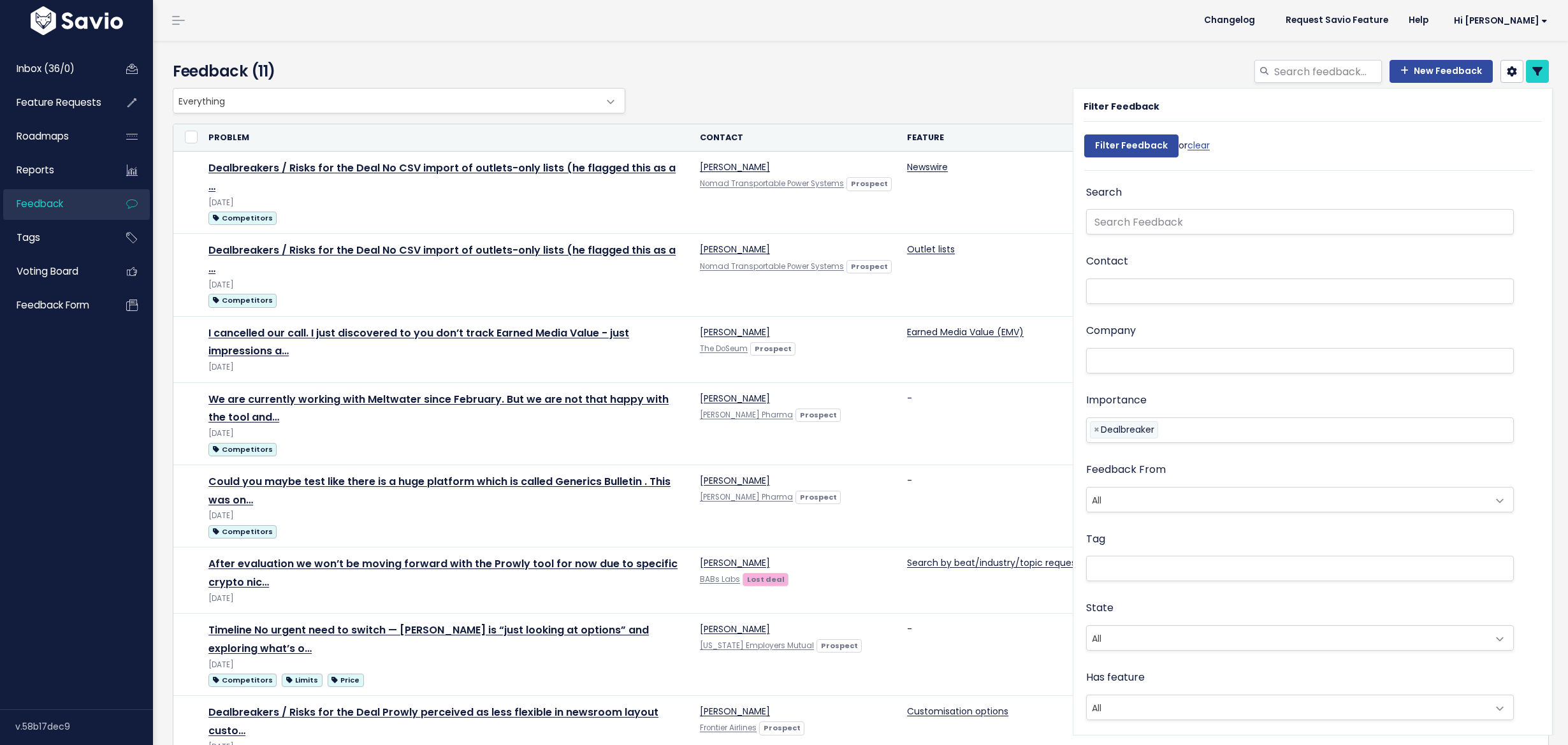
select select
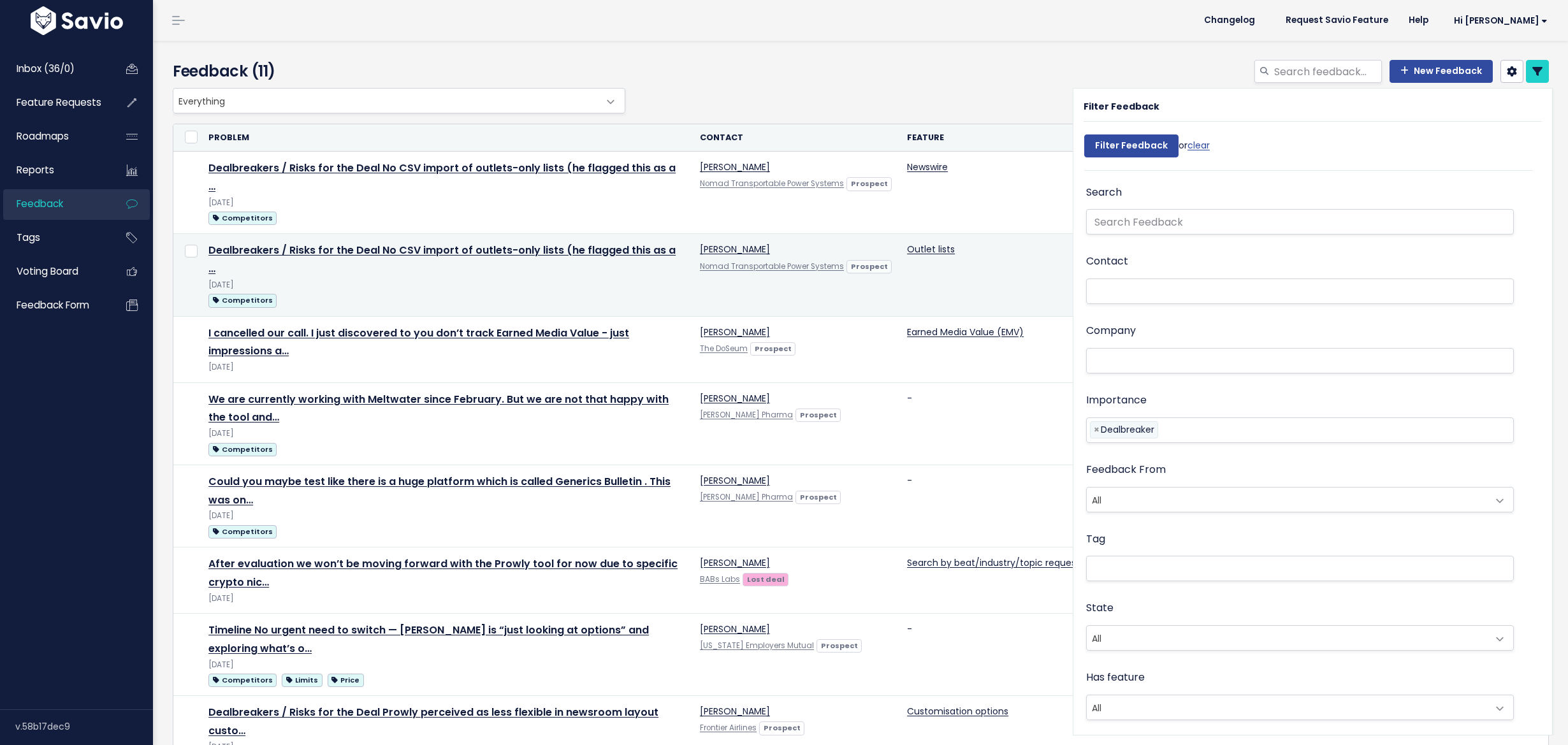
scroll to position [133, 0]
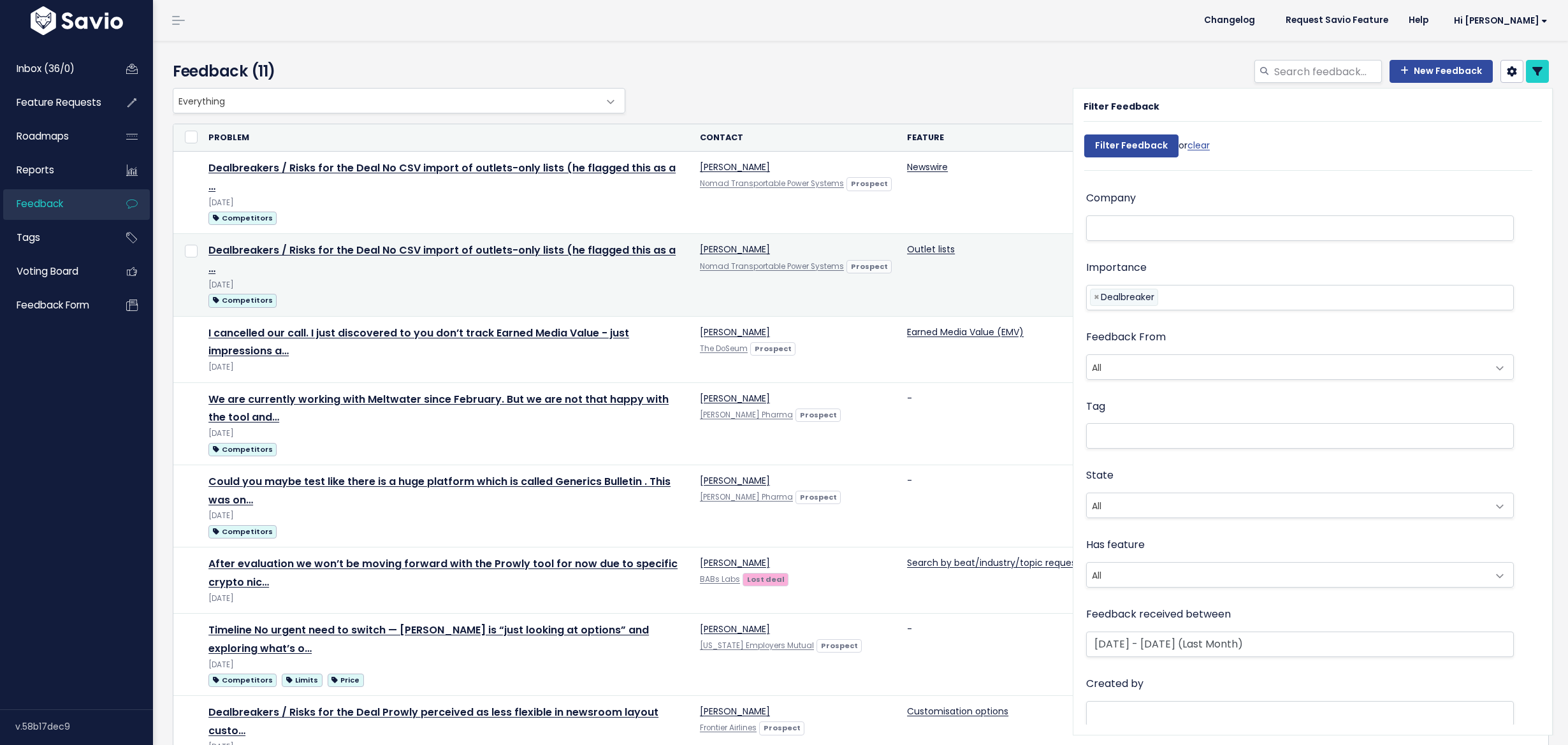
select select
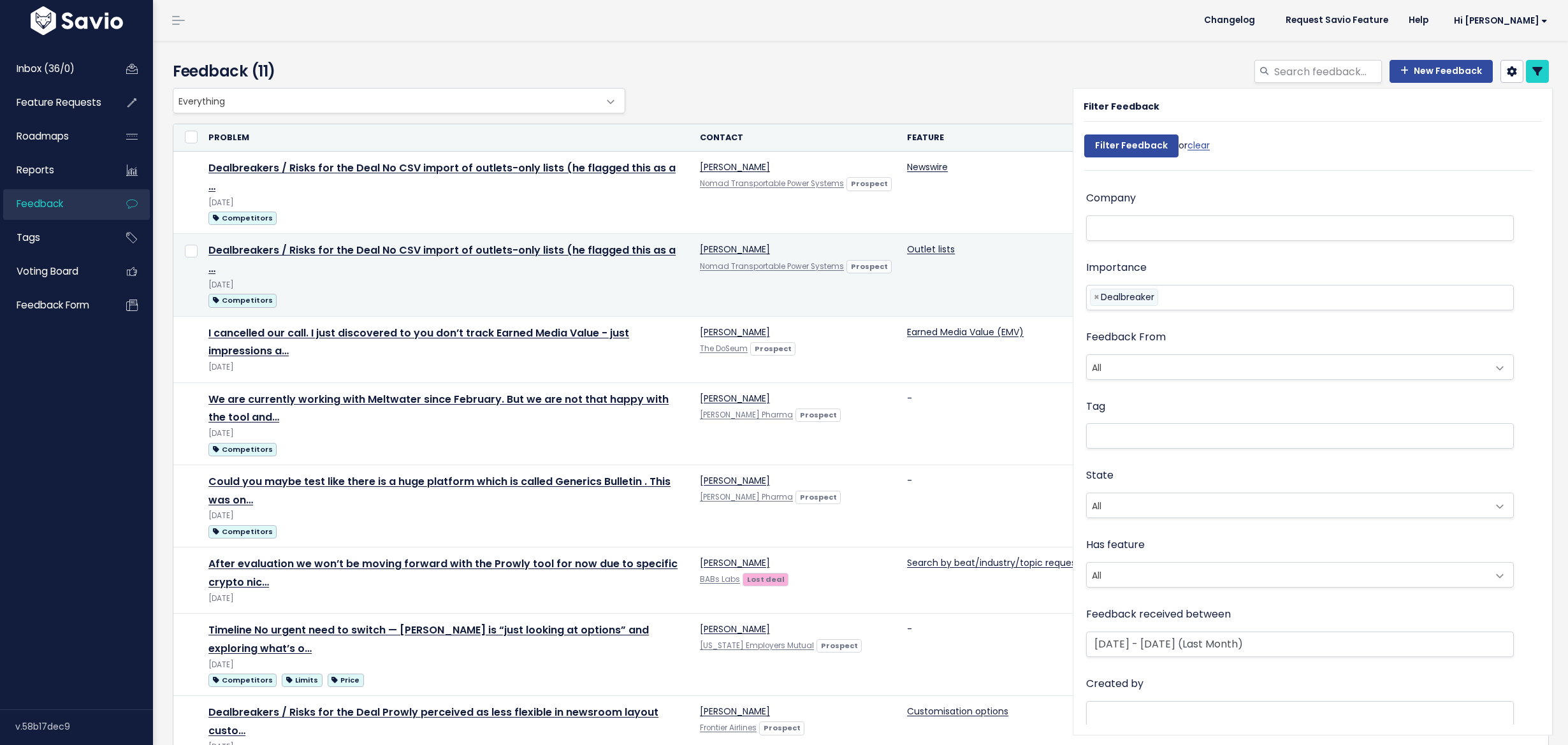
select select
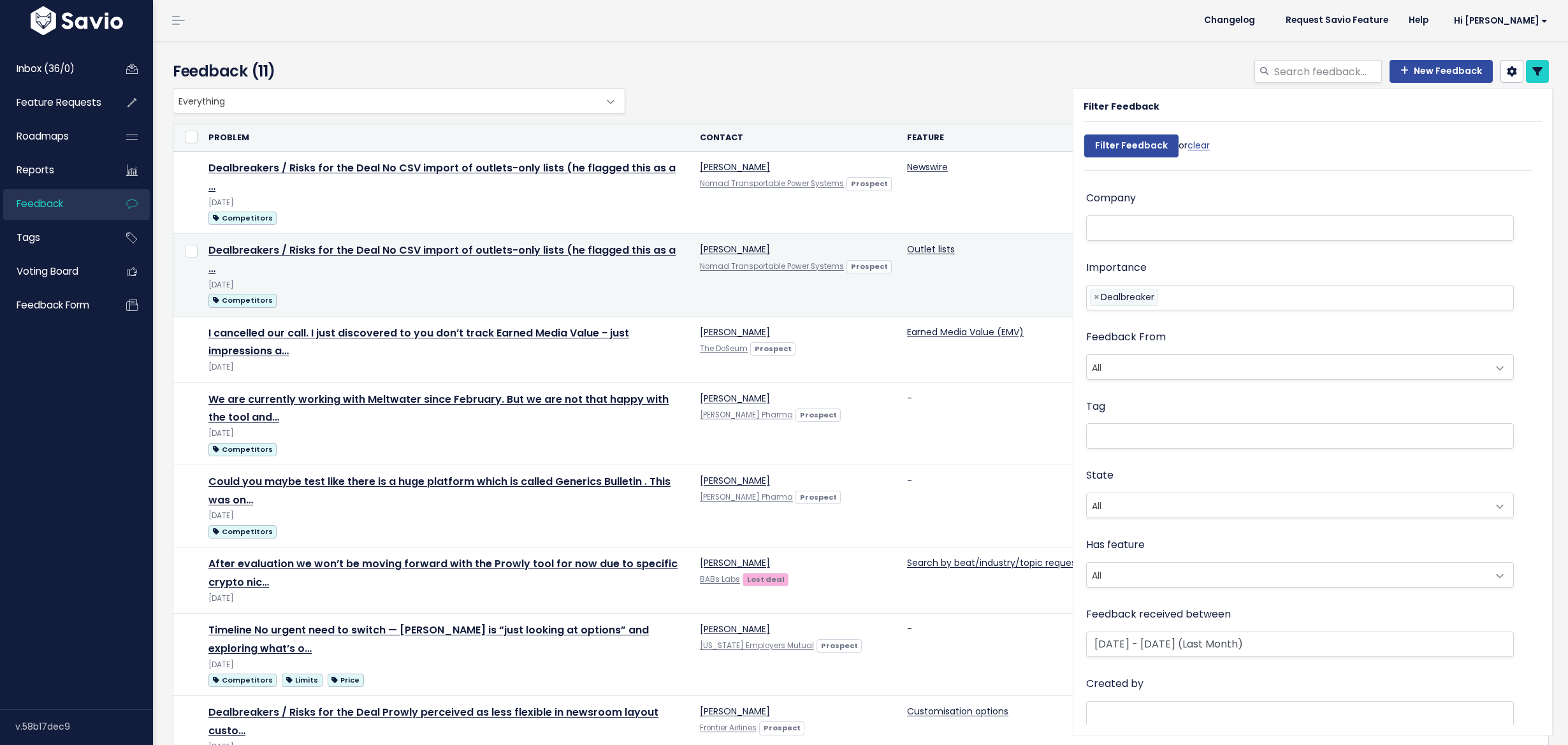
select select
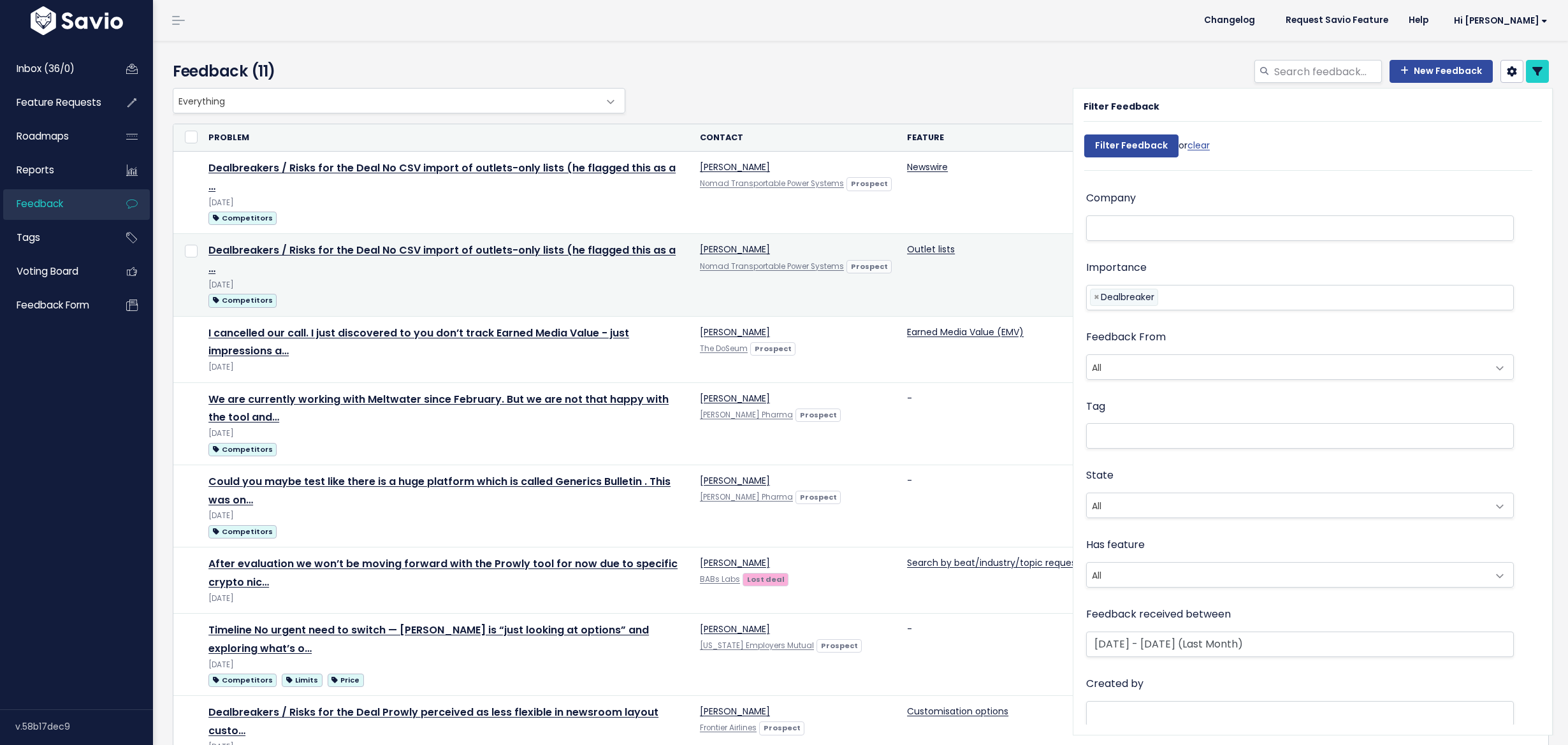
select select
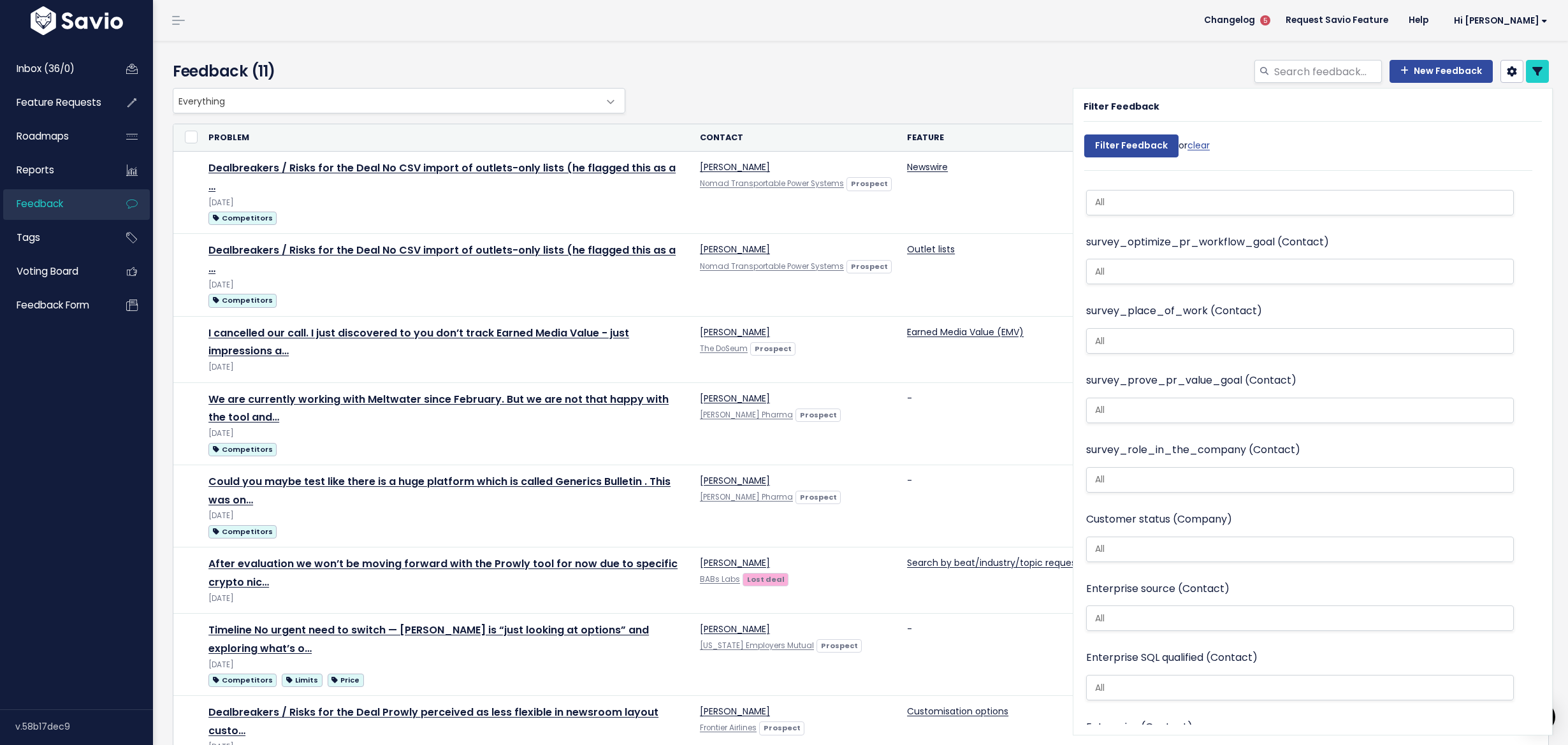
scroll to position [200, 0]
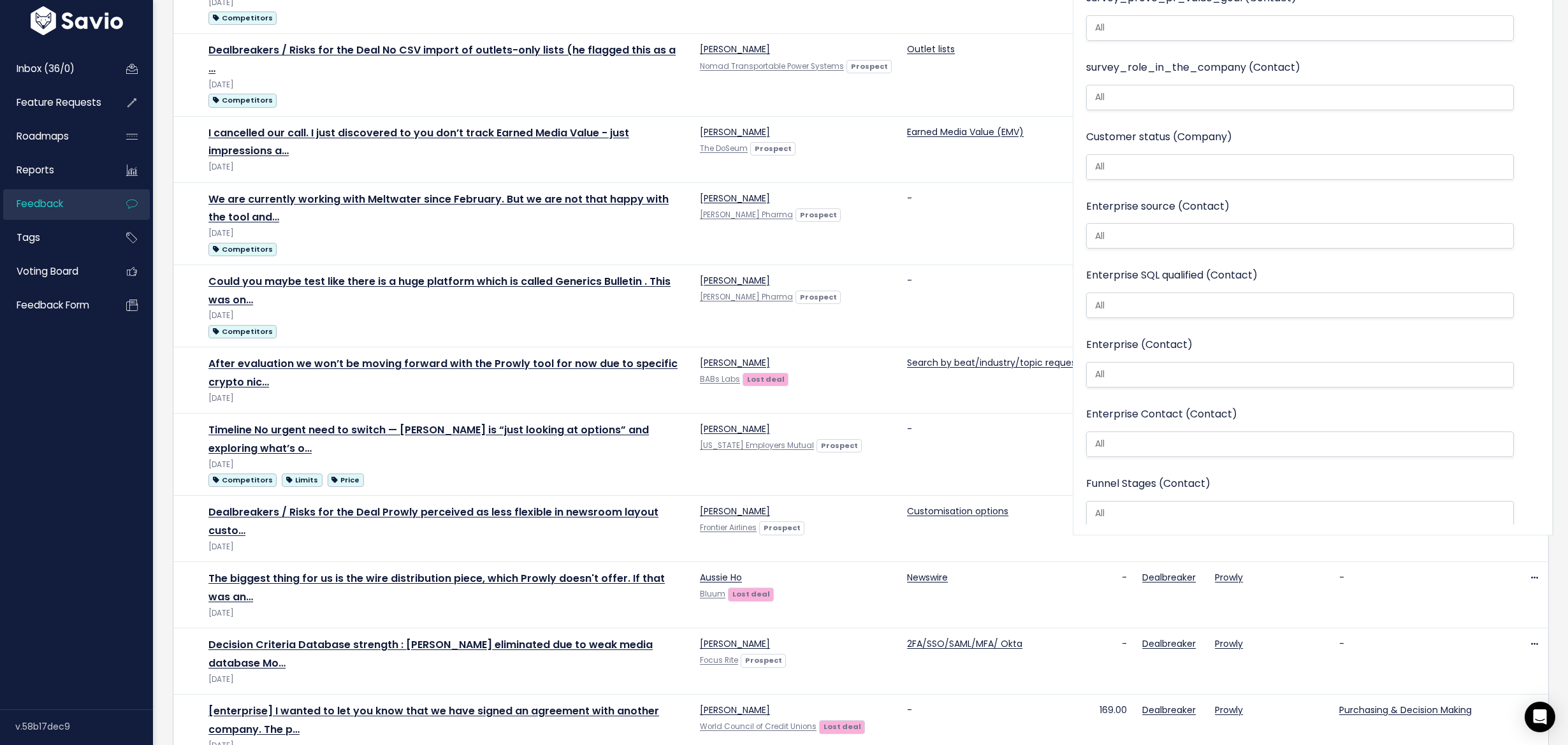
click at [1158, 228] on ul at bounding box center [1300, 236] width 427 height 24
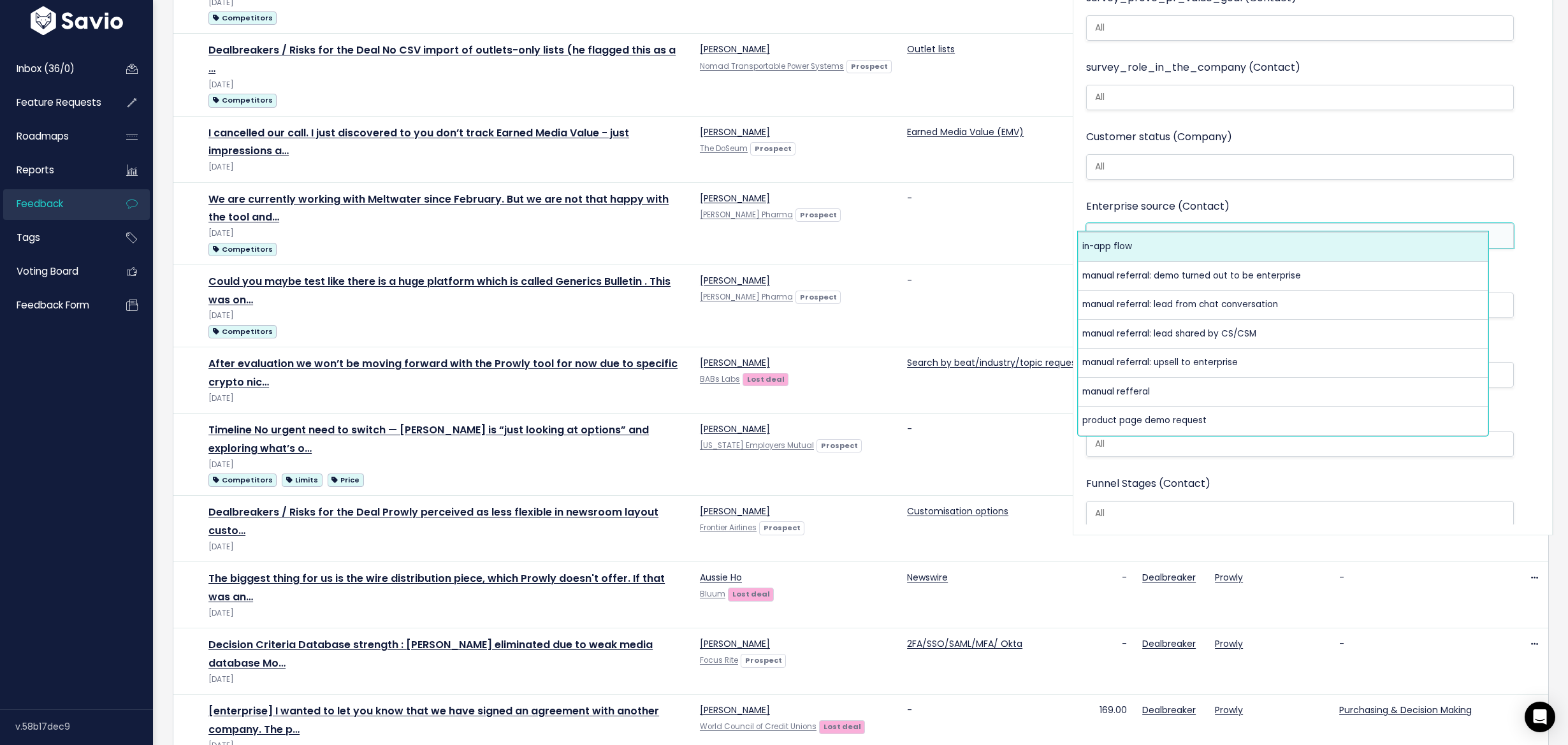
click at [1160, 160] on ul at bounding box center [1300, 167] width 427 height 24
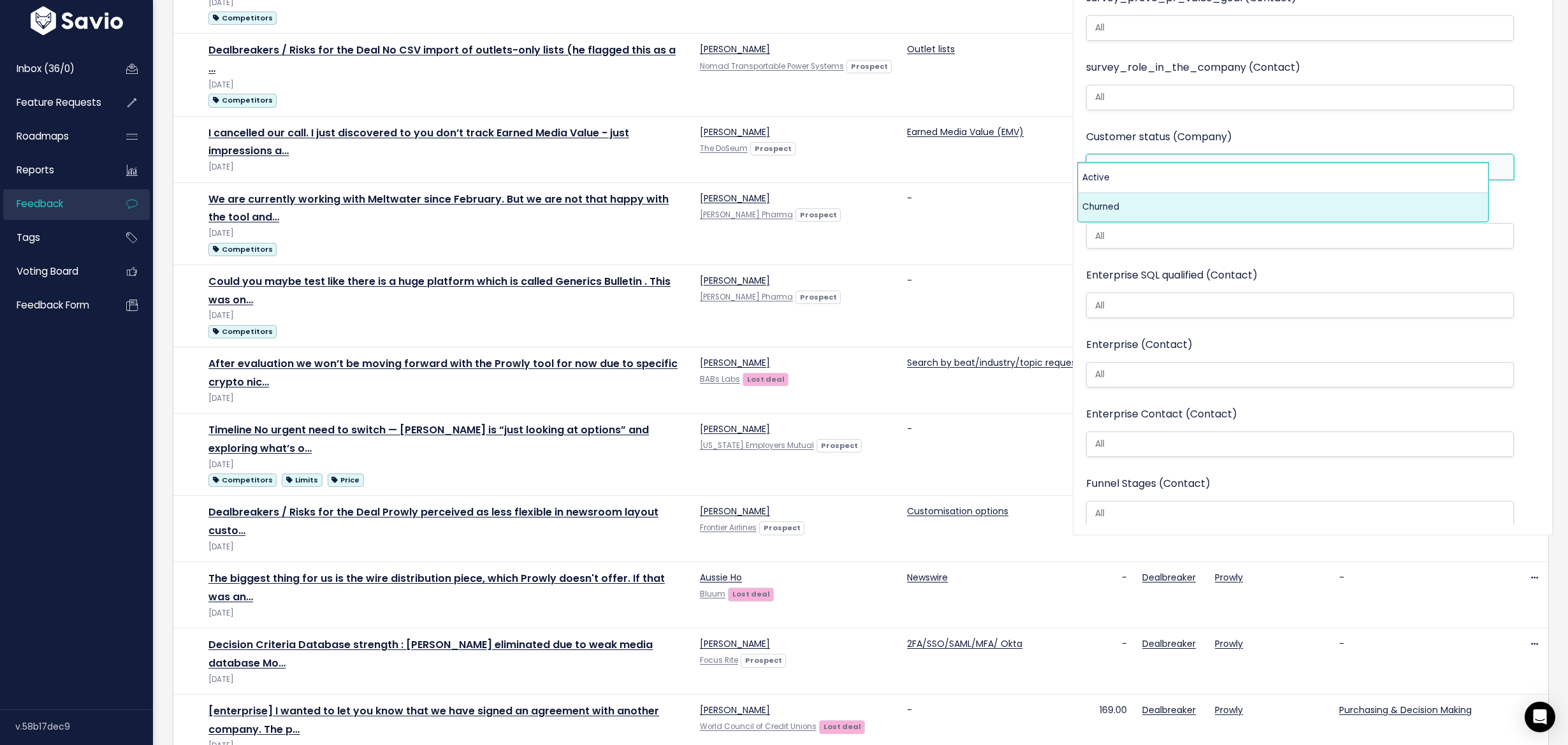
click at [1163, 299] on input "search" at bounding box center [1294, 306] width 408 height 14
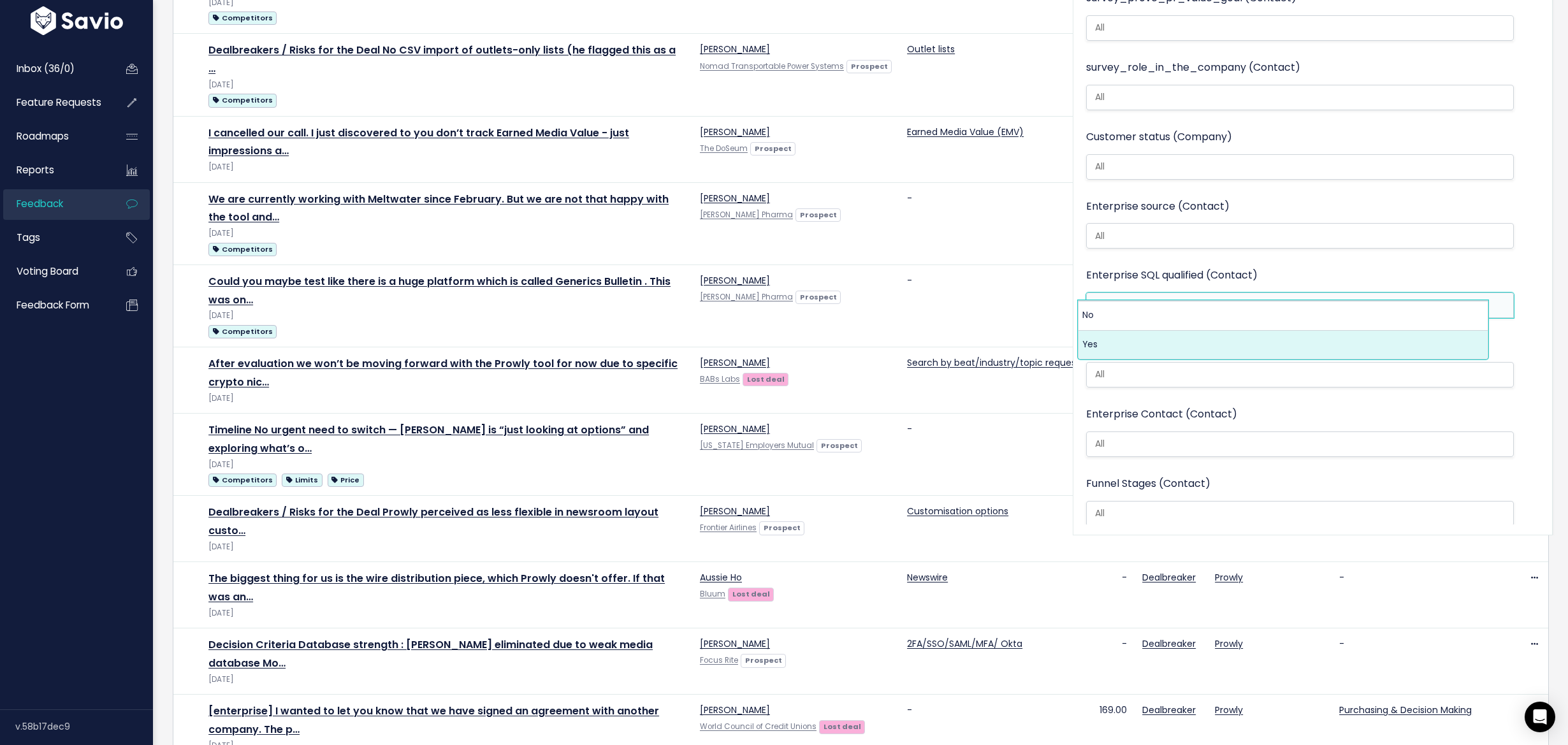
select select "Yes"
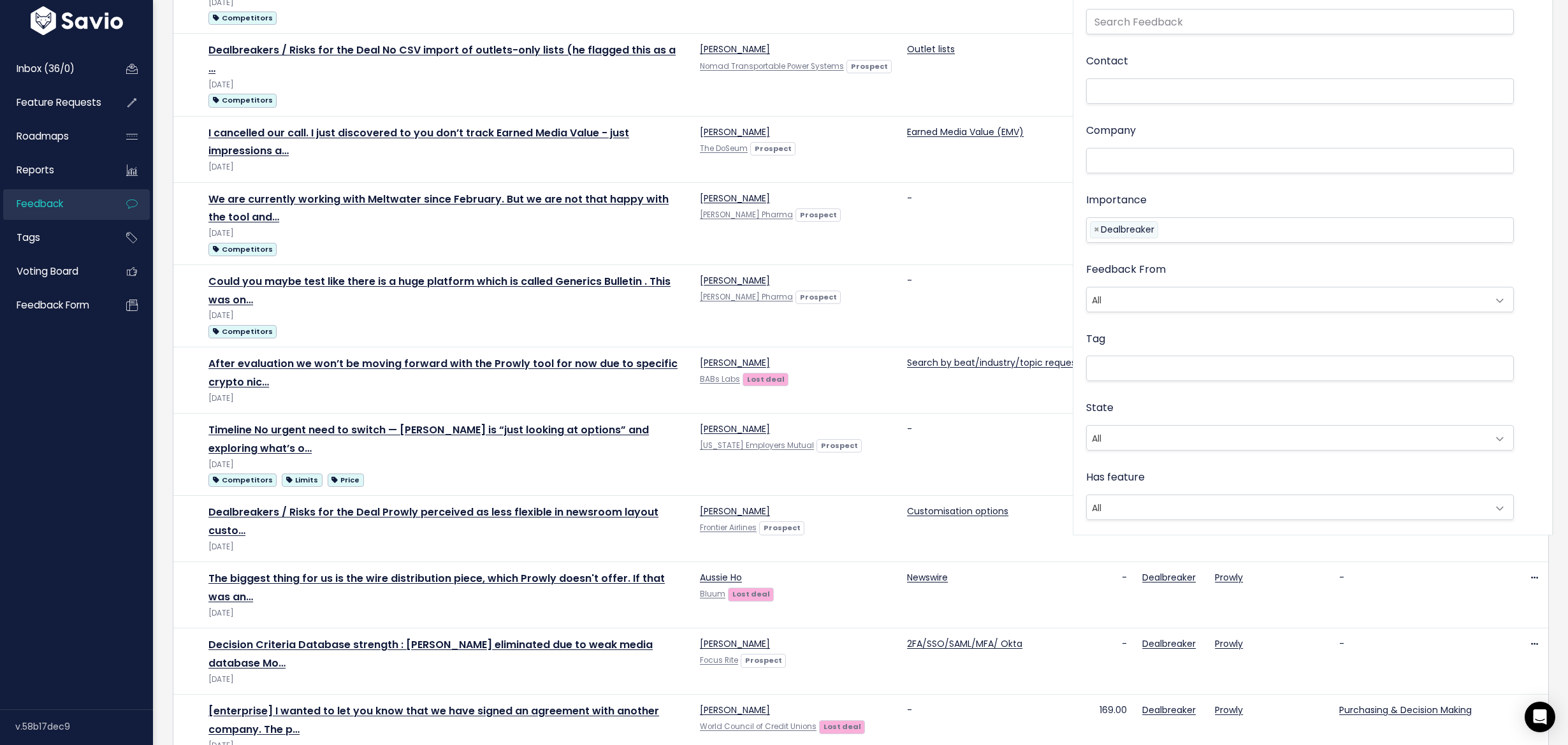
scroll to position [0, 0]
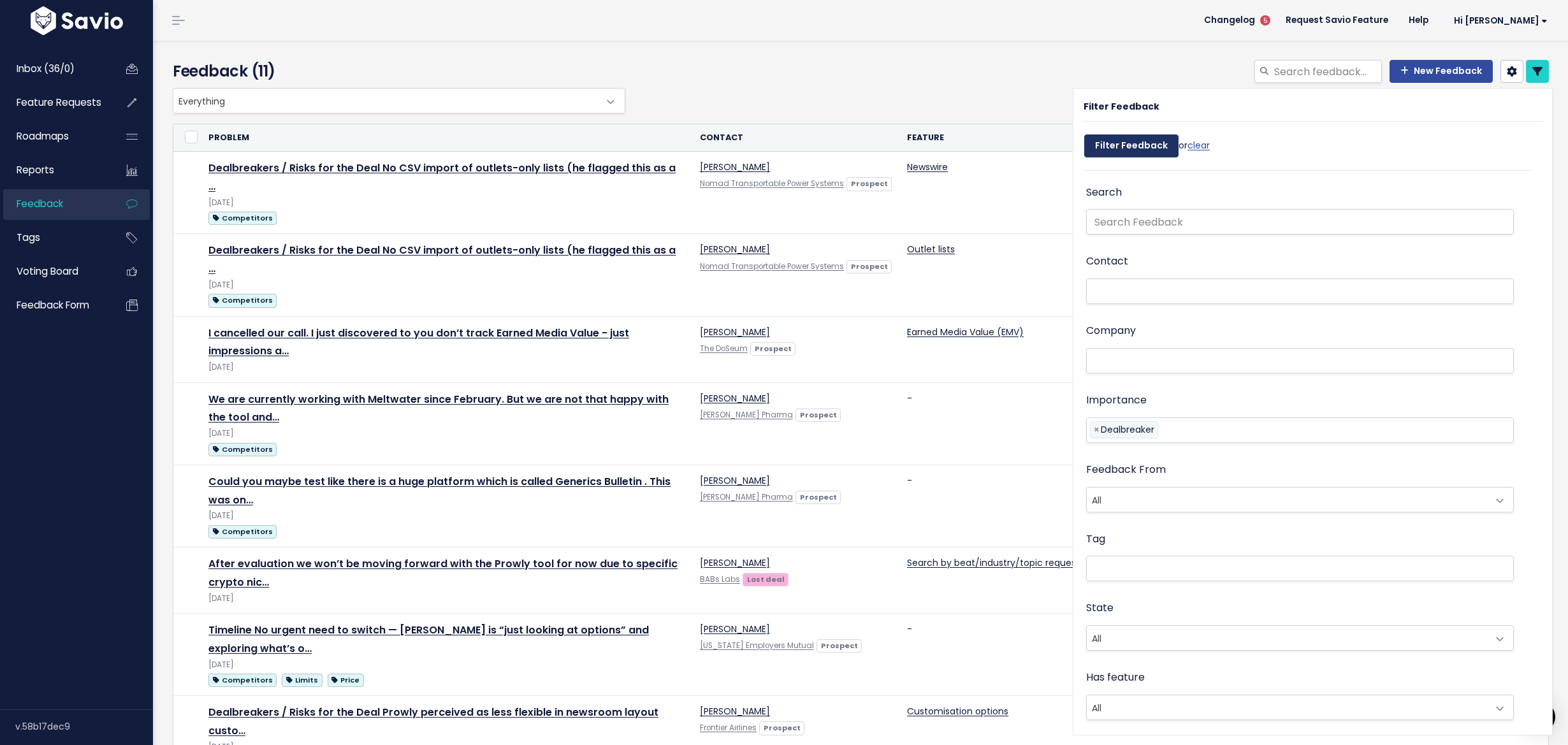
click at [1114, 140] on input "Filter Feedback" at bounding box center [1132, 146] width 95 height 23
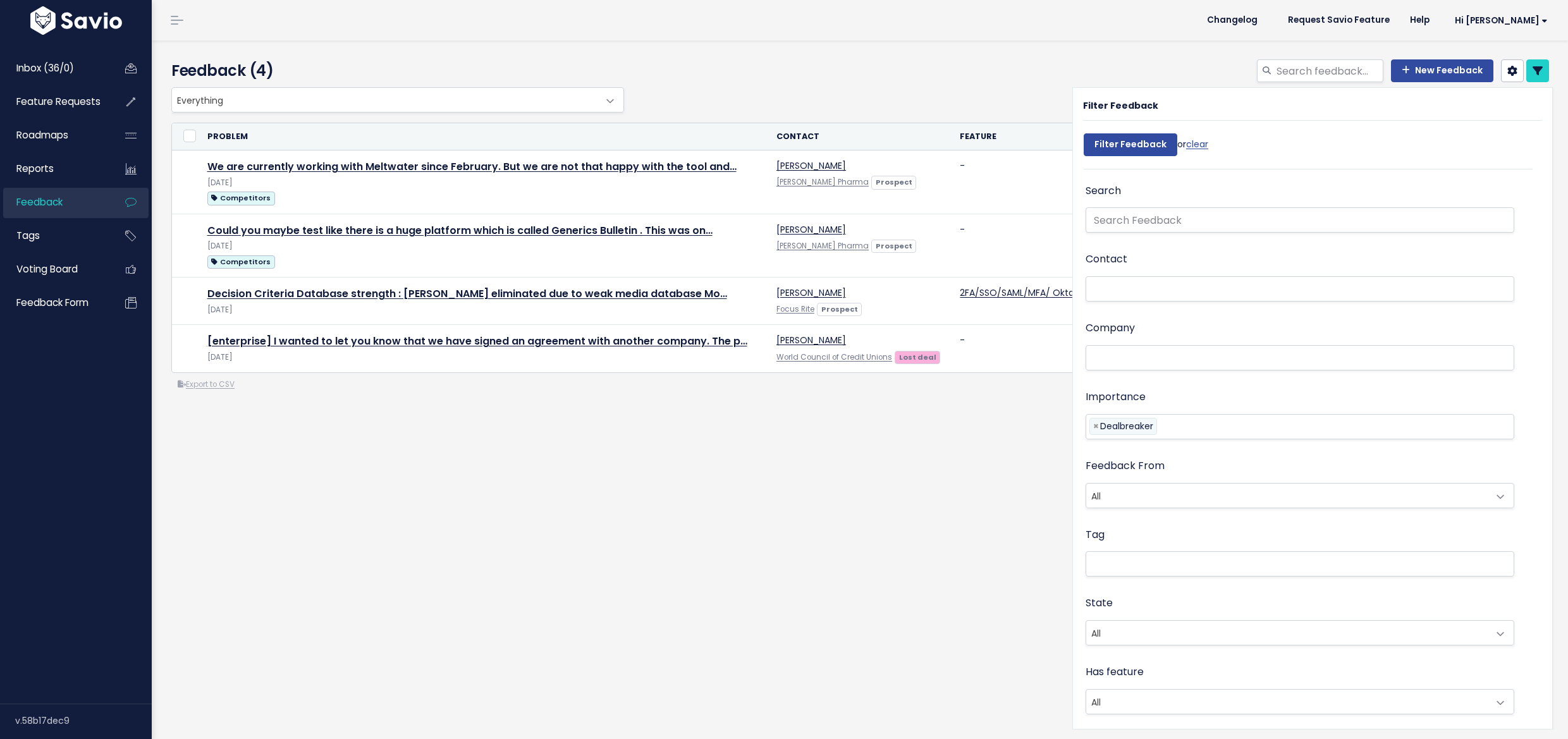
select select
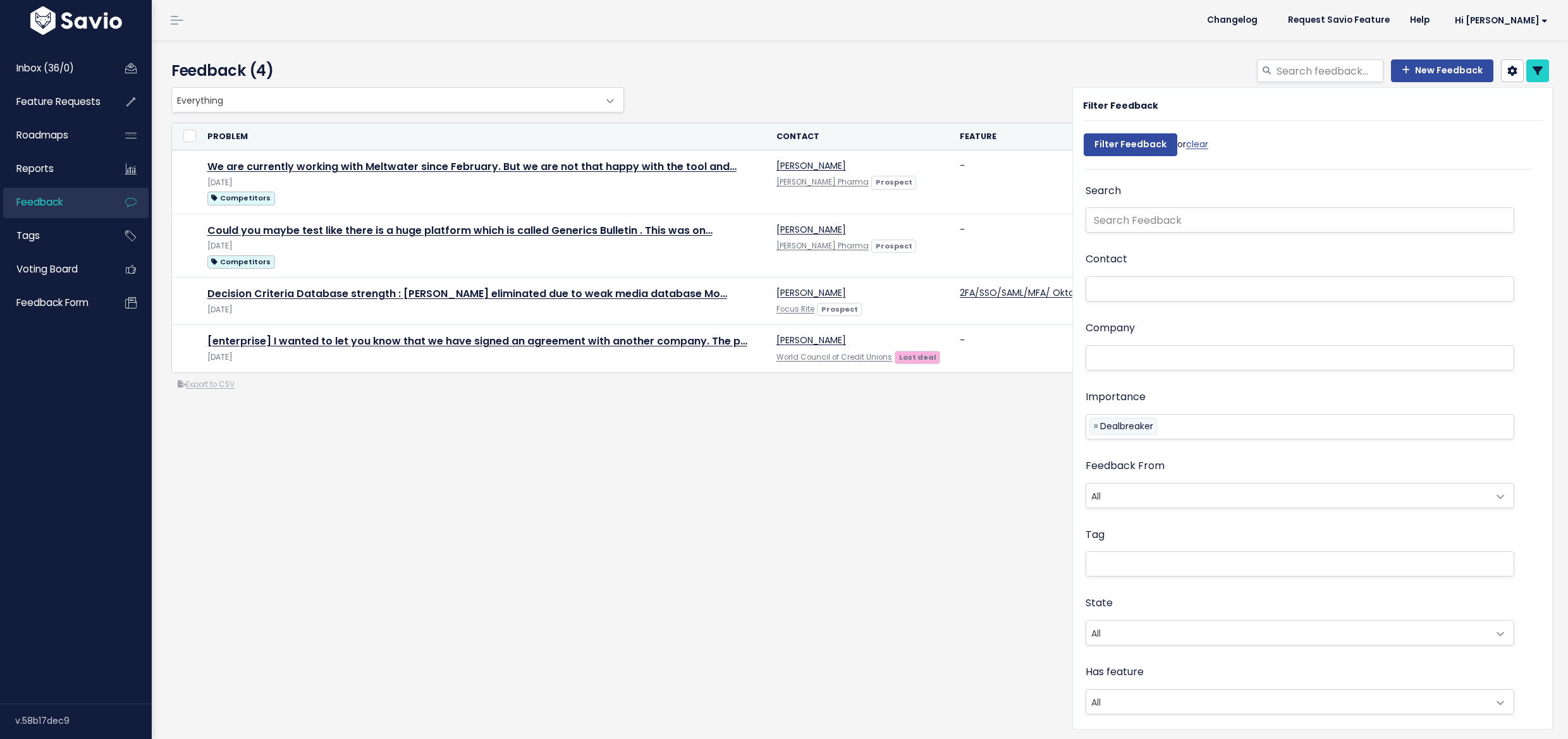
select select
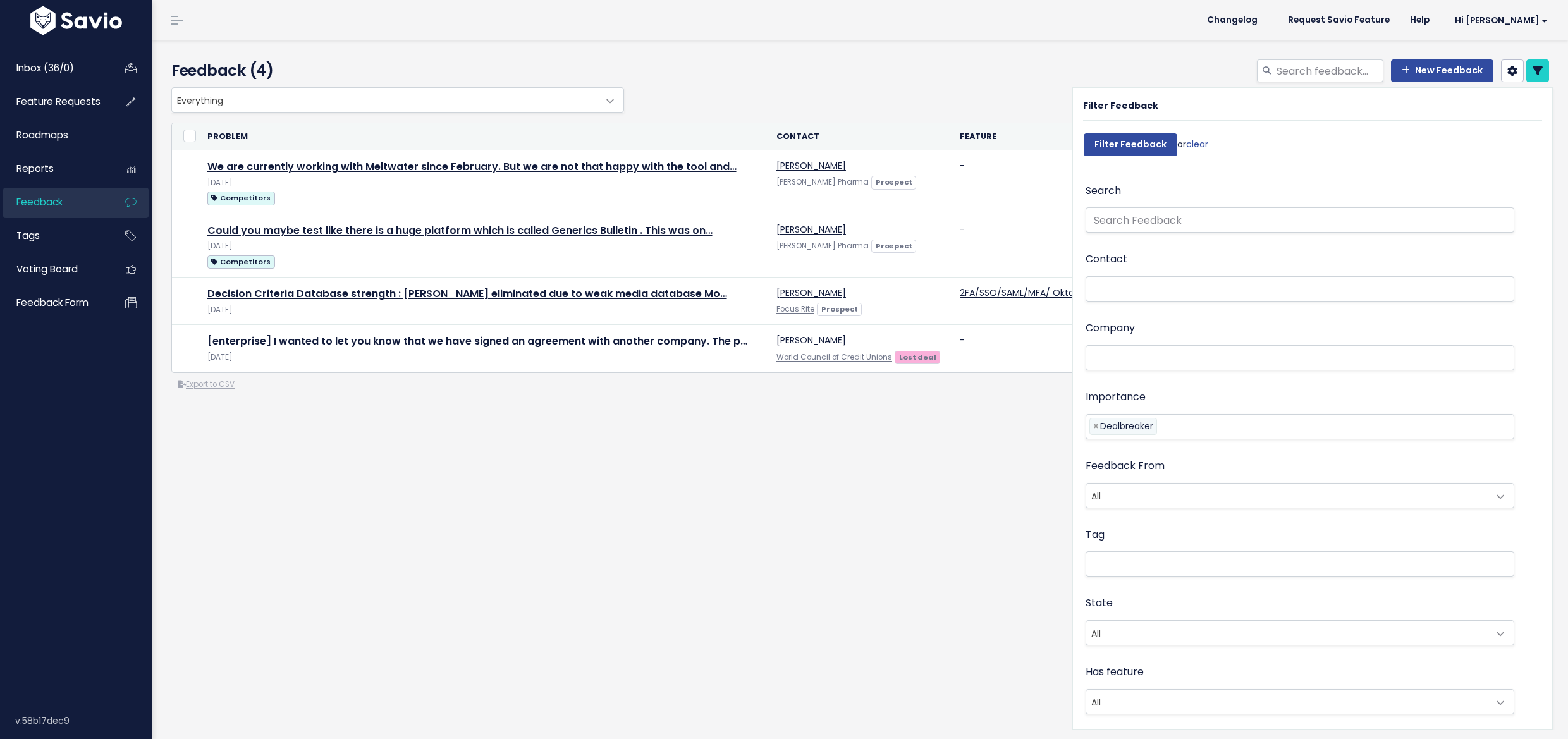
select select
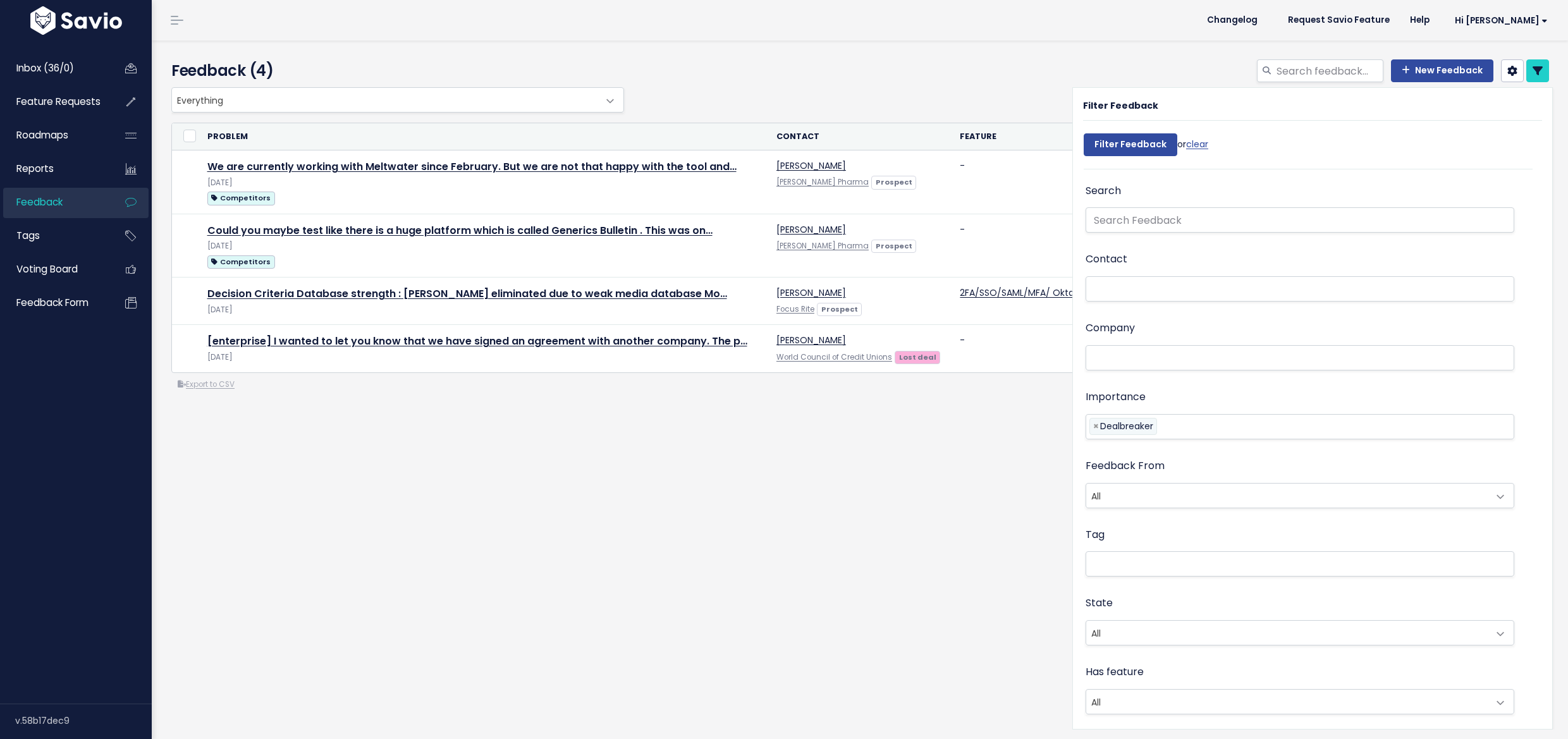
select select
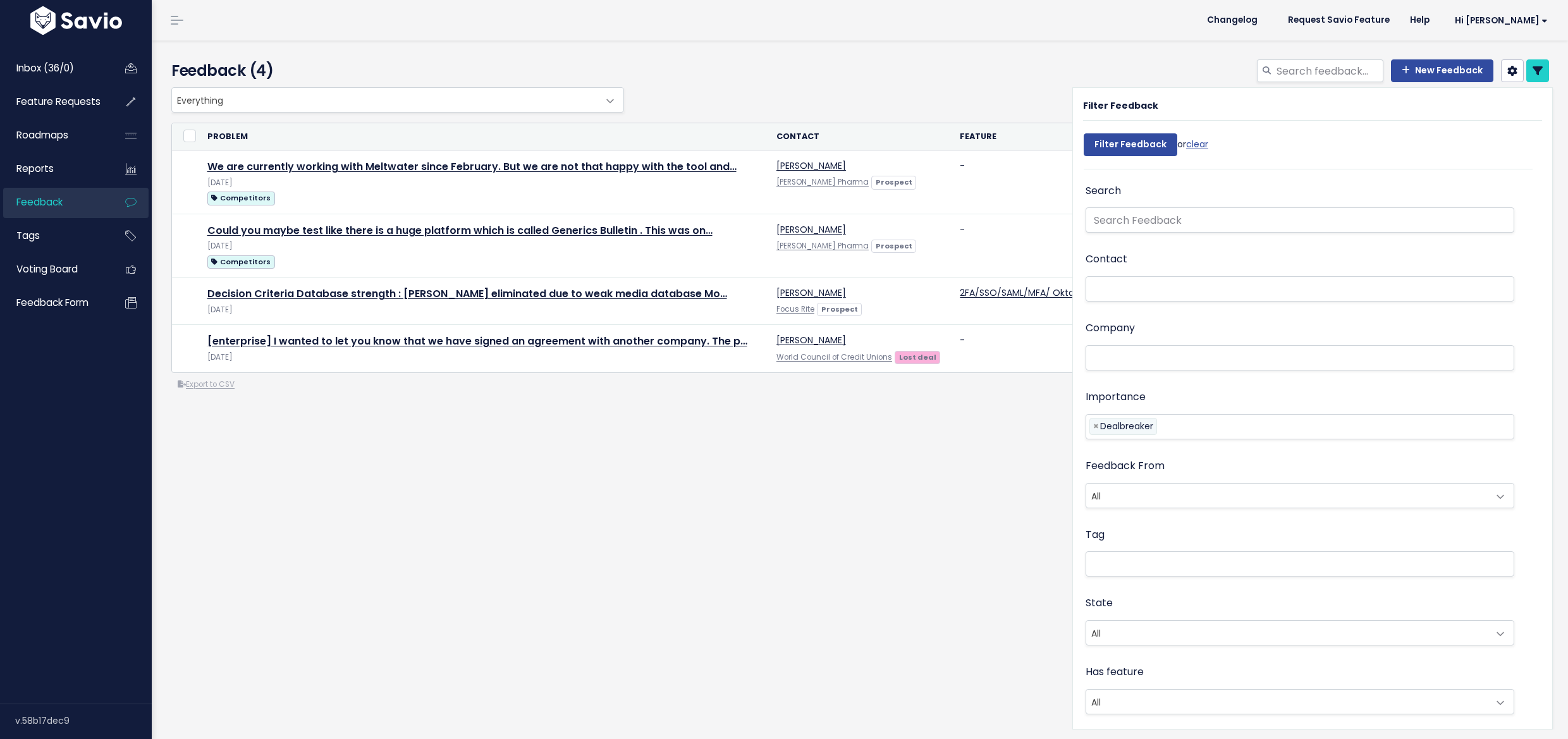
click at [492, 418] on div "Everything Any Product: Any Product Area Any Product: No Product Area No Produc…" at bounding box center [860, 290] width 1397 height 405
click at [1532, 70] on icon at bounding box center [1537, 70] width 10 height 10
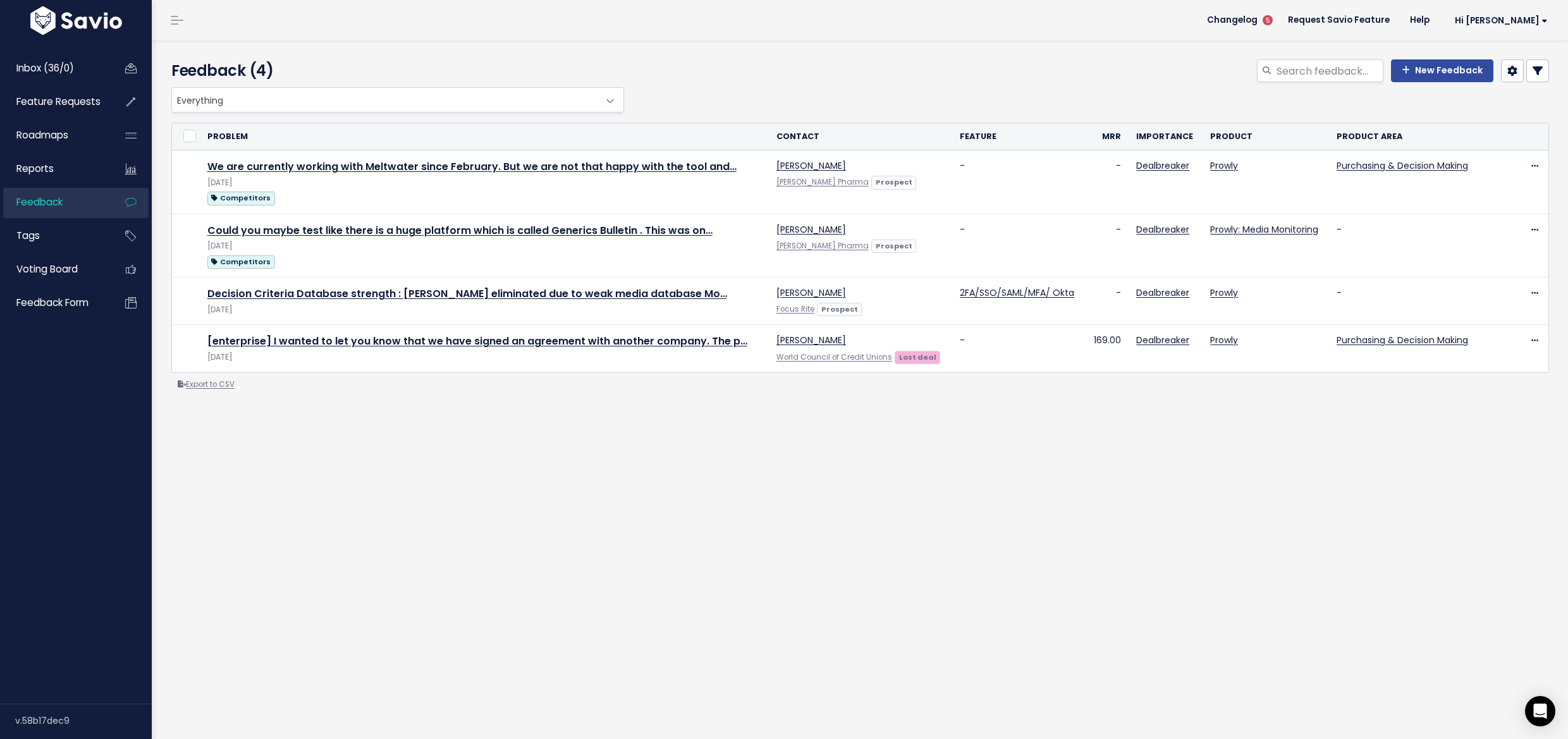
click at [233, 390] on link "Export to CSV" at bounding box center [206, 384] width 57 height 10
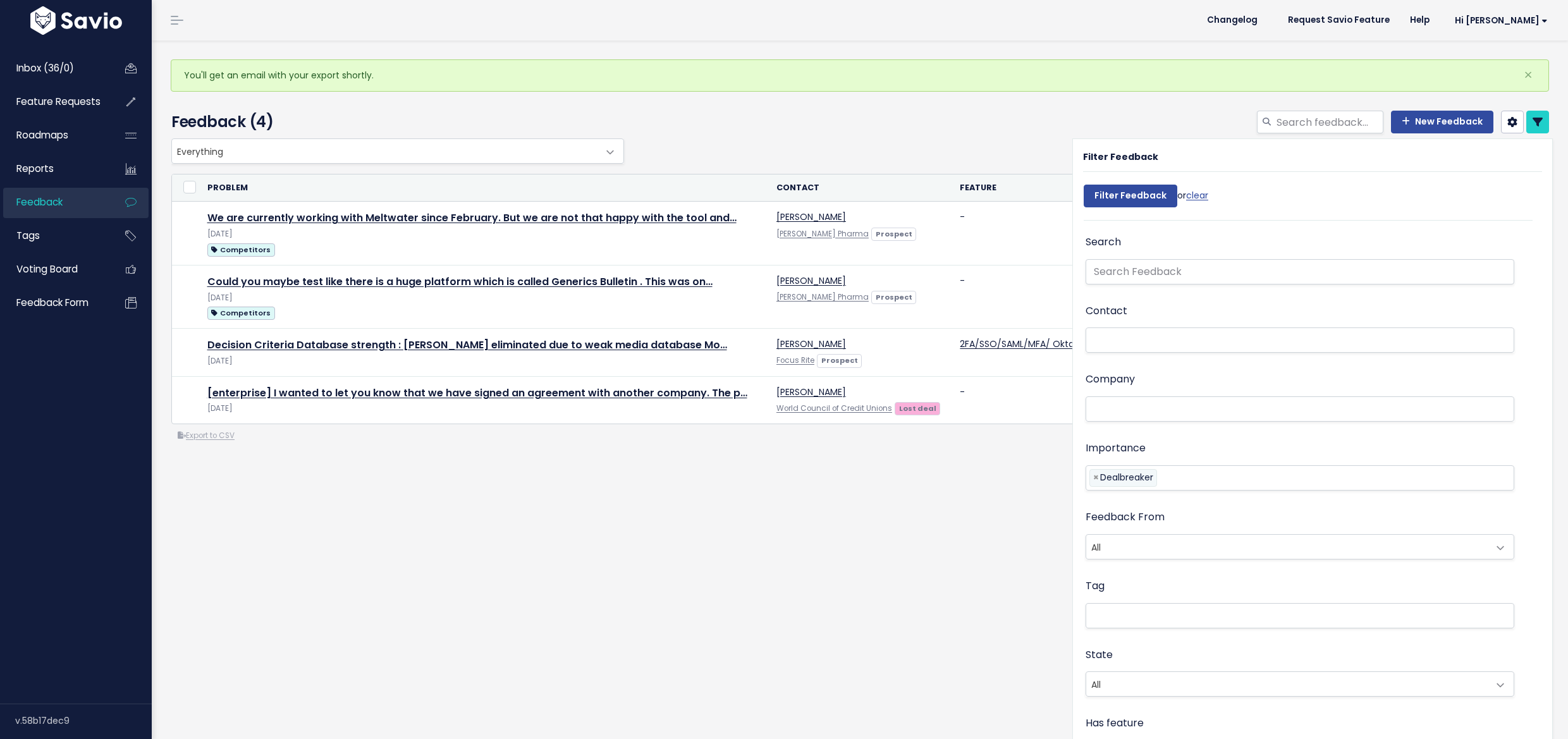
select select
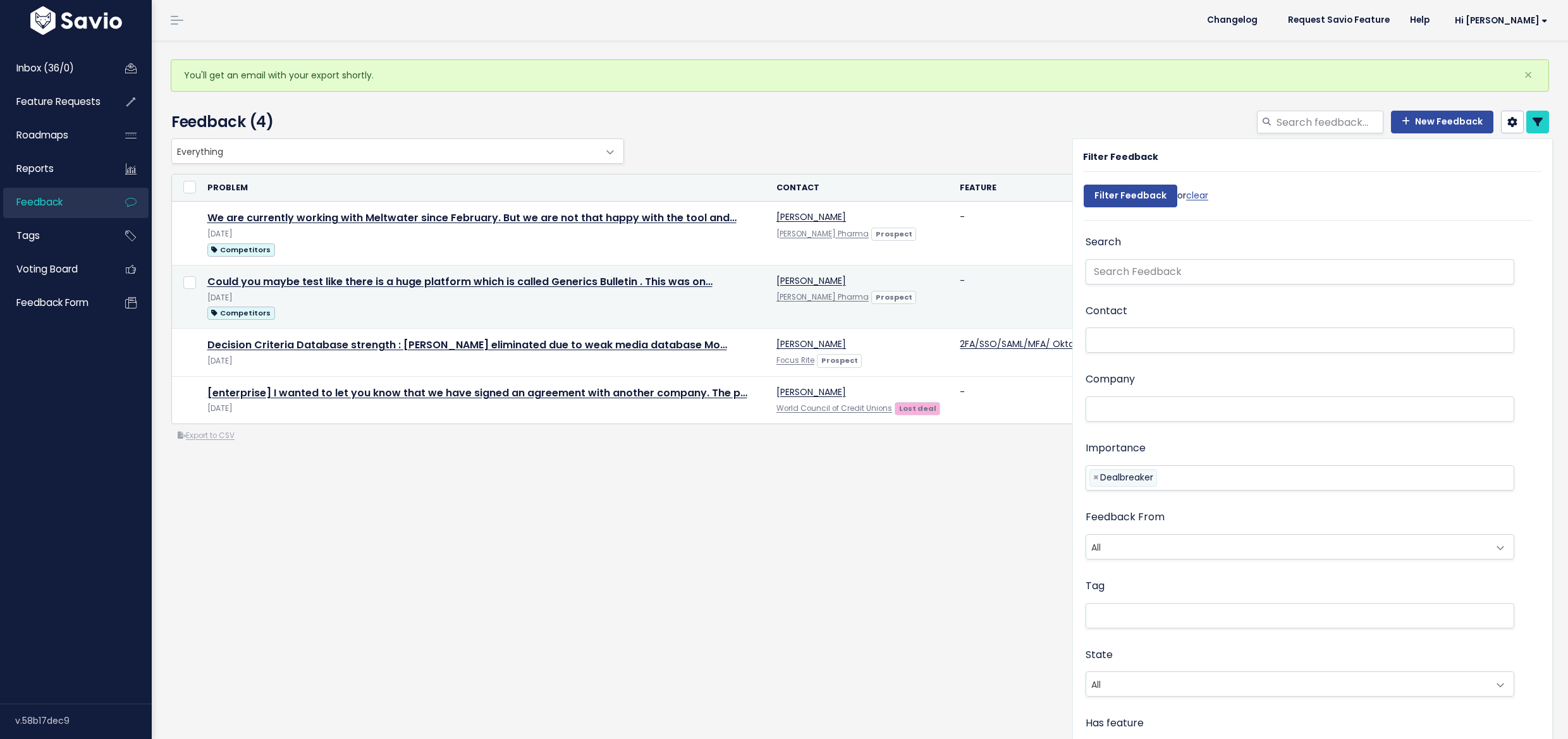
select select
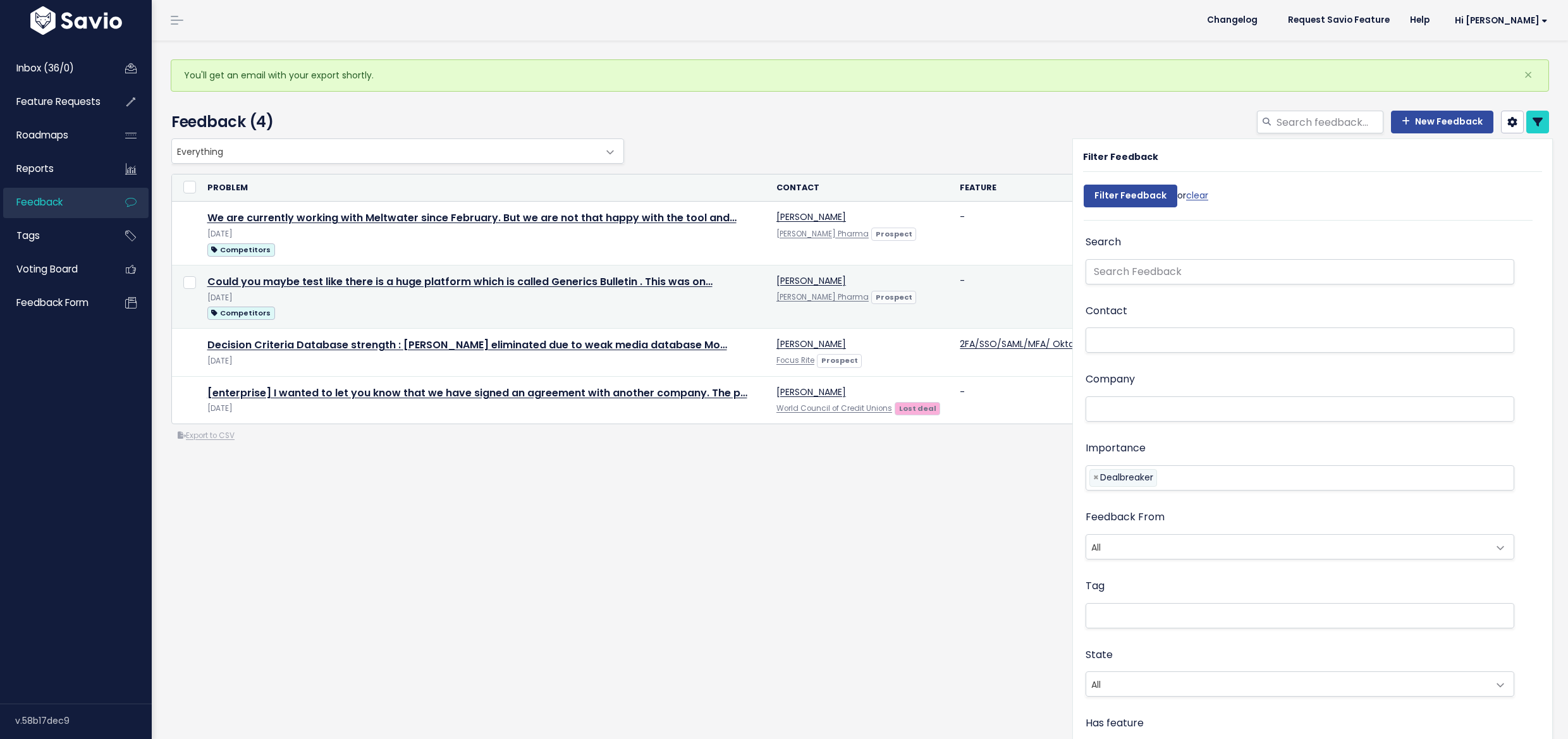
select select
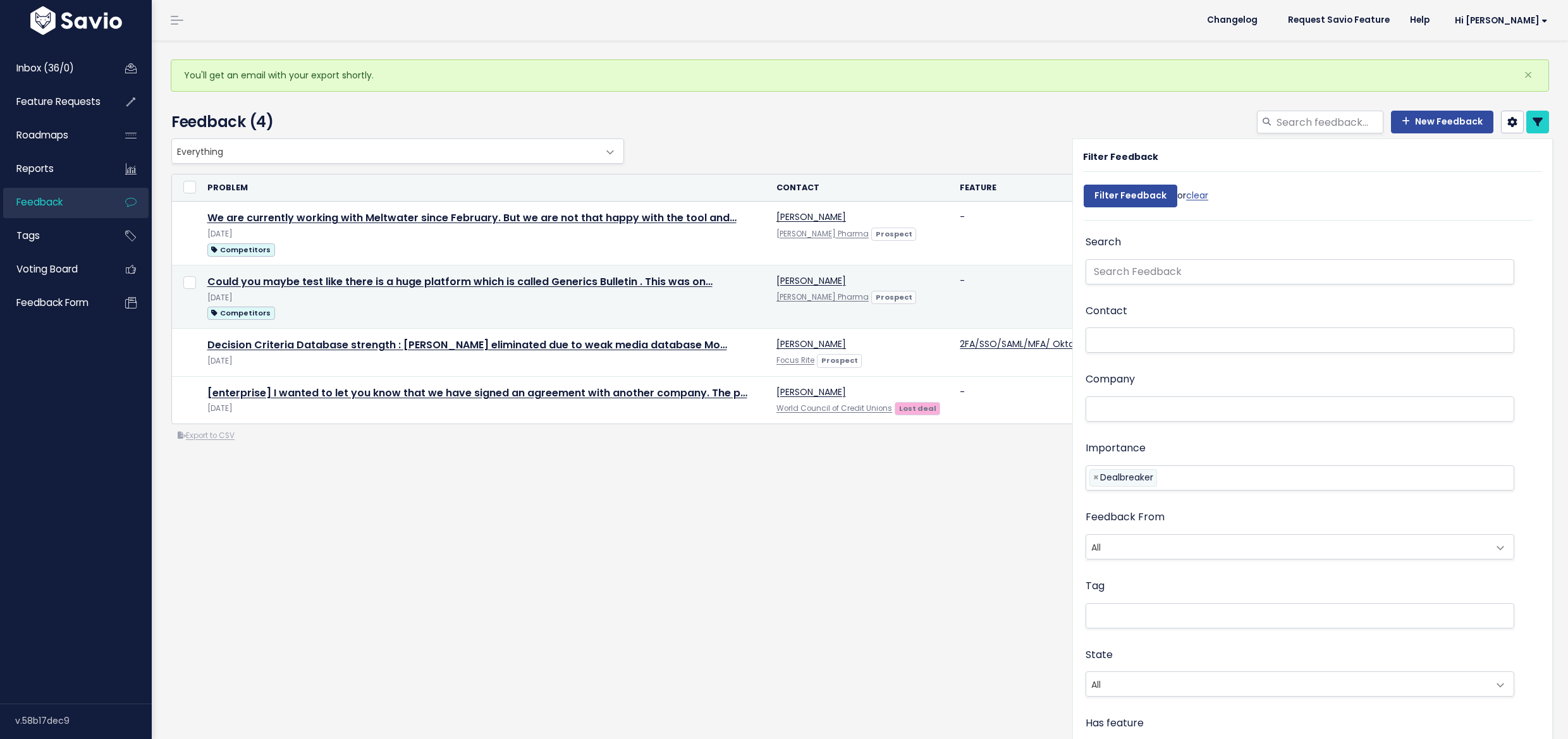
select select
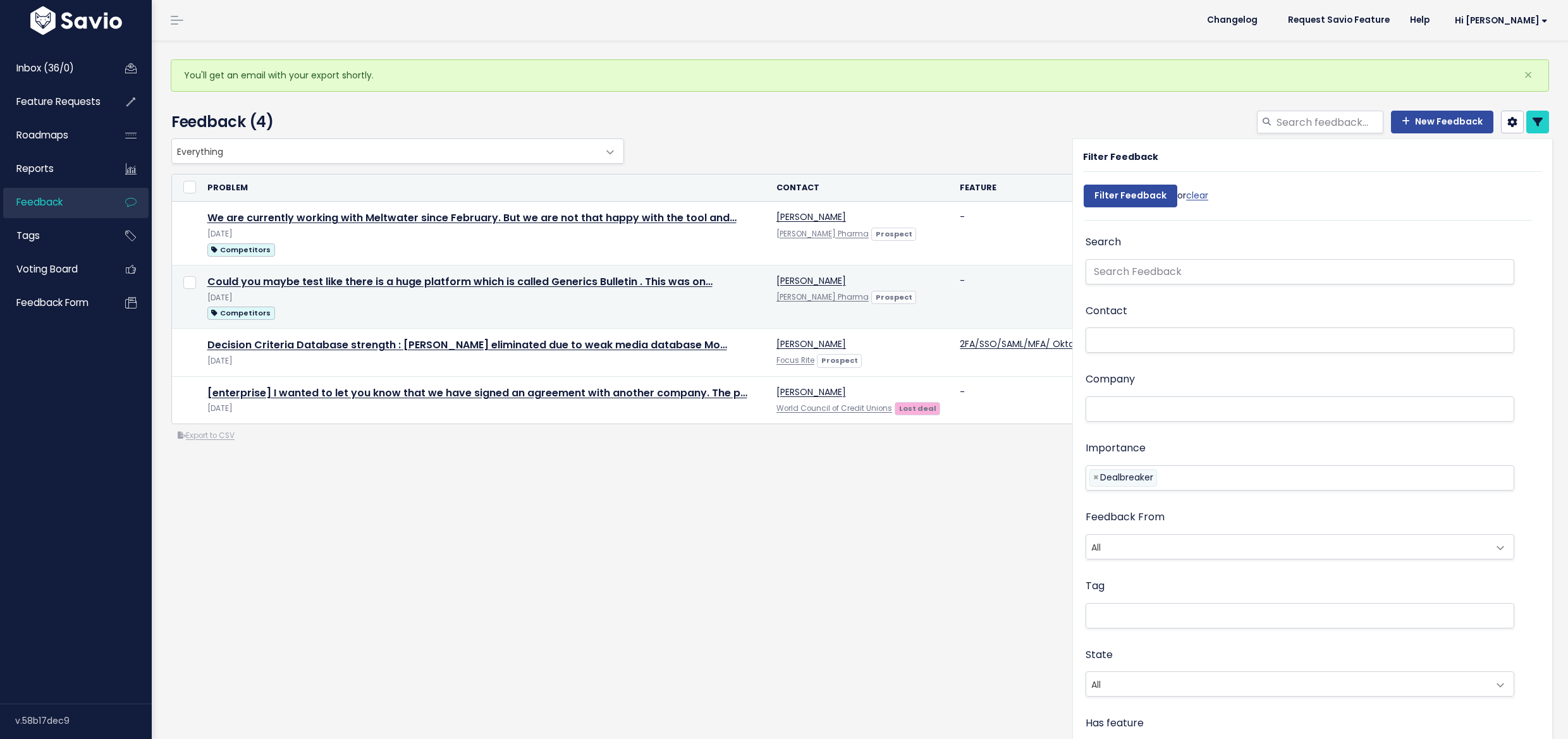
select select
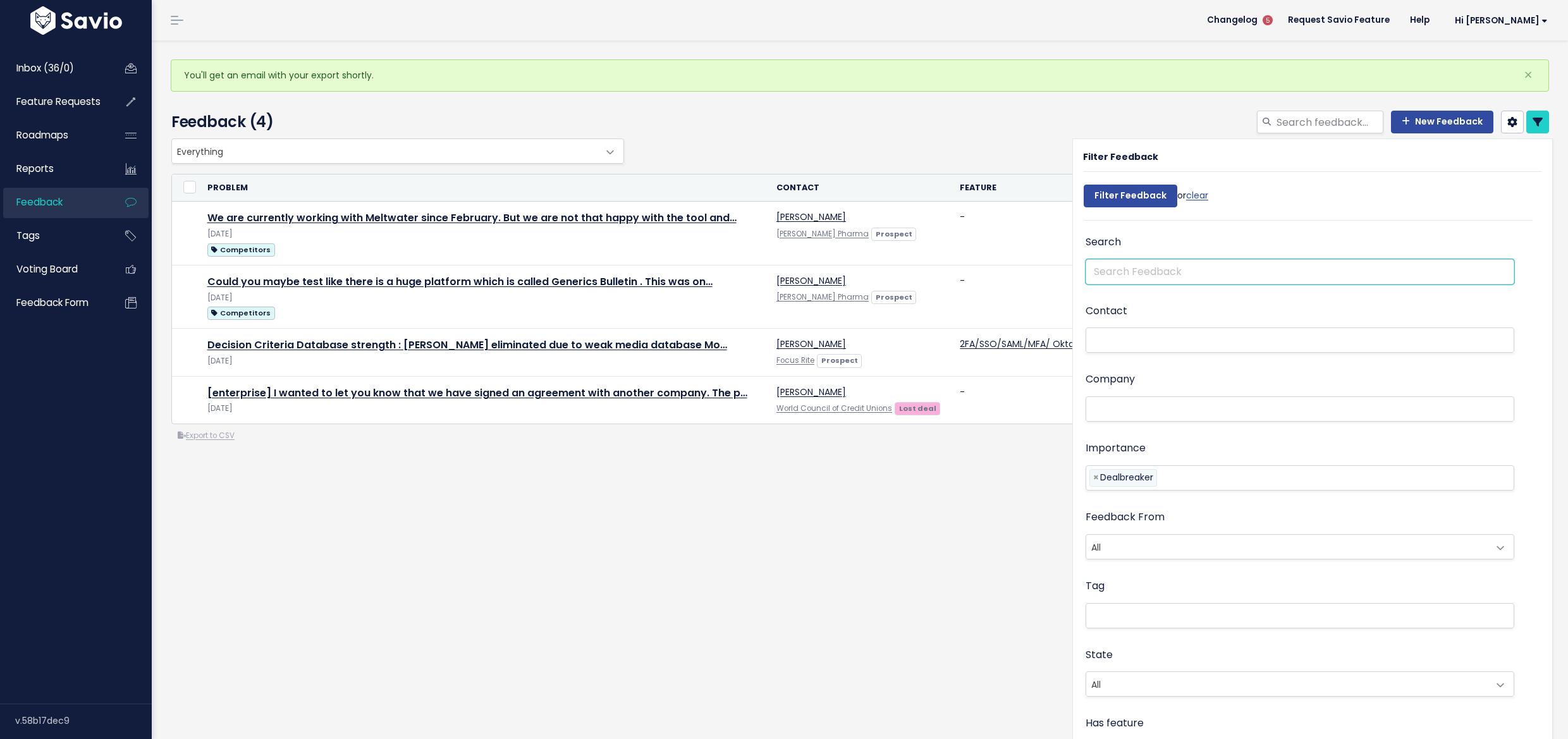
click at [1111, 281] on input "text" at bounding box center [1300, 272] width 429 height 25
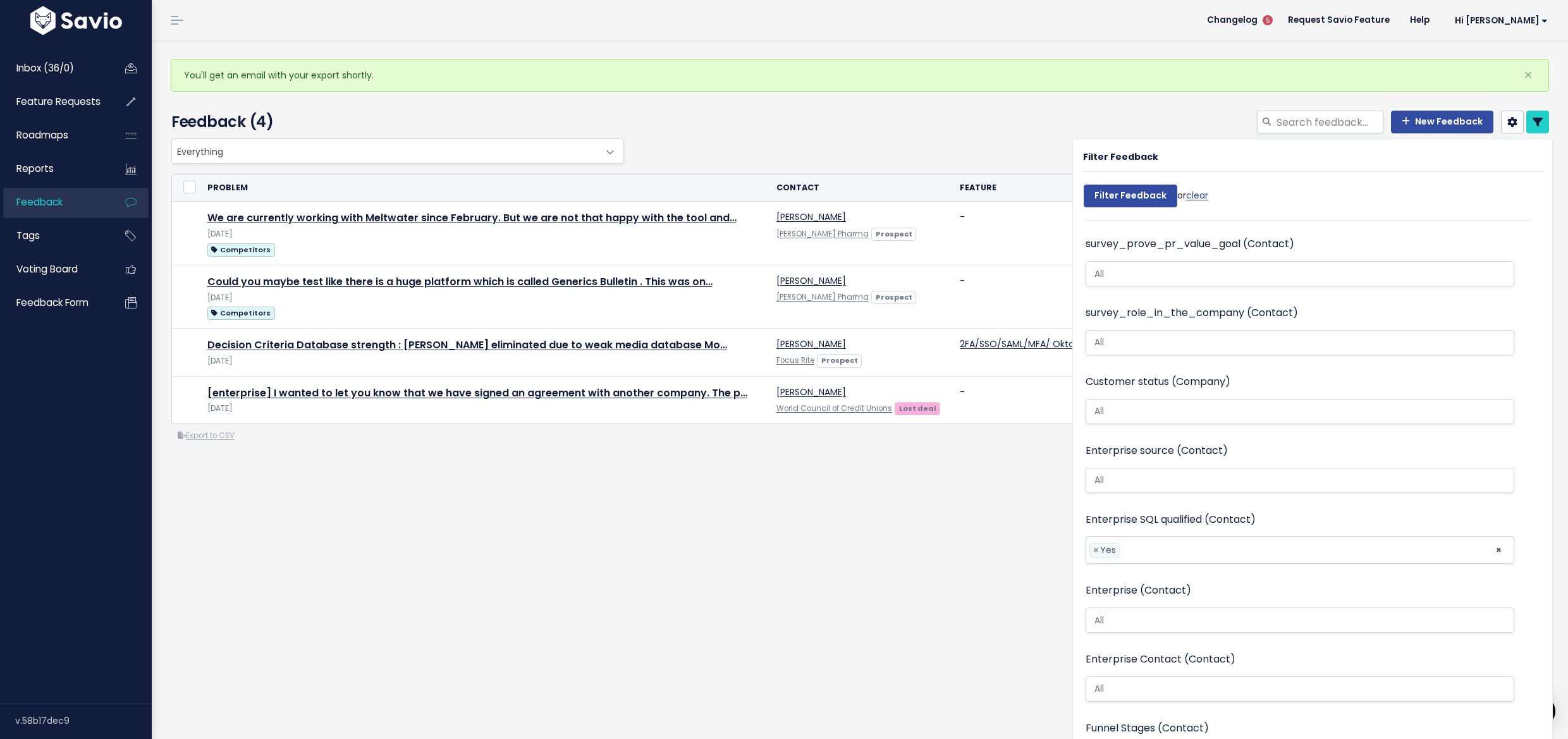
scroll to position [54, 0]
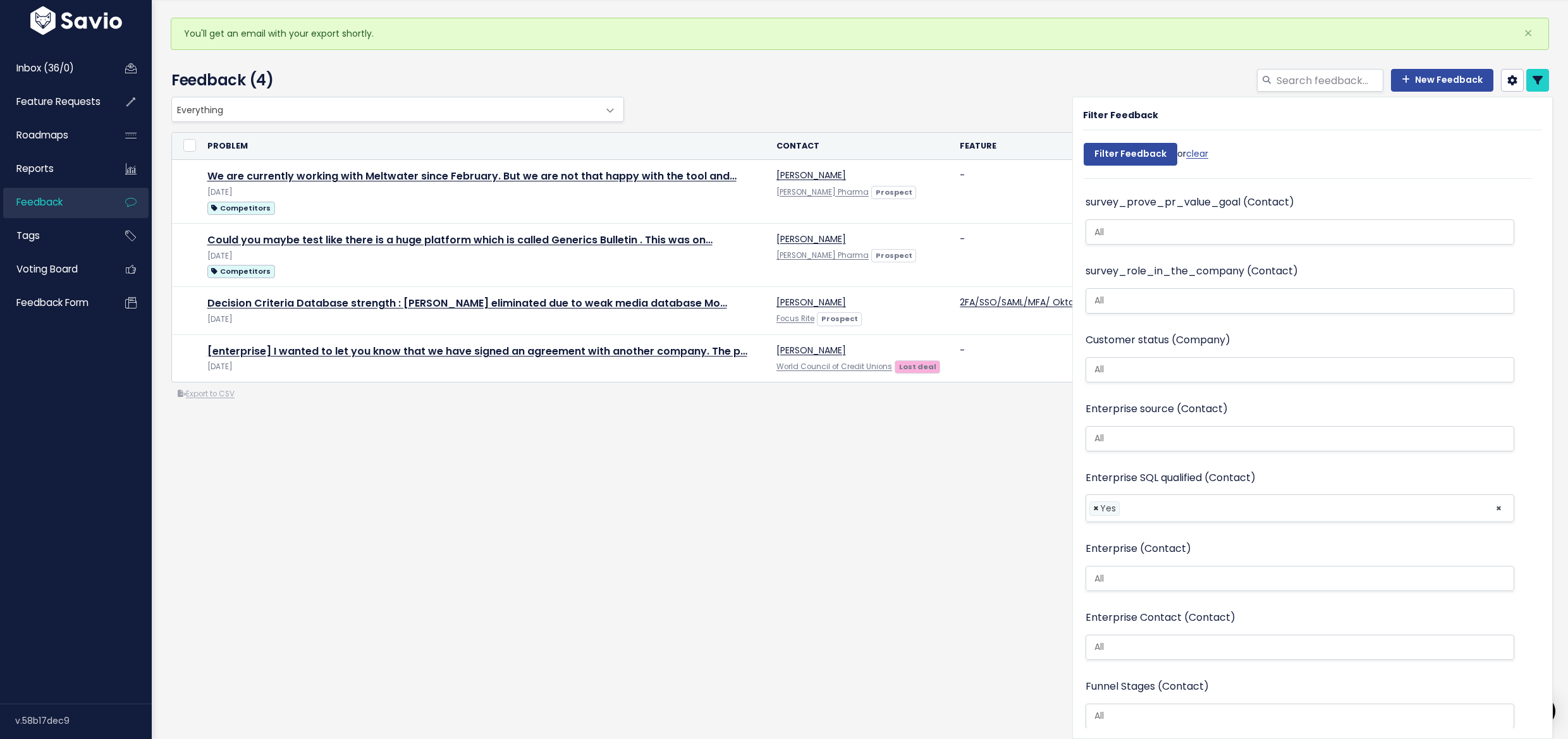
type input "ent"
click at [1093, 502] on span "×" at bounding box center [1096, 509] width 5 height 13
select select
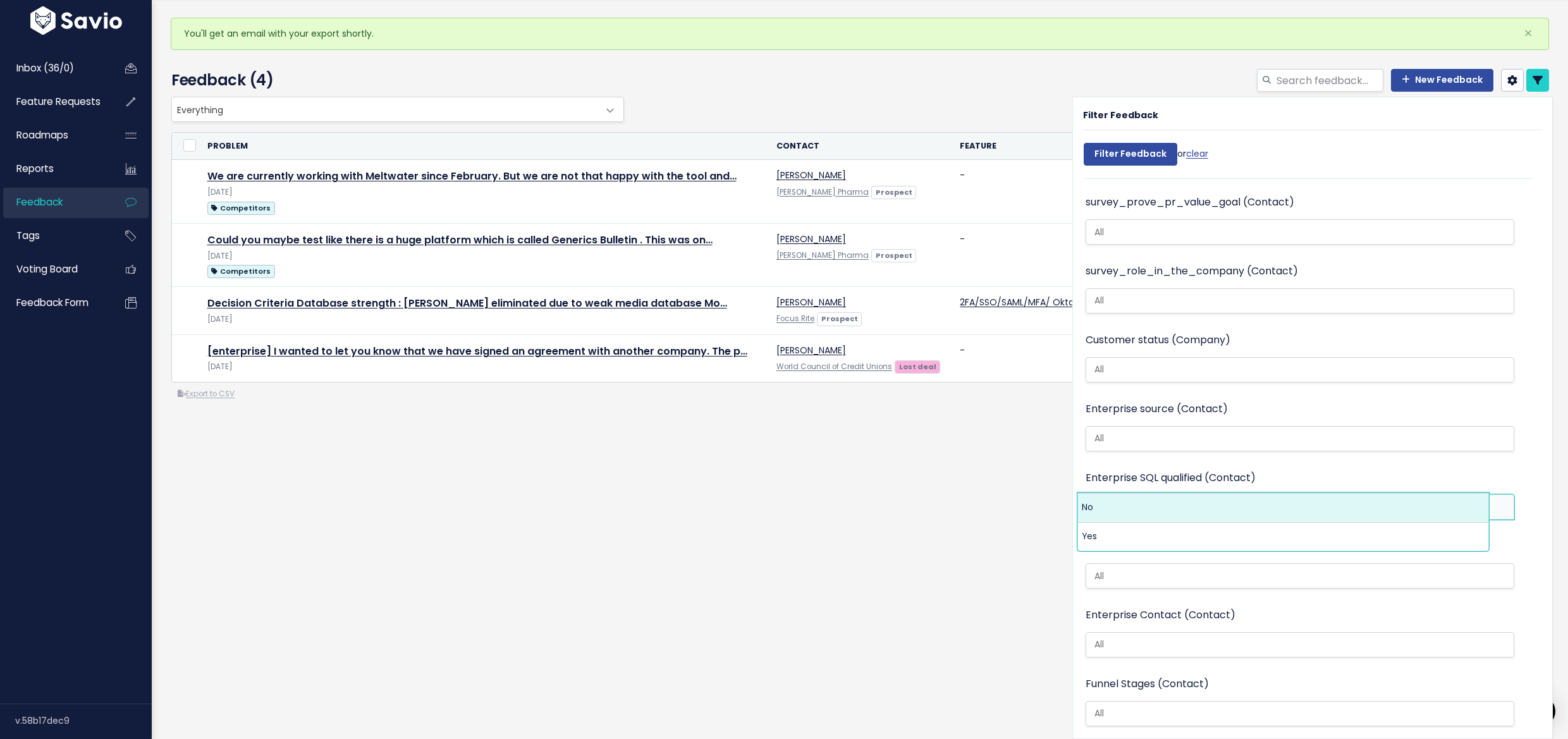
scroll to position [1981, 0]
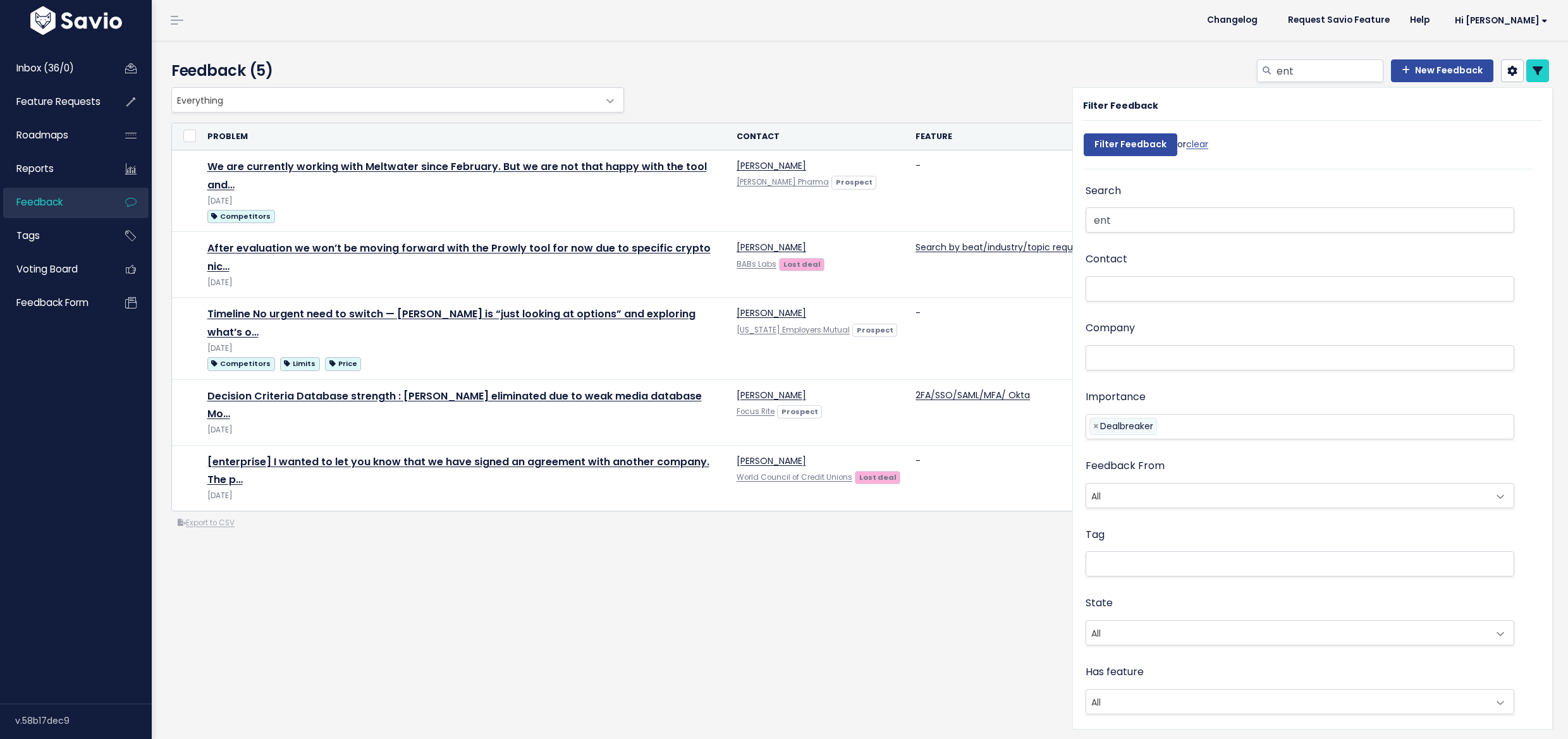
select select
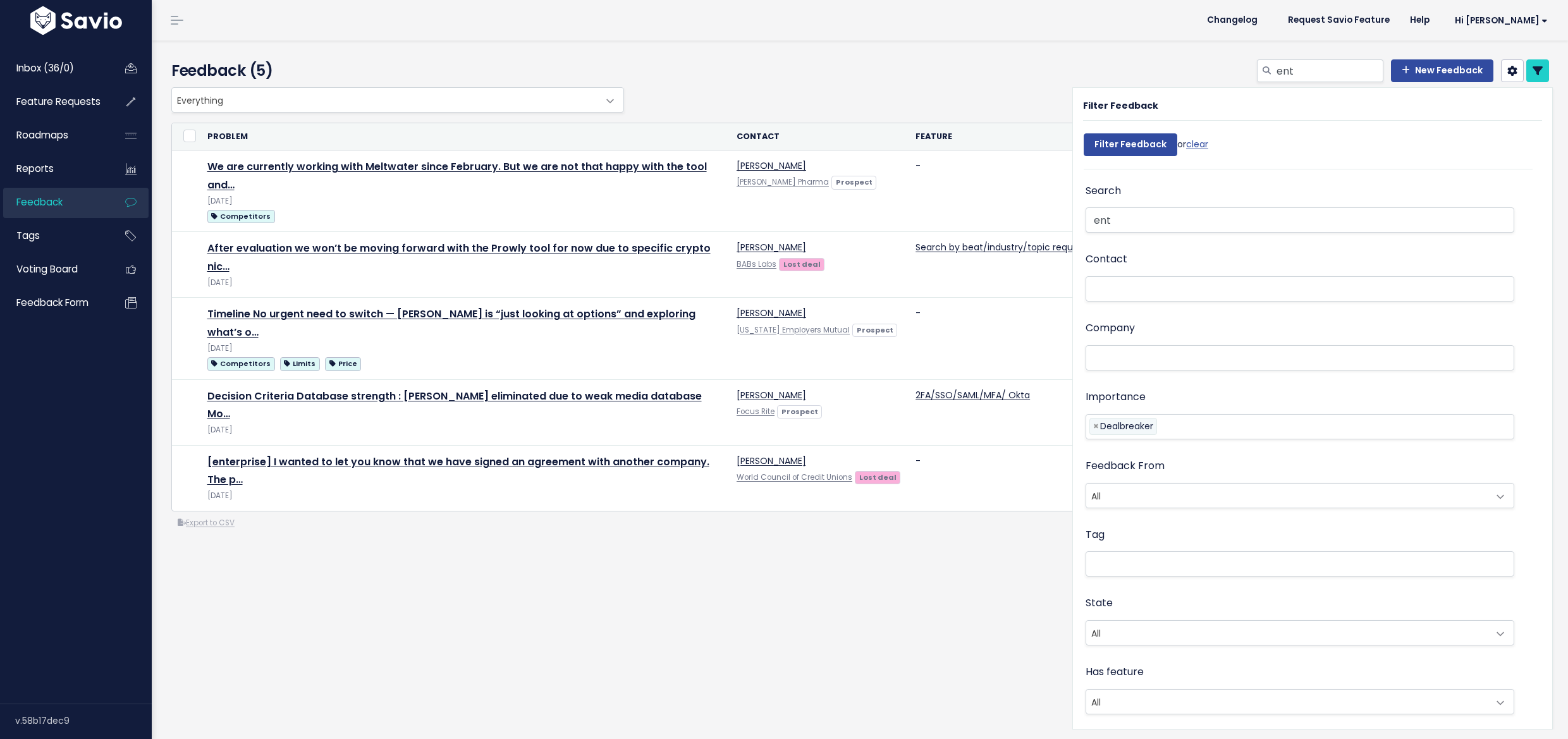
select select
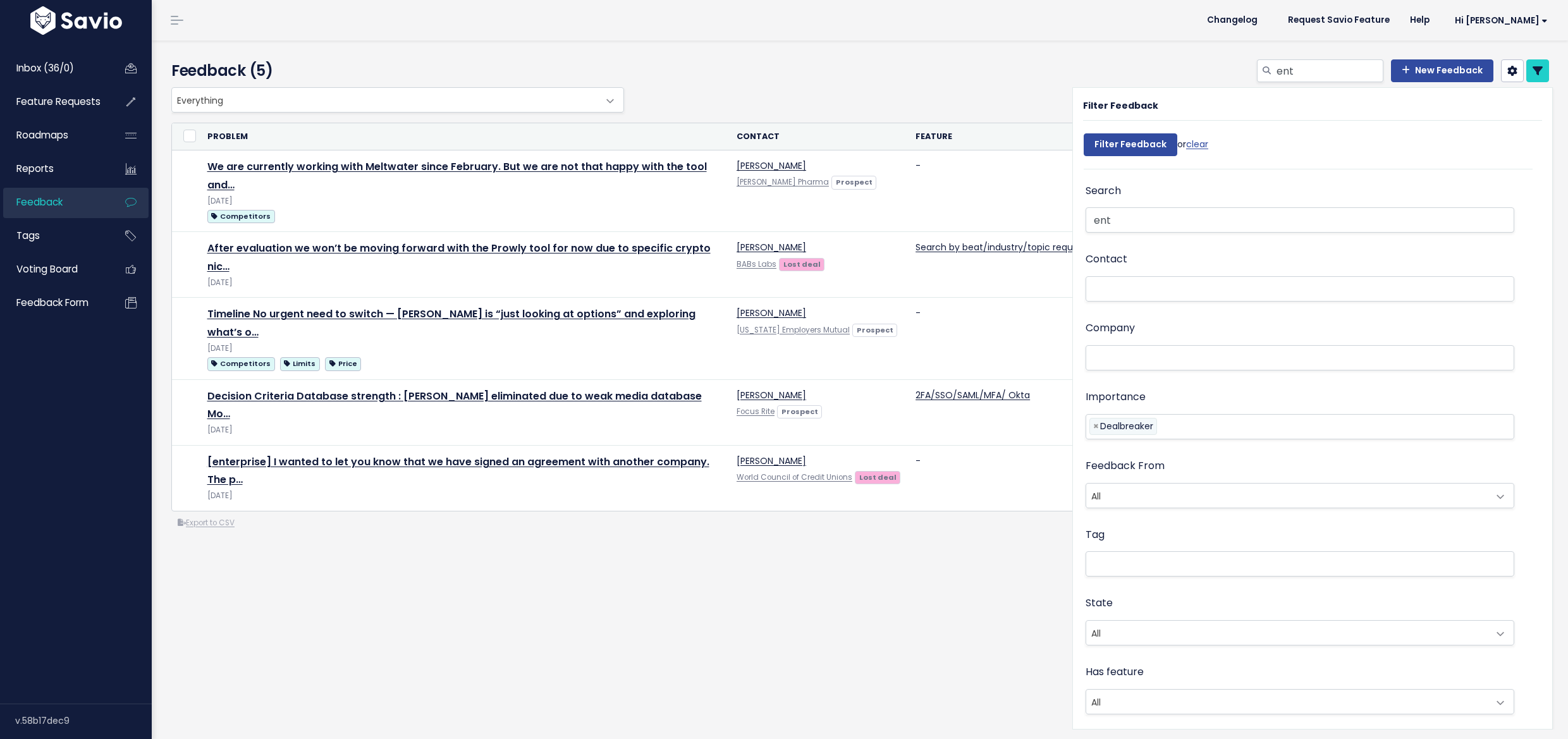
select select
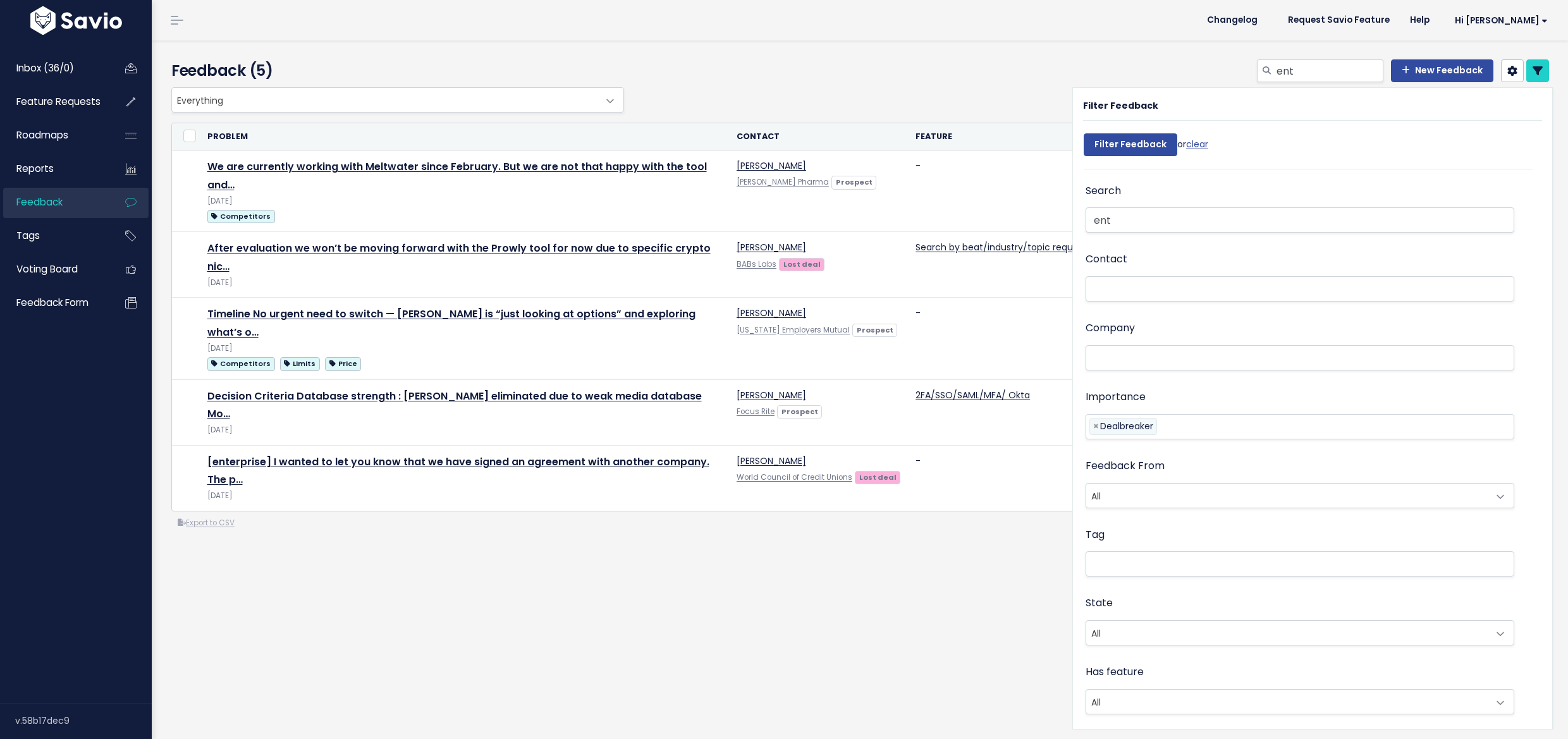
select select
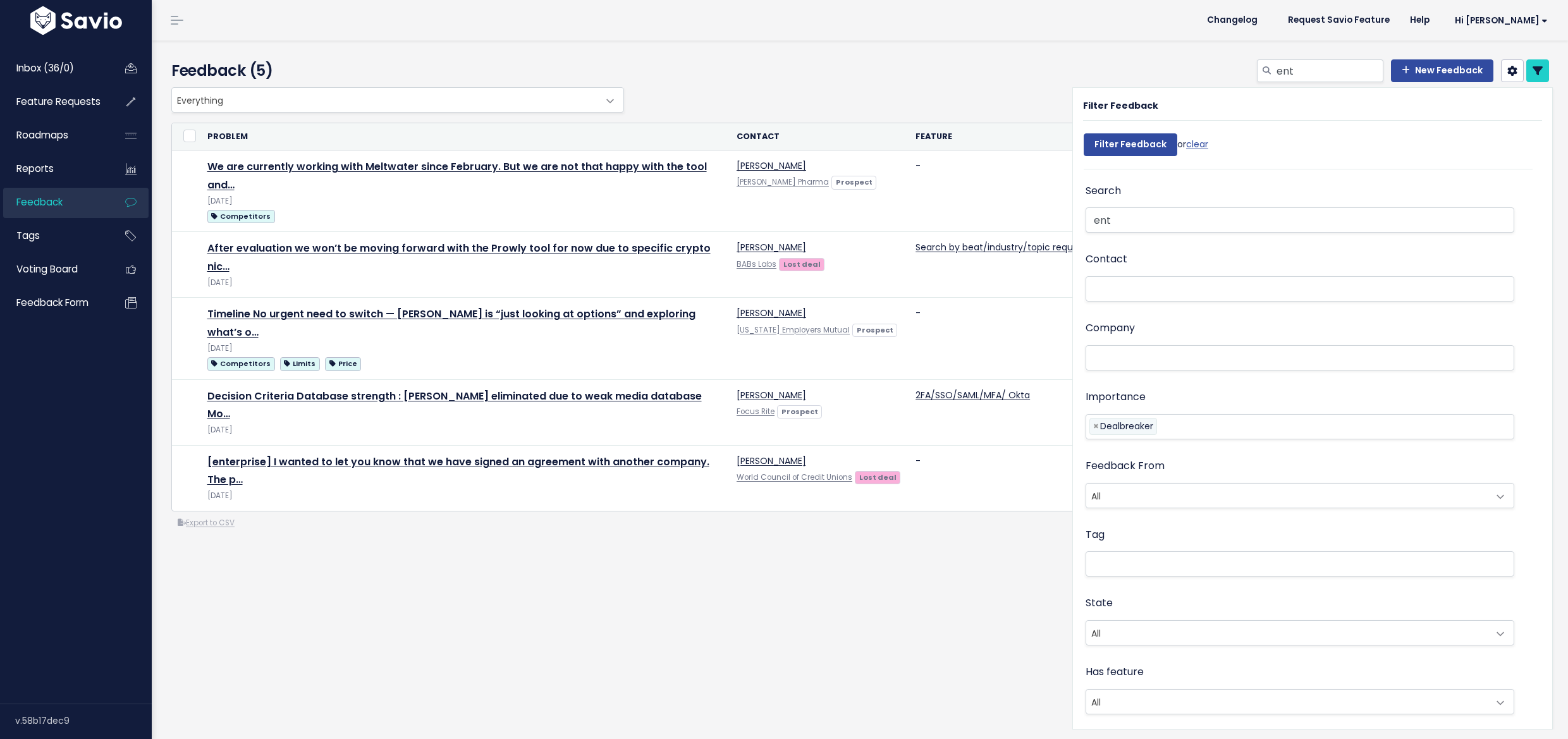
select select
click at [947, 591] on div "Everything Any Product: Any Product Area Any Product: No Product Area No Produc…" at bounding box center [860, 359] width 1397 height 544
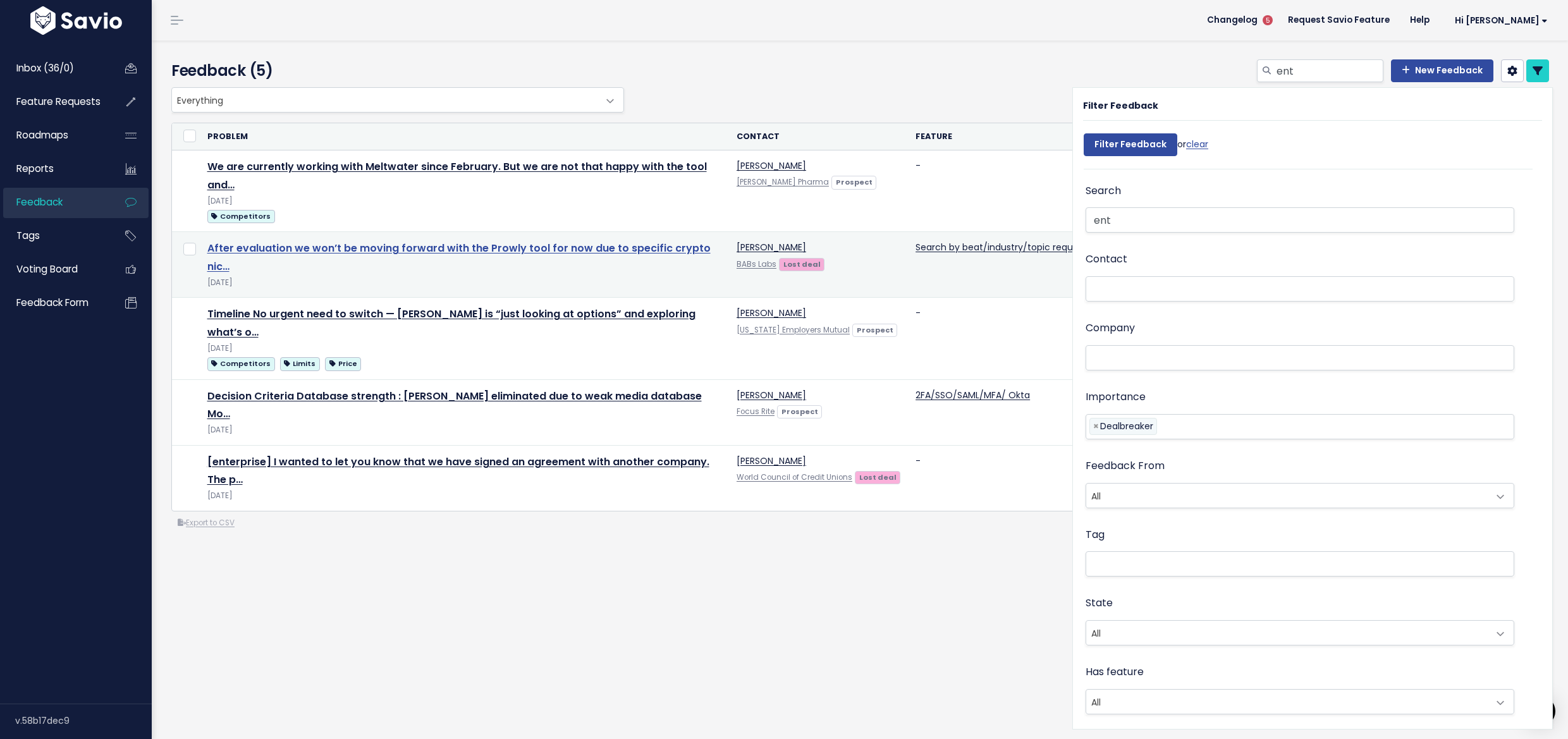
click at [620, 251] on link "After evaluation we won’t be moving forward with the Prowly tool for now due to…" at bounding box center [459, 257] width 503 height 33
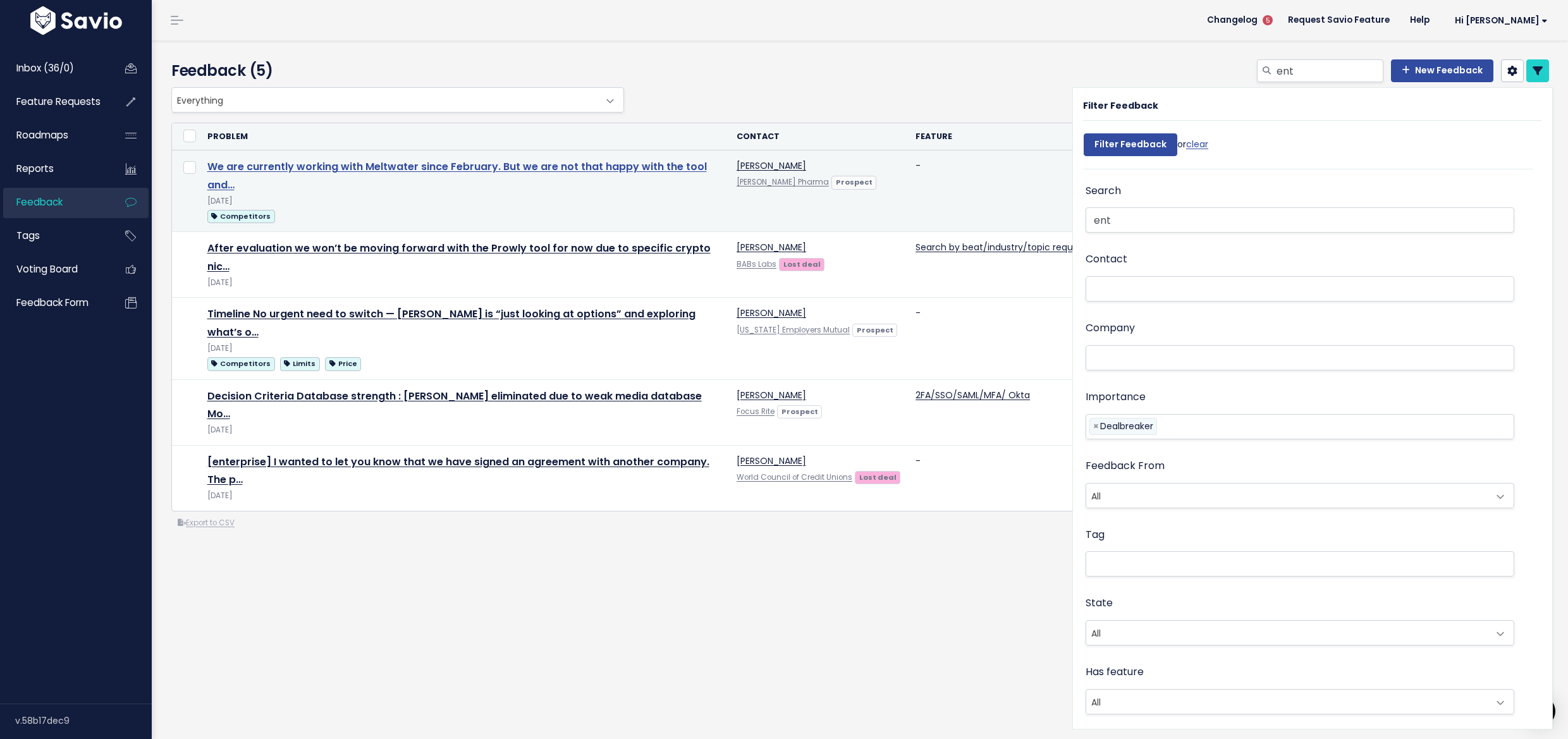
click at [667, 165] on link "We are currently working with Meltwater since February. But we are not that hap…" at bounding box center [457, 176] width 500 height 33
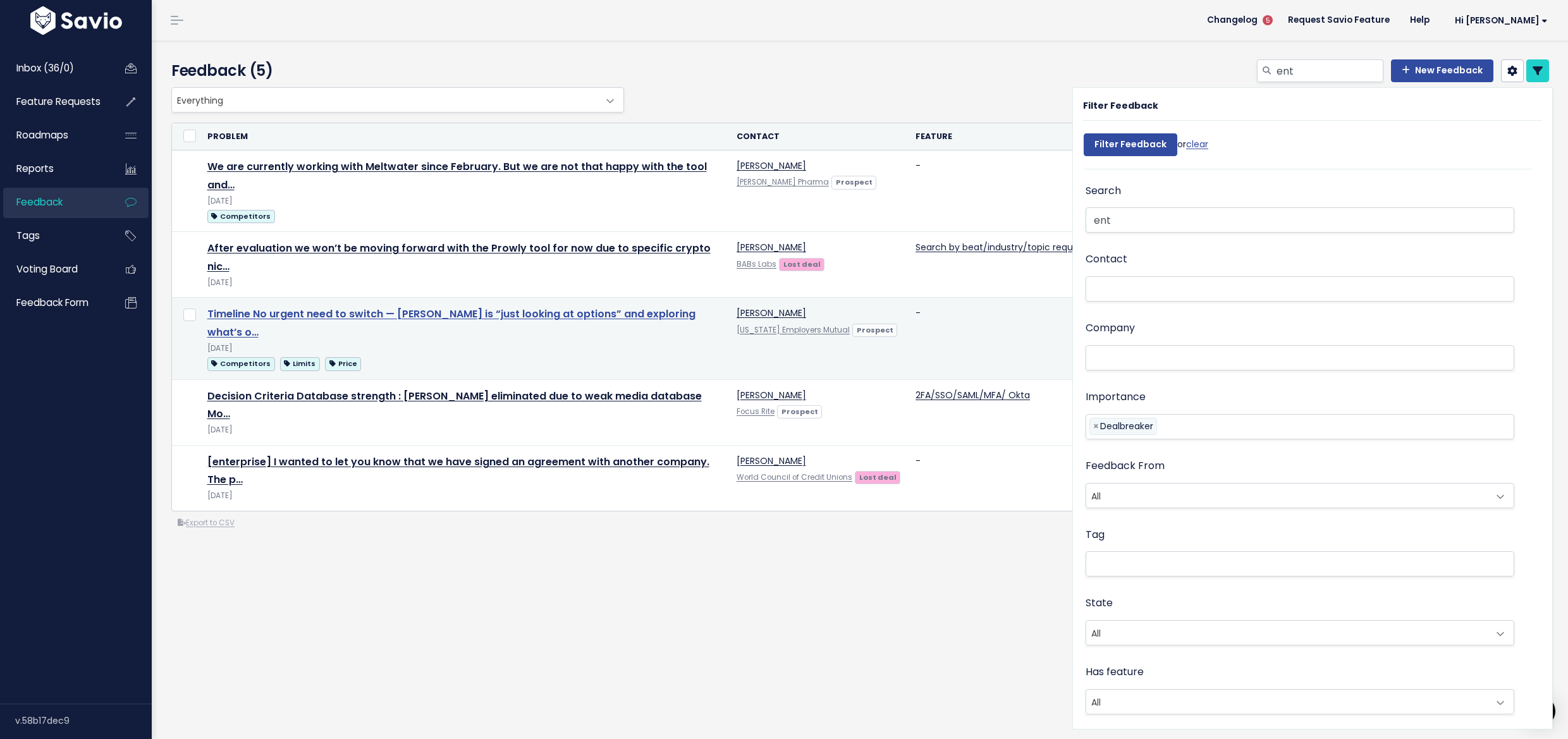
click at [420, 319] on link "Timeline No urgent need to switch — [PERSON_NAME] is “just looking at options” …" at bounding box center [451, 323] width 488 height 33
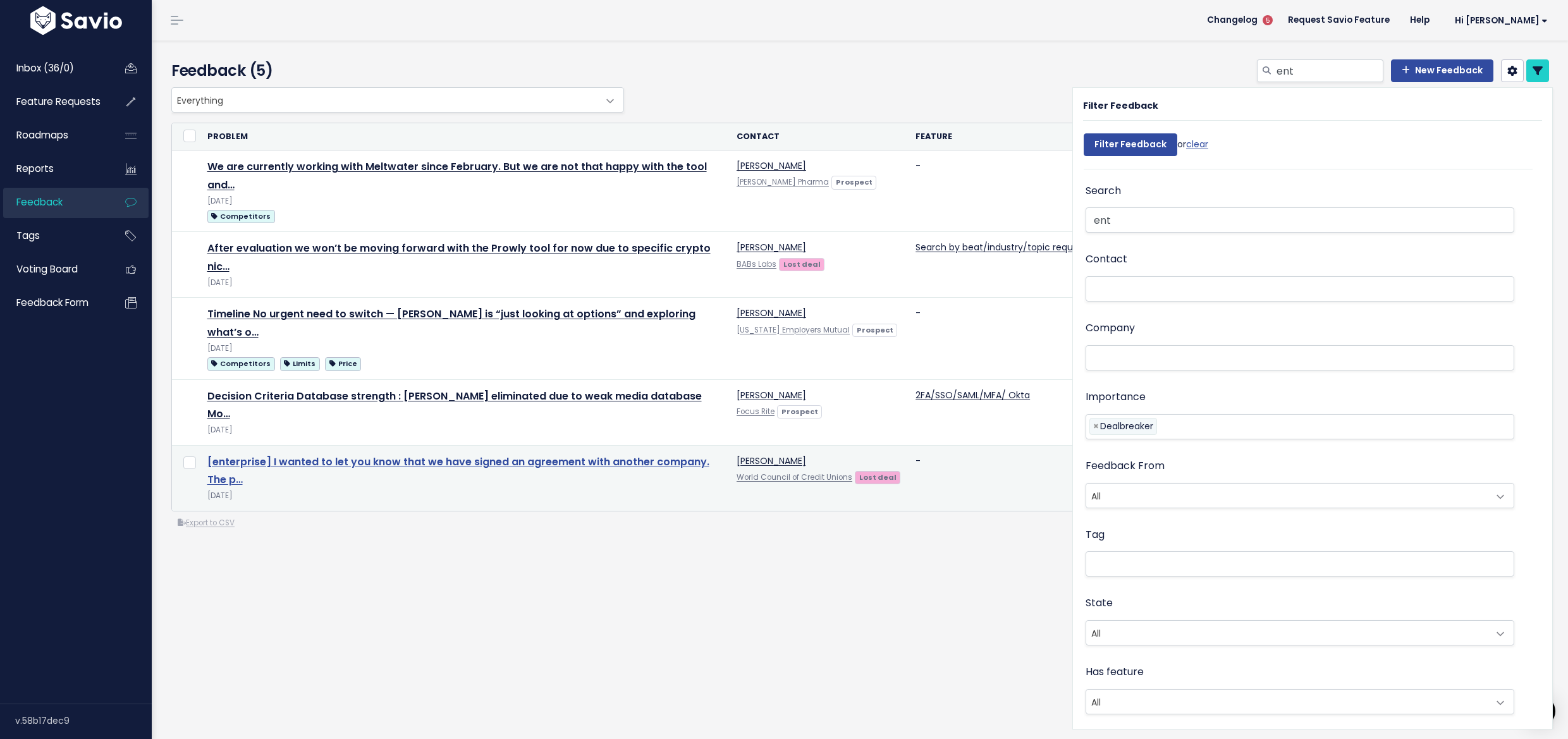
click at [273, 455] on link "[enterprise] I wanted to let you know that we have signed an agreement with ano…" at bounding box center [458, 471] width 502 height 33
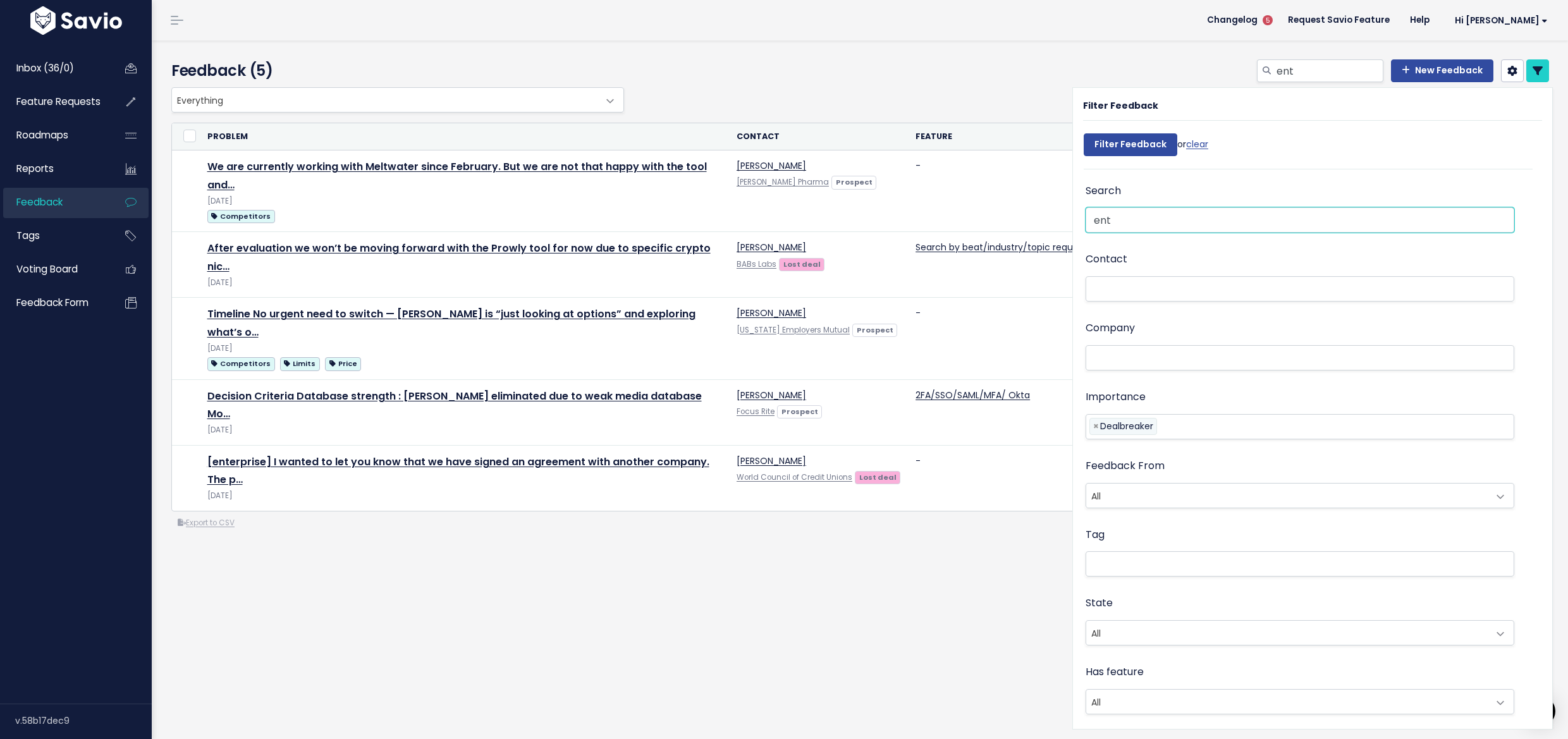
click at [1149, 219] on input "ent" at bounding box center [1300, 220] width 429 height 25
type input "enterprise"
click at [1121, 144] on input "Filter Feedback" at bounding box center [1131, 145] width 94 height 23
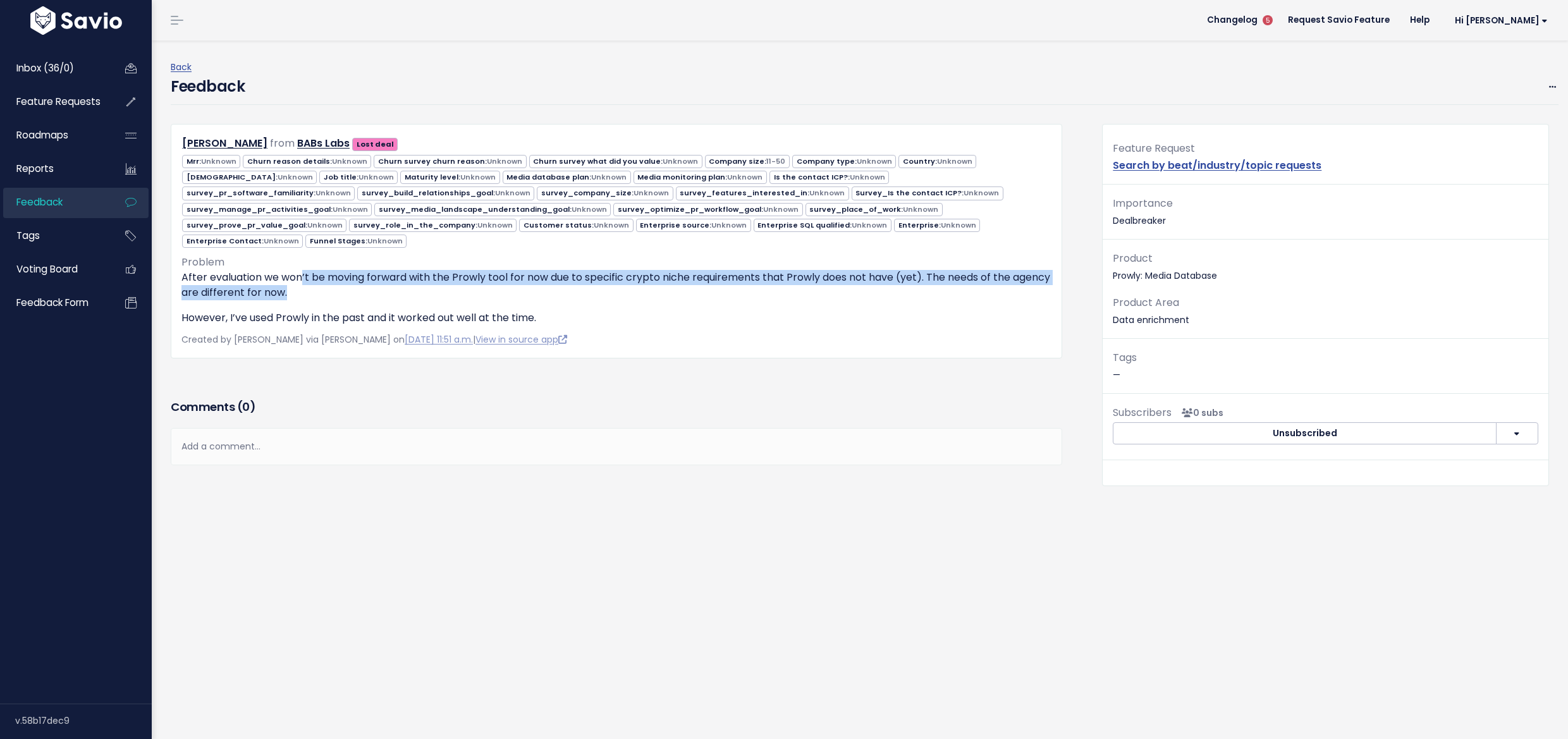
drag, startPoint x: 378, startPoint y: 276, endPoint x: 787, endPoint y: 284, distance: 409.1
click at [787, 284] on p "After evaluation we won’t be moving forward with the Prowly tool for now due to…" at bounding box center [616, 285] width 870 height 30
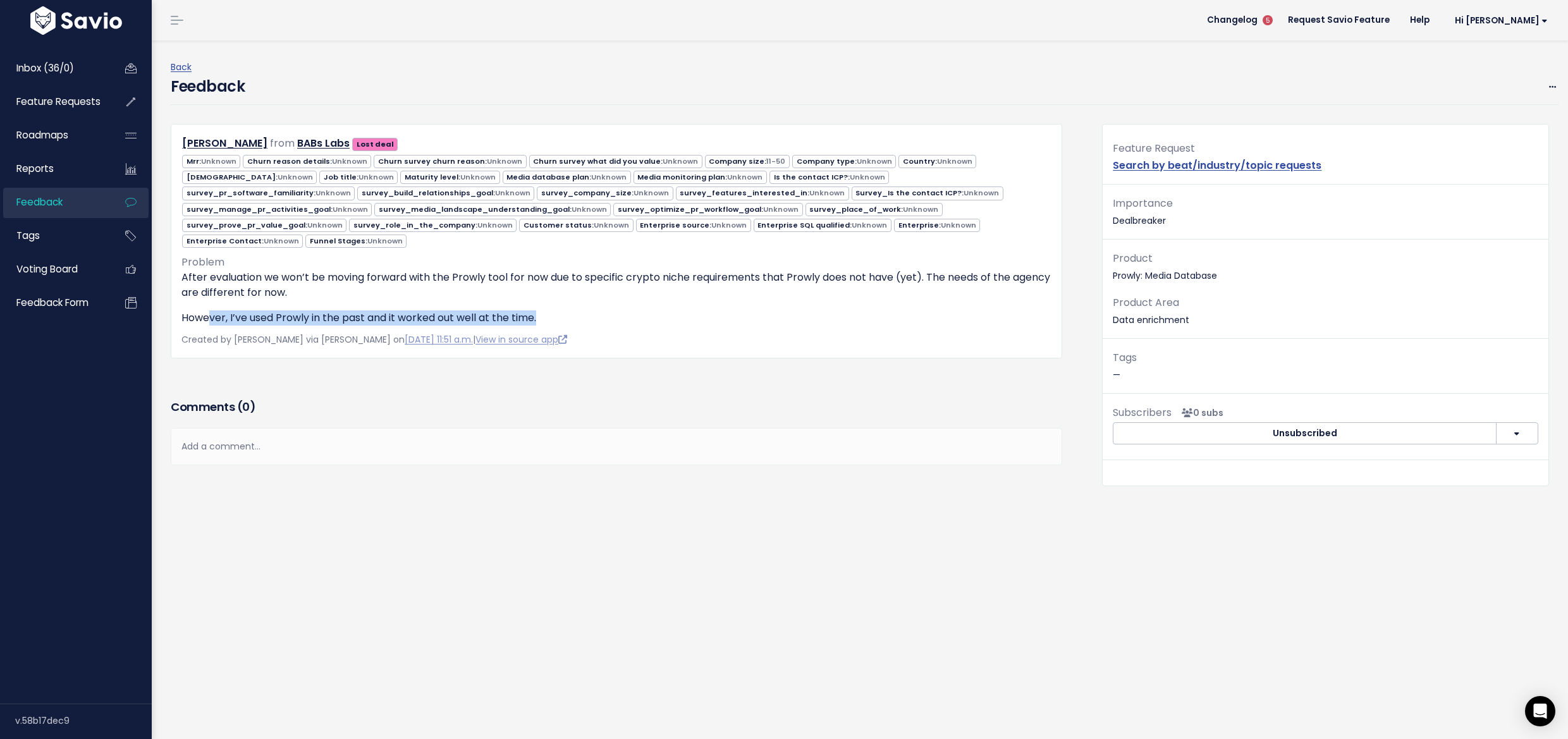
drag, startPoint x: 248, startPoint y: 312, endPoint x: 613, endPoint y: 304, distance: 365.1
click at [613, 310] on p "However, I’ve used Prowly in the past and it worked out well at the time." at bounding box center [616, 318] width 870 height 15
click at [614, 310] on p "However, I’ve used Prowly in the past and it worked out well at the time." at bounding box center [616, 318] width 870 height 15
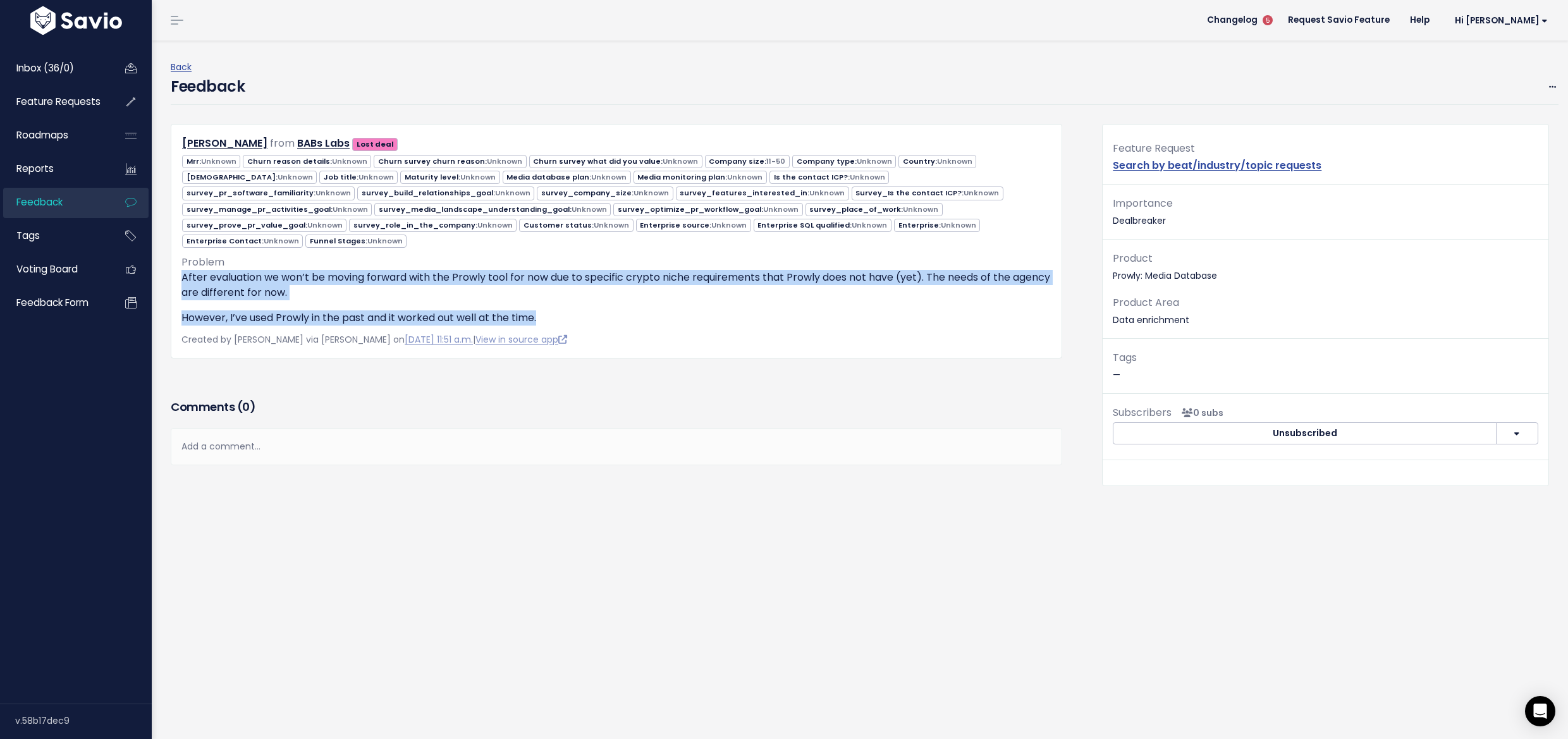
drag, startPoint x: 512, startPoint y: 307, endPoint x: 180, endPoint y: 269, distance: 334.2
click at [180, 269] on div "[PERSON_NAME] from BABs Labs Lost deal" at bounding box center [616, 241] width 891 height 235
click at [311, 286] on p "After evaluation we won’t be moving forward with the Prowly tool for now due to…" at bounding box center [616, 285] width 870 height 30
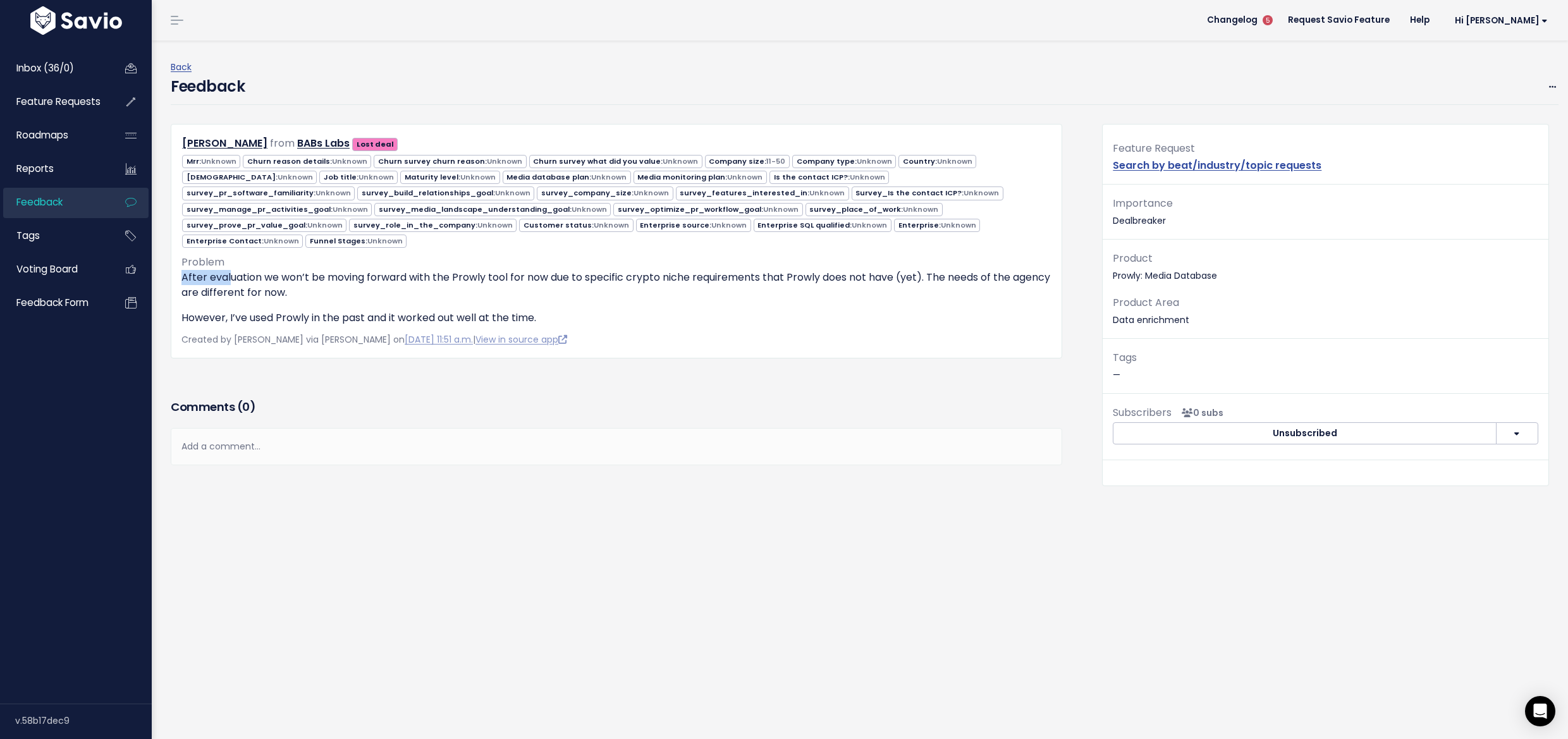
drag, startPoint x: 182, startPoint y: 273, endPoint x: 231, endPoint y: 272, distance: 49.0
click at [231, 272] on p "After evaluation we won’t be moving forward with the Prowly tool for now due to…" at bounding box center [616, 285] width 870 height 30
click at [233, 271] on p "After evaluation we won’t be moving forward with the Prowly tool for now due to…" at bounding box center [616, 285] width 870 height 30
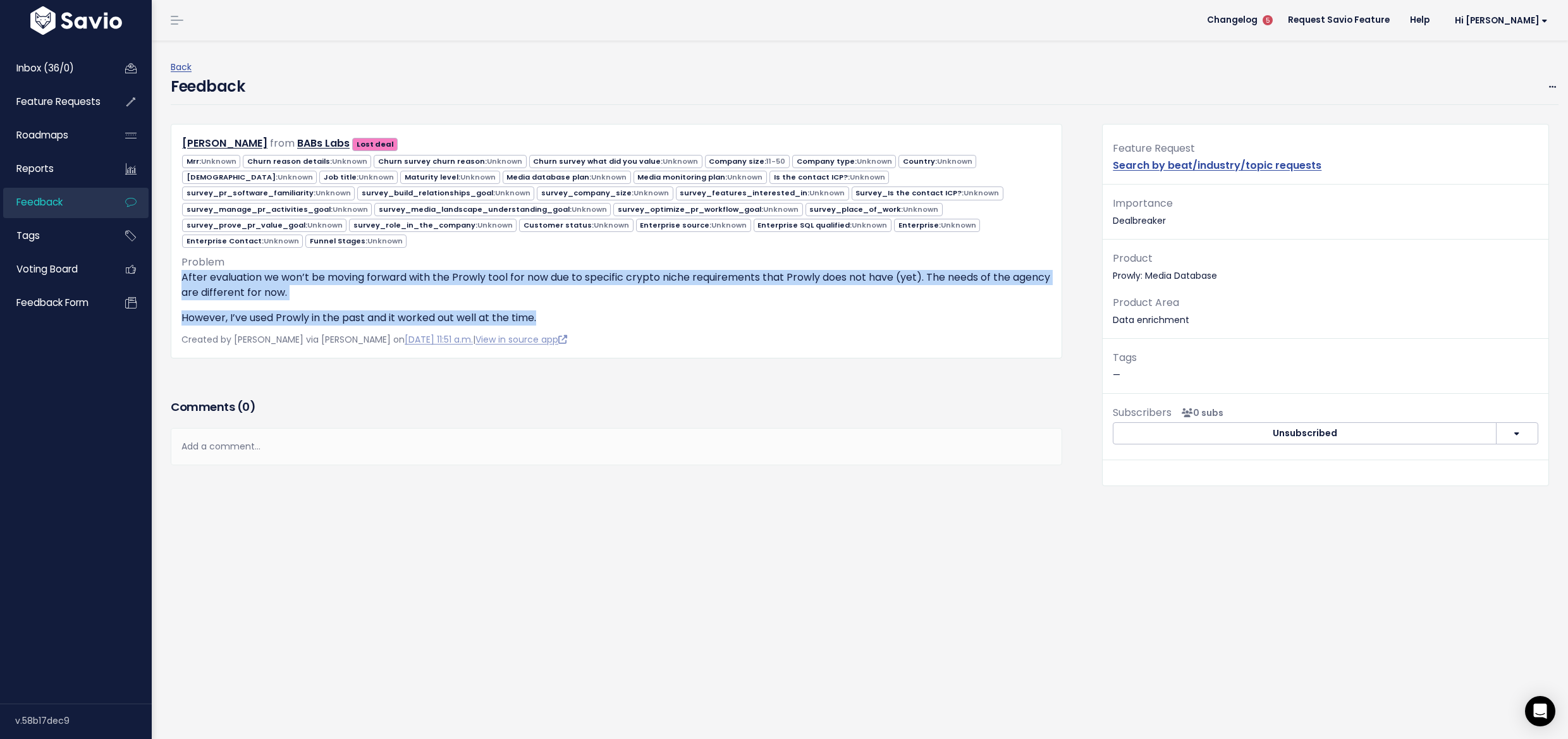
drag, startPoint x: 557, startPoint y: 315, endPoint x: 180, endPoint y: 274, distance: 379.2
click at [180, 274] on div "[PERSON_NAME] from BABs Labs Lost deal" at bounding box center [616, 241] width 891 height 235
click at [221, 287] on p "After evaluation we won’t be moving forward with the Prowly tool for now due to…" at bounding box center [616, 285] width 870 height 30
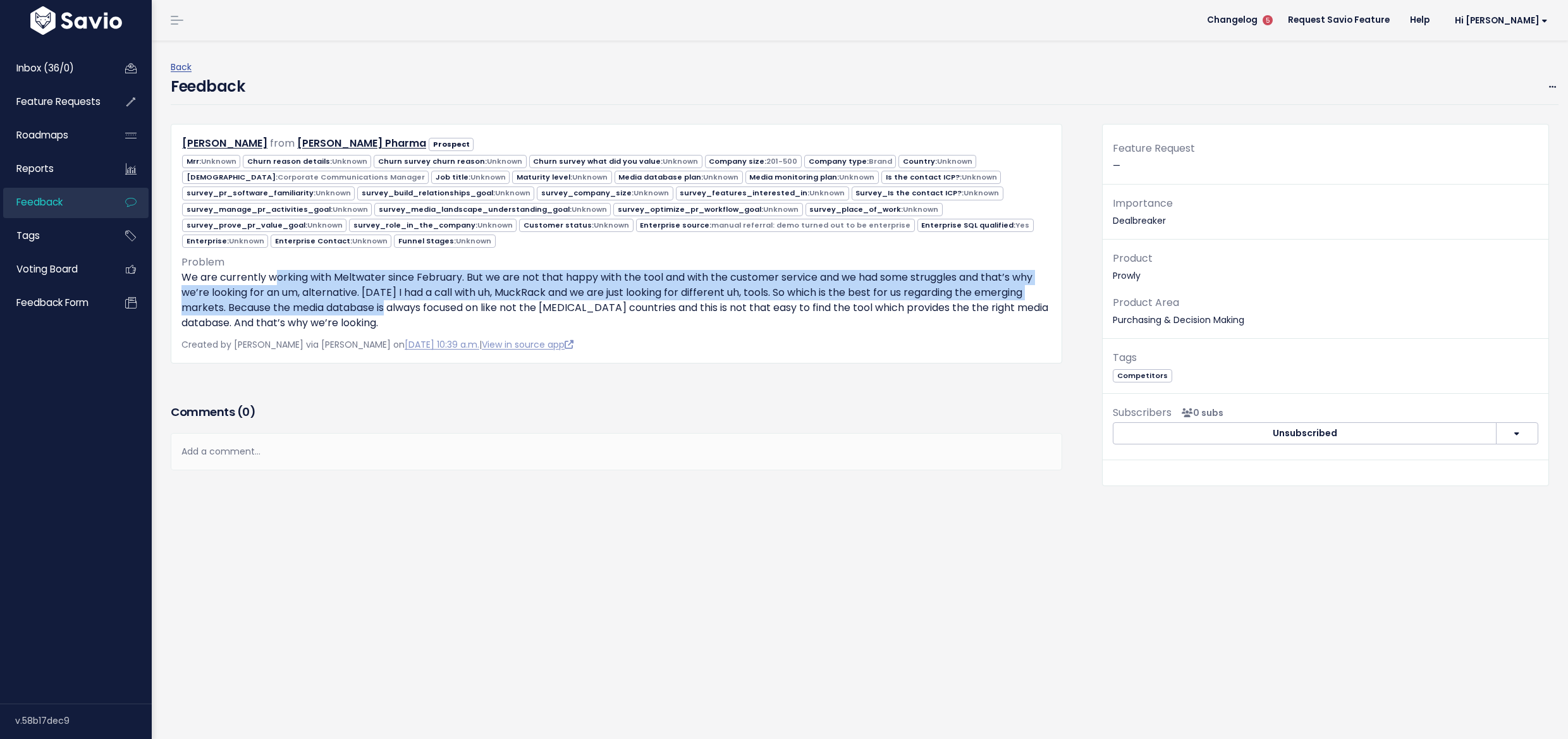
drag, startPoint x: 272, startPoint y: 267, endPoint x: 401, endPoint y: 304, distance: 134.2
click at [401, 304] on p "We are currently working with Meltwater since February. But we are not that hap…" at bounding box center [616, 300] width 870 height 61
click at [378, 296] on p "We are currently working with Meltwater since February. But we are not that hap…" at bounding box center [616, 300] width 870 height 61
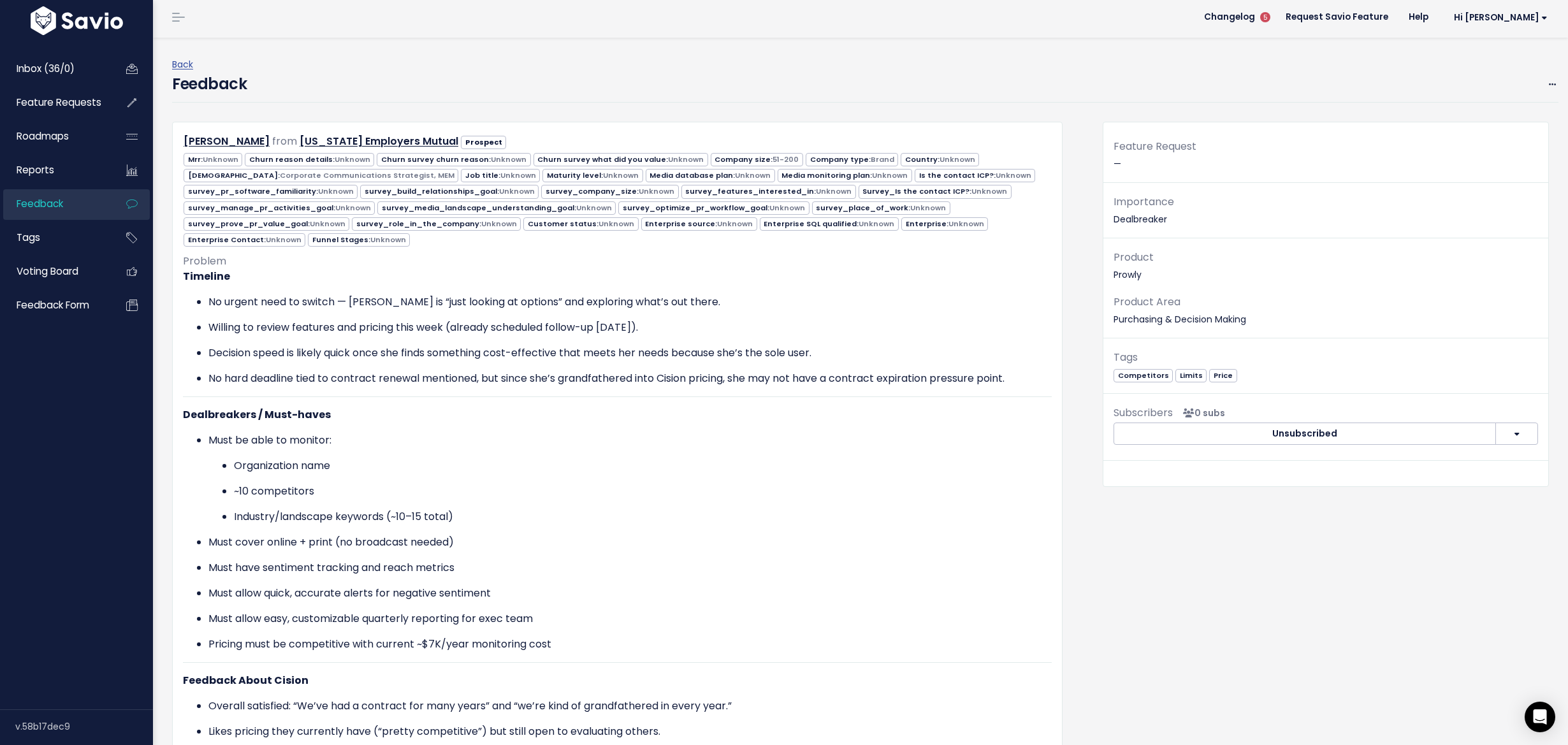
scroll to position [329, 0]
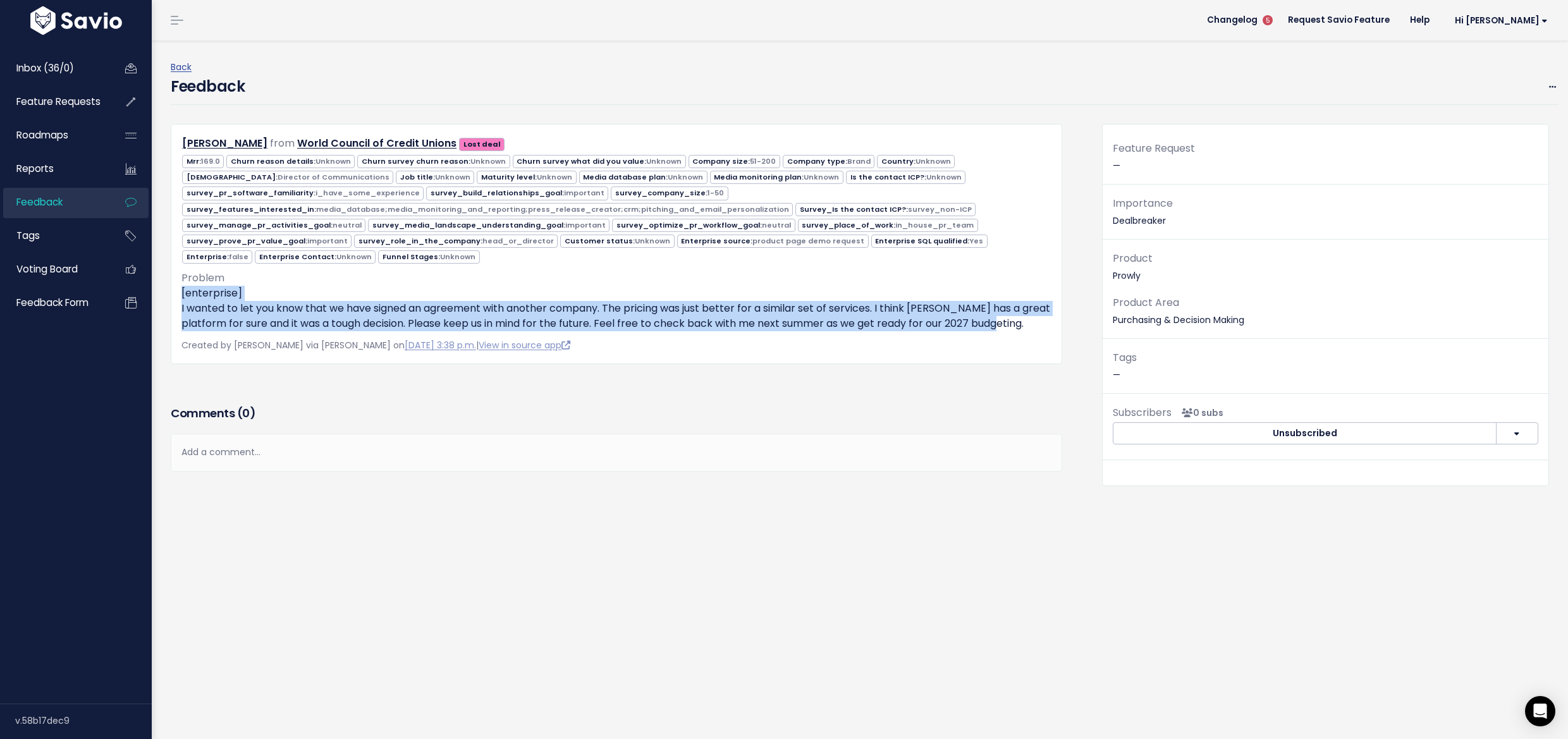
drag, startPoint x: 1017, startPoint y: 319, endPoint x: 170, endPoint y: 287, distance: 847.6
click at [170, 287] on div "[PERSON_NAME] from World Council of Credit Unions Lost deal 169.0" at bounding box center [616, 244] width 911 height 240
copy p "[enterprise] I wanted to let you know that we have signed an agreement with ano…"
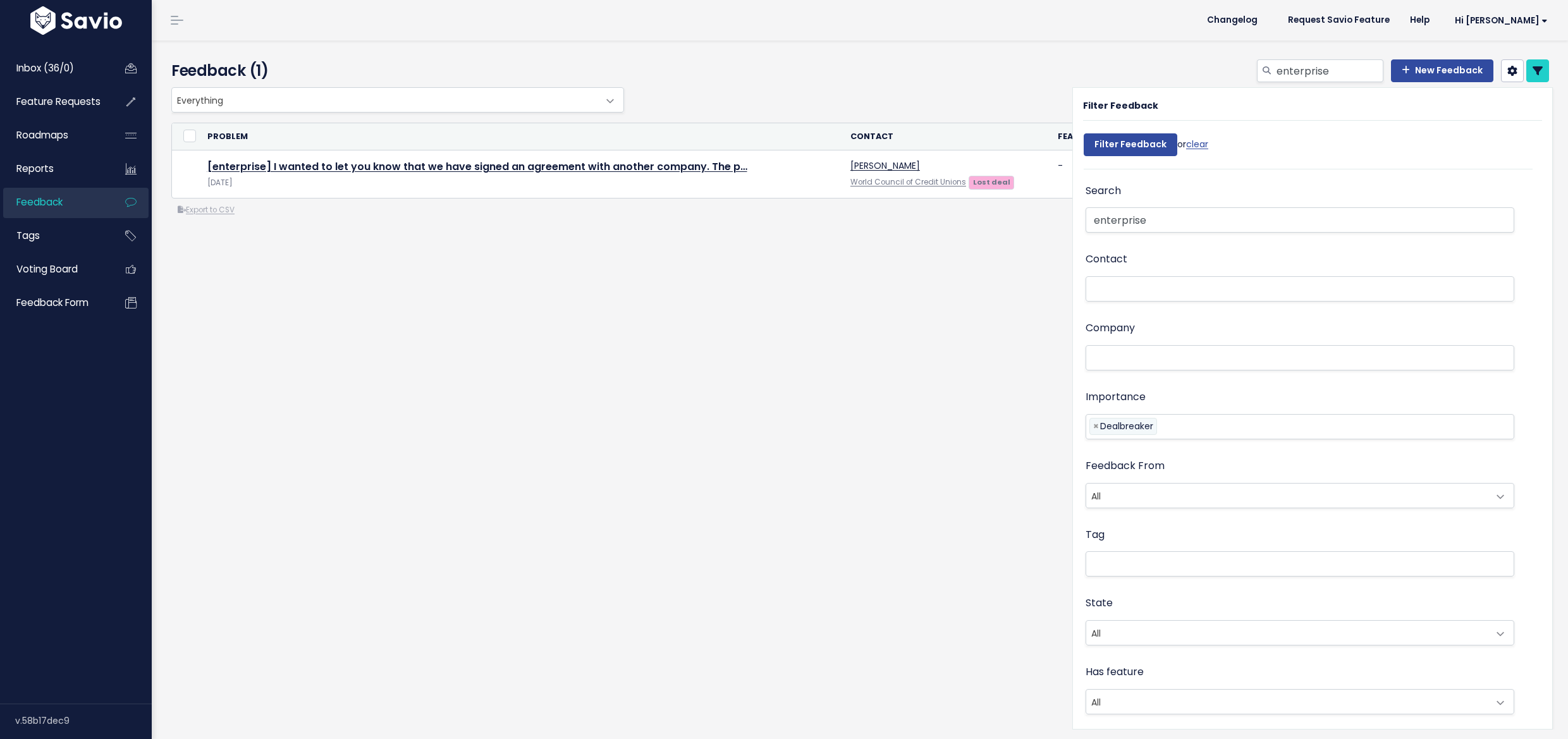
select select
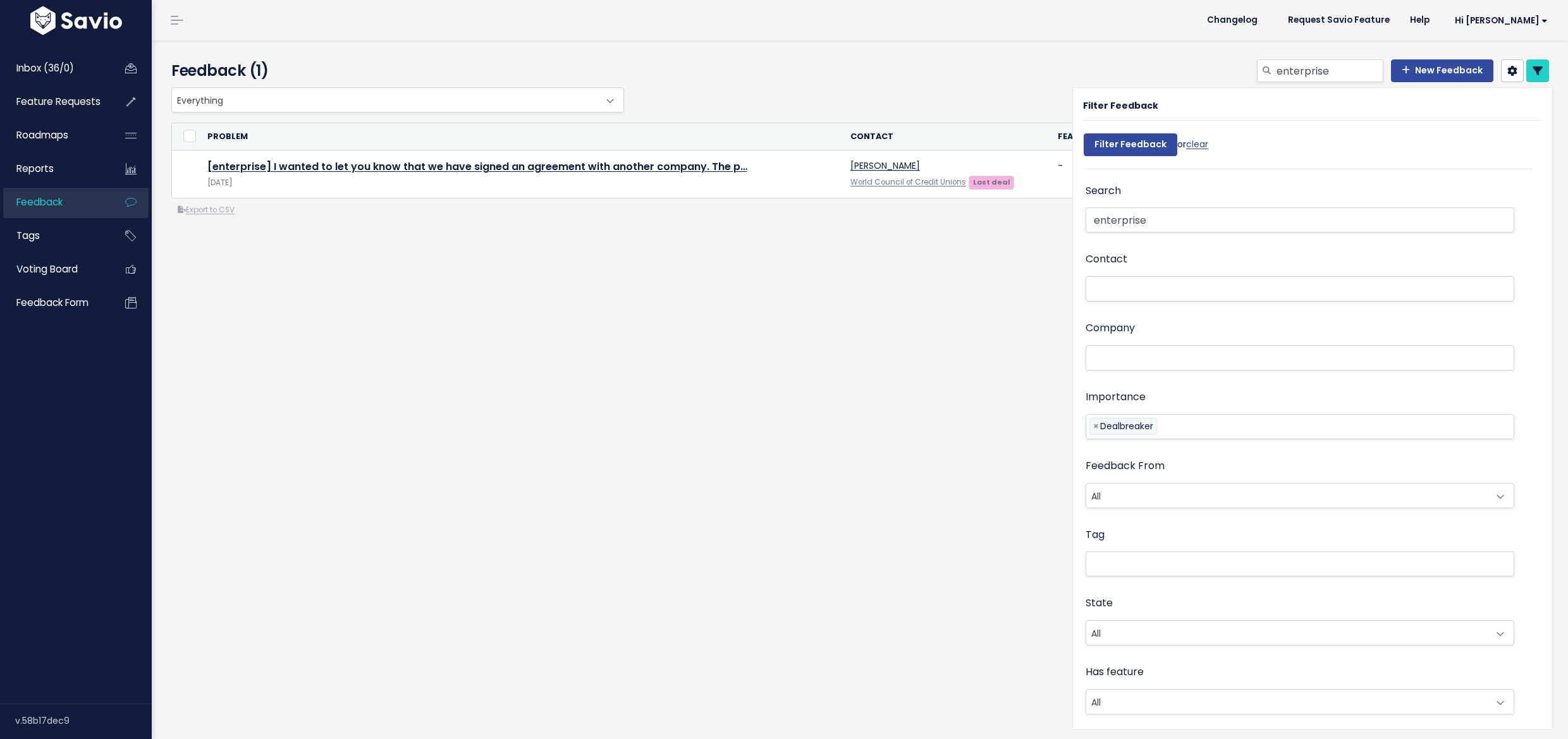
select select
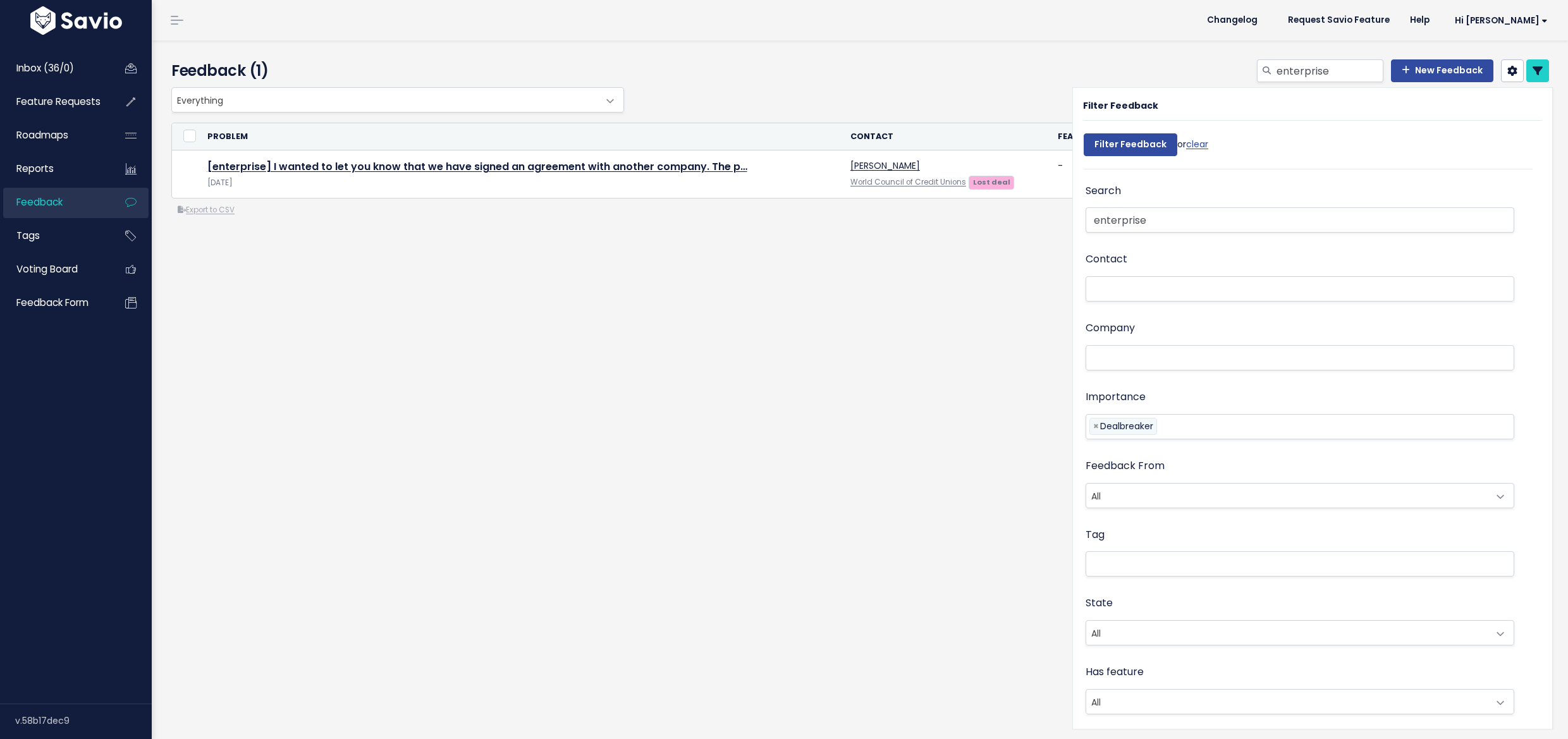
select select
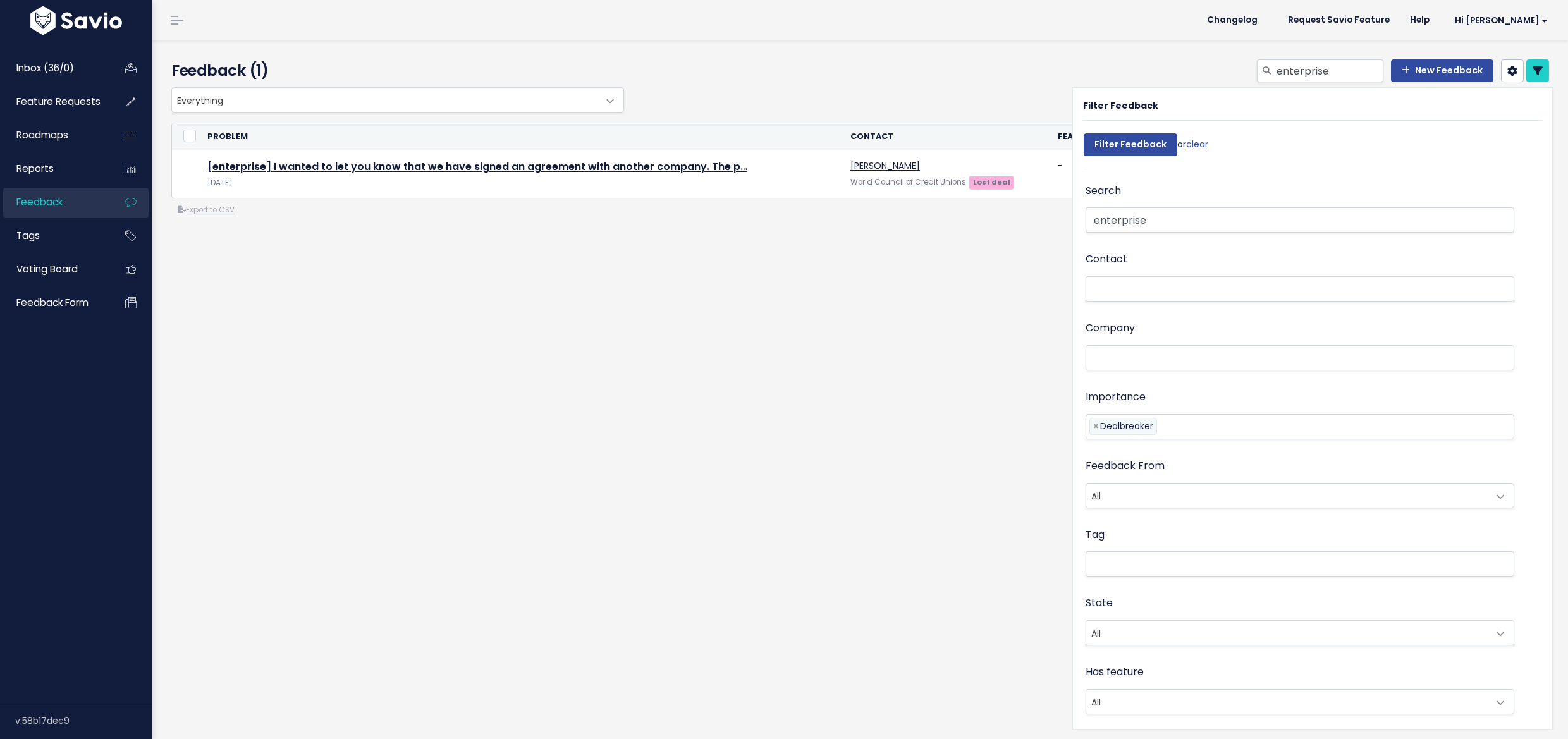
select select
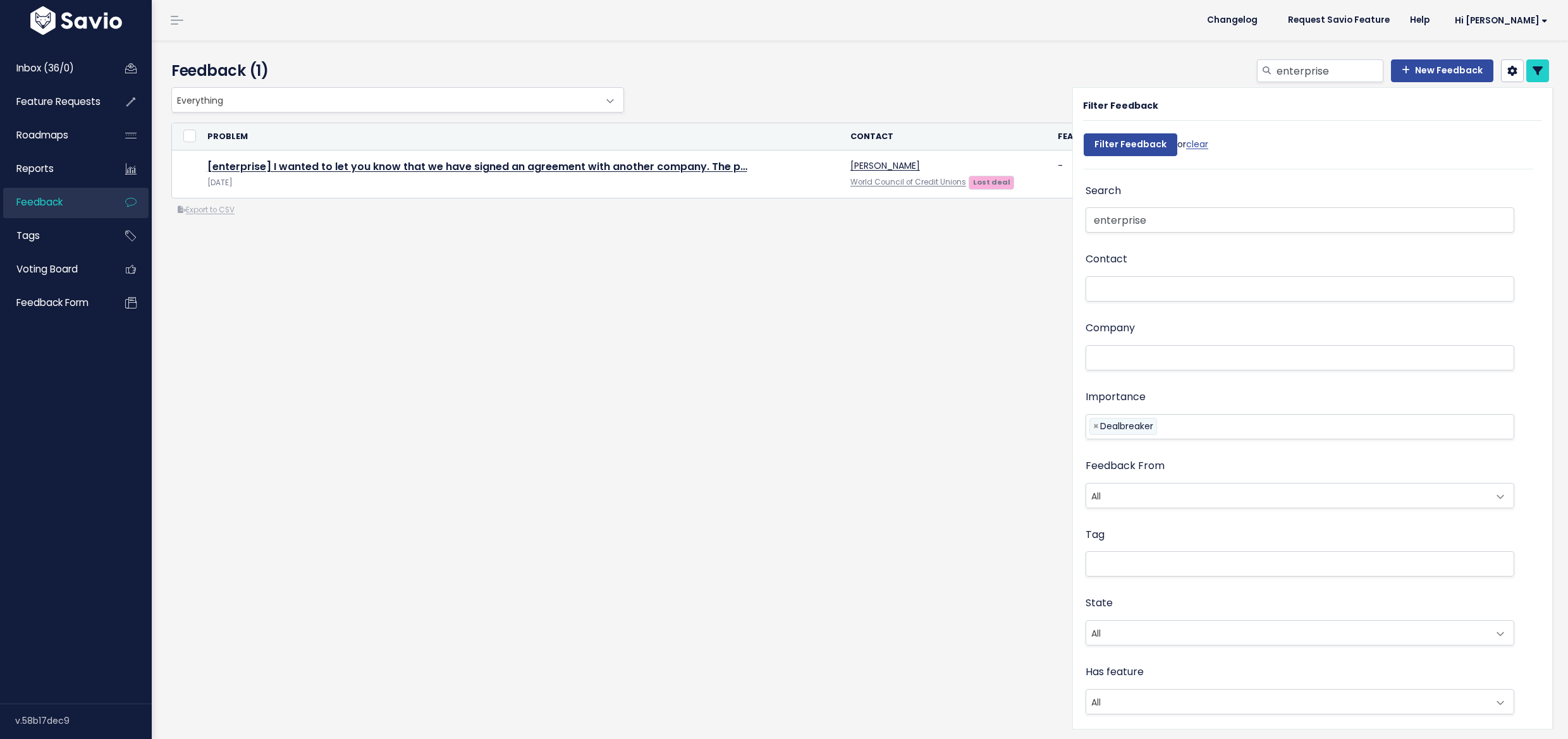
select select
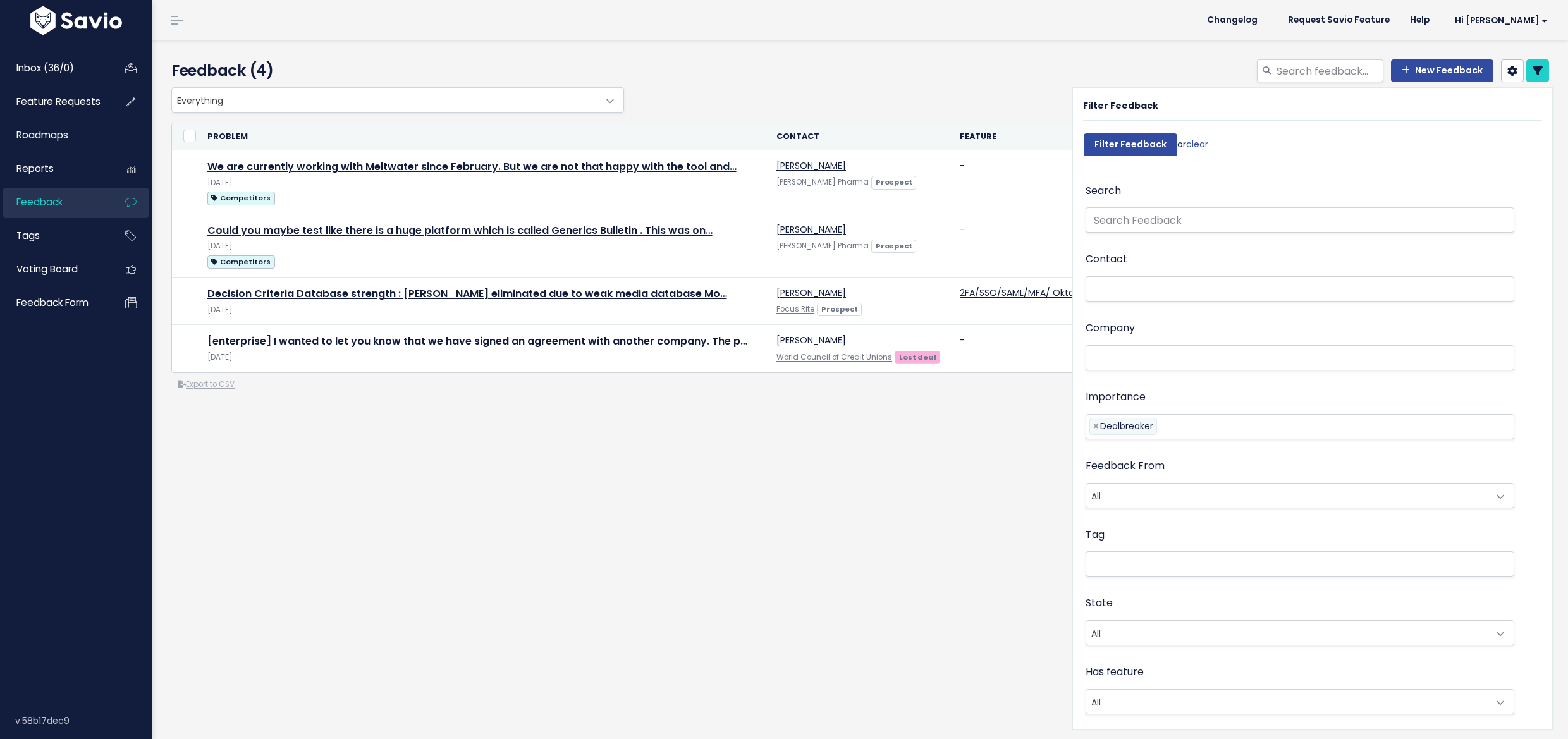
select select
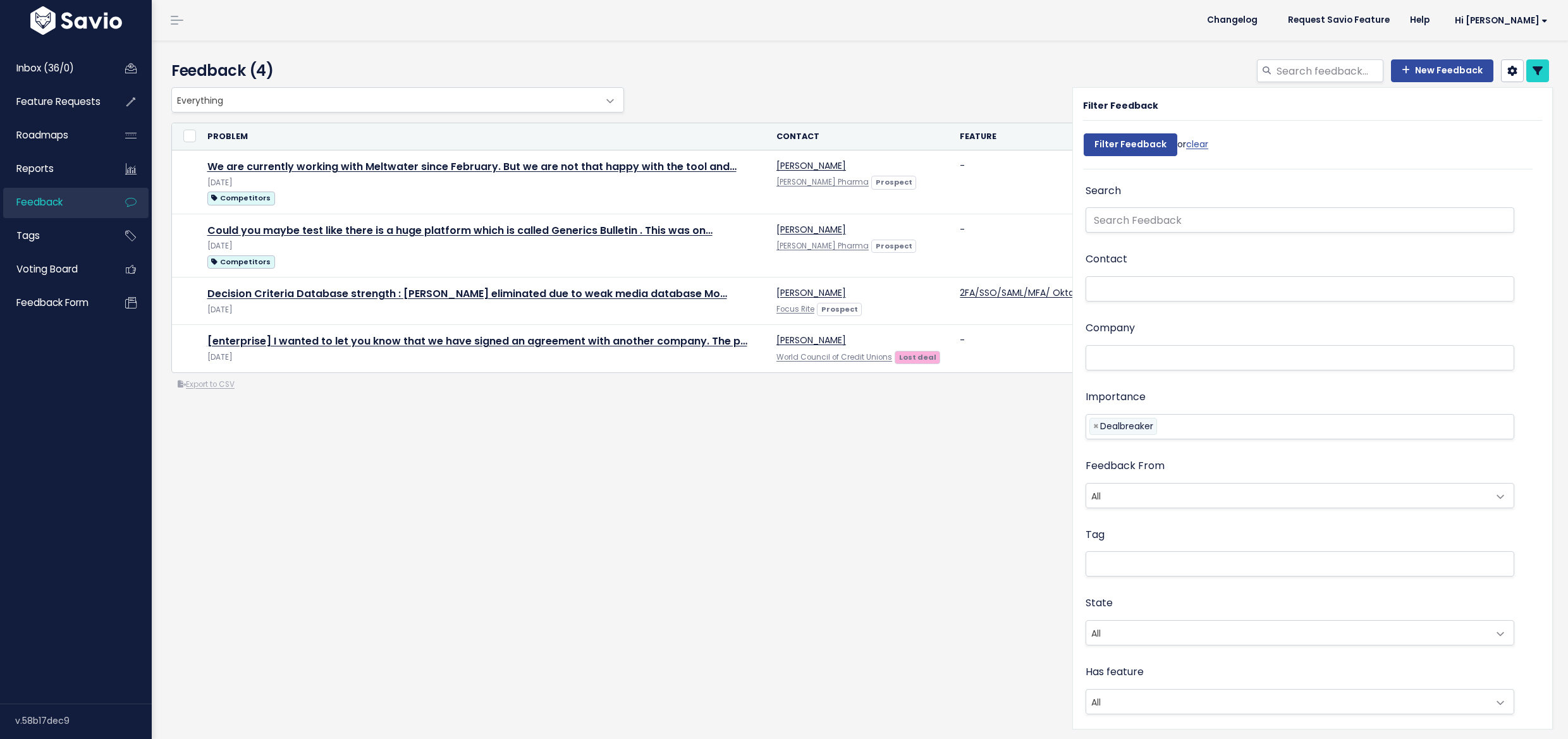
select select
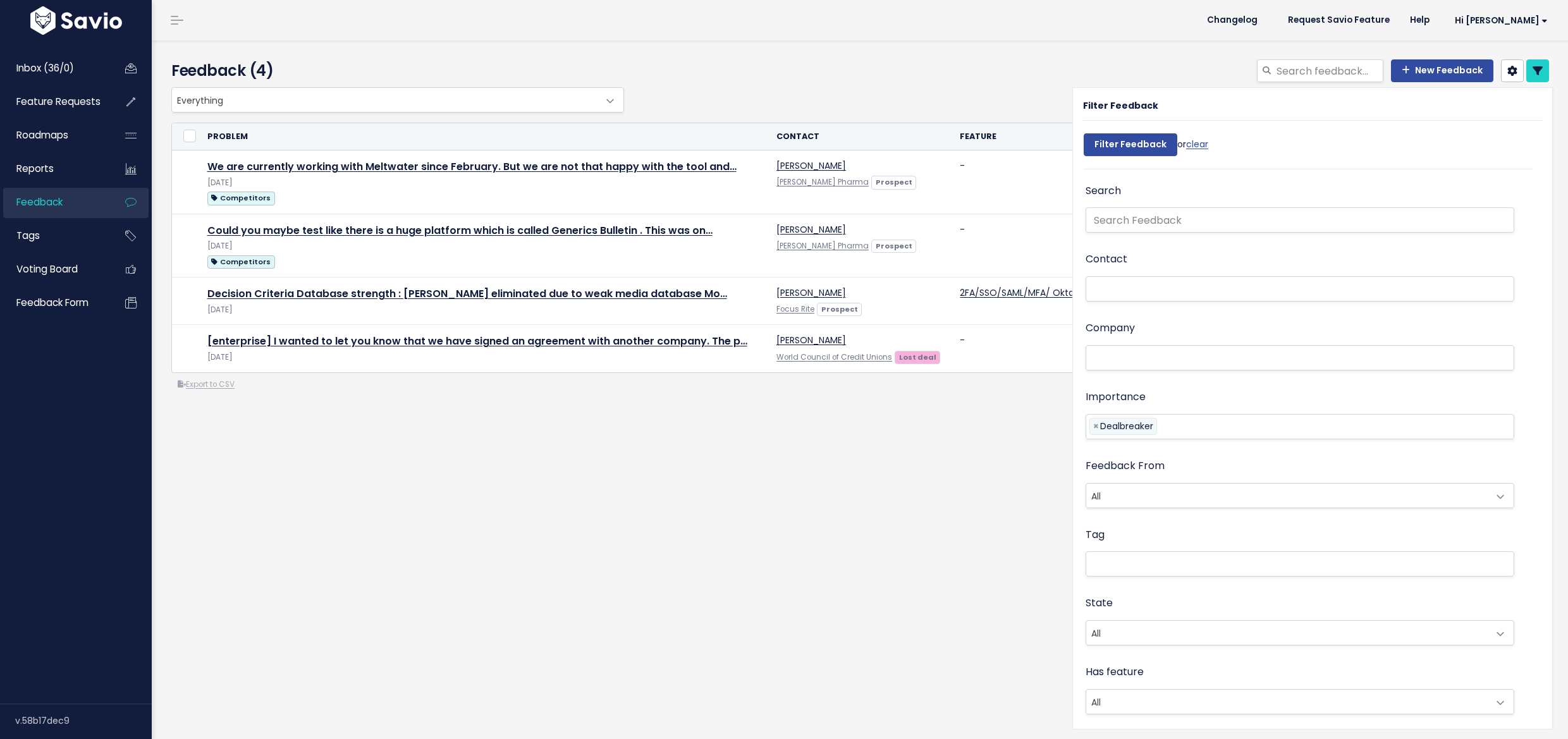
select select
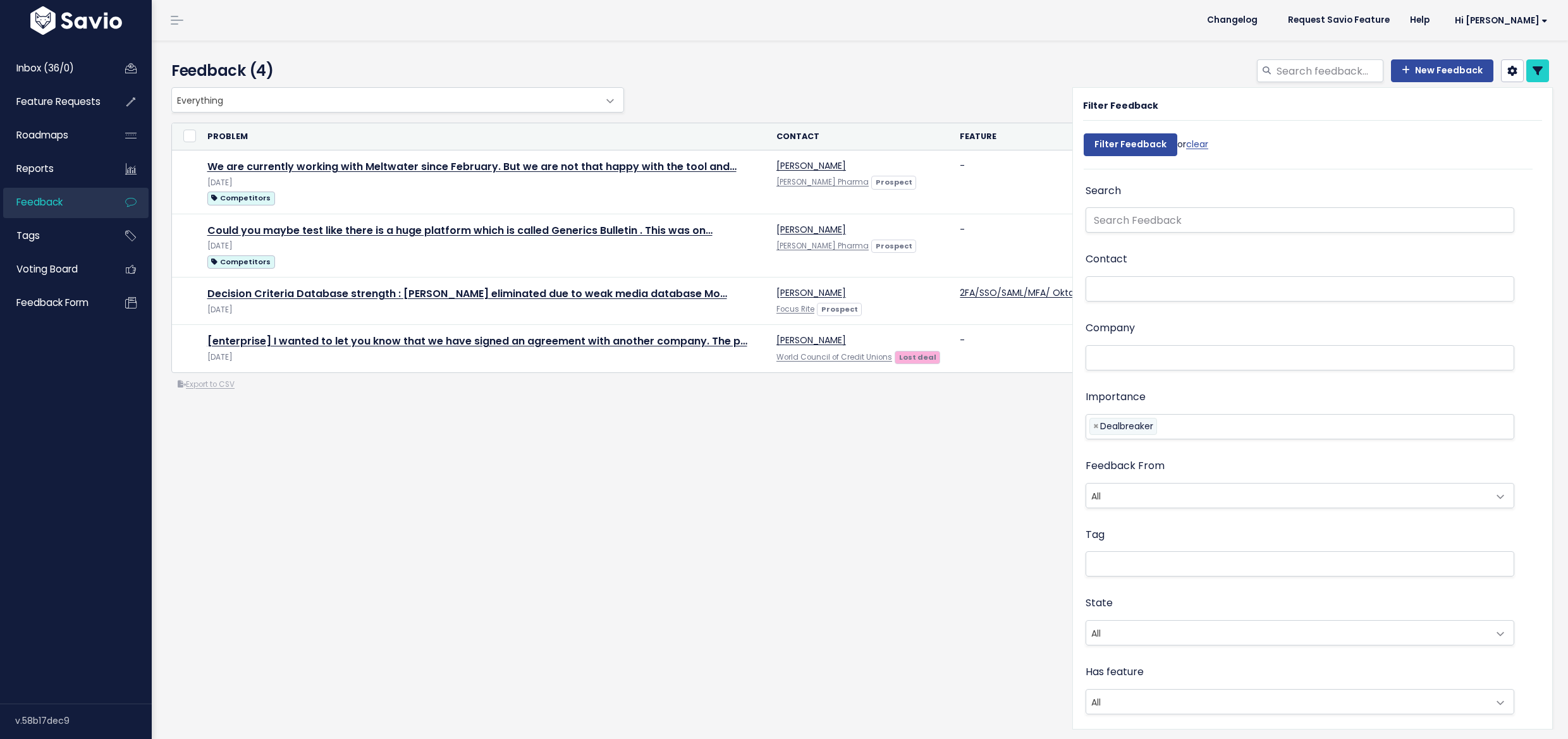
select select
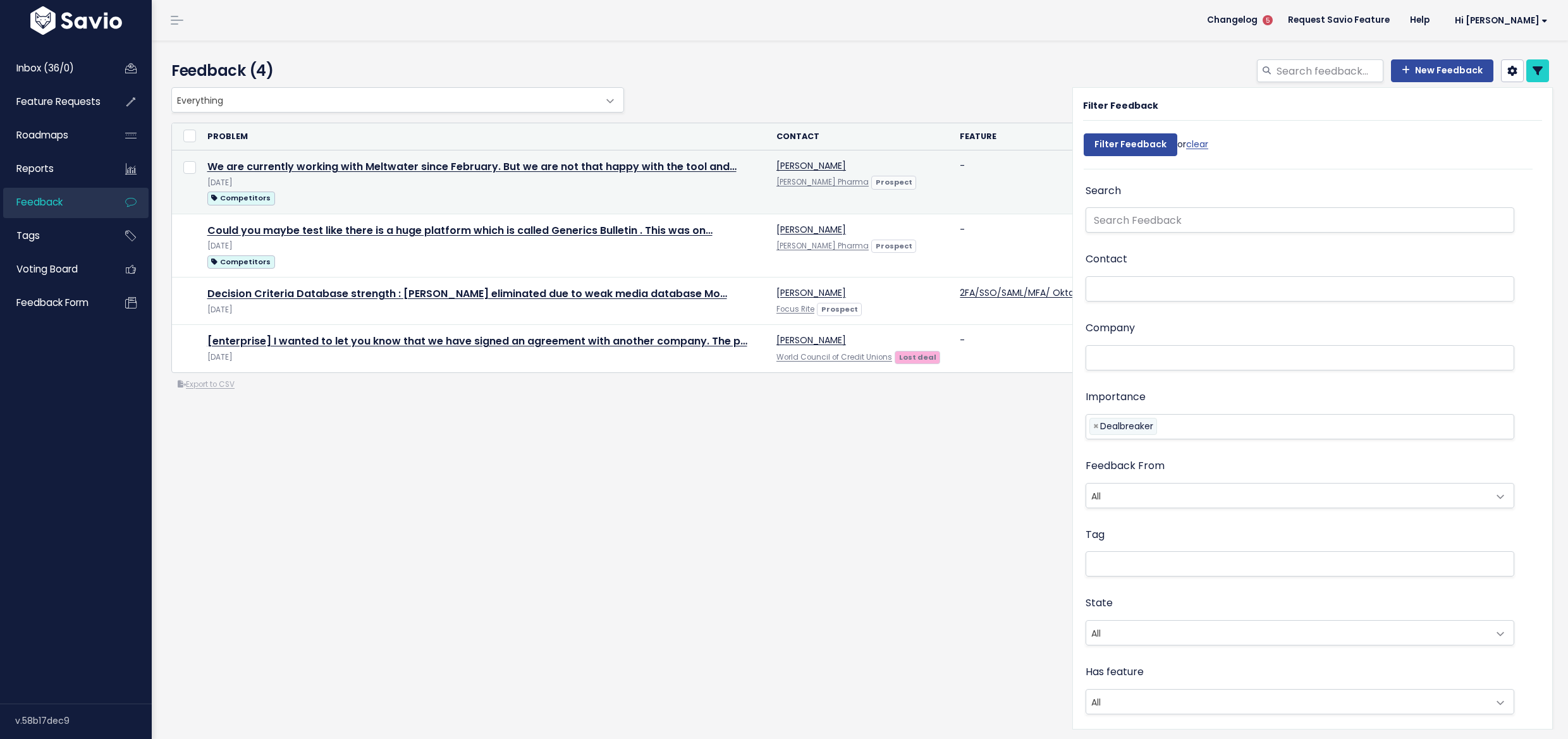
click at [425, 175] on td "We are currently working with Meltwater since February. But we are not that hap…" at bounding box center [484, 182] width 569 height 63
click at [424, 172] on link "We are currently working with Meltwater since February. But we are not that hap…" at bounding box center [471, 167] width 529 height 15
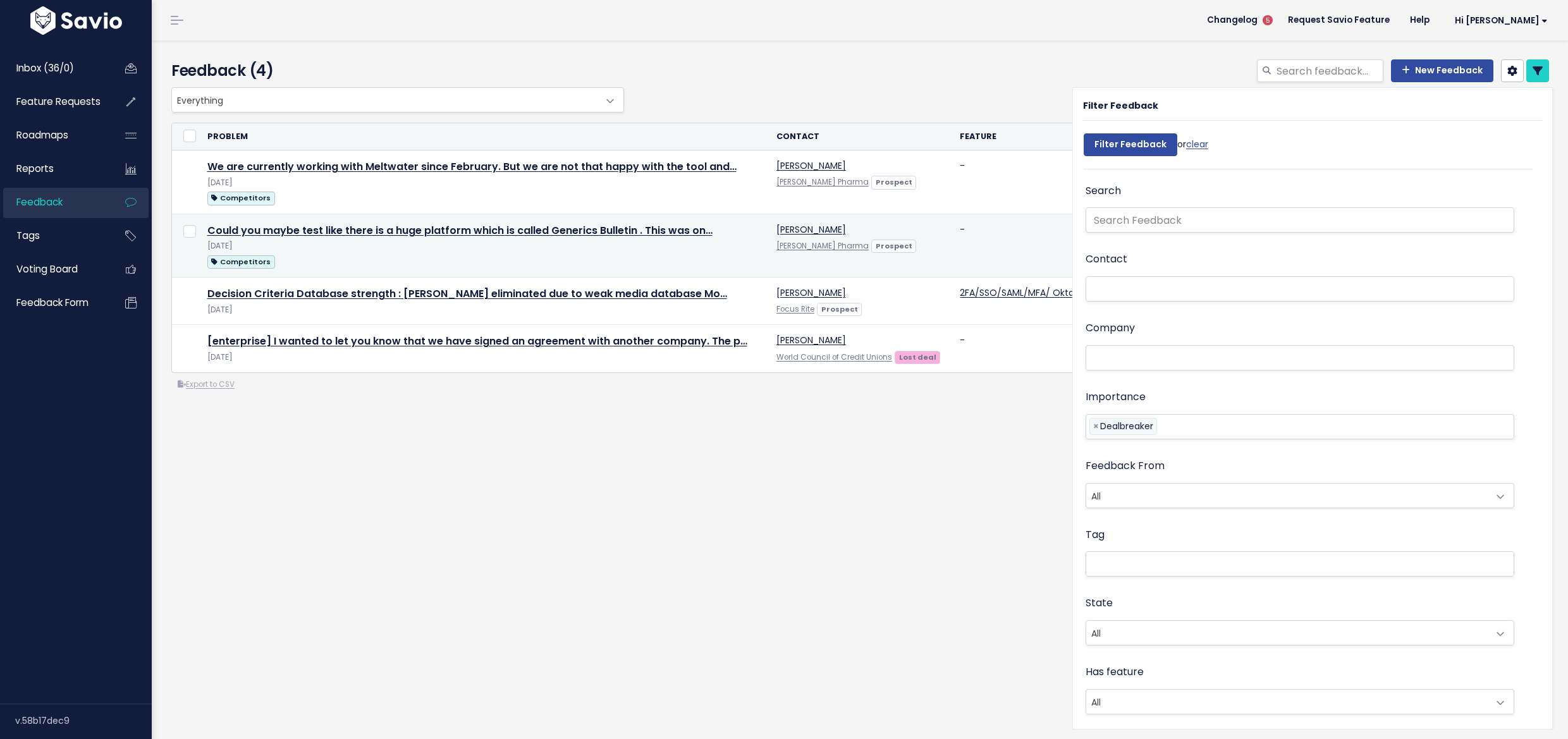
click at [320, 239] on div "Aug 20 2025" at bounding box center [484, 246] width 554 height 13
click at [324, 231] on link "Could you maybe test like there is a huge platform which is called Generics Bul…" at bounding box center [459, 231] width 505 height 15
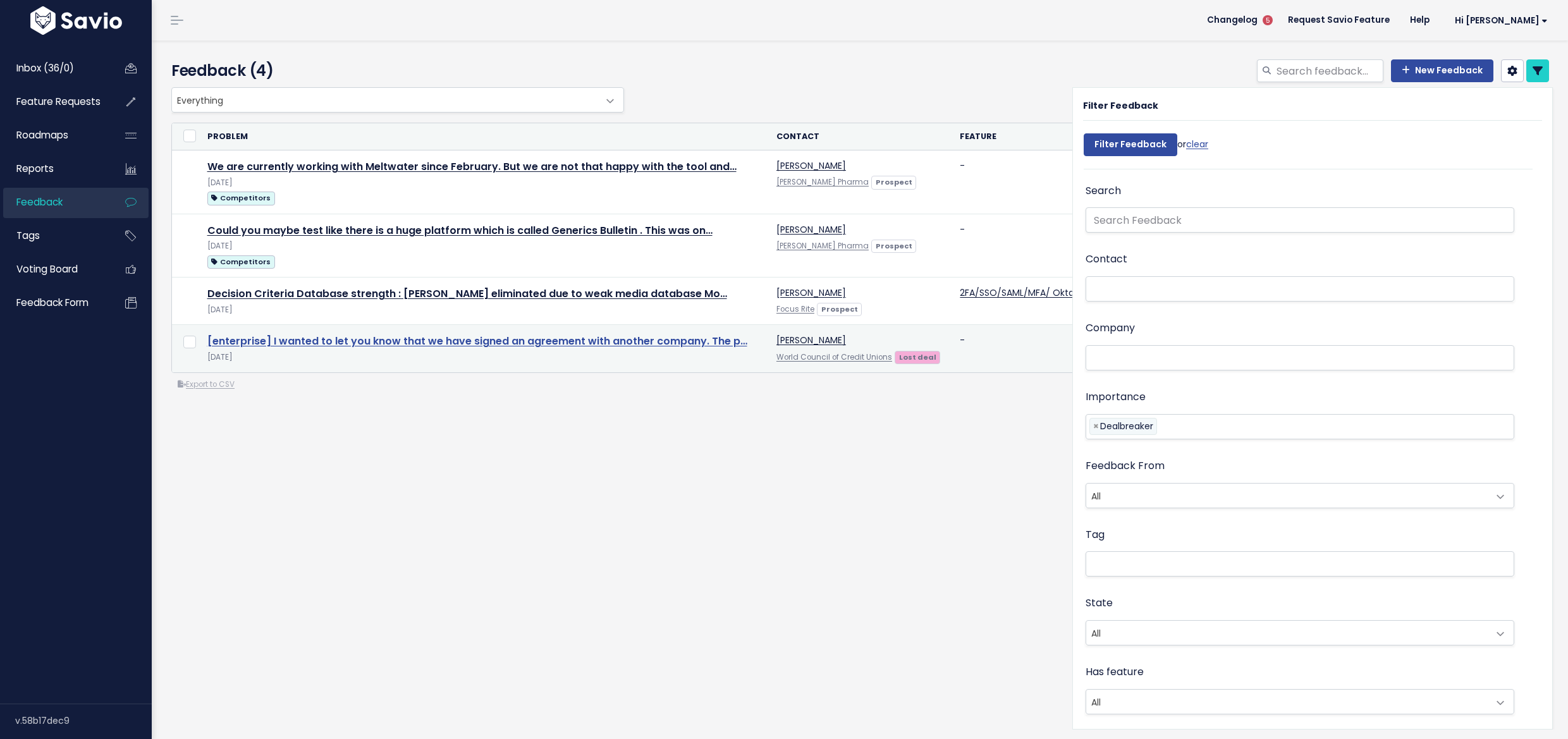
click at [414, 345] on link "[enterprise] I wanted to let you know that we have signed an agreement with ano…" at bounding box center [477, 341] width 540 height 15
click at [454, 337] on link "[enterprise] I wanted to let you know that we have signed an agreement with ano…" at bounding box center [477, 341] width 540 height 15
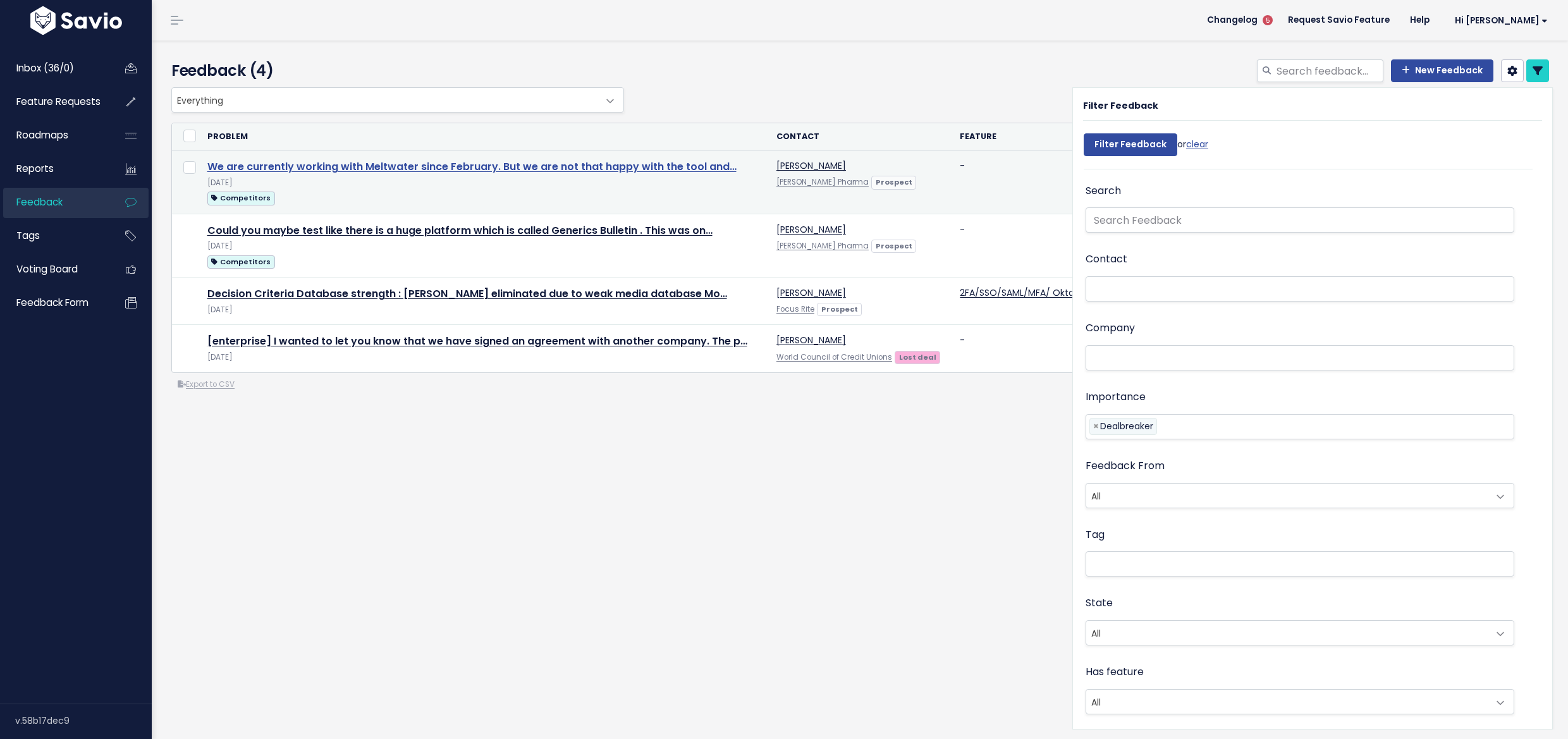
click at [233, 172] on link "We are currently working with Meltwater since February. But we are not that hap…" at bounding box center [471, 167] width 529 height 15
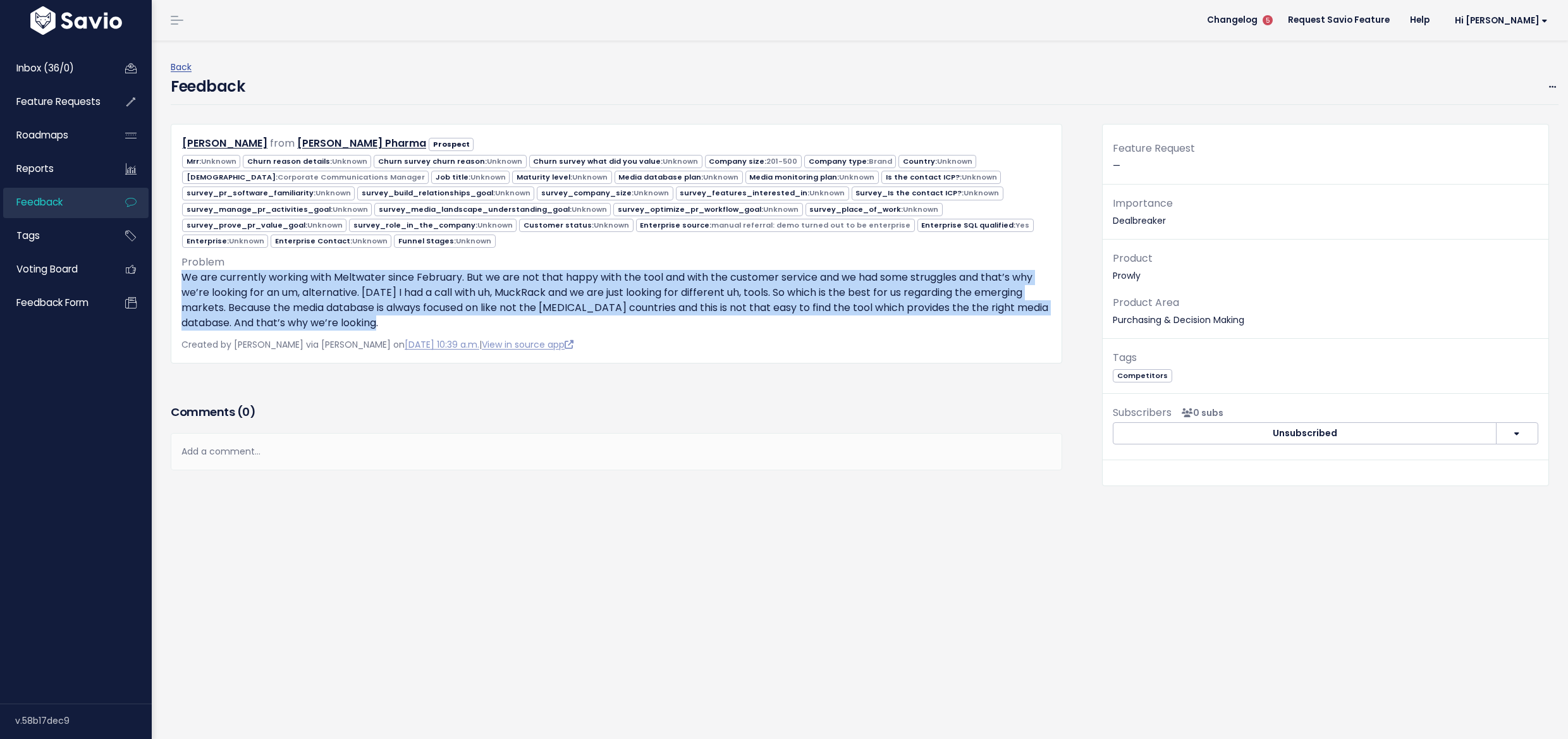
drag, startPoint x: 443, startPoint y: 319, endPoint x: 180, endPoint y: 268, distance: 267.9
click at [180, 268] on div "[PERSON_NAME] from [PERSON_NAME] Pharma Prospect" at bounding box center [616, 243] width 891 height 239
copy p "We are currently working with Meltwater since February. But we are not that hap…"
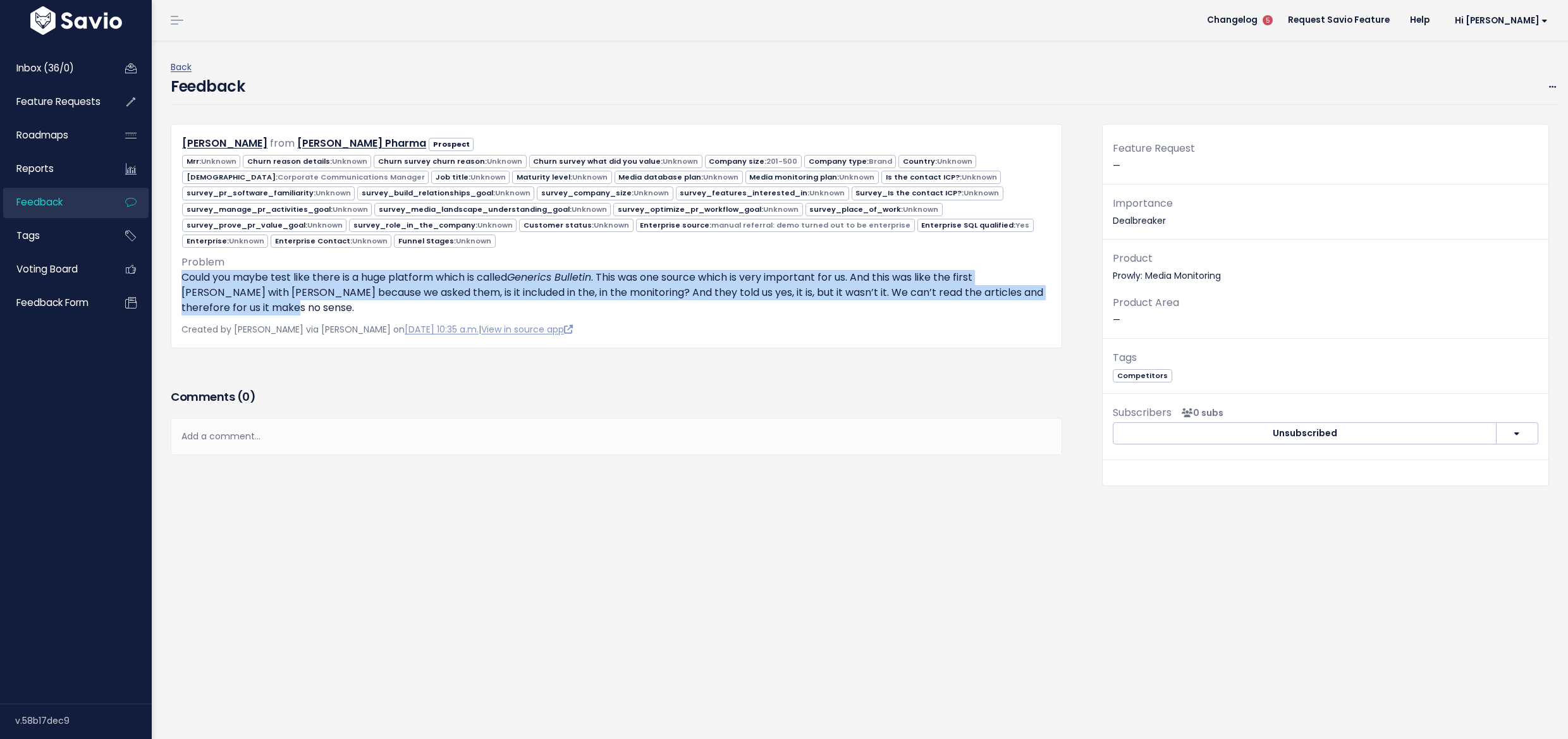
drag, startPoint x: 244, startPoint y: 304, endPoint x: 177, endPoint y: 274, distance: 73.4
click at [177, 274] on div "[PERSON_NAME] from [PERSON_NAME] Pharma Prospect" at bounding box center [616, 236] width 891 height 225
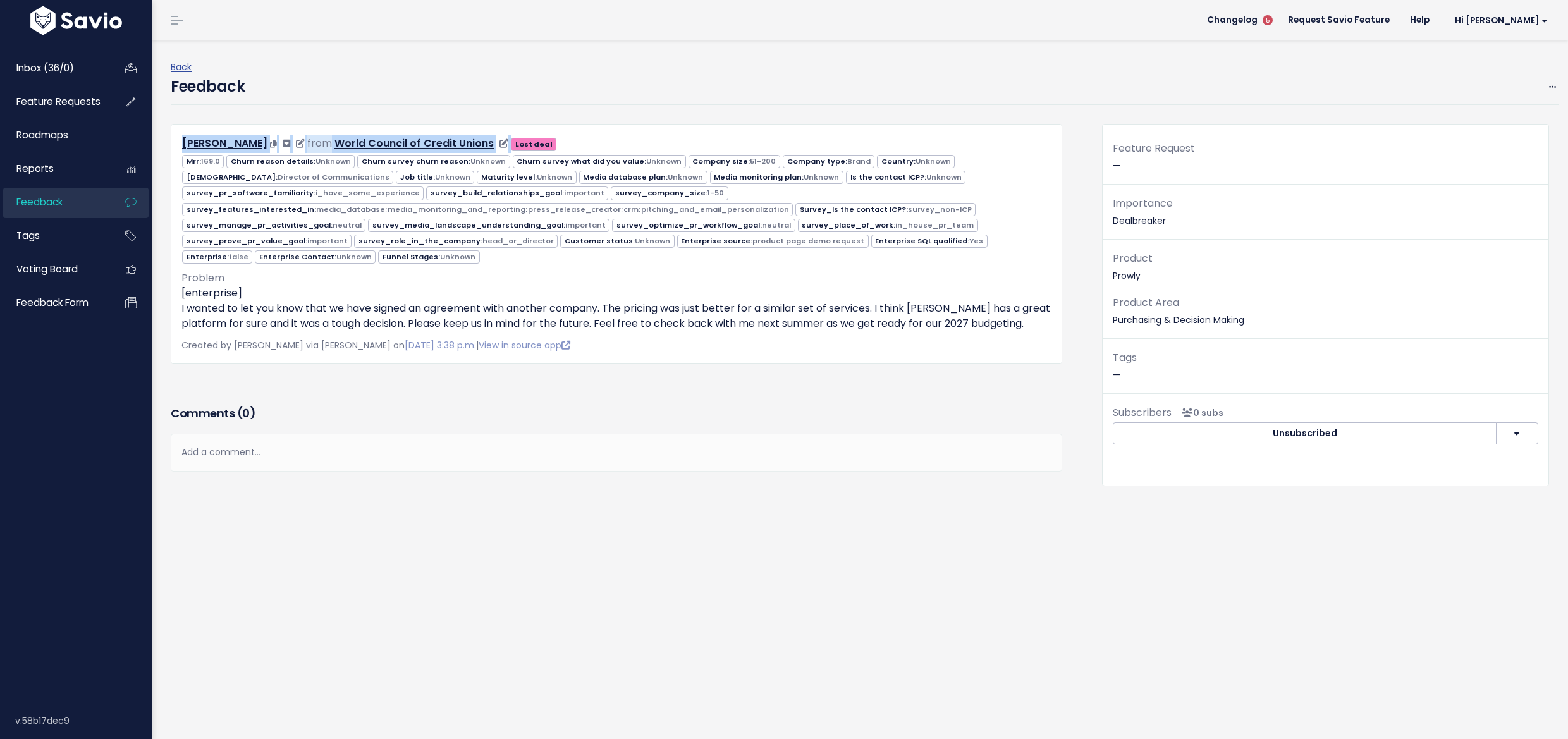
drag, startPoint x: 178, startPoint y: 141, endPoint x: 448, endPoint y: 140, distance: 270.0
click at [448, 140] on div "[PERSON_NAME] from World Council of Credit Unions Lost deal" at bounding box center [616, 144] width 889 height 18
copy div "[PERSON_NAME] from World Council of Credit Unions"
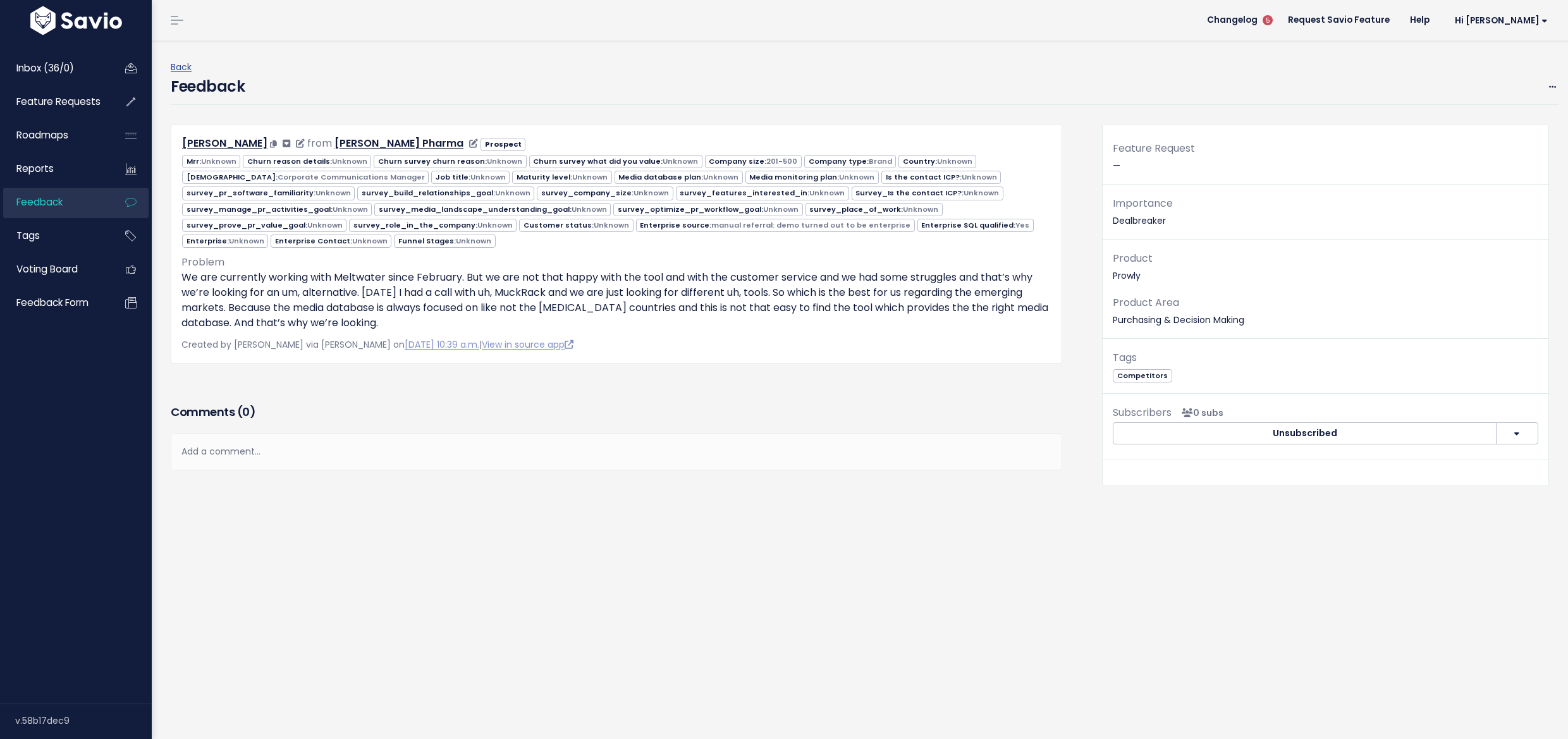
drag, startPoint x: 178, startPoint y: 141, endPoint x: 370, endPoint y: 142, distance: 192.0
click at [370, 142] on div "[PERSON_NAME] from [PERSON_NAME] Pharma Prospect" at bounding box center [616, 144] width 889 height 18
copy div "[PERSON_NAME] from [PERSON_NAME] Pharma"
